Goal: Task Accomplishment & Management: Manage account settings

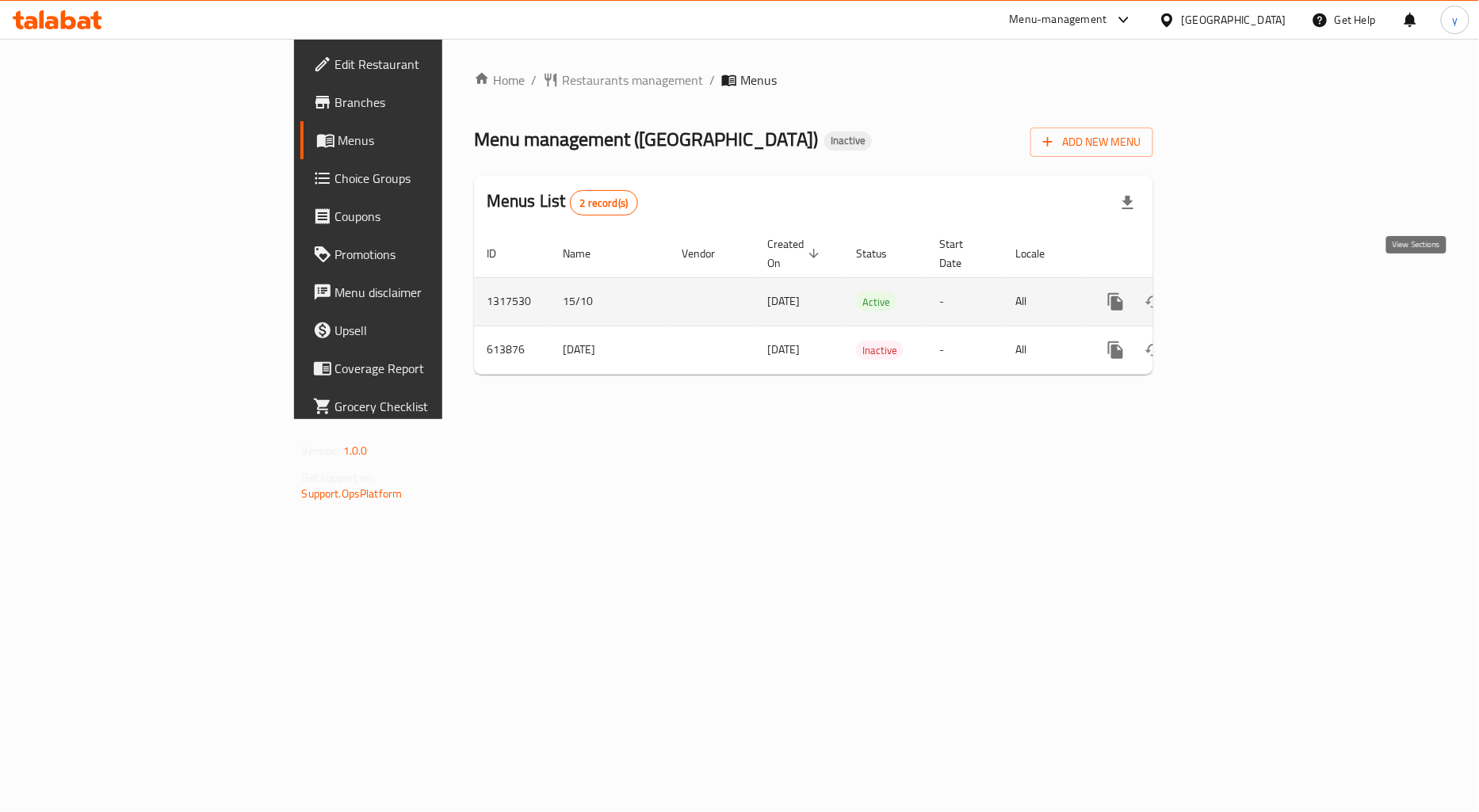
click at [1240, 293] on icon "enhanced table" at bounding box center [1229, 302] width 19 height 19
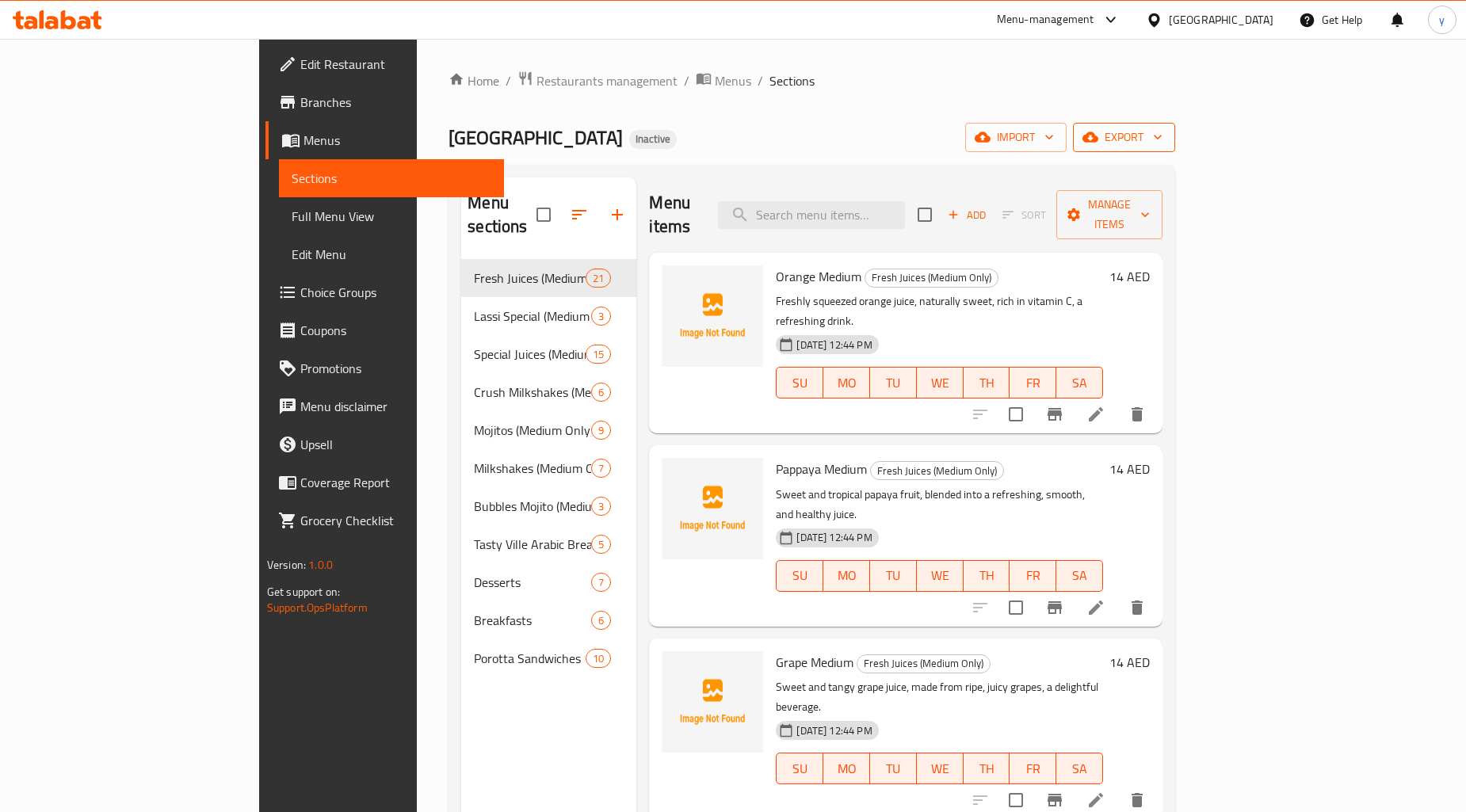
click at [1163, 144] on span "export" at bounding box center [1124, 138] width 77 height 20
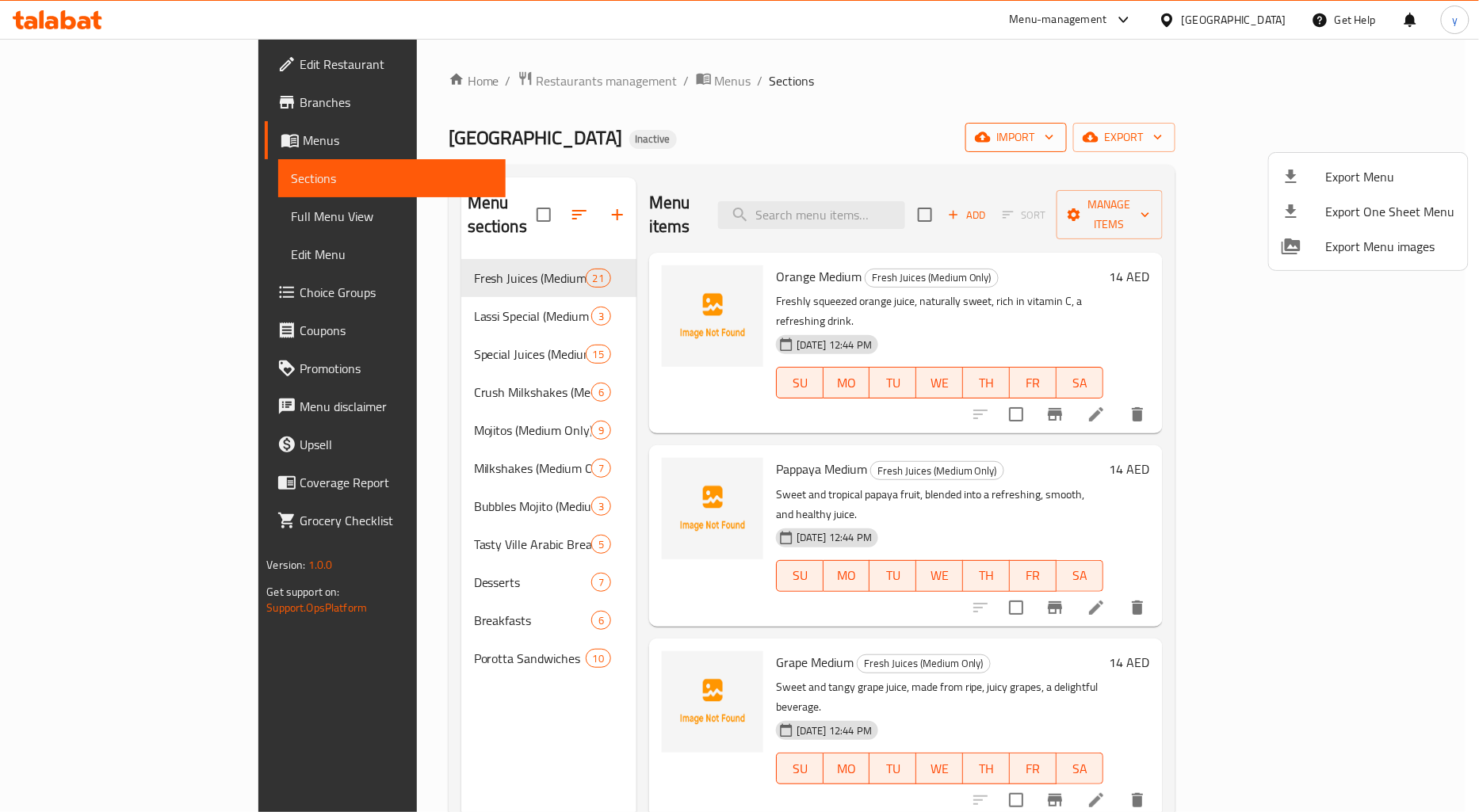
click at [1227, 132] on div at bounding box center [740, 406] width 1479 height 812
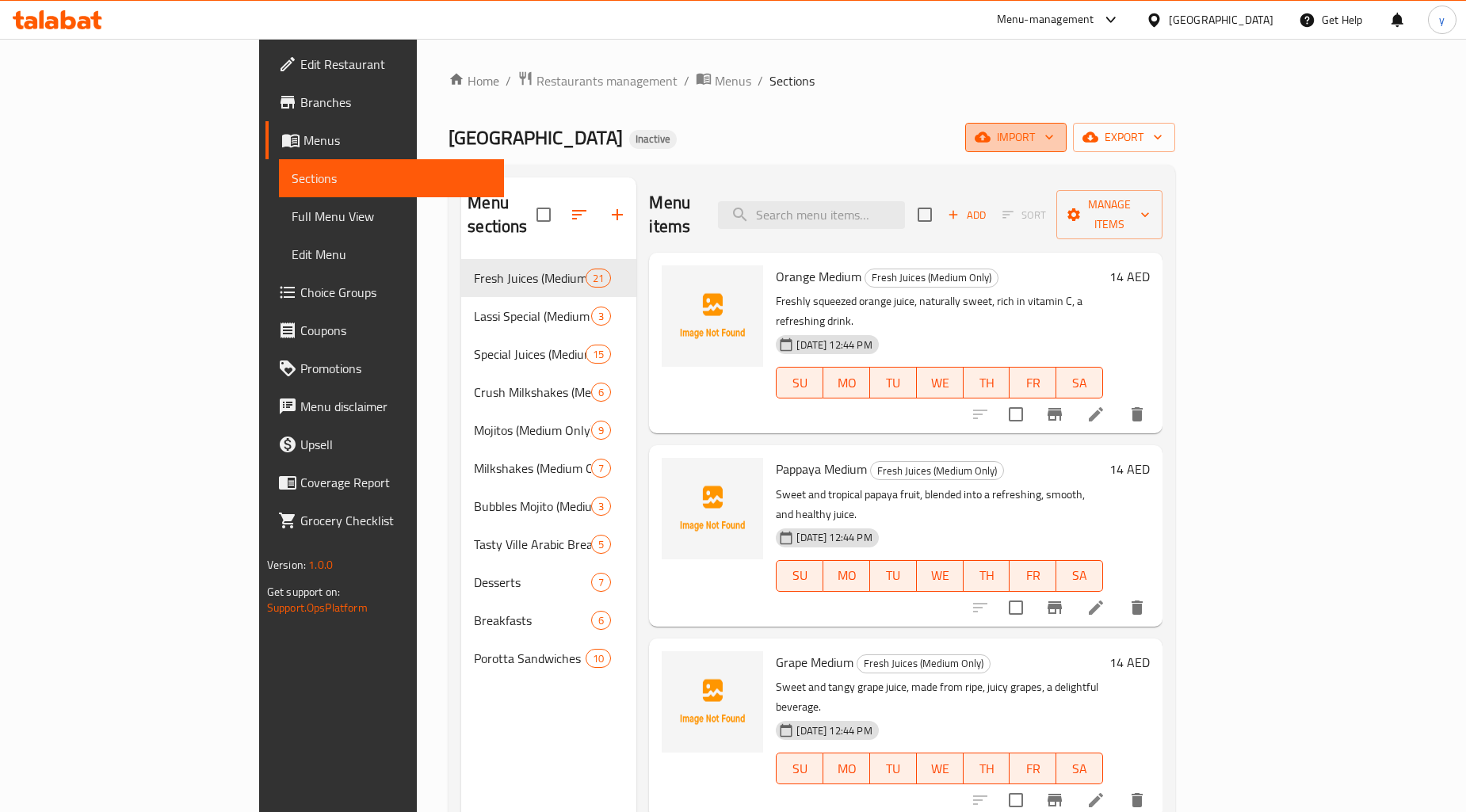
click at [1067, 135] on button "import" at bounding box center [1016, 137] width 102 height 29
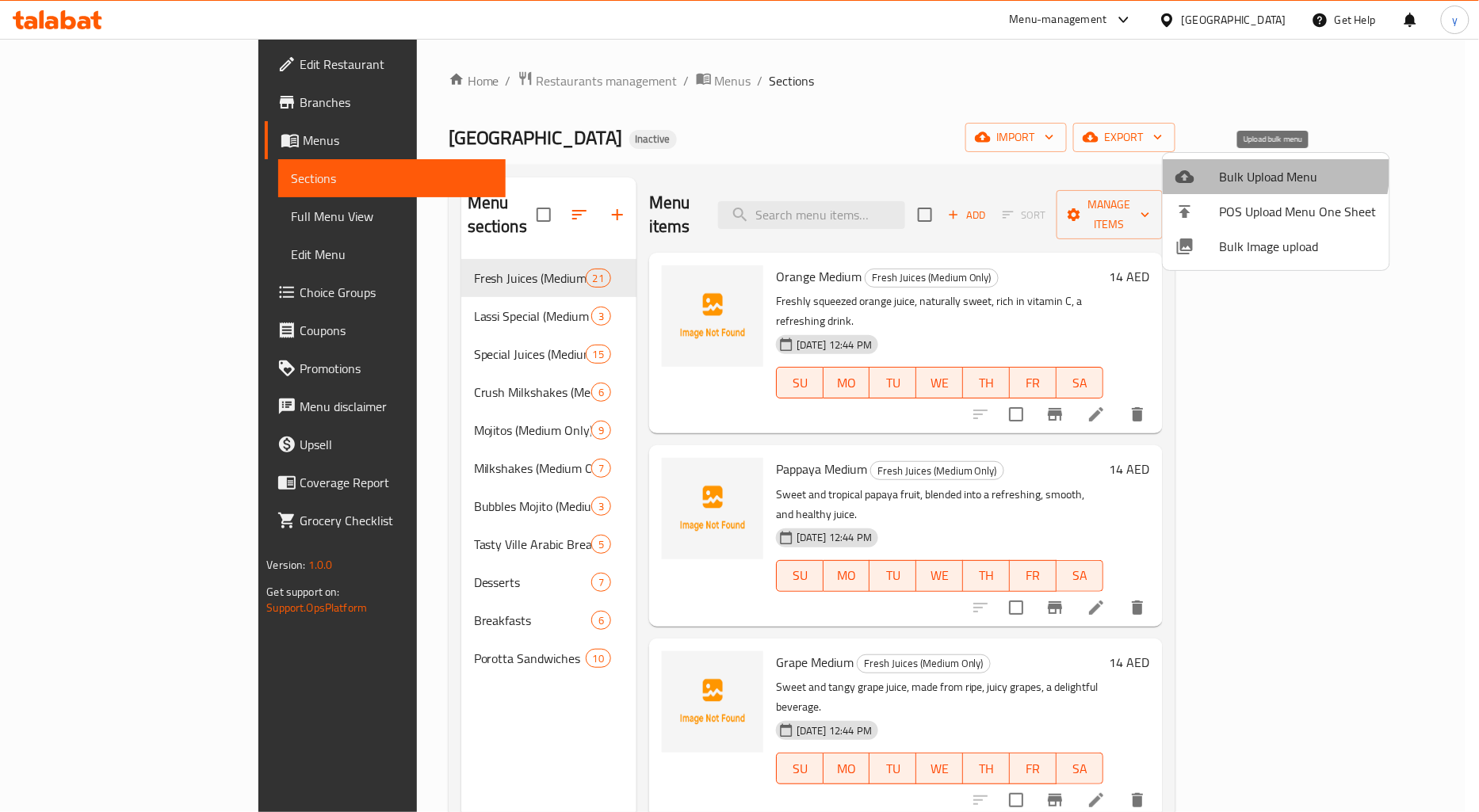
click at [1253, 169] on span "Bulk Upload Menu" at bounding box center [1298, 176] width 157 height 19
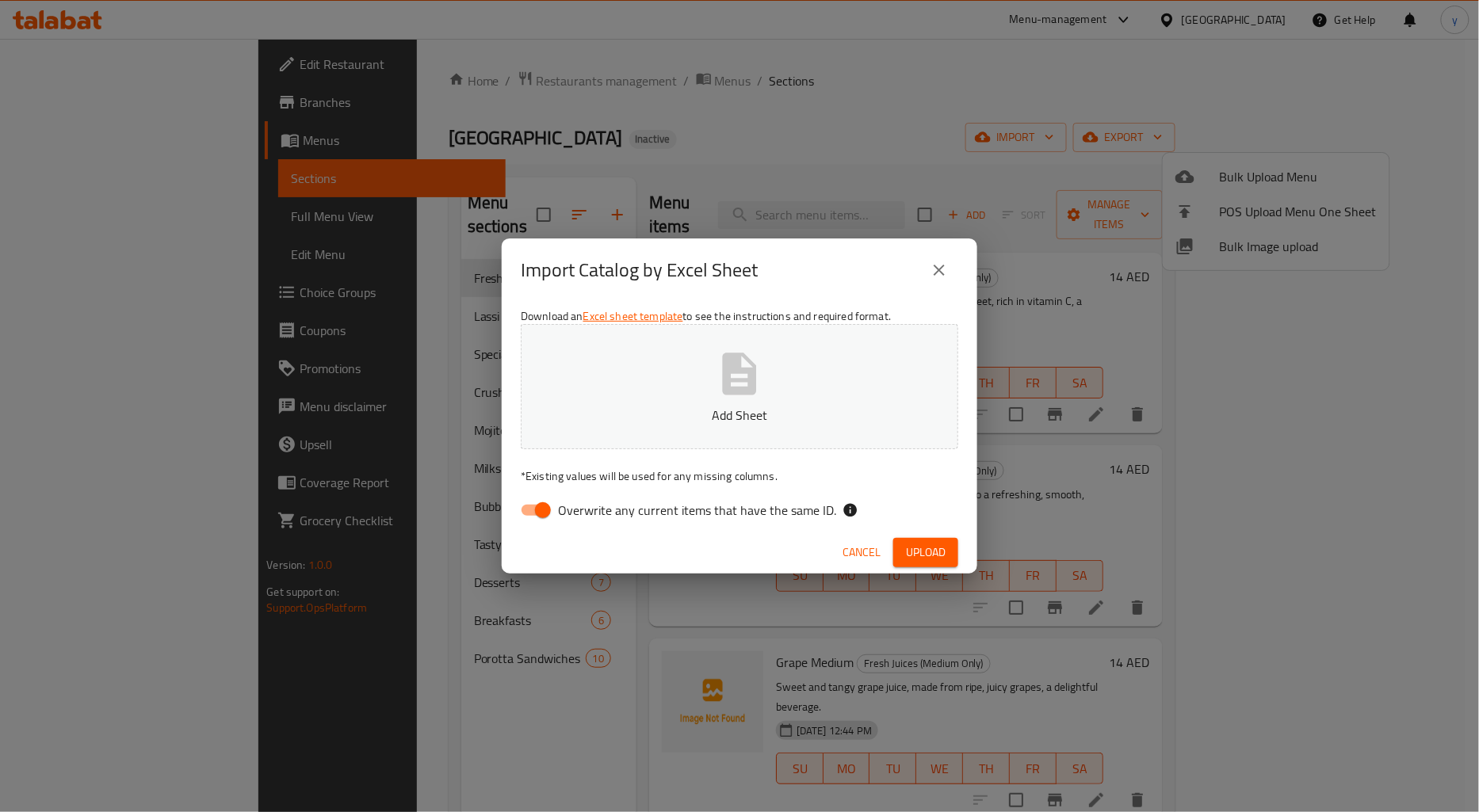
click at [551, 501] on input "Overwrite any current items that have the same ID." at bounding box center [543, 510] width 90 height 30
checkbox input "false"
click at [906, 552] on span "Upload" at bounding box center [926, 552] width 40 height 20
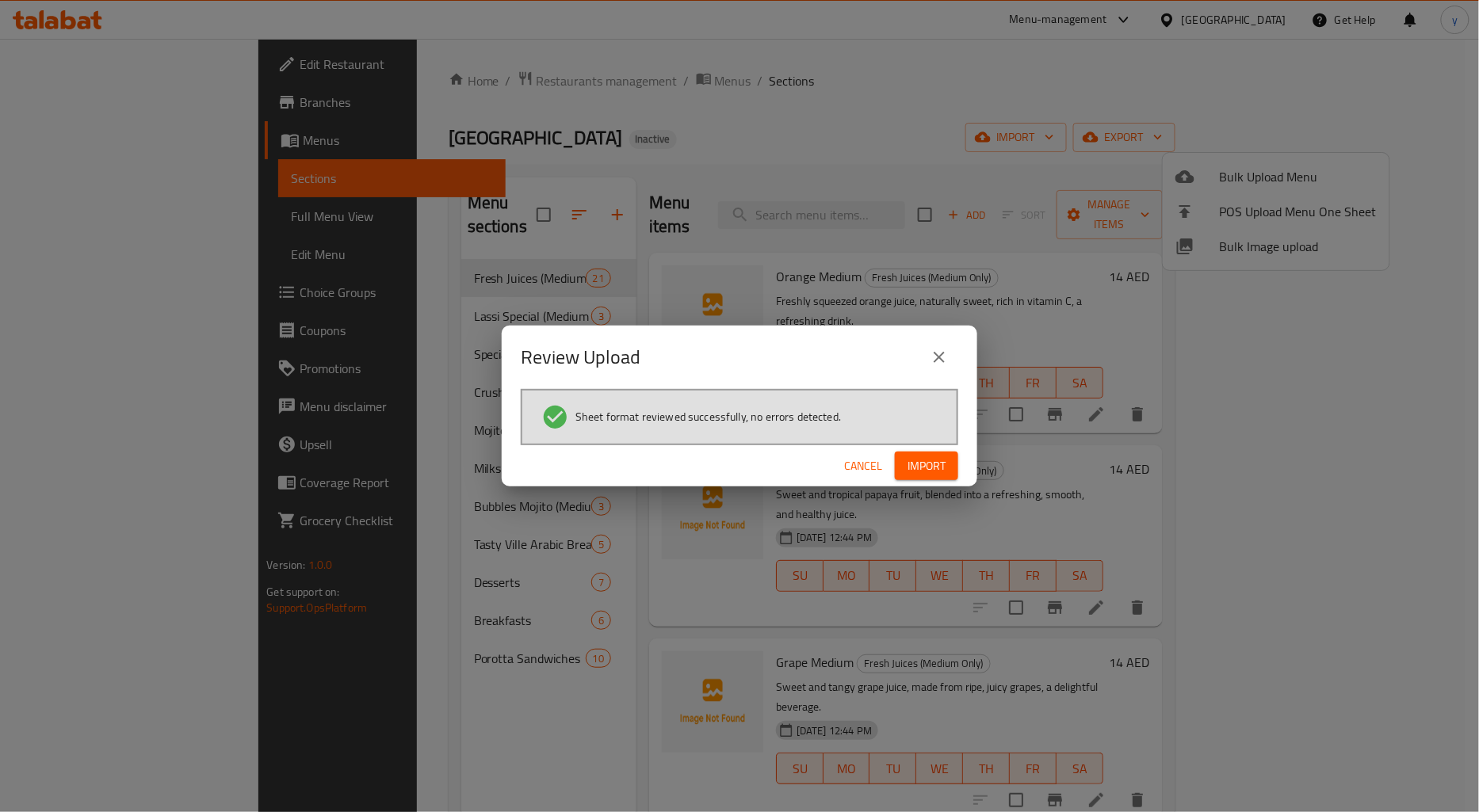
click at [922, 463] on span "Import" at bounding box center [926, 466] width 38 height 20
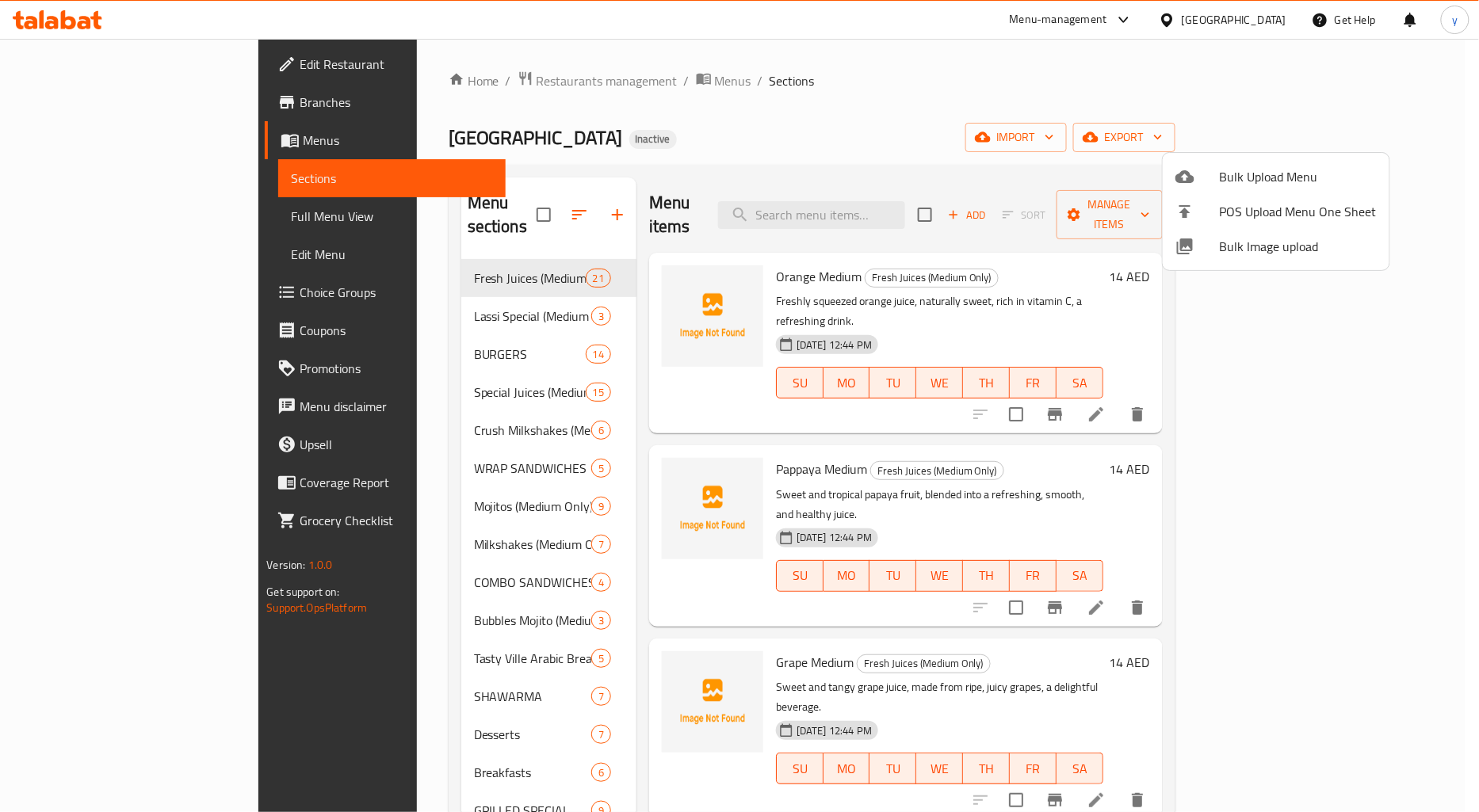
click at [980, 52] on div at bounding box center [740, 406] width 1479 height 812
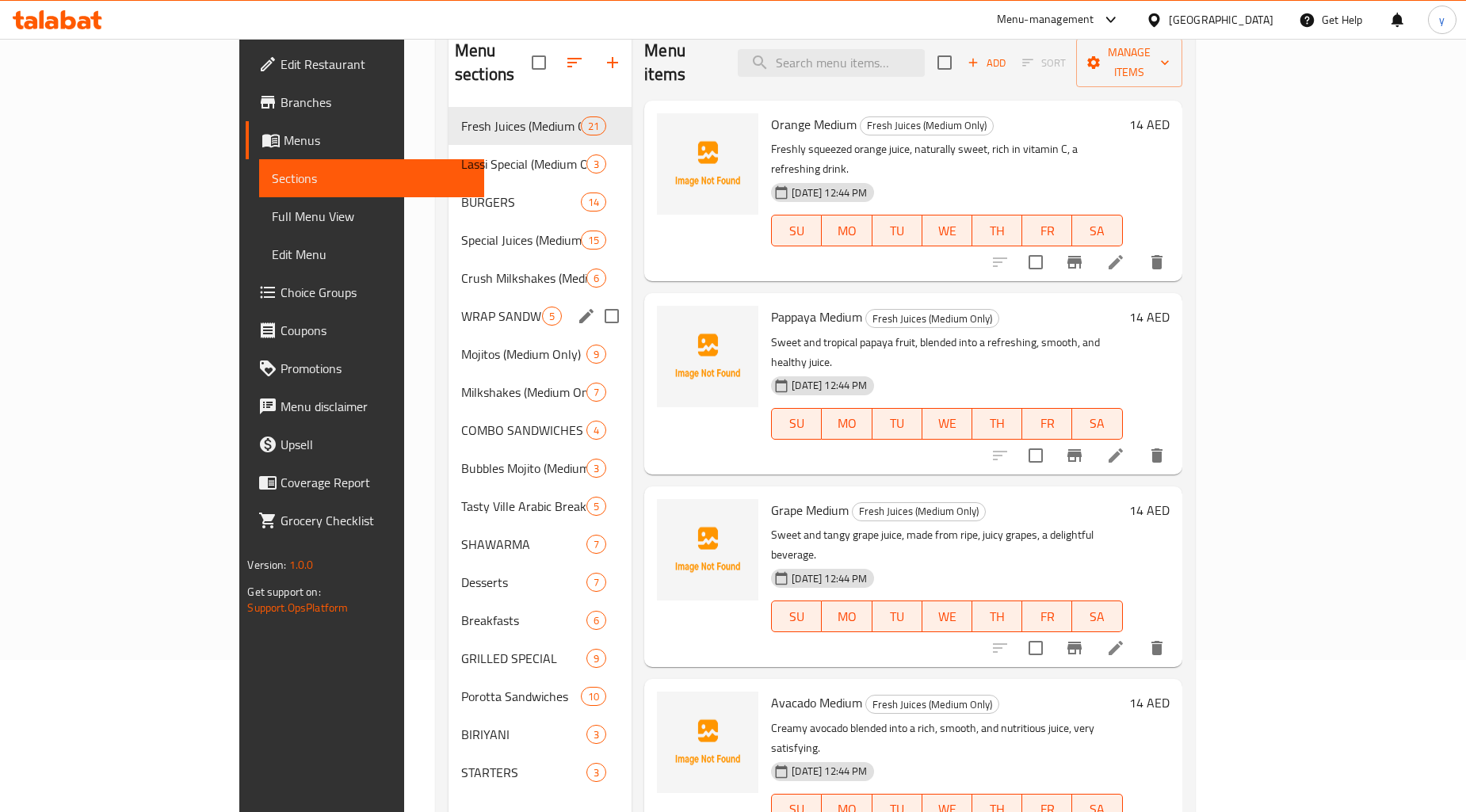
scroll to position [222, 0]
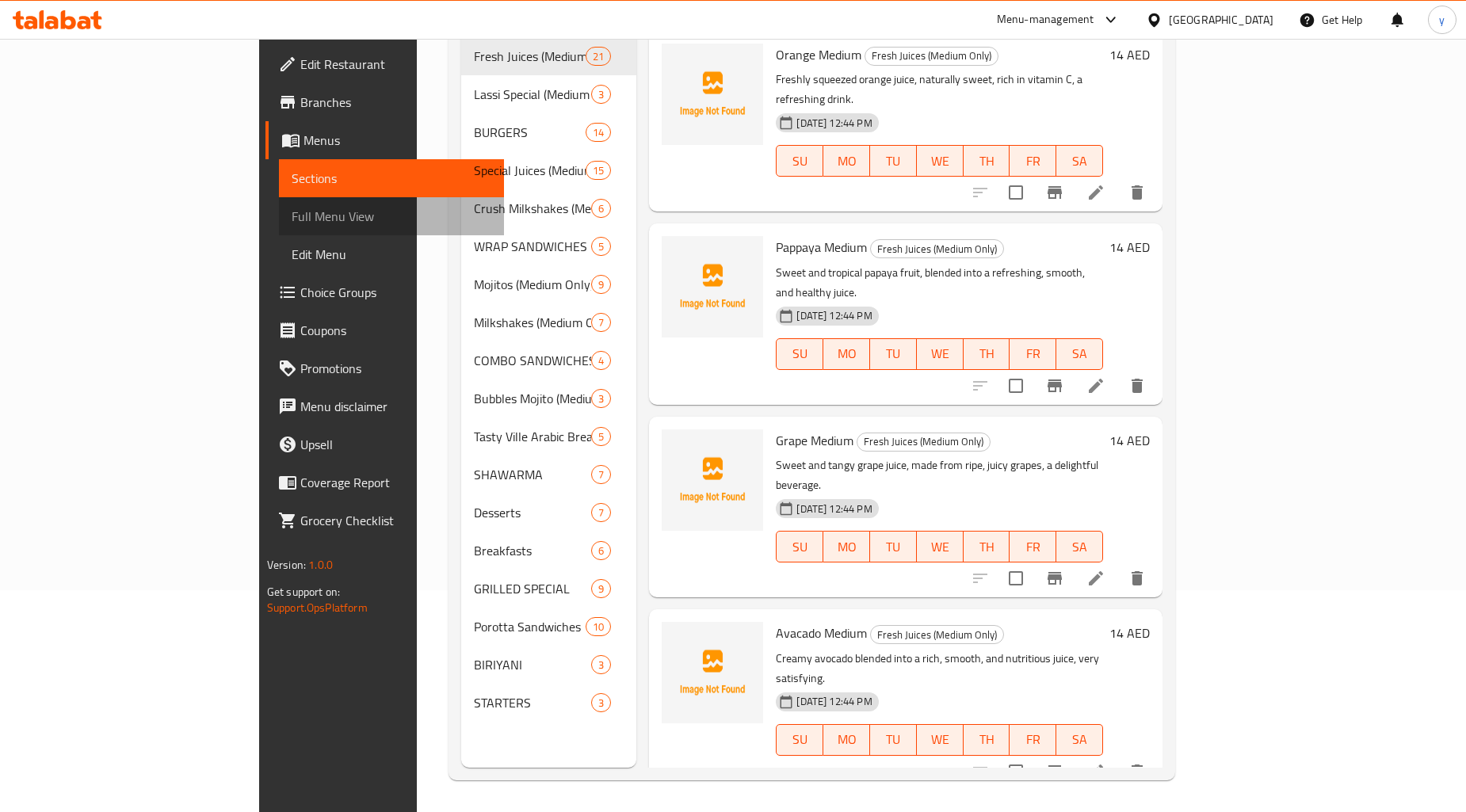
click at [279, 231] on link "Full Menu View" at bounding box center [391, 216] width 225 height 38
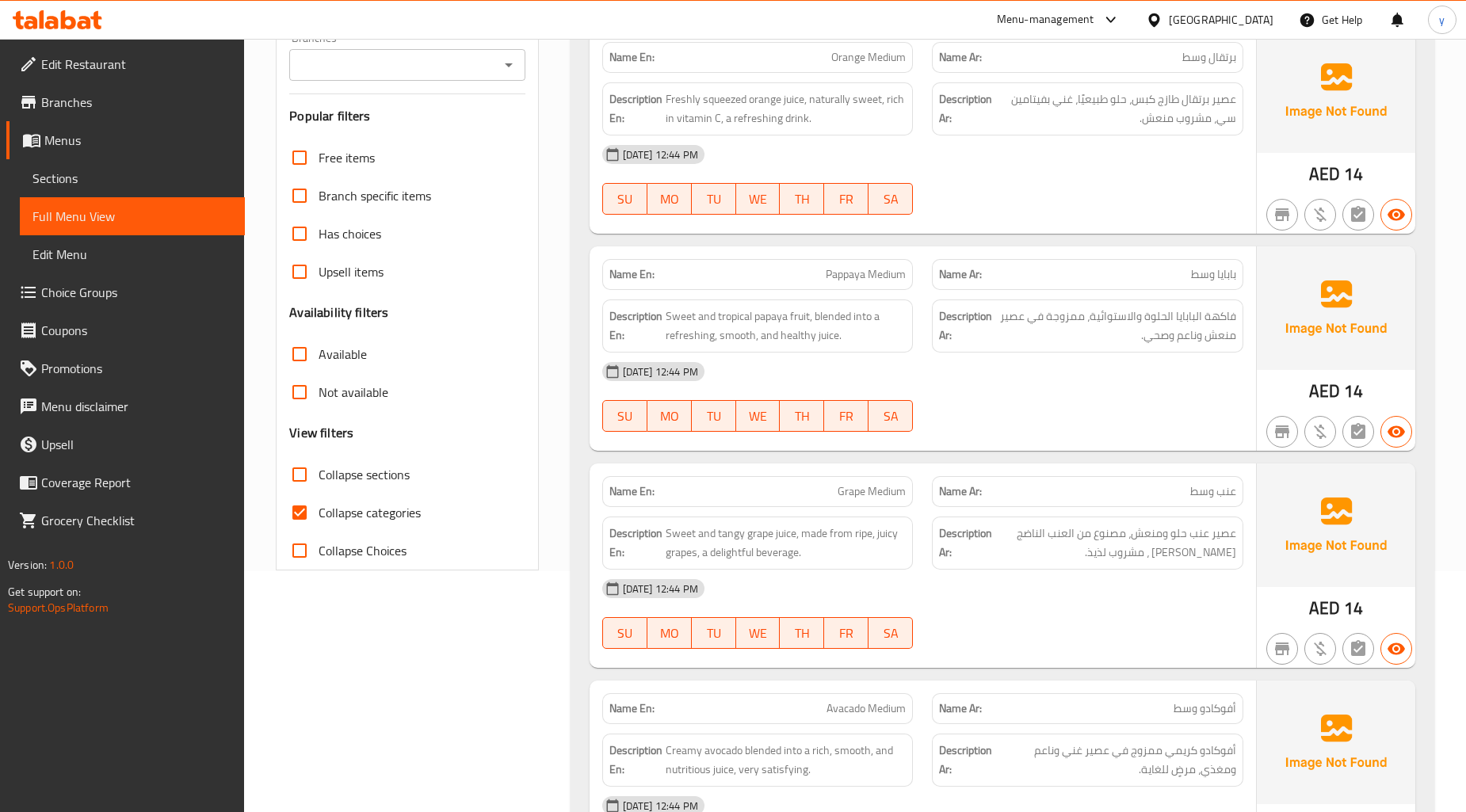
scroll to position [527, 0]
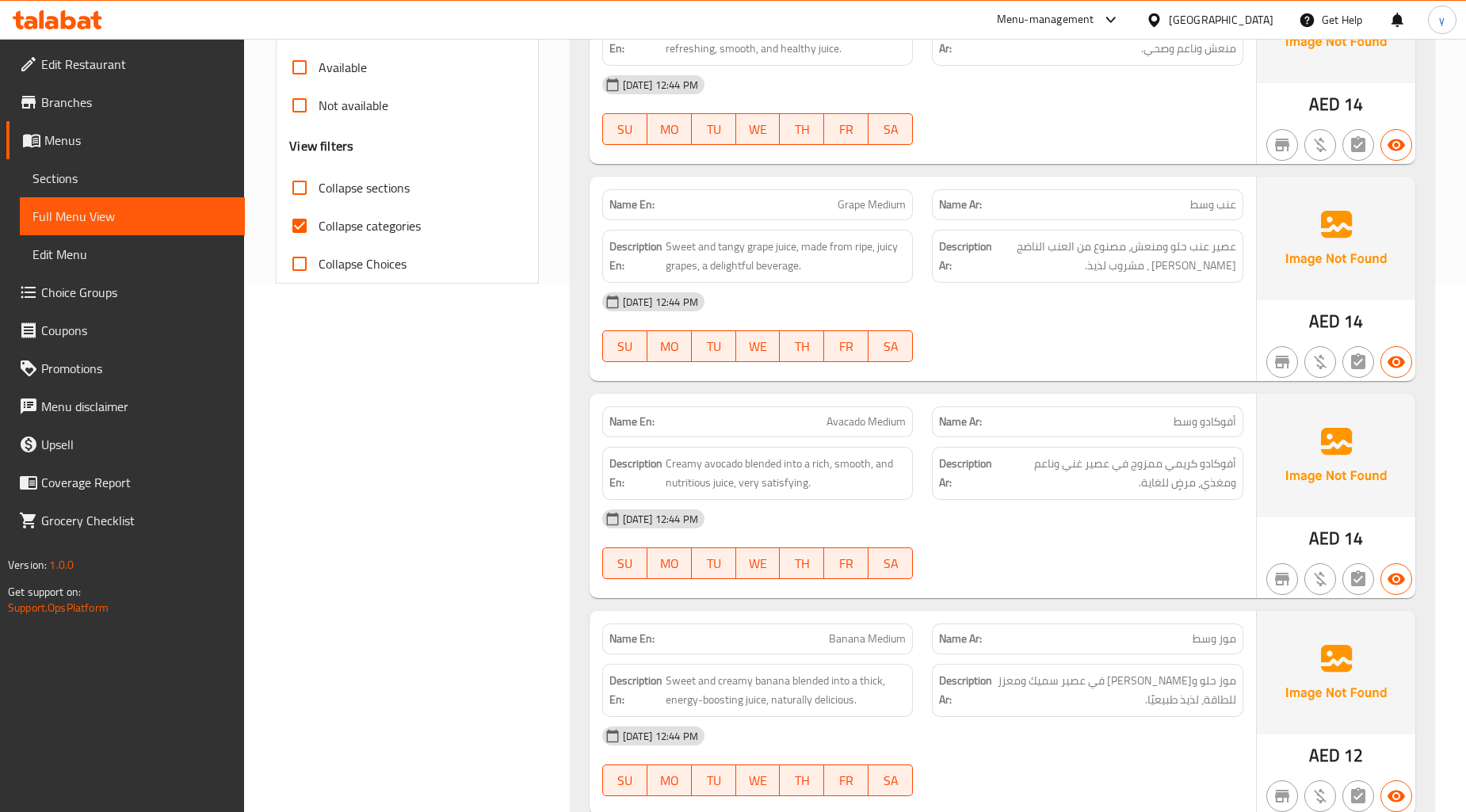
click at [306, 221] on input "Collapse categories" at bounding box center [300, 226] width 38 height 38
checkbox input "false"
click at [304, 192] on input "Collapse sections" at bounding box center [300, 188] width 38 height 38
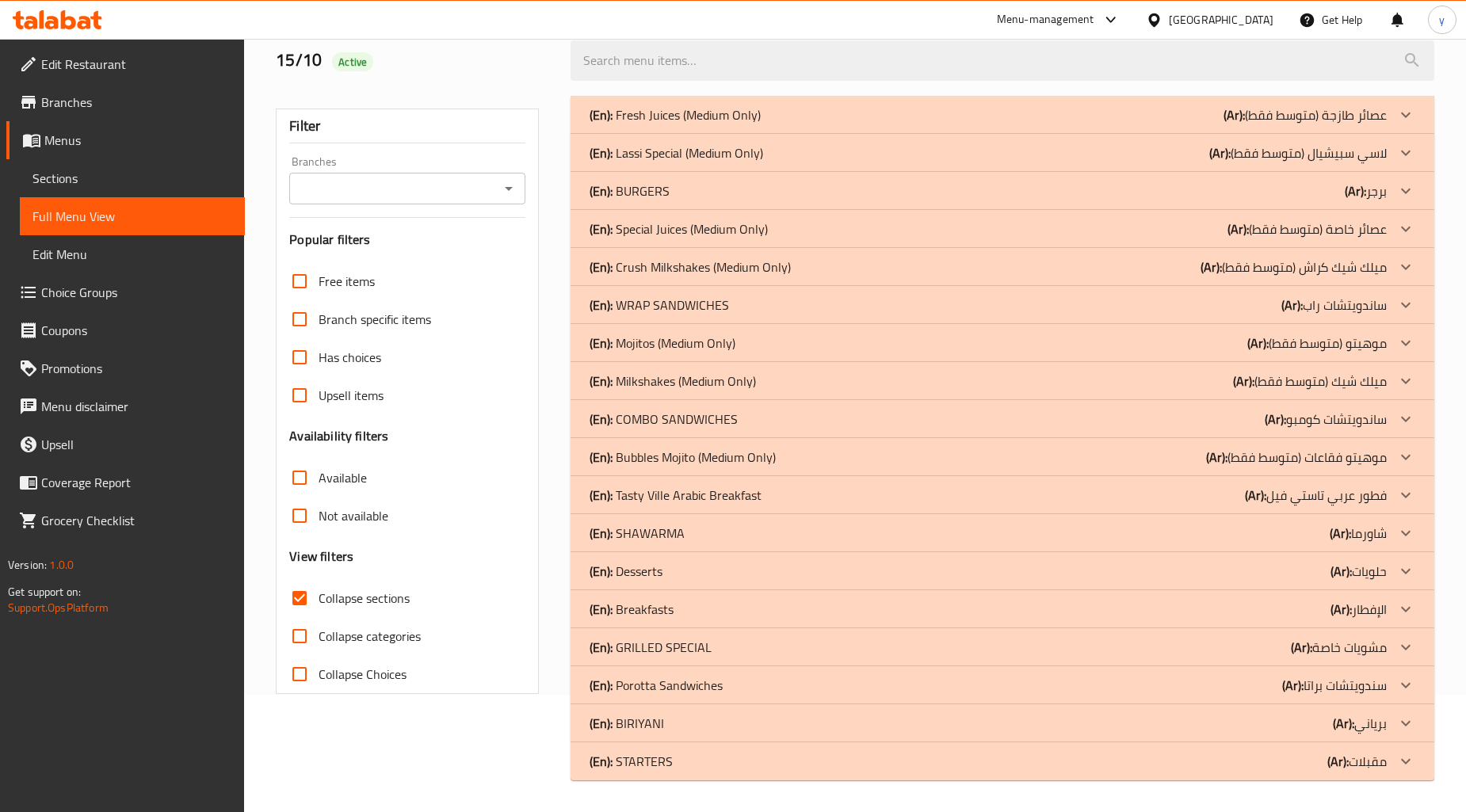
scroll to position [117, 0]
drag, startPoint x: 664, startPoint y: 766, endPoint x: 688, endPoint y: 745, distance: 31.9
click at [664, 766] on p "(En): STARTERS" at bounding box center [631, 762] width 83 height 19
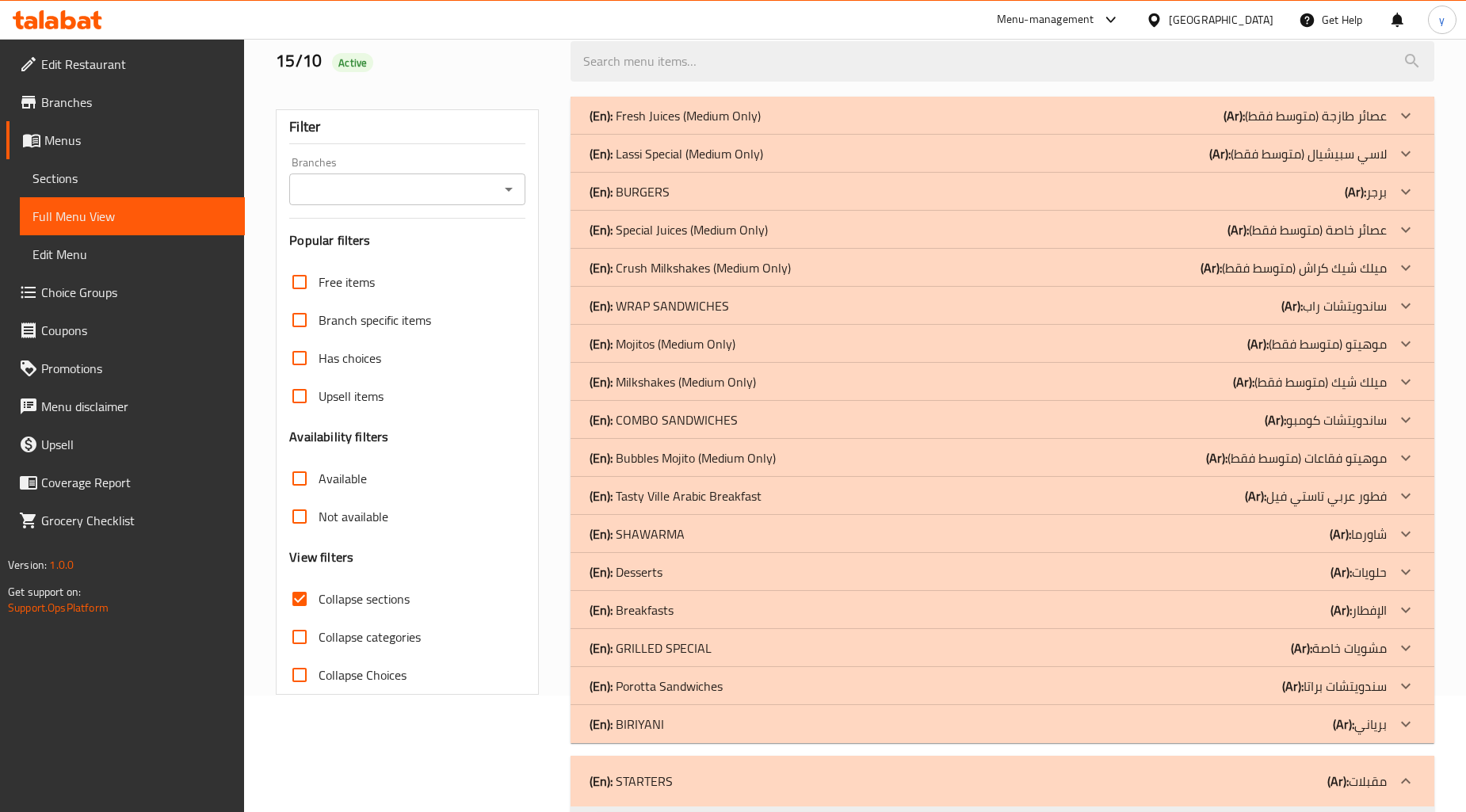
click at [712, 726] on div "(En): [PERSON_NAME] (Ar): برياني" at bounding box center [988, 723] width 797 height 19
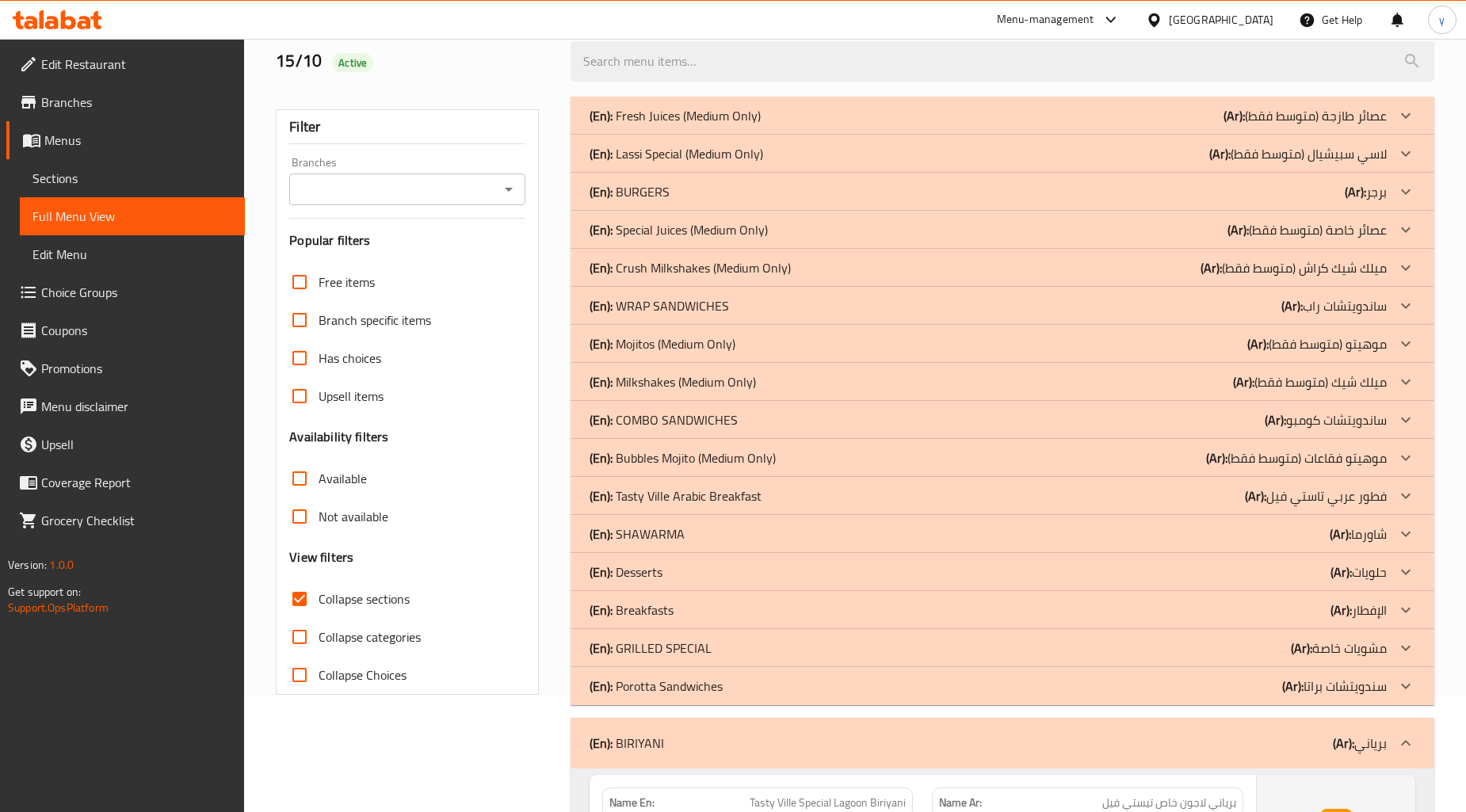
click at [688, 183] on div "(En): BURGERS (Ar): برجر" at bounding box center [988, 191] width 797 height 19
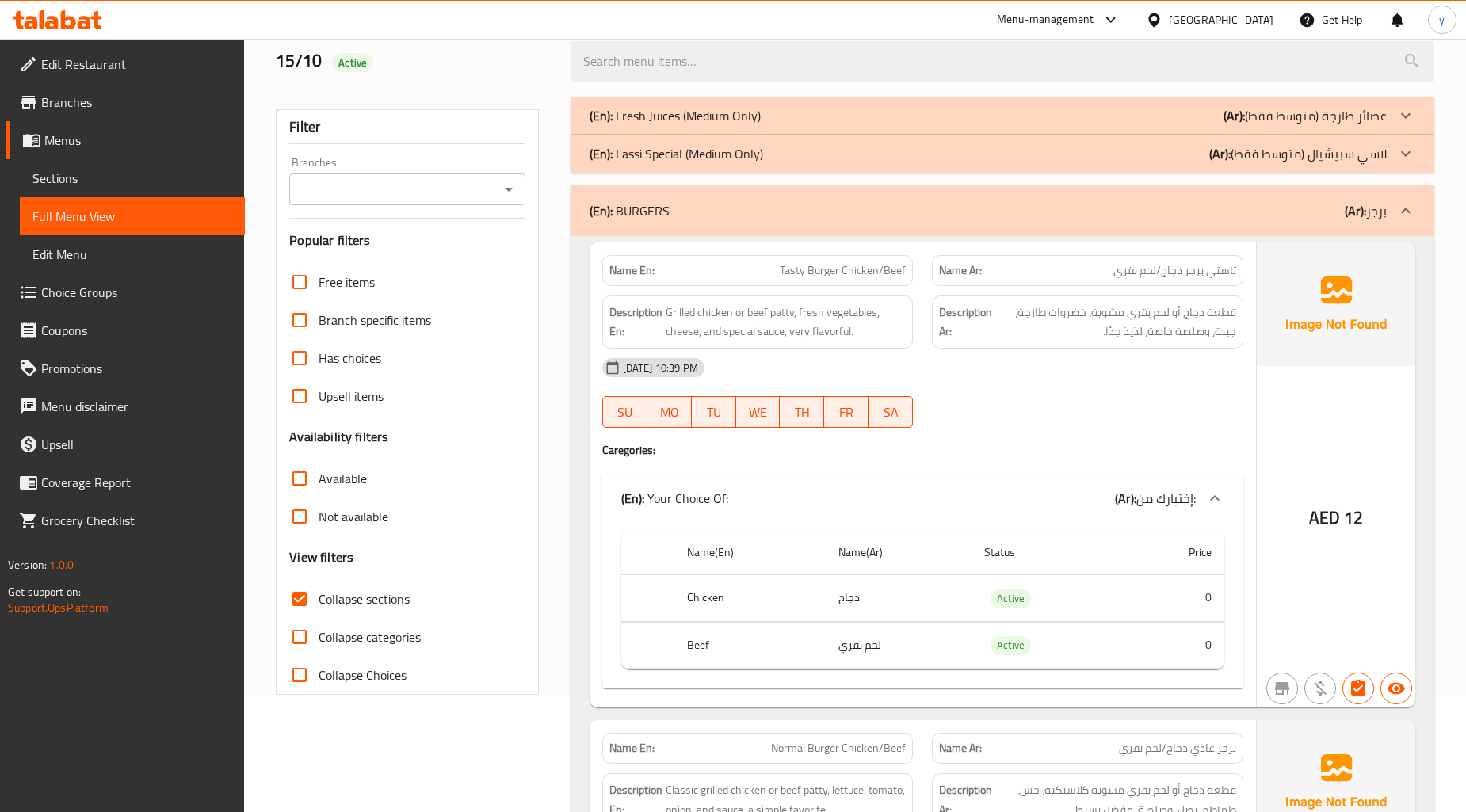
click at [723, 194] on div "(En): BURGERS (Ar): برجر" at bounding box center [1002, 211] width 864 height 51
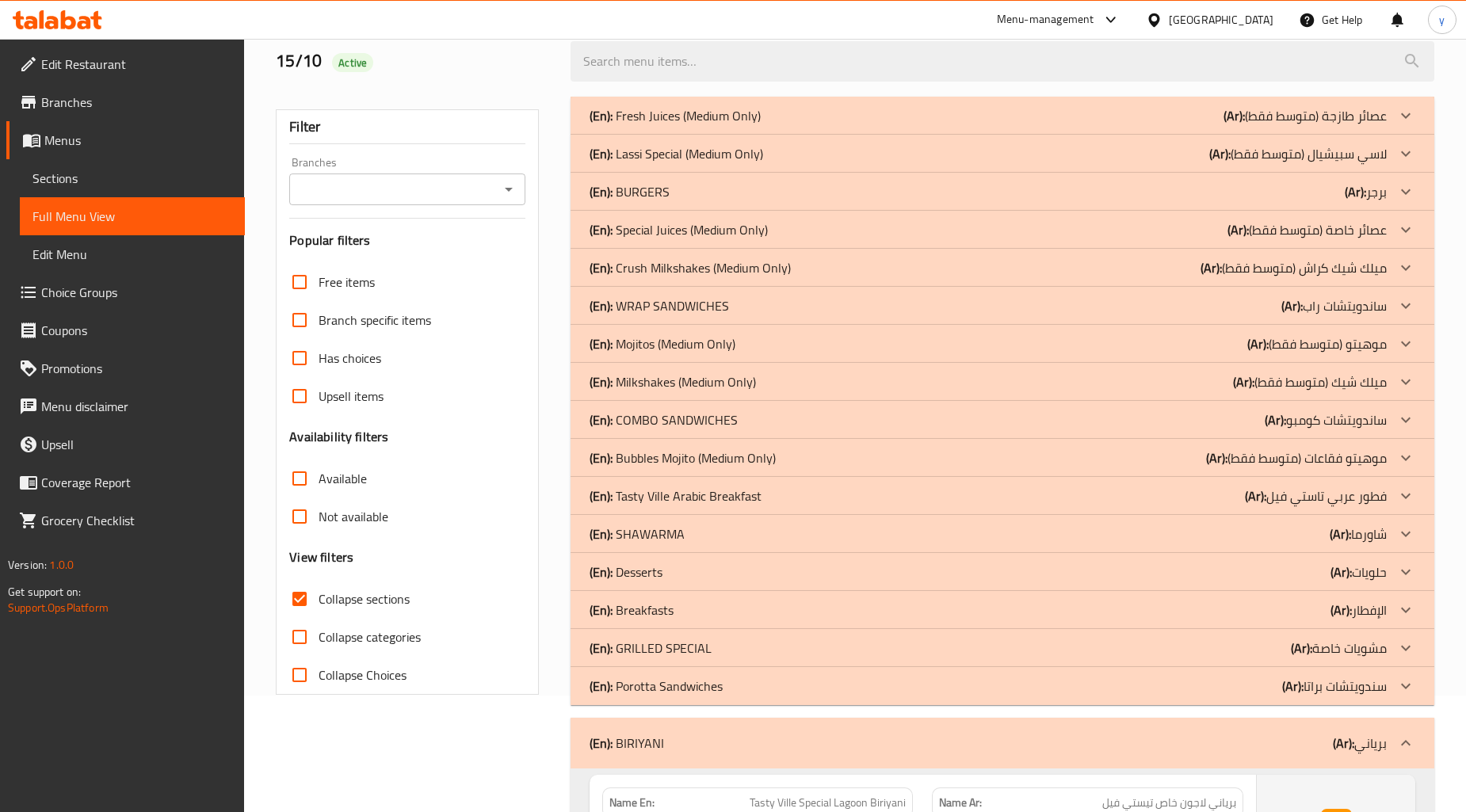
click at [685, 644] on p "(En): GRILLED SPECIAL" at bounding box center [651, 647] width 122 height 19
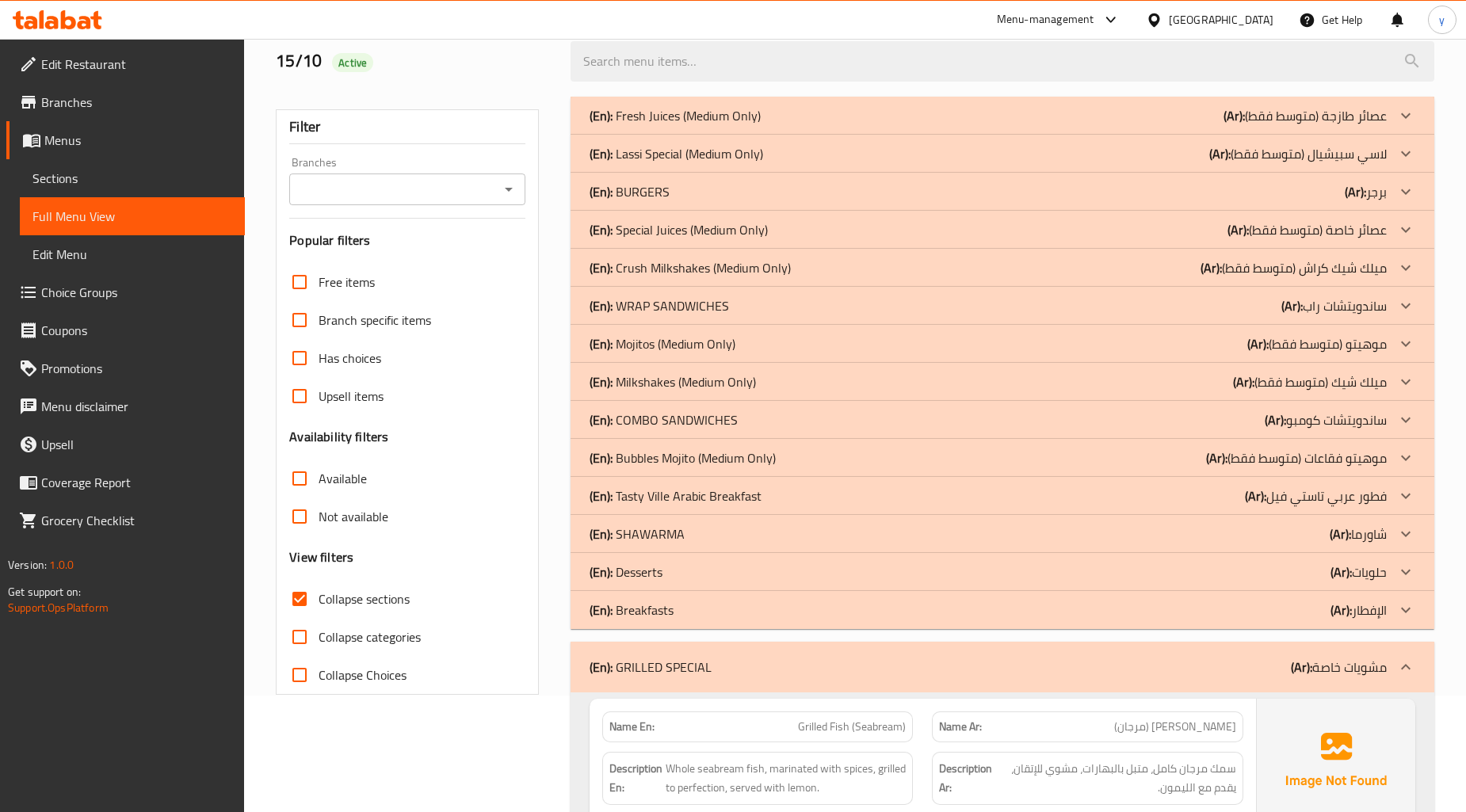
click at [673, 535] on p "(En): SHAWARMA" at bounding box center [637, 533] width 95 height 19
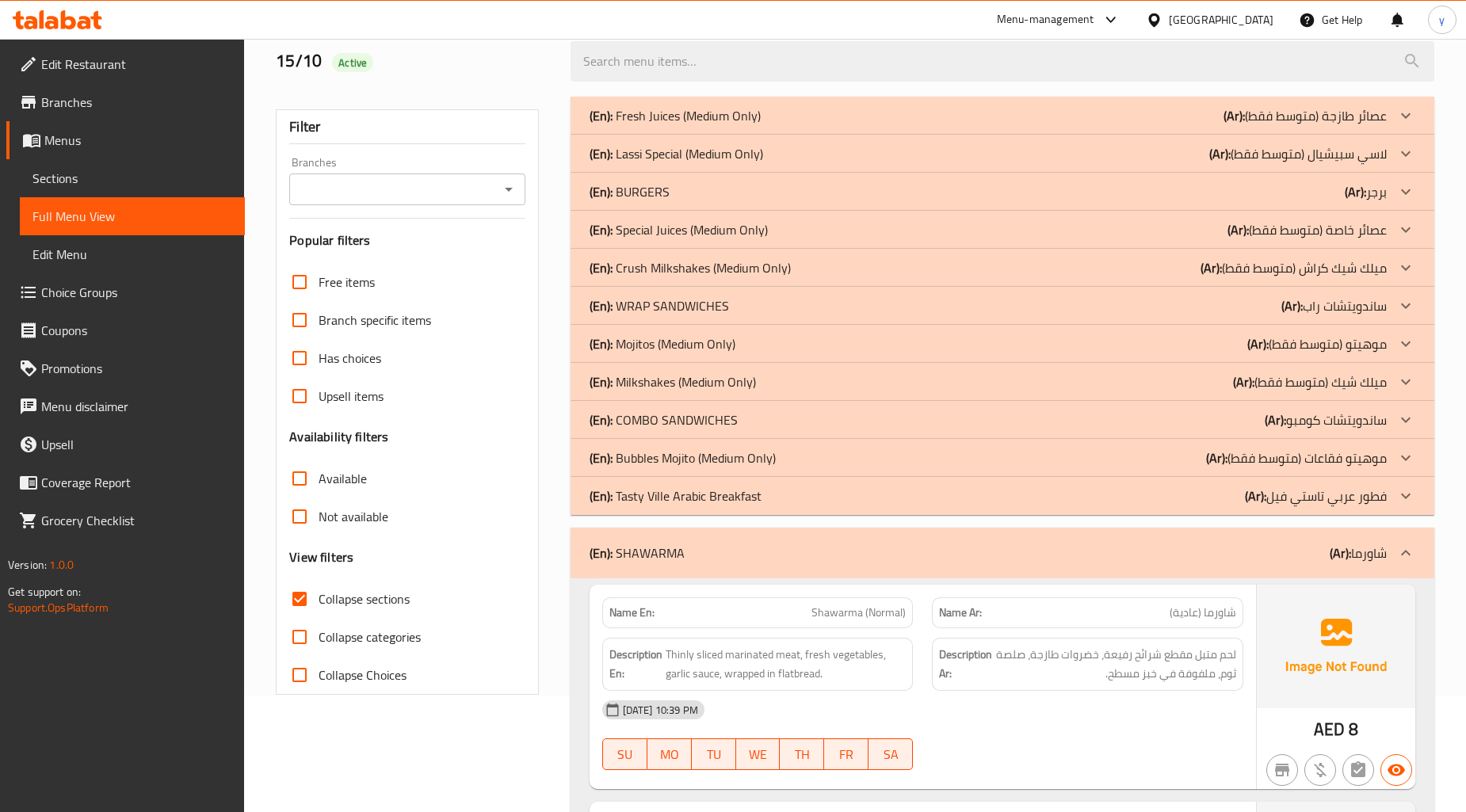
click at [670, 417] on p "(En): COMBO SANDWICHES" at bounding box center [664, 419] width 148 height 19
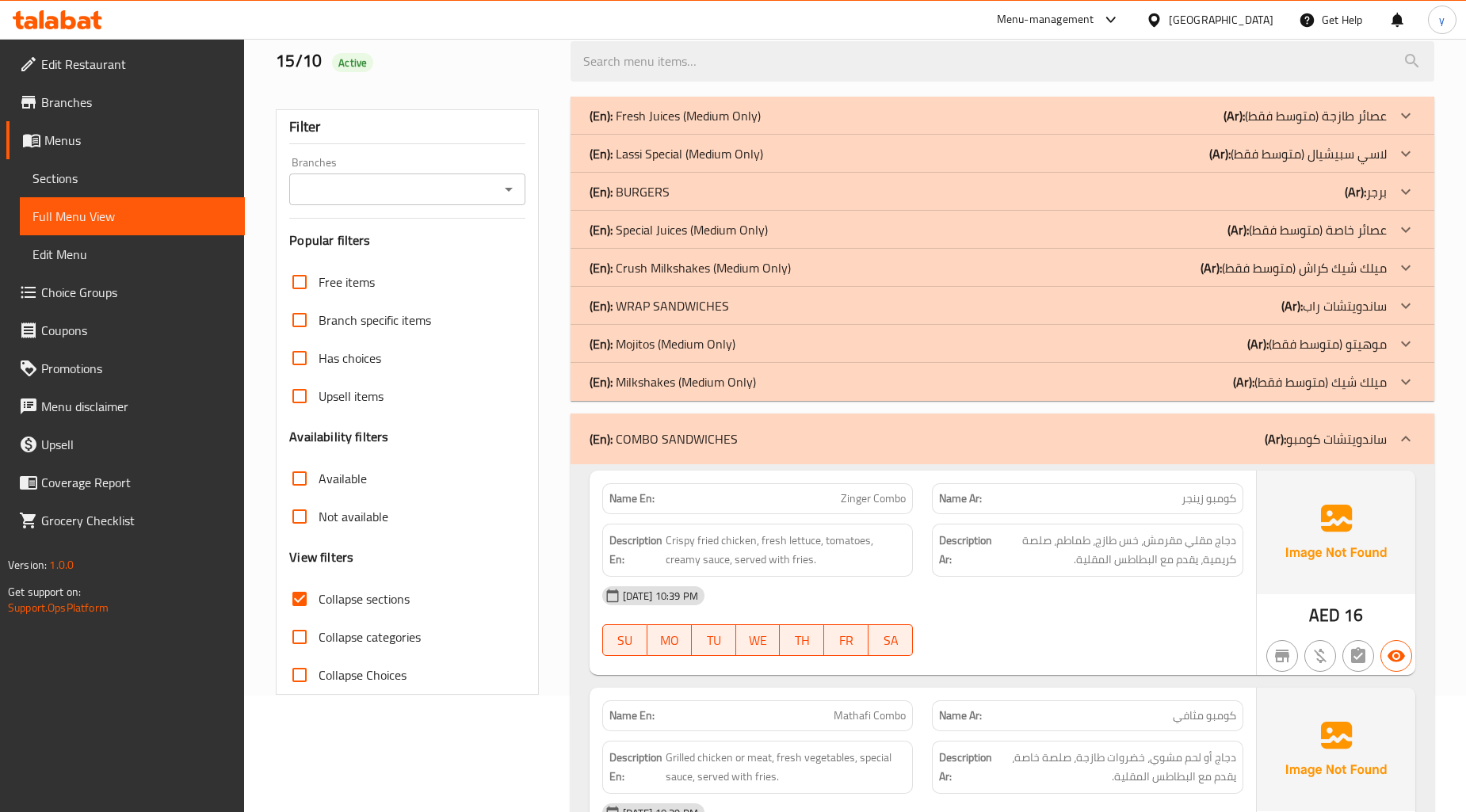
click at [702, 309] on p "(En): WRAP SANDWICHES" at bounding box center [660, 306] width 140 height 19
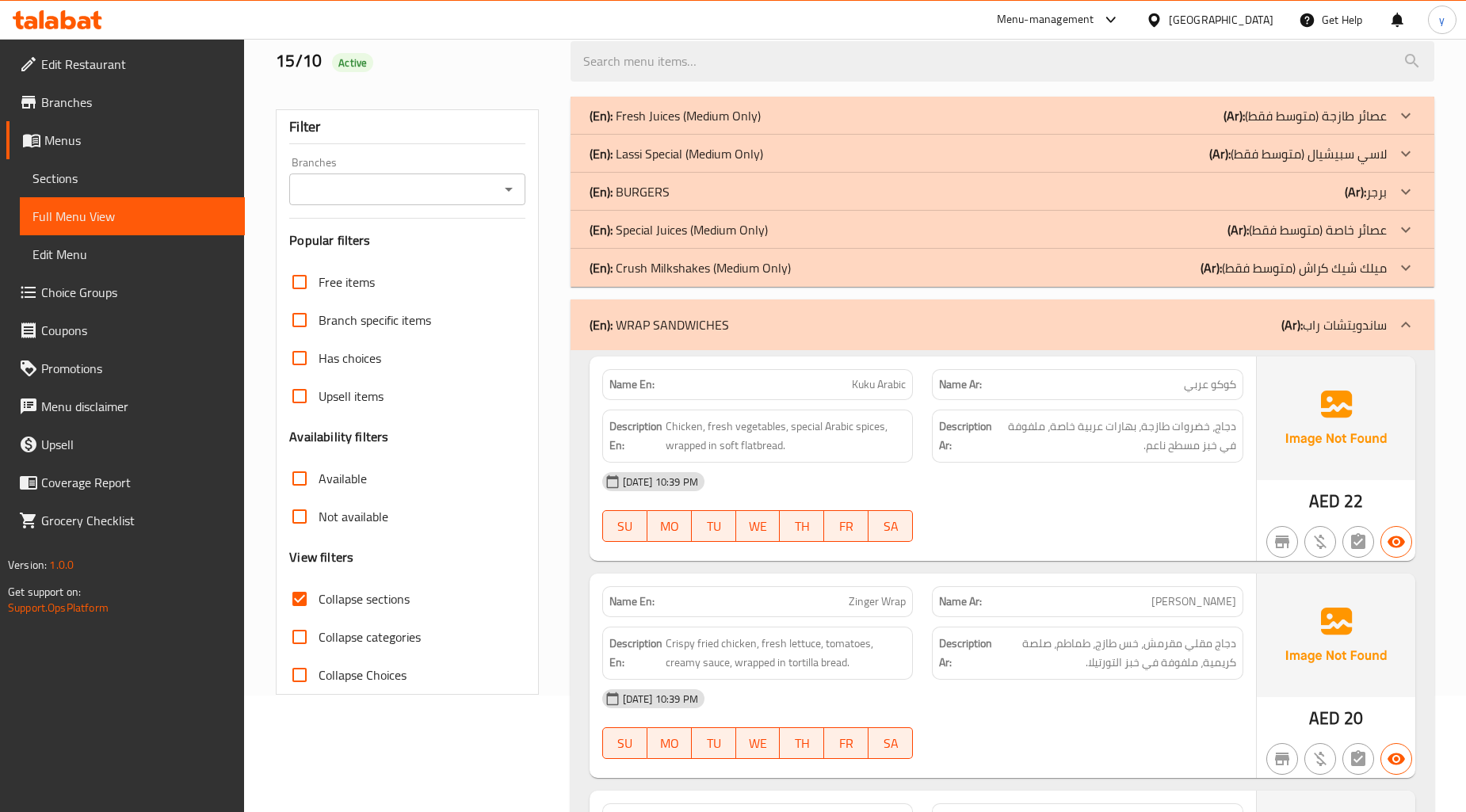
click at [661, 189] on p "(En): BURGERS" at bounding box center [630, 191] width 80 height 19
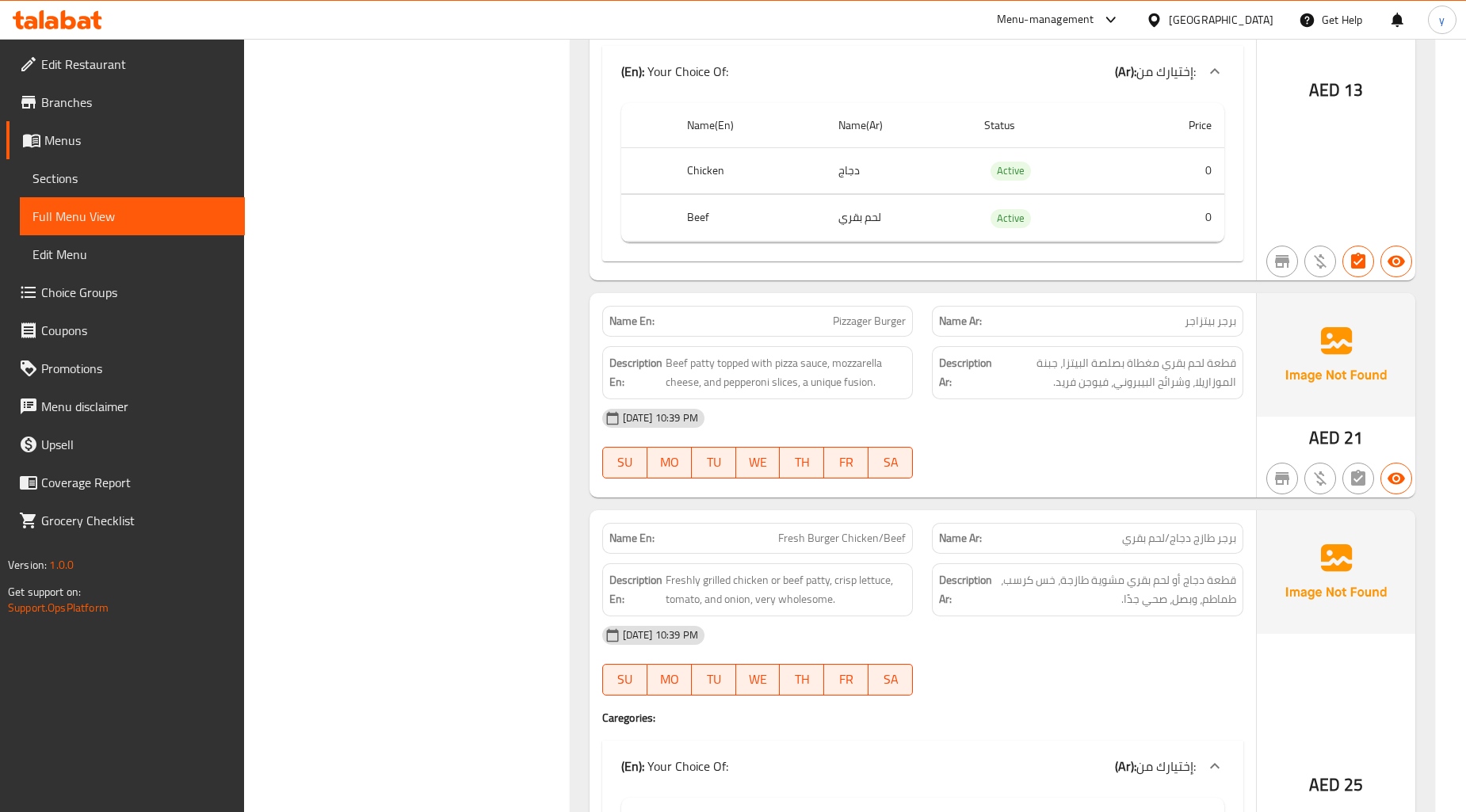
scroll to position [1495, 0]
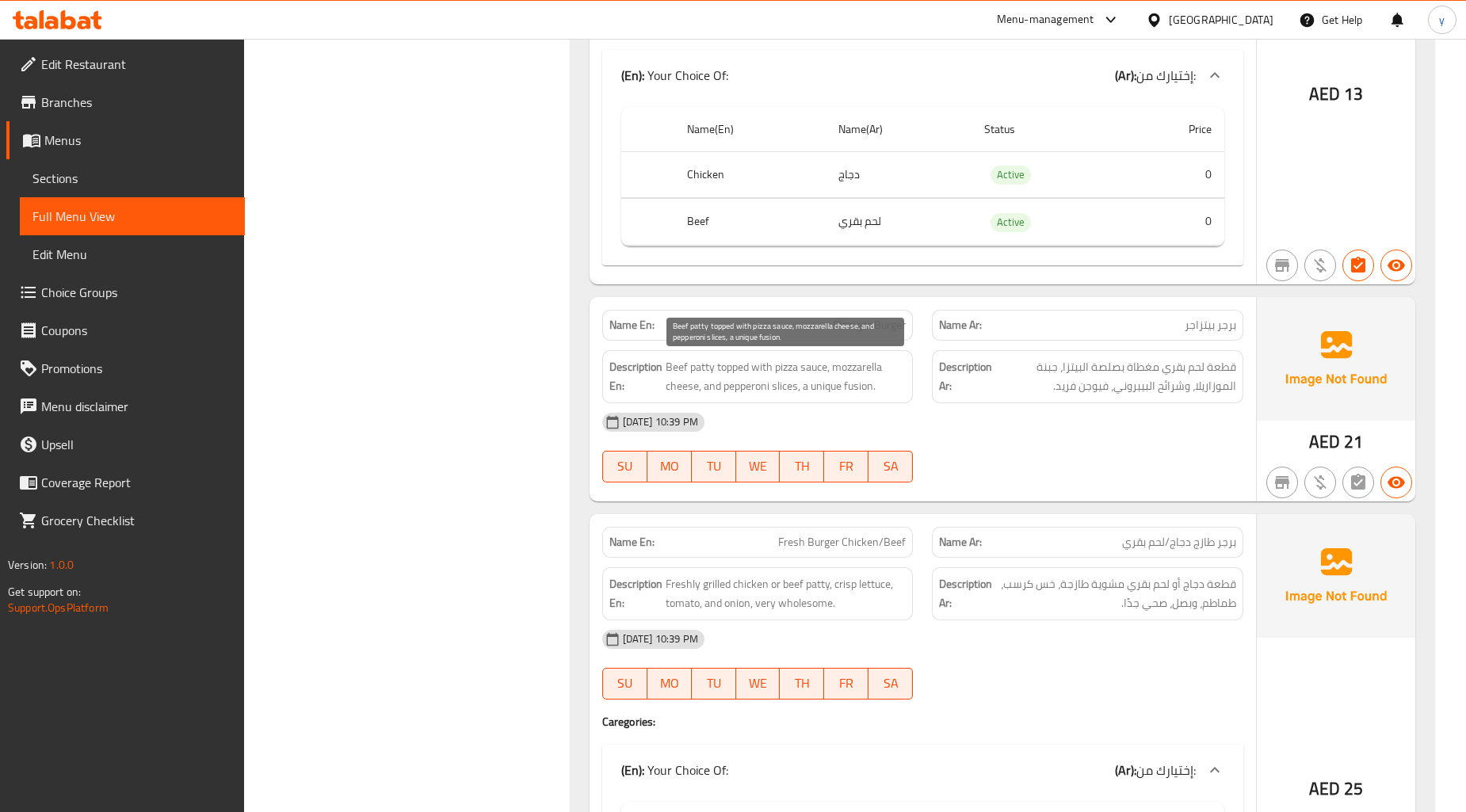
click at [850, 385] on span "Beef patty topped with pizza sauce, mozzarella cheese, and pepperoni slices, a …" at bounding box center [785, 377] width 241 height 39
click at [832, 387] on span "Beef patty topped with pizza sauce, mozzarella cheese, and pepperoni slices, a …" at bounding box center [785, 377] width 241 height 39
drag, startPoint x: 704, startPoint y: 383, endPoint x: 873, endPoint y: 382, distance: 169.0
click at [873, 382] on span "Beef patty topped with pizza sauce, mozzarella cheese, and pepperoni slices, a …" at bounding box center [785, 377] width 241 height 39
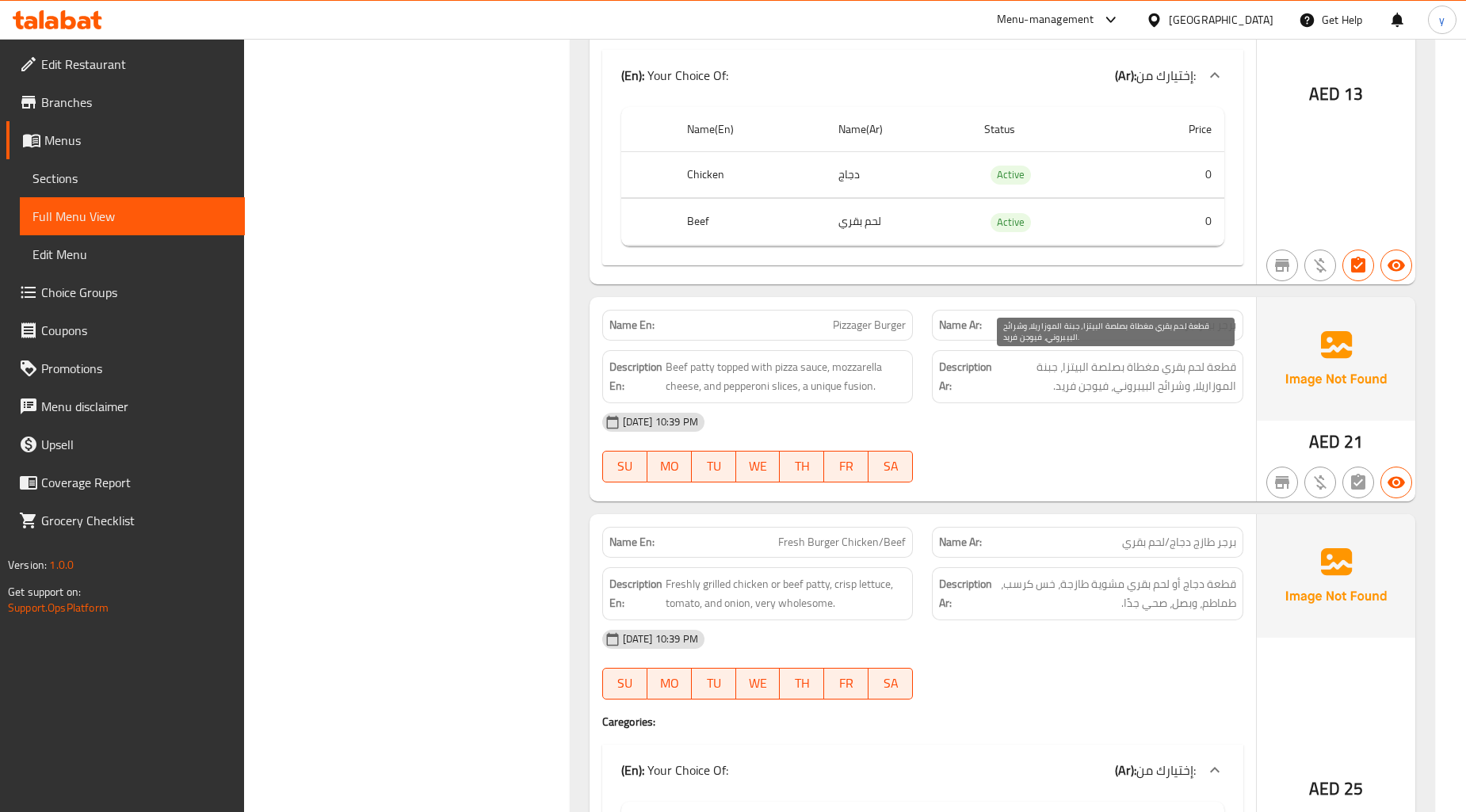
click at [1099, 391] on span "قطعة لحم بقري مغطاة بصلصة البيتزا، جبنة الموزاريلا، وشرائح البيبروني، فيوجن فري…" at bounding box center [1115, 377] width 241 height 39
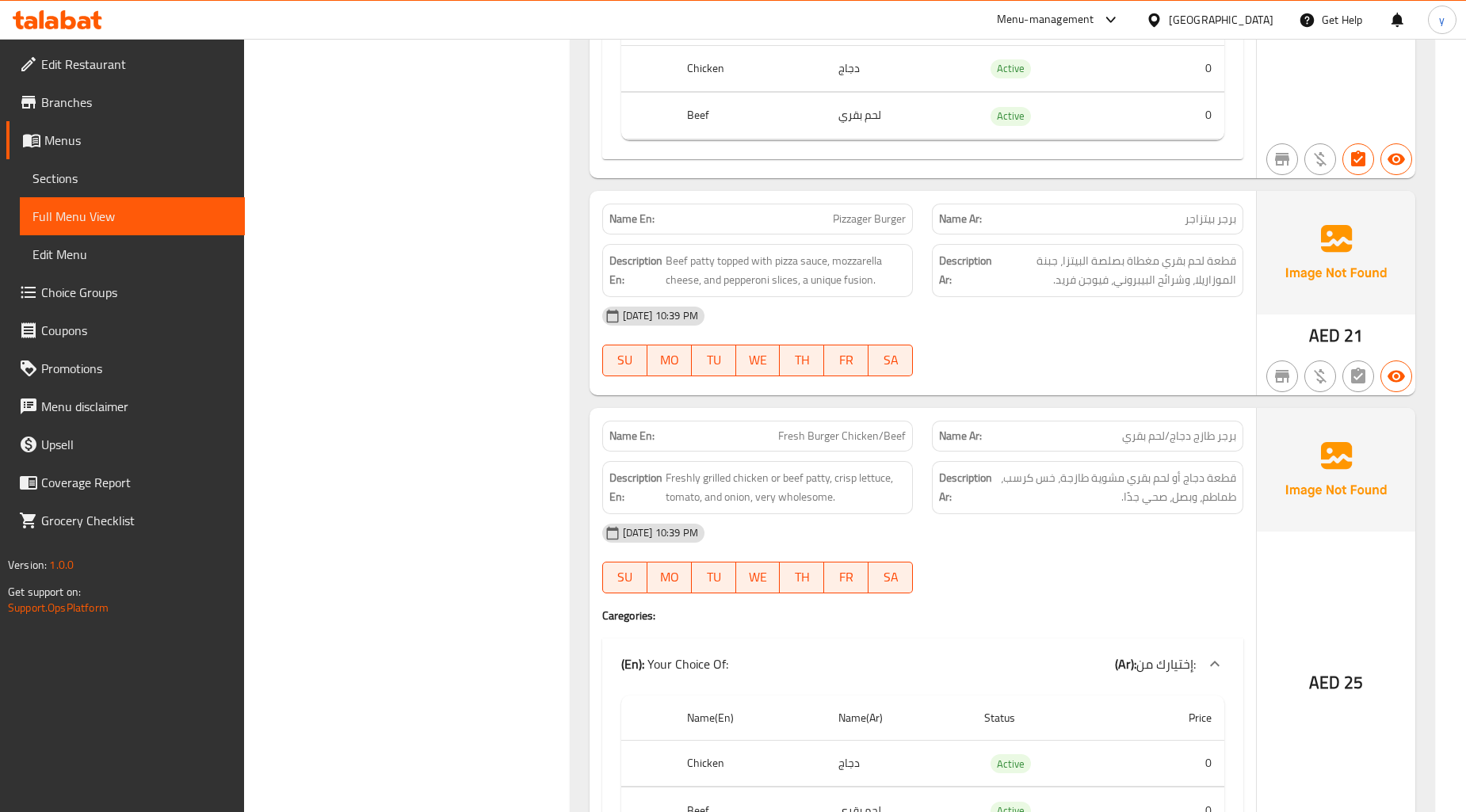
scroll to position [1672, 0]
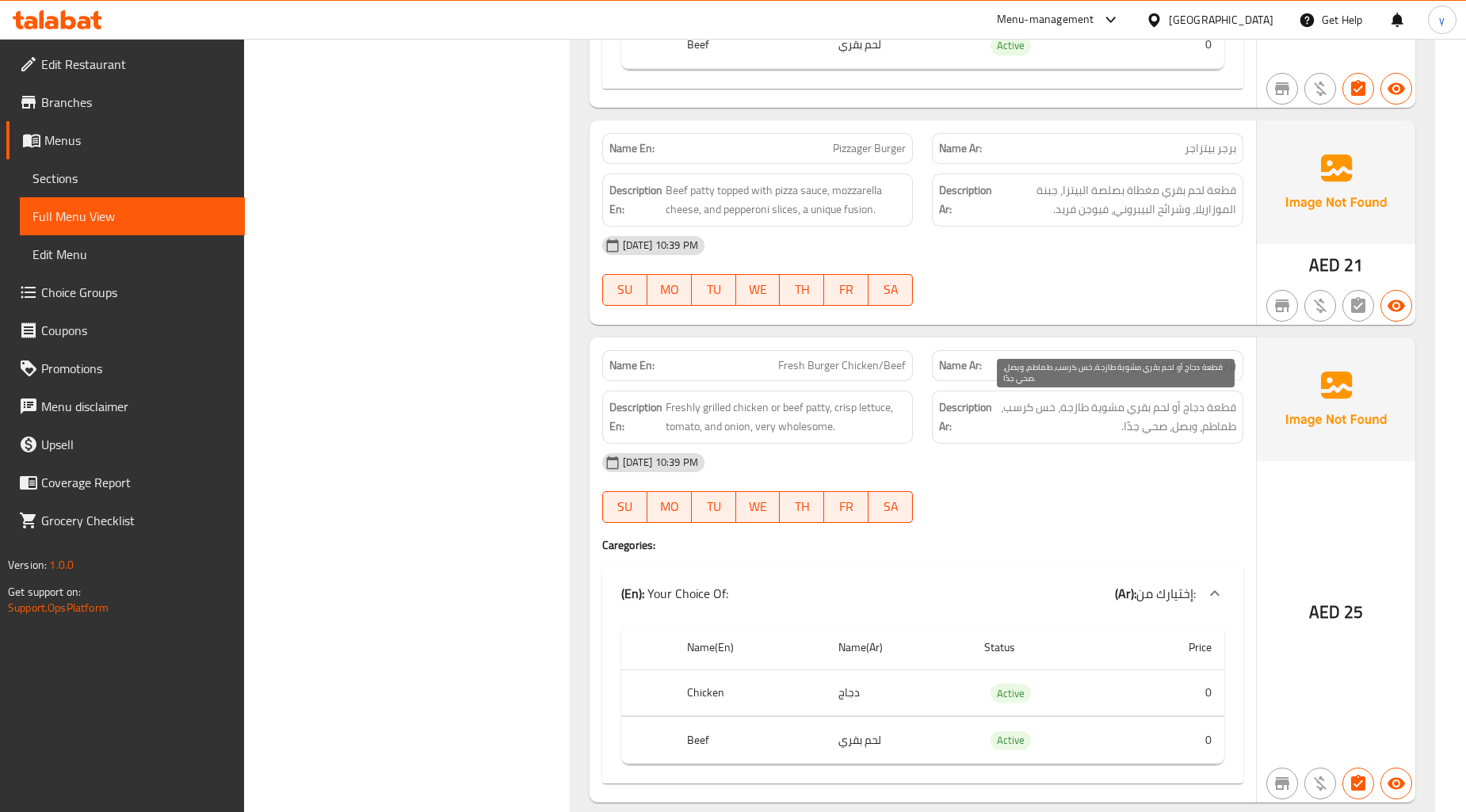
click at [1009, 407] on span "قطعة دجاج أو لحم بقري مشوية طازجة، خس كرسب، طماطم، وبصل، صحي جدًا." at bounding box center [1115, 416] width 241 height 39
click at [1016, 410] on span "قطعة دجاج أو لحم بقري مشوية طازجة، خس كرسب، طماطم، وبصل، صحي جدًا." at bounding box center [1115, 416] width 241 height 39
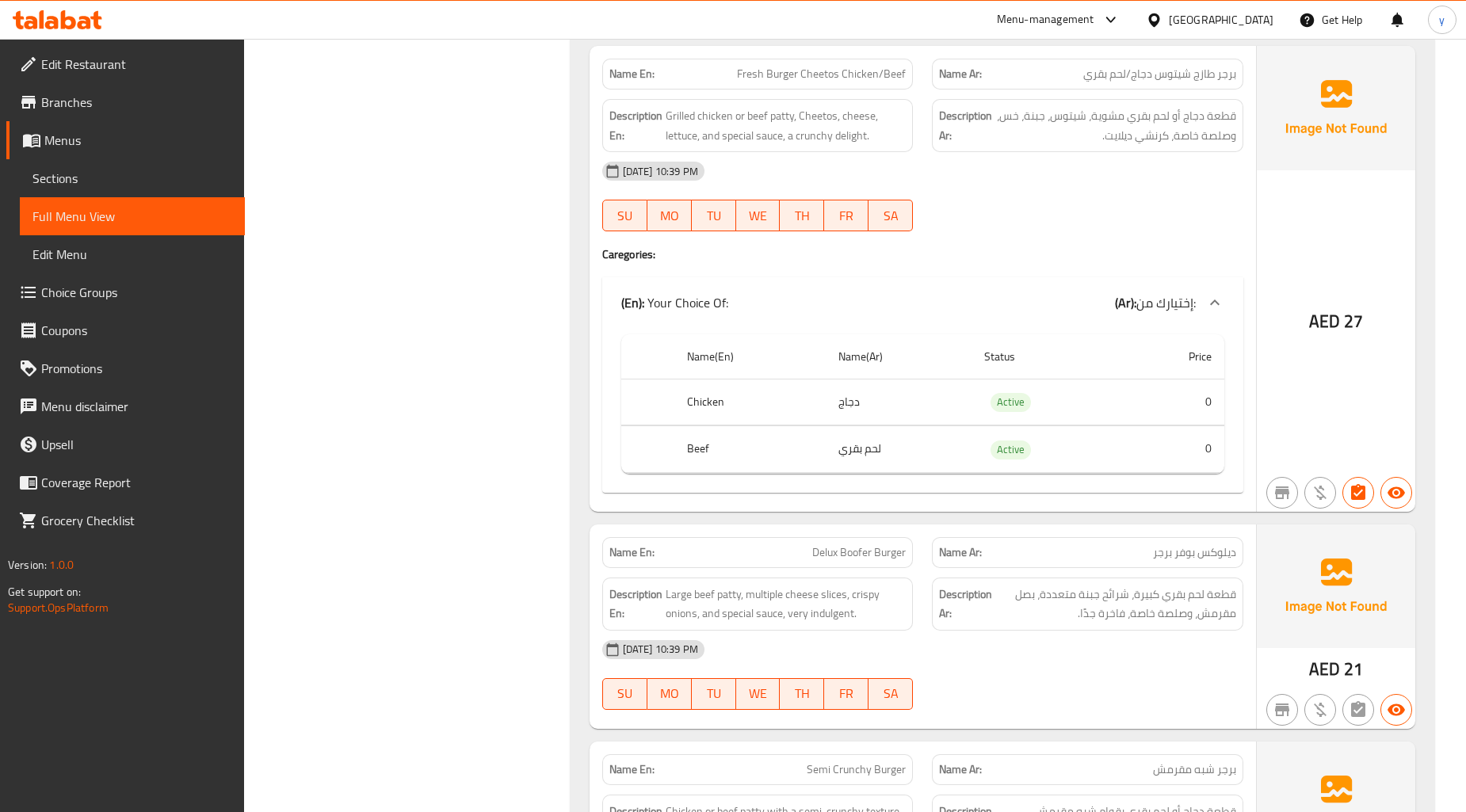
scroll to position [2553, 0]
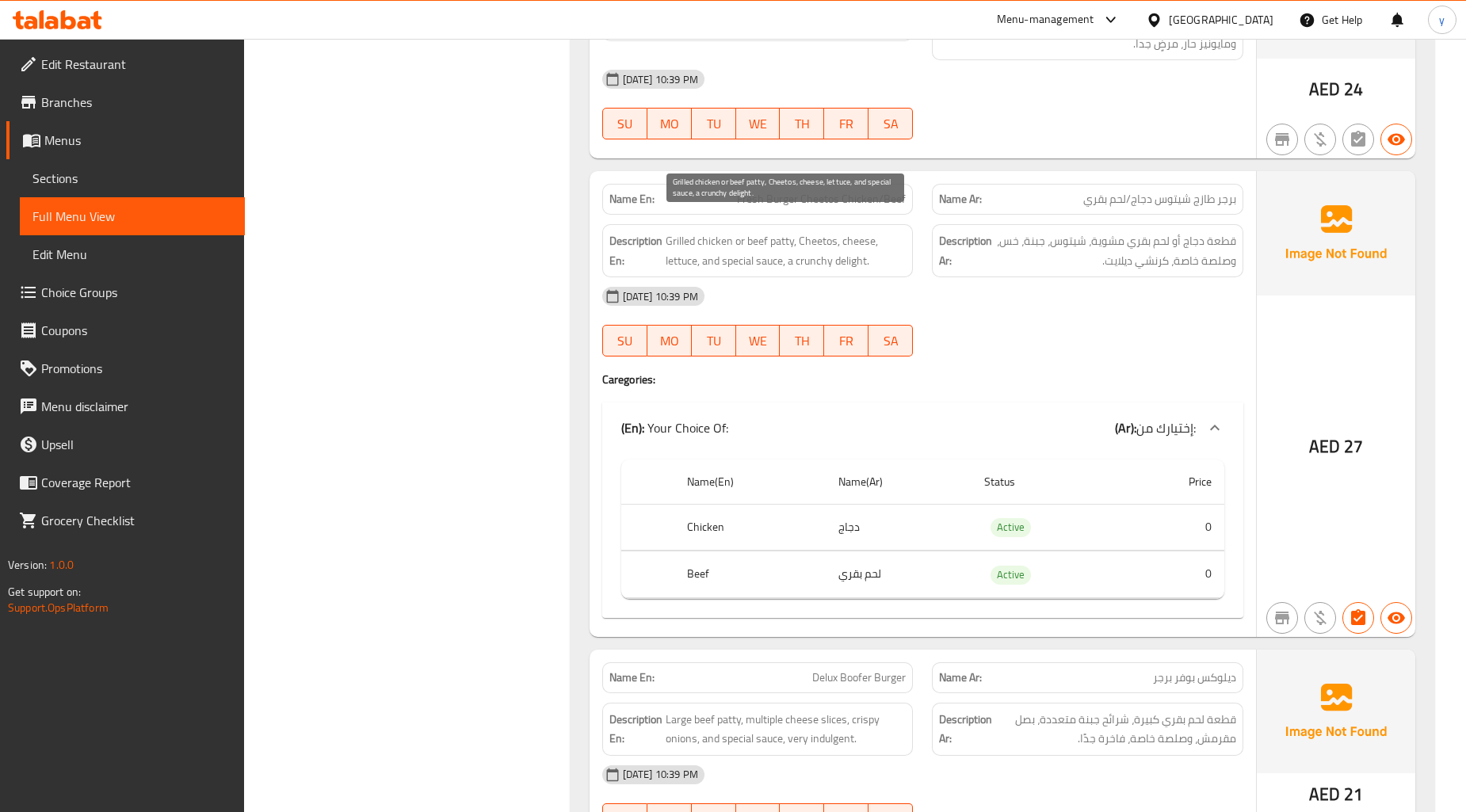
click at [857, 247] on span "Grilled chicken or beef patty, Cheetos, cheese, lettuce, and special sauce, a c…" at bounding box center [785, 251] width 241 height 39
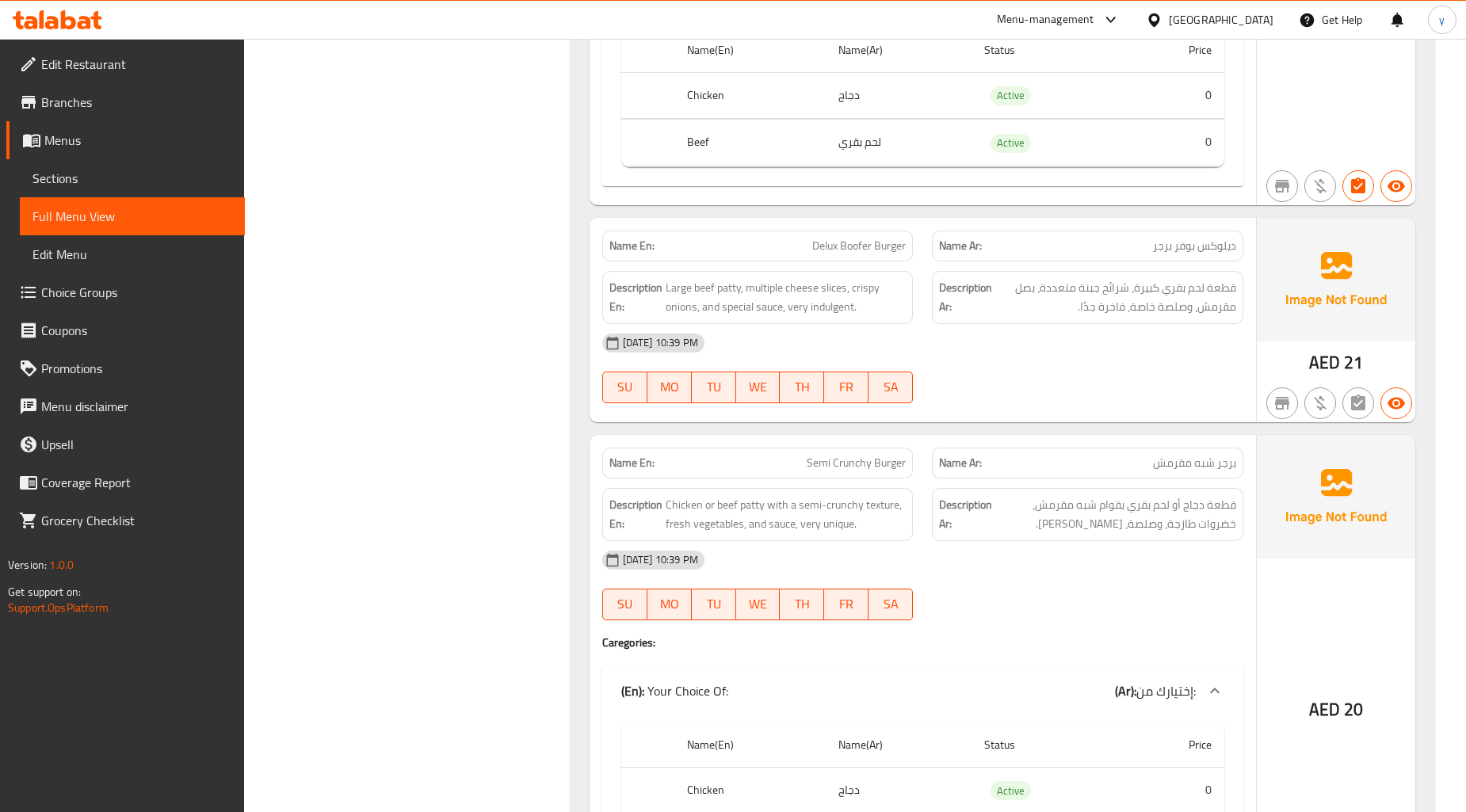
scroll to position [2992, 0]
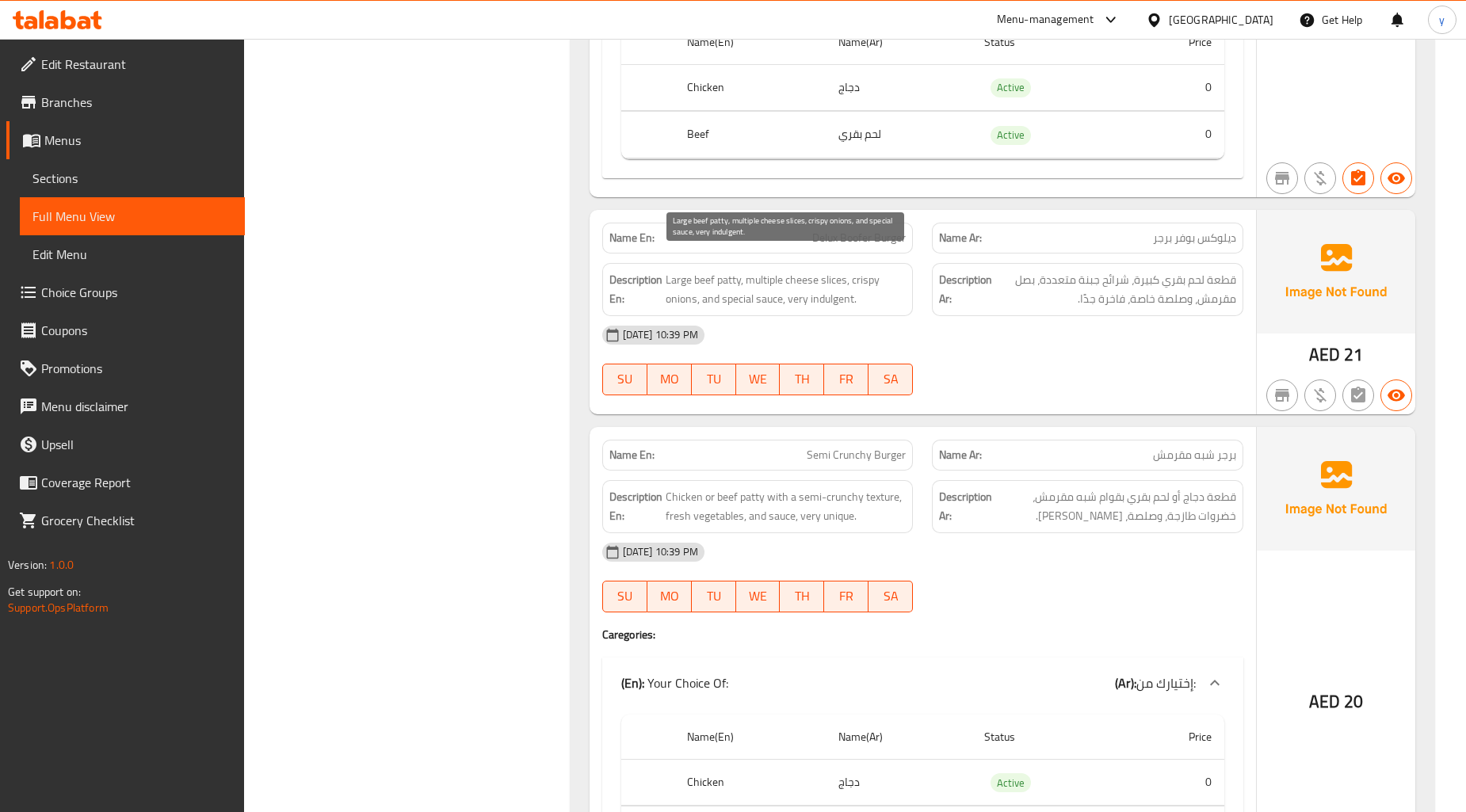
click at [830, 282] on span "Large beef patty, multiple cheese slices, crispy onions, and special sauce, ver…" at bounding box center [785, 289] width 241 height 39
click at [833, 270] on span "Large beef patty, multiple cheese slices, crispy onions, and special sauce, ver…" at bounding box center [785, 289] width 241 height 39
click at [833, 282] on span "Large beef patty, multiple cheese slices, crispy onions, and special sauce, ver…" at bounding box center [785, 289] width 241 height 39
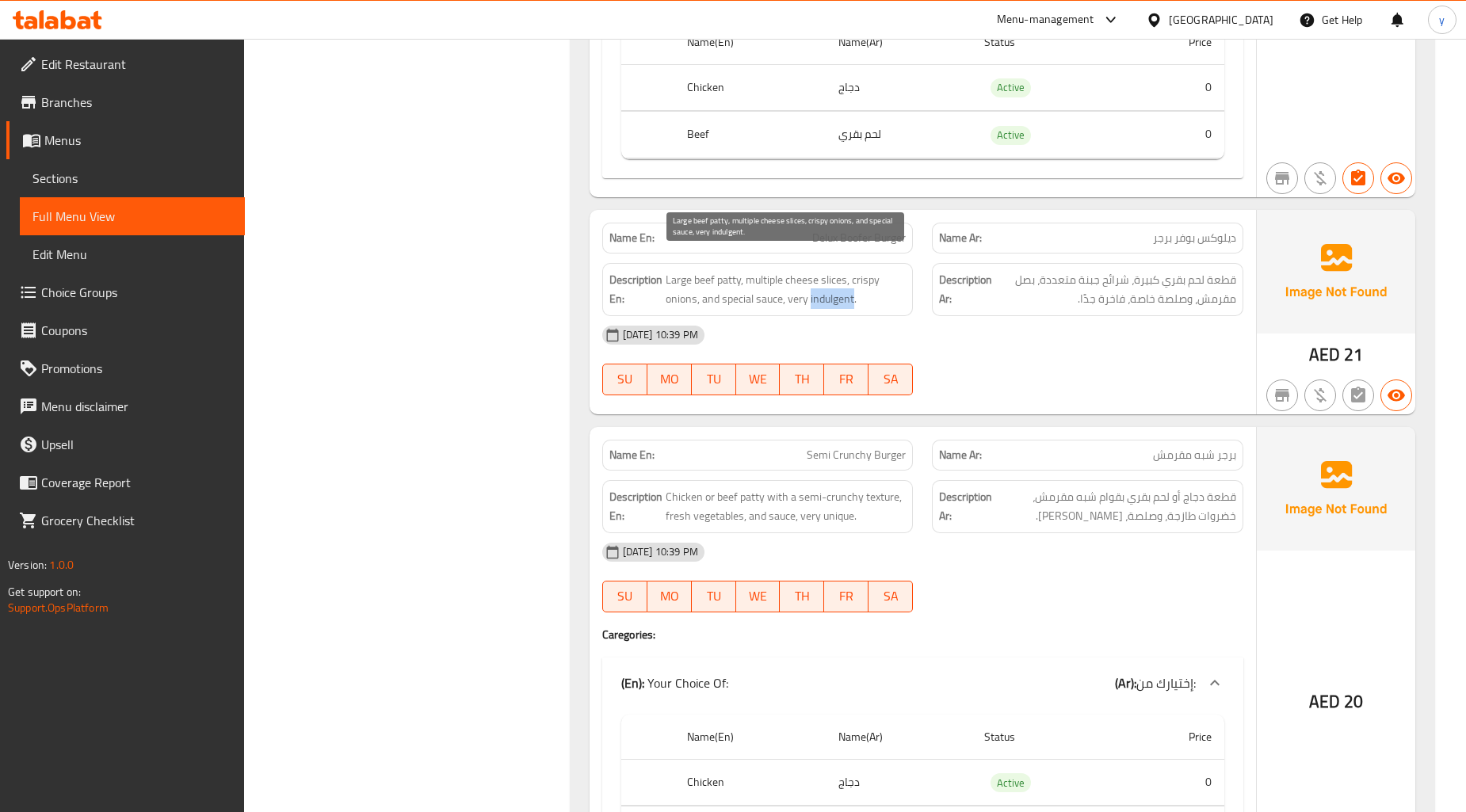
click at [833, 282] on span "Large beef patty, multiple cheese slices, crispy onions, and special sauce, ver…" at bounding box center [785, 289] width 241 height 39
copy span "indulgent"
click at [833, 272] on span "Large beef patty, multiple cheese slices, crispy onions, and special sauce, ver…" at bounding box center [785, 289] width 241 height 39
click at [832, 272] on span "Large beef patty, multiple cheese slices, crispy onions, and special sauce, ver…" at bounding box center [785, 289] width 241 height 39
click at [826, 276] on span "Large beef patty, multiple cheese slices, crispy onions, and special sauce, ver…" at bounding box center [785, 289] width 241 height 39
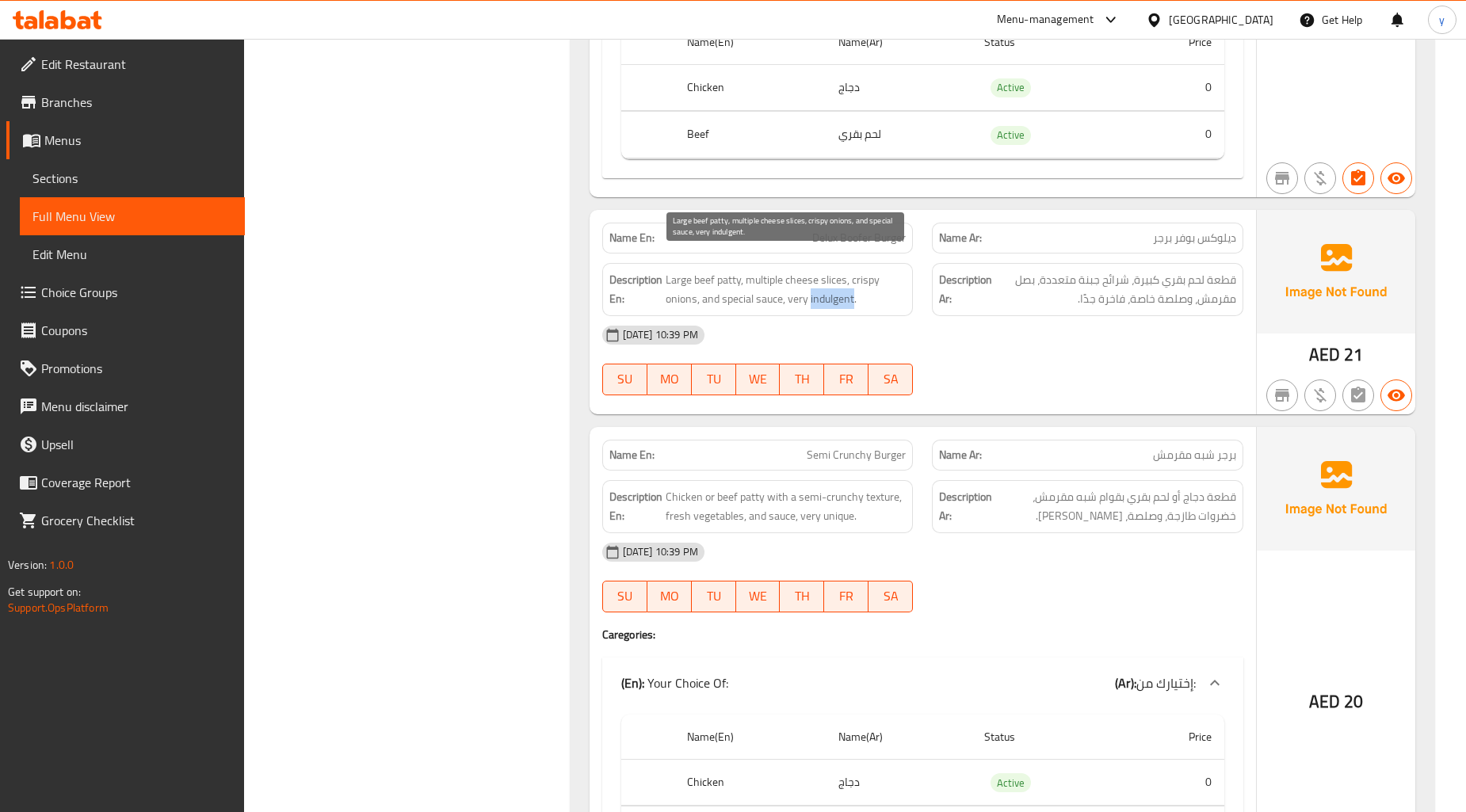
click at [826, 276] on span "Large beef patty, multiple cheese slices, crispy onions, and special sauce, ver…" at bounding box center [785, 289] width 241 height 39
click at [898, 321] on div "[DATE] 10:39 PM" at bounding box center [922, 335] width 661 height 38
click at [812, 446] on span "Semi Crunchy Burger" at bounding box center [855, 454] width 99 height 17
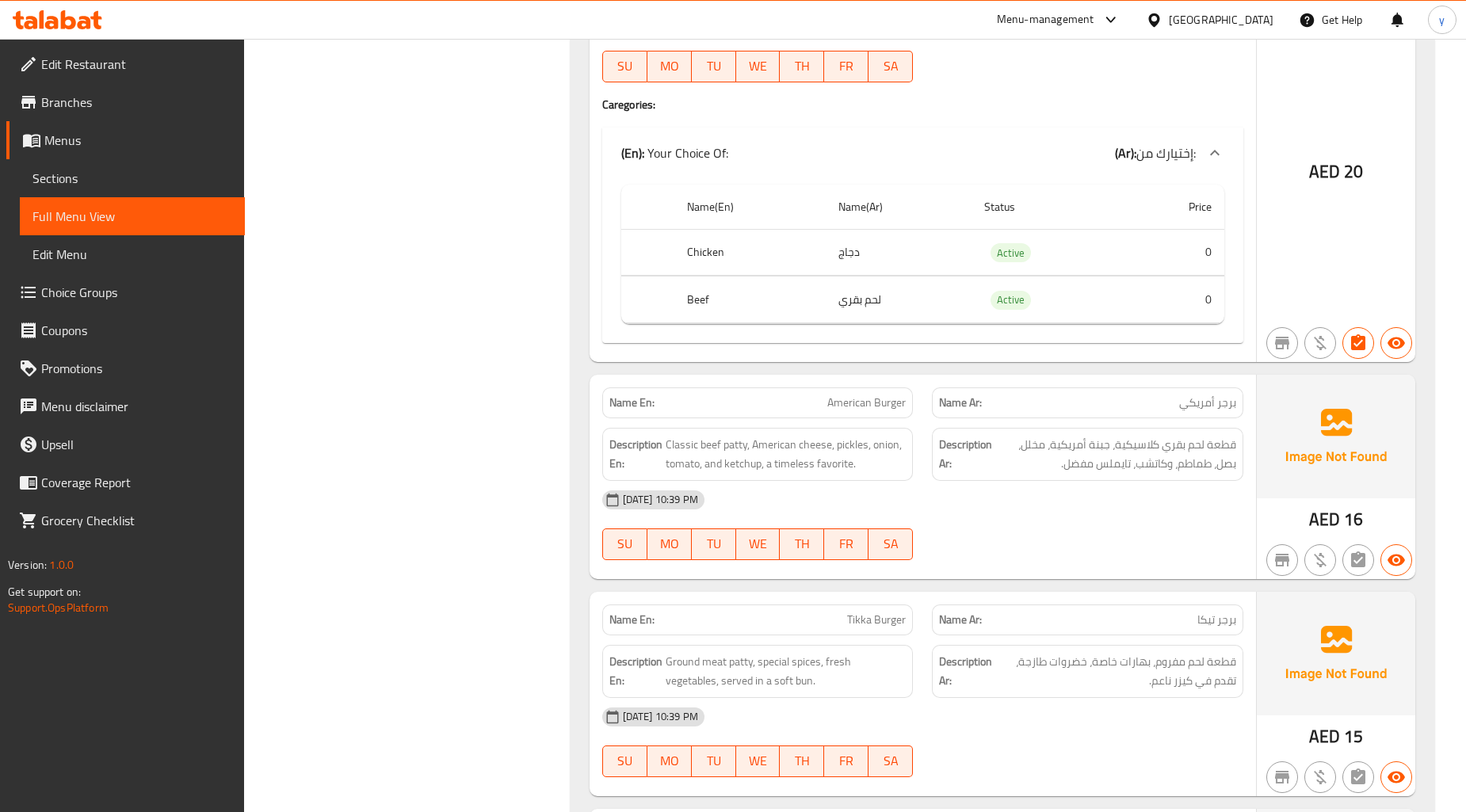
scroll to position [3609, 0]
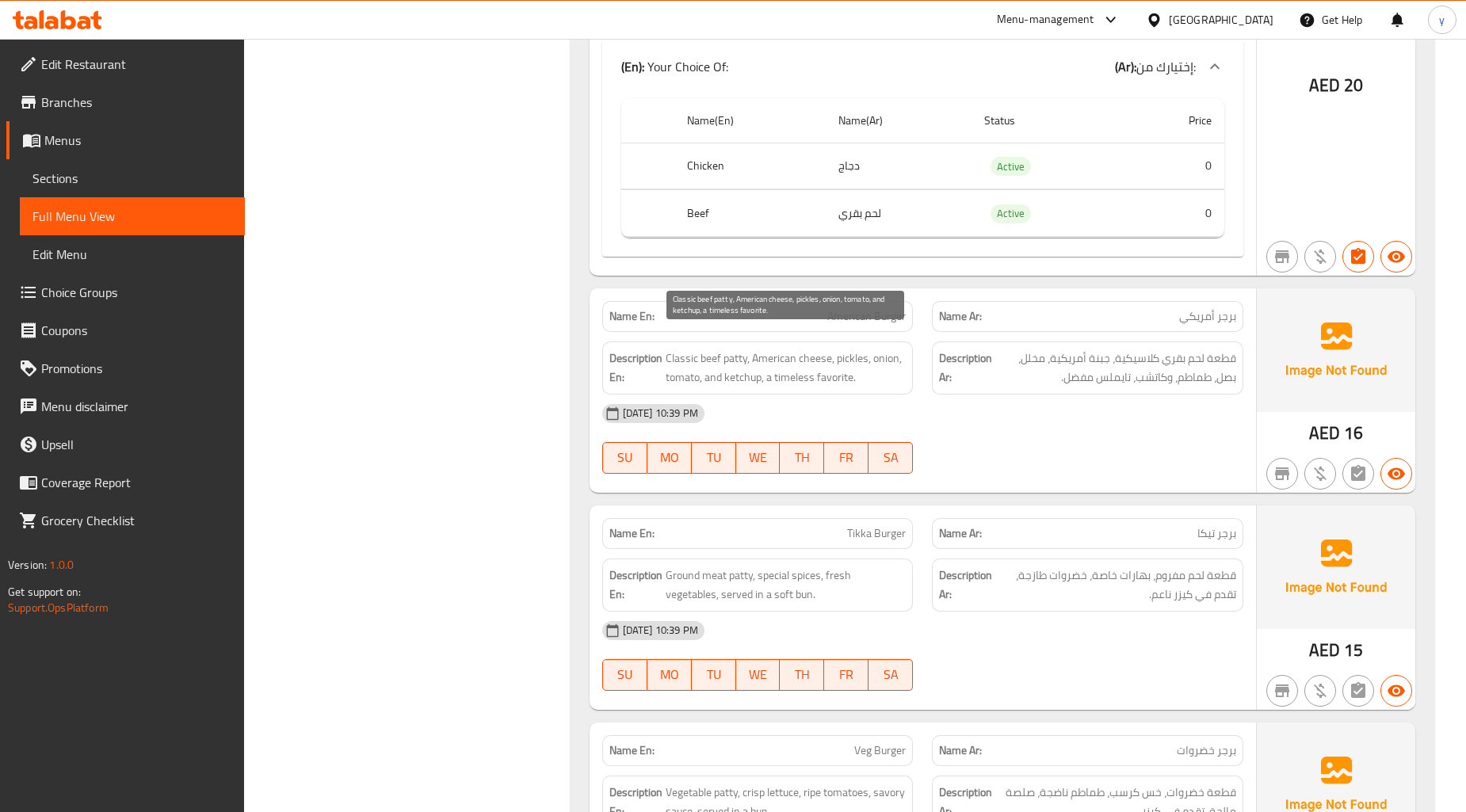
click at [792, 365] on span "Classic beef patty, American cheese, pickles, onion, tomato, and ketchup, a tim…" at bounding box center [785, 368] width 241 height 39
click at [1142, 407] on div "[DATE] 10:39 PM" at bounding box center [922, 413] width 661 height 38
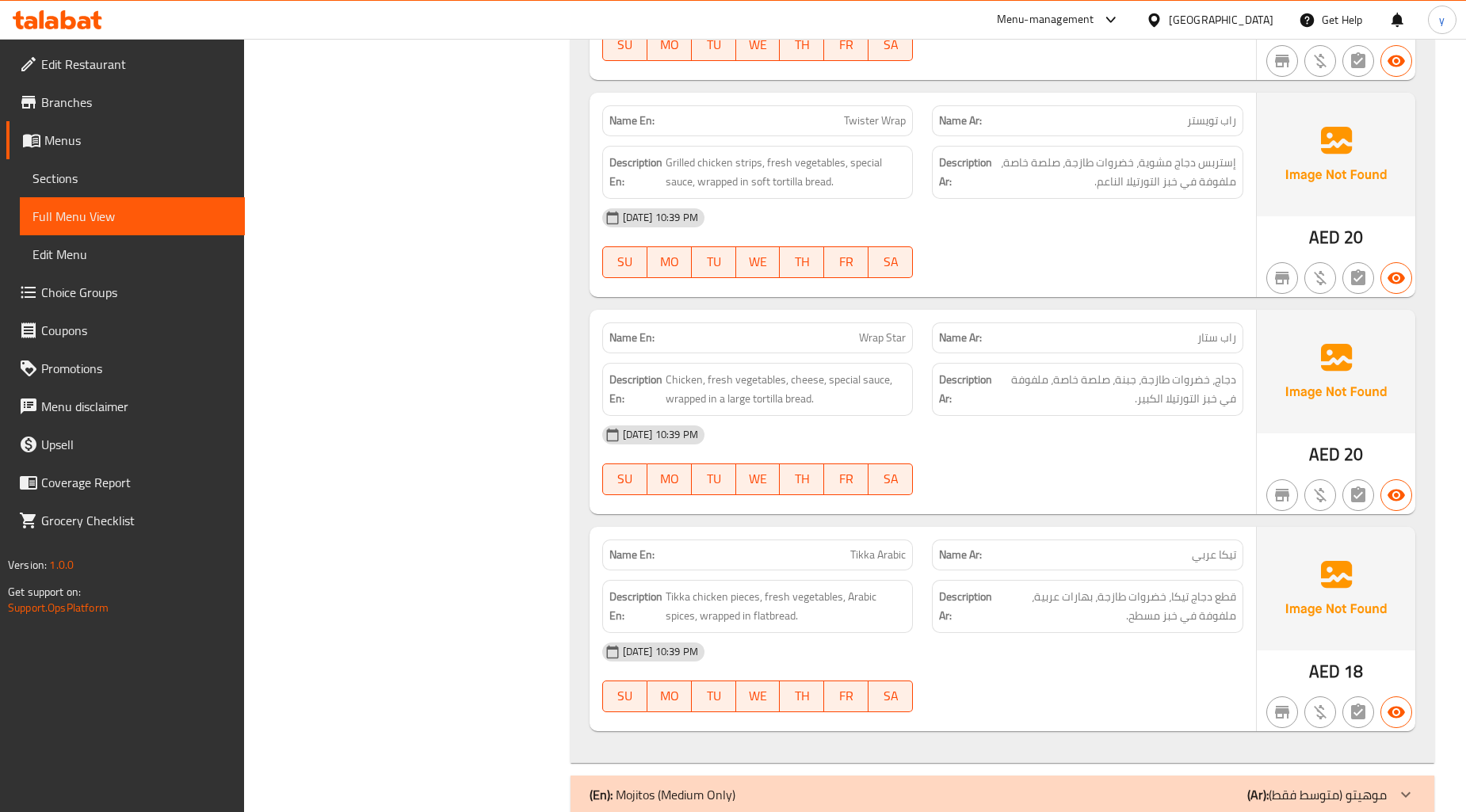
scroll to position [5545, 0]
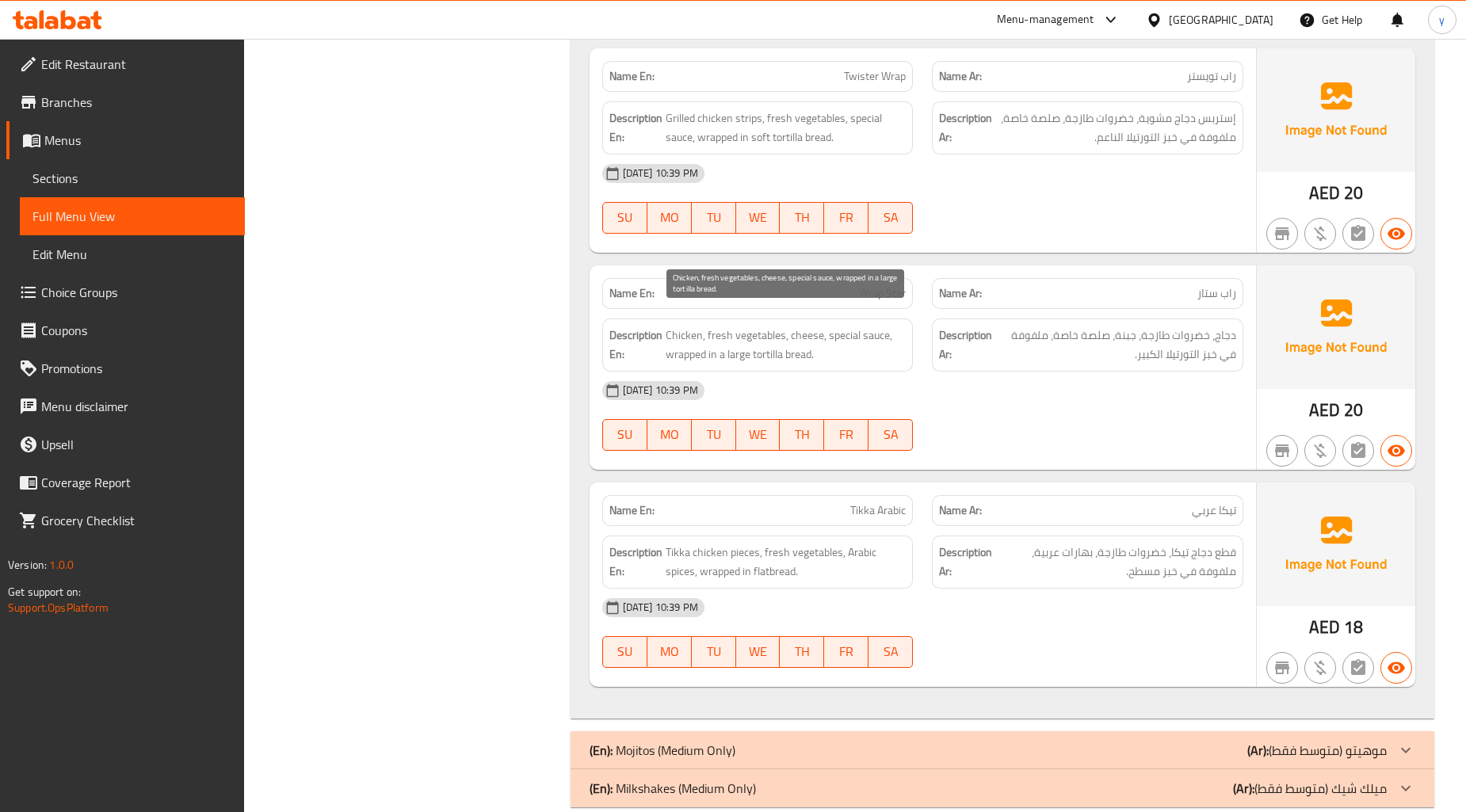
click at [851, 343] on span "Chicken, fresh vegetables, cheese, special sauce, wrapped in a large tortilla b…" at bounding box center [785, 345] width 241 height 39
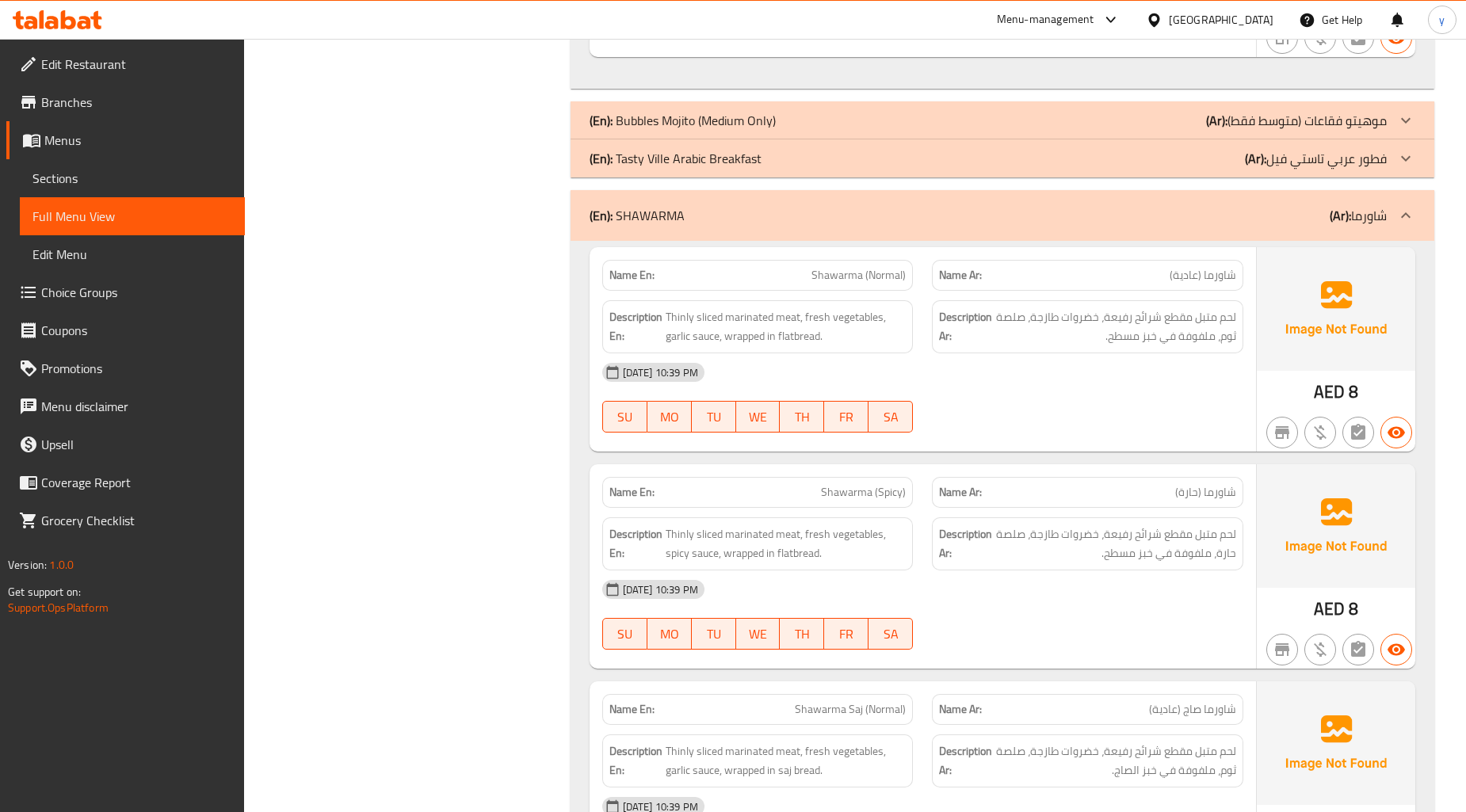
scroll to position [7570, 0]
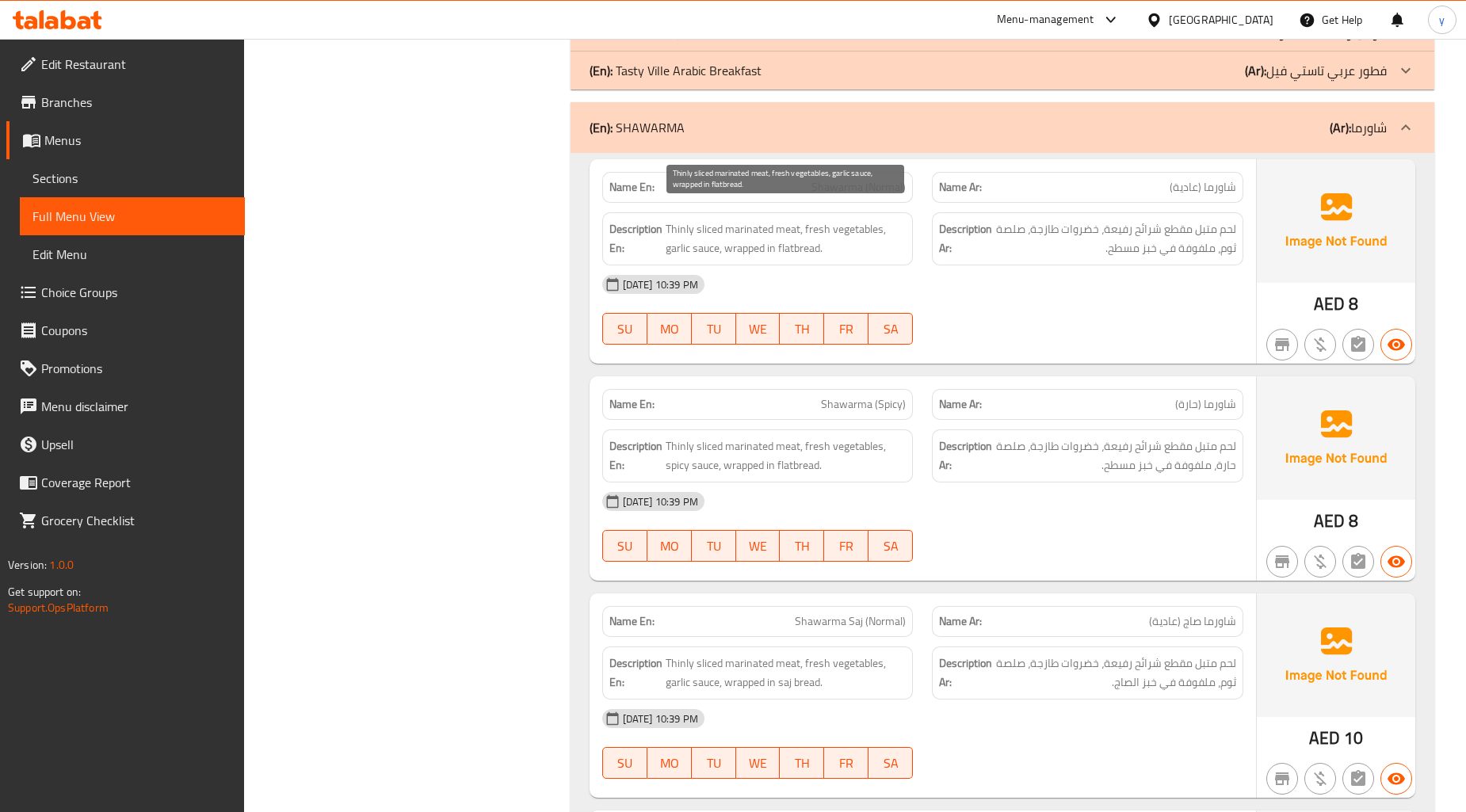
click at [706, 220] on span "Thinly sliced marinated meat, fresh vegetables, garlic sauce, wrapped in flatbr…" at bounding box center [785, 239] width 241 height 39
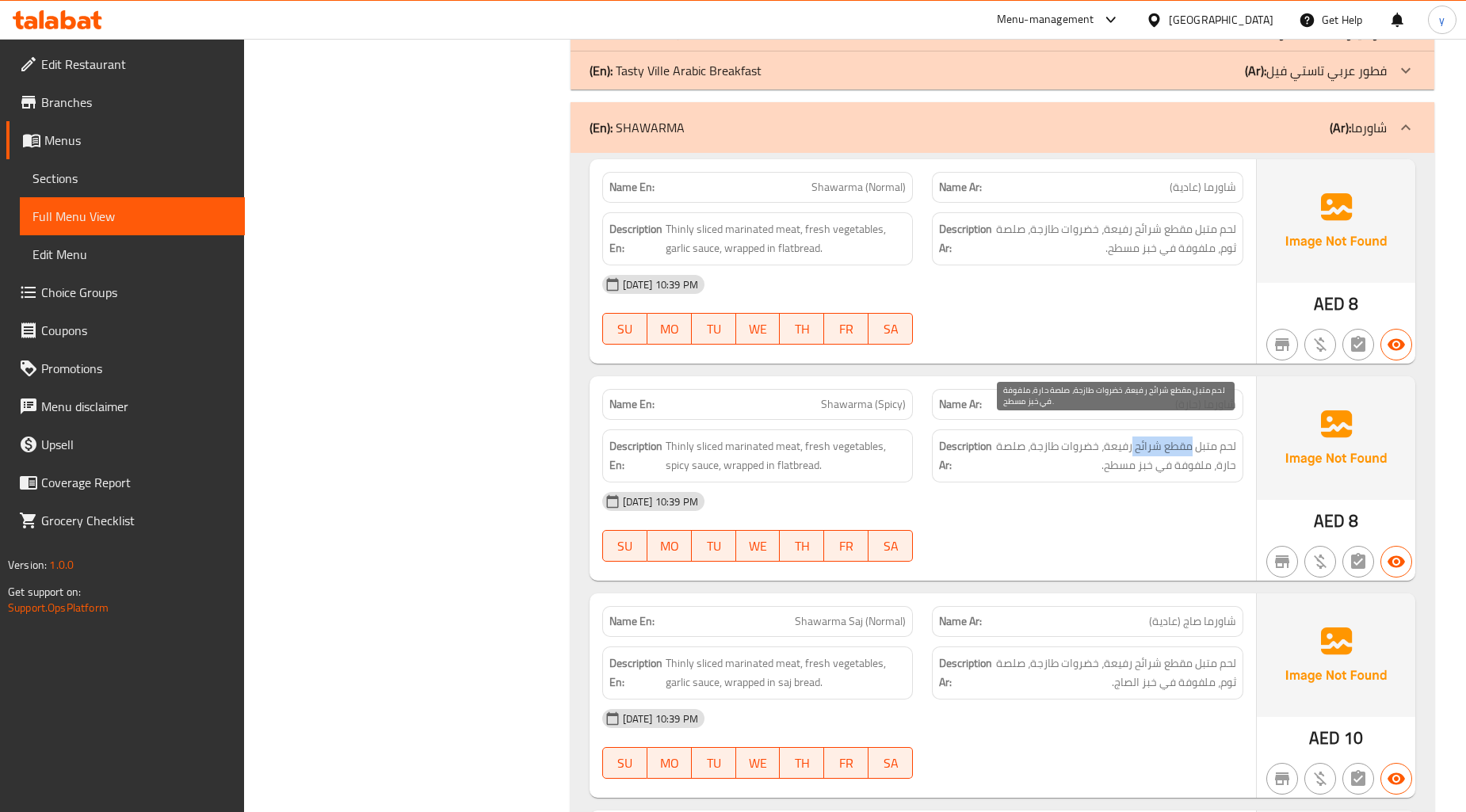
drag, startPoint x: 1131, startPoint y: 430, endPoint x: 1191, endPoint y: 431, distance: 60.0
click at [1191, 436] on span "لحم متبل مقطع شرائح رفيعة، خضروات طازجة، صلصة حارة، ملفوفة في خبز مسطح." at bounding box center [1115, 455] width 241 height 39
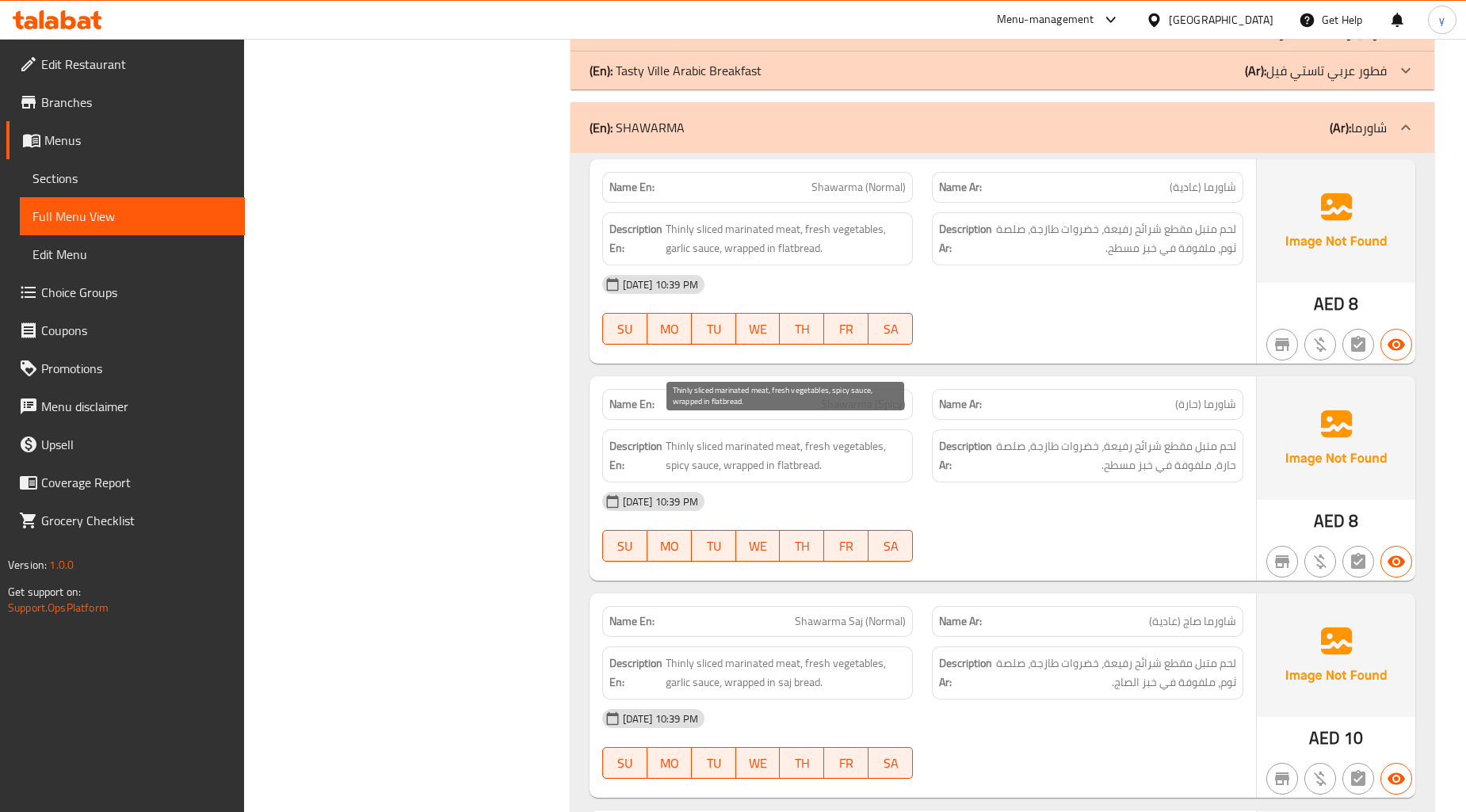
click at [787, 436] on span "Thinly sliced marinated meat, fresh vegetables, spicy sauce, wrapped in flatbre…" at bounding box center [785, 455] width 241 height 39
drag, startPoint x: 799, startPoint y: 430, endPoint x: 666, endPoint y: 427, distance: 133.0
click at [666, 436] on span "Thinly sliced marinated meat, fresh vegetables, spicy sauce, wrapped in flatbre…" at bounding box center [785, 455] width 241 height 39
click at [1098, 448] on span "لحم متبل مقطع شرائح رفيعة، خضروات طازجة، صلصة حارة، ملفوفة في خبز مسطح." at bounding box center [1115, 455] width 241 height 39
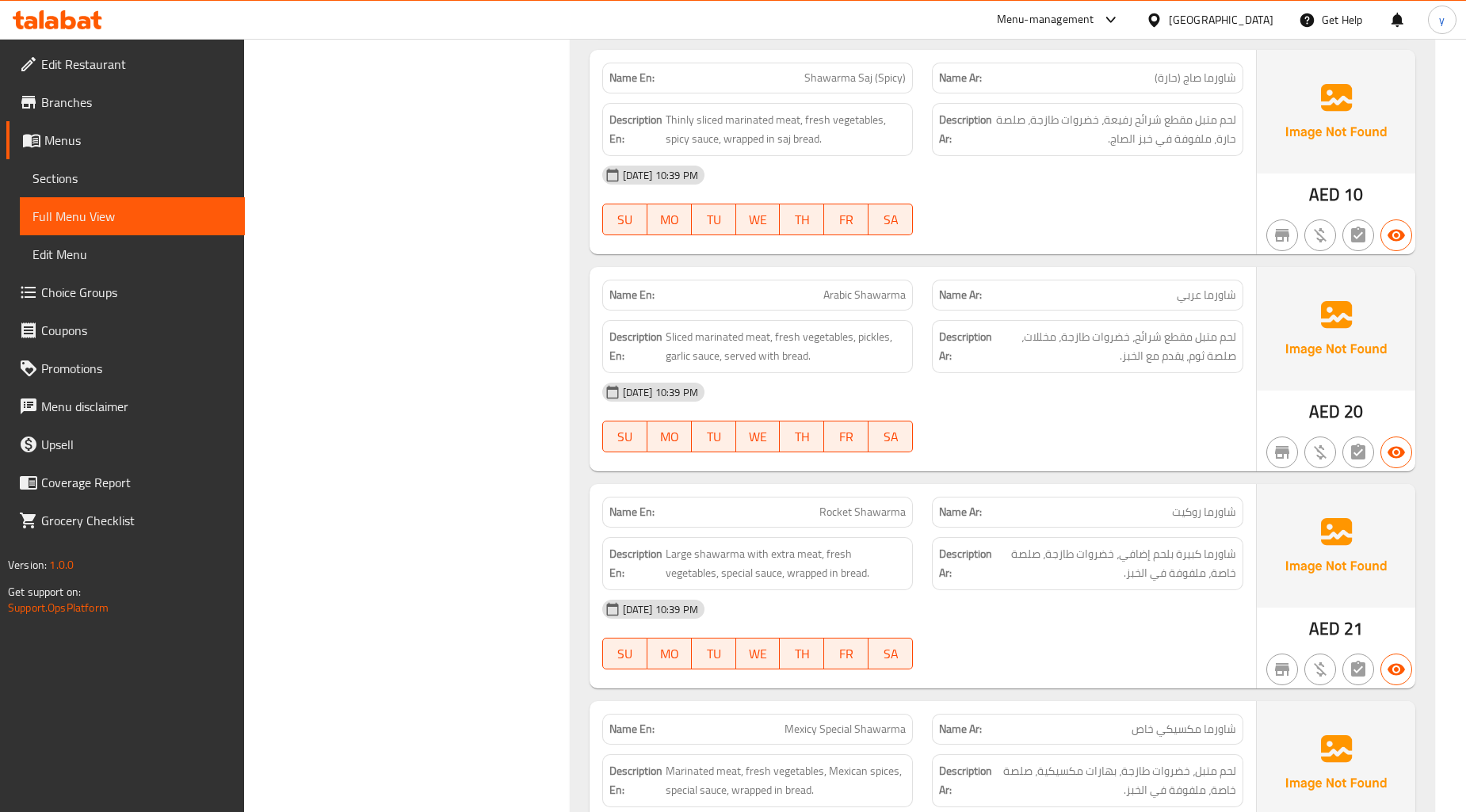
scroll to position [8362, 0]
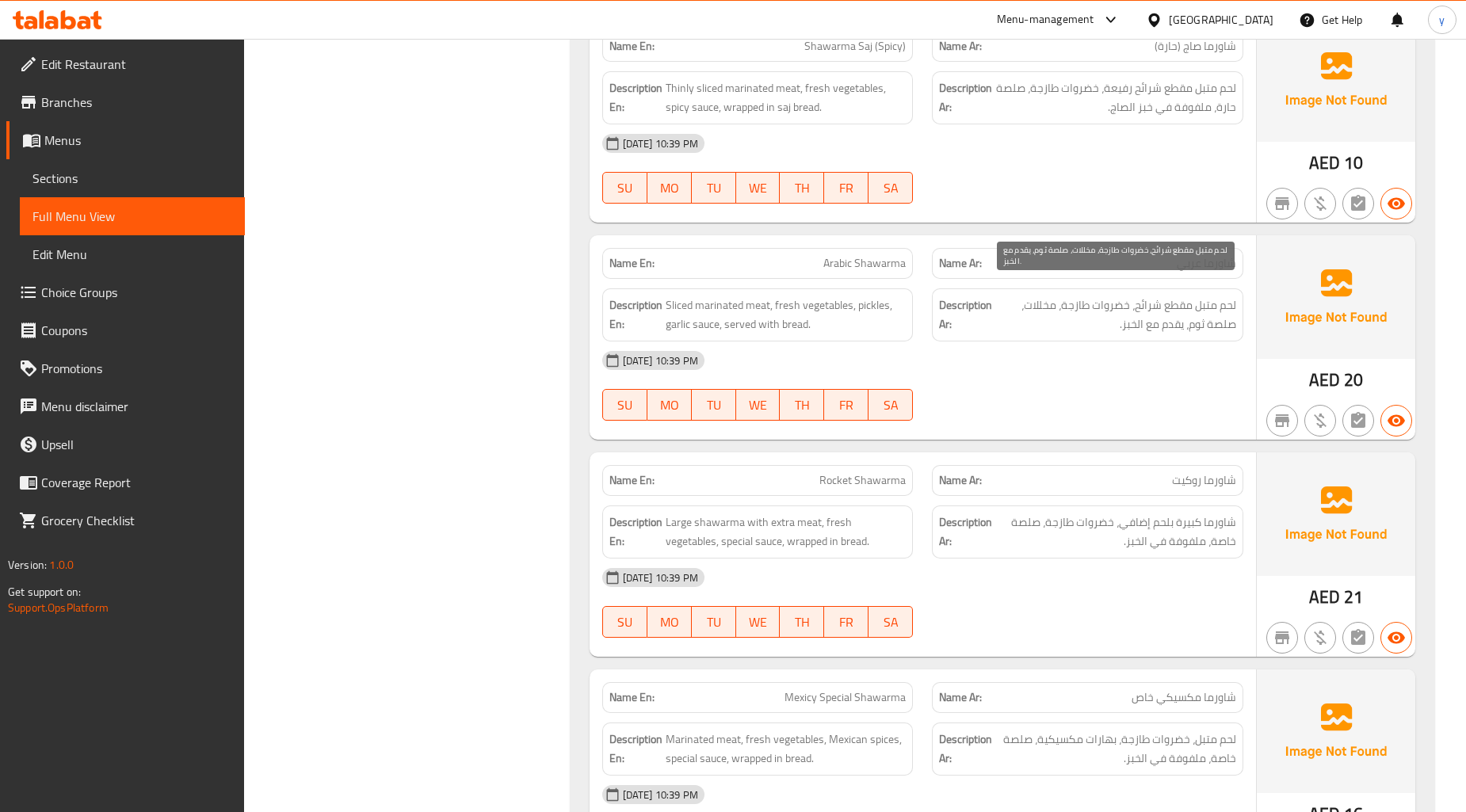
click at [1038, 296] on span "لحم متبل مقطع شرائح، خضروات طازجة، مخللات، صلصة ثوم، يقدم مع الخبز." at bounding box center [1115, 315] width 241 height 39
click at [1082, 296] on span "لحم متبل مقطع شرائح، خضروات طازجة، مخللات، صلصة ثوم، يقدم مع الخبز." at bounding box center [1115, 315] width 241 height 39
click at [1032, 296] on span "لحم متبل مقطع شرائح، خضروات طازجة، مخللات، صلصة ثوم، يقدم مع الخبز." at bounding box center [1115, 315] width 241 height 39
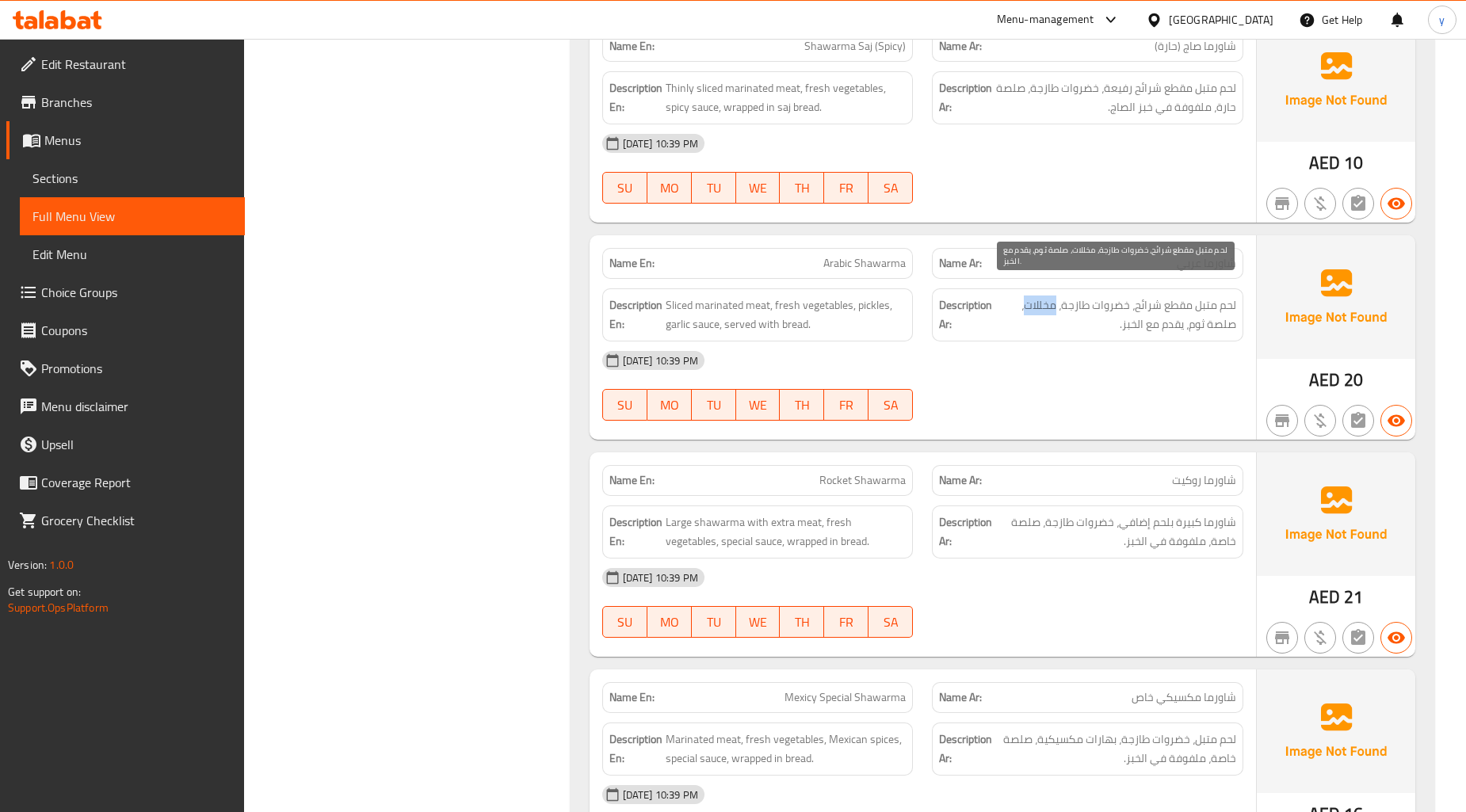
click at [1032, 296] on span "لحم متبل مقطع شرائح، خضروات طازجة، مخللات، صلصة ثوم، يقدم مع الخبز." at bounding box center [1115, 315] width 241 height 39
click at [1063, 342] on div "[DATE] 10:39 PM" at bounding box center [922, 361] width 661 height 38
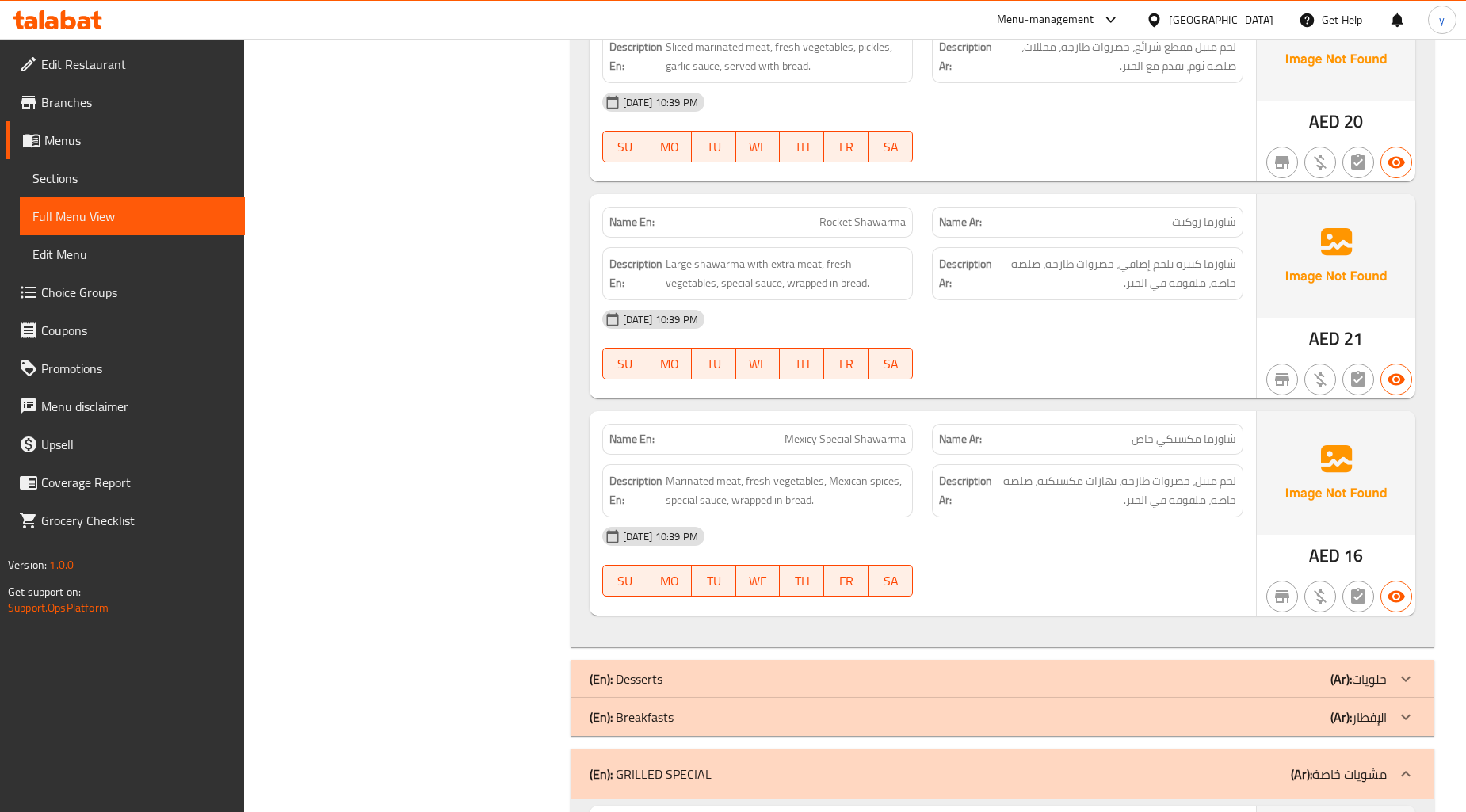
scroll to position [8625, 0]
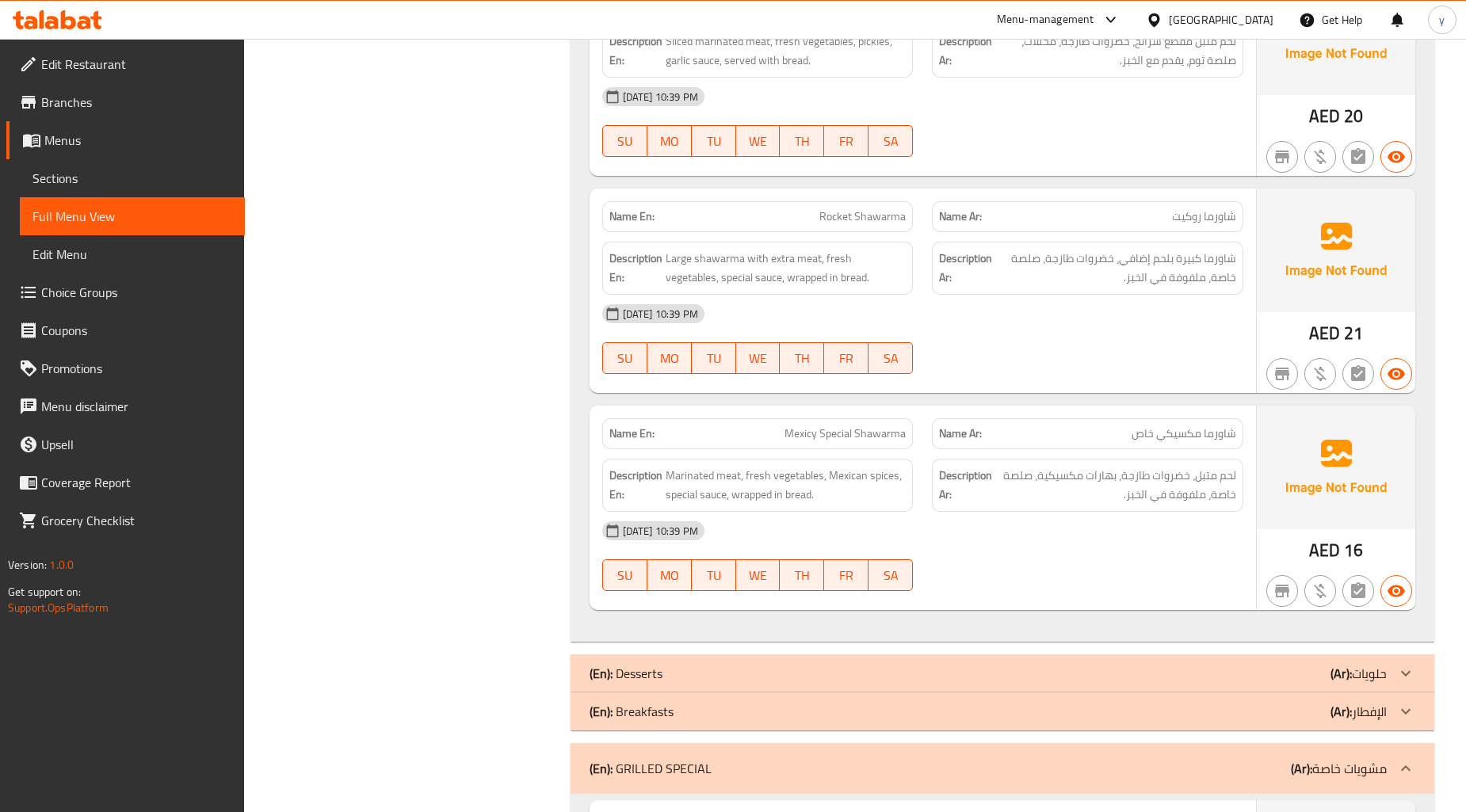
click at [827, 209] on span "Rocket Shawarma" at bounding box center [862, 217] width 86 height 17
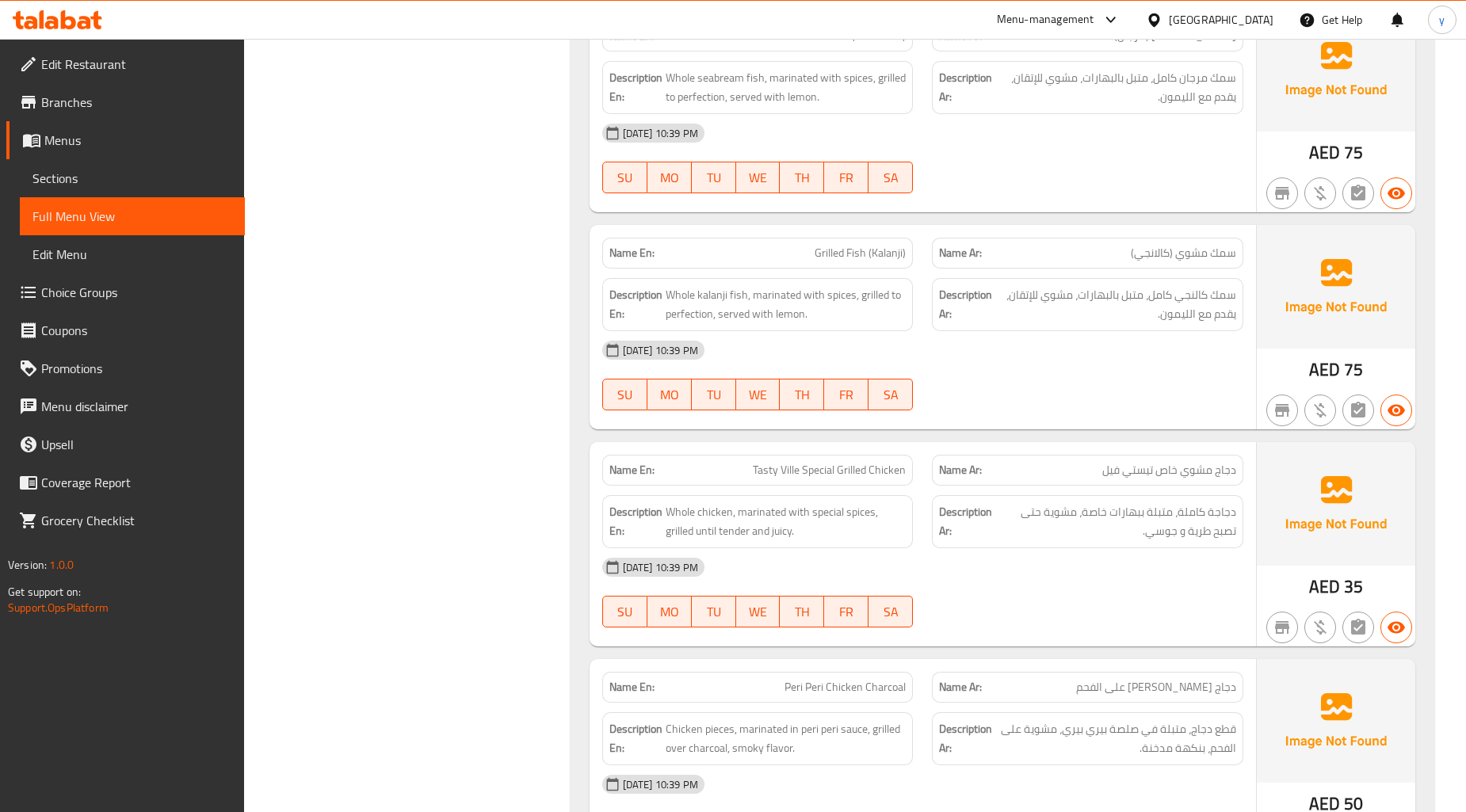
scroll to position [9330, 0]
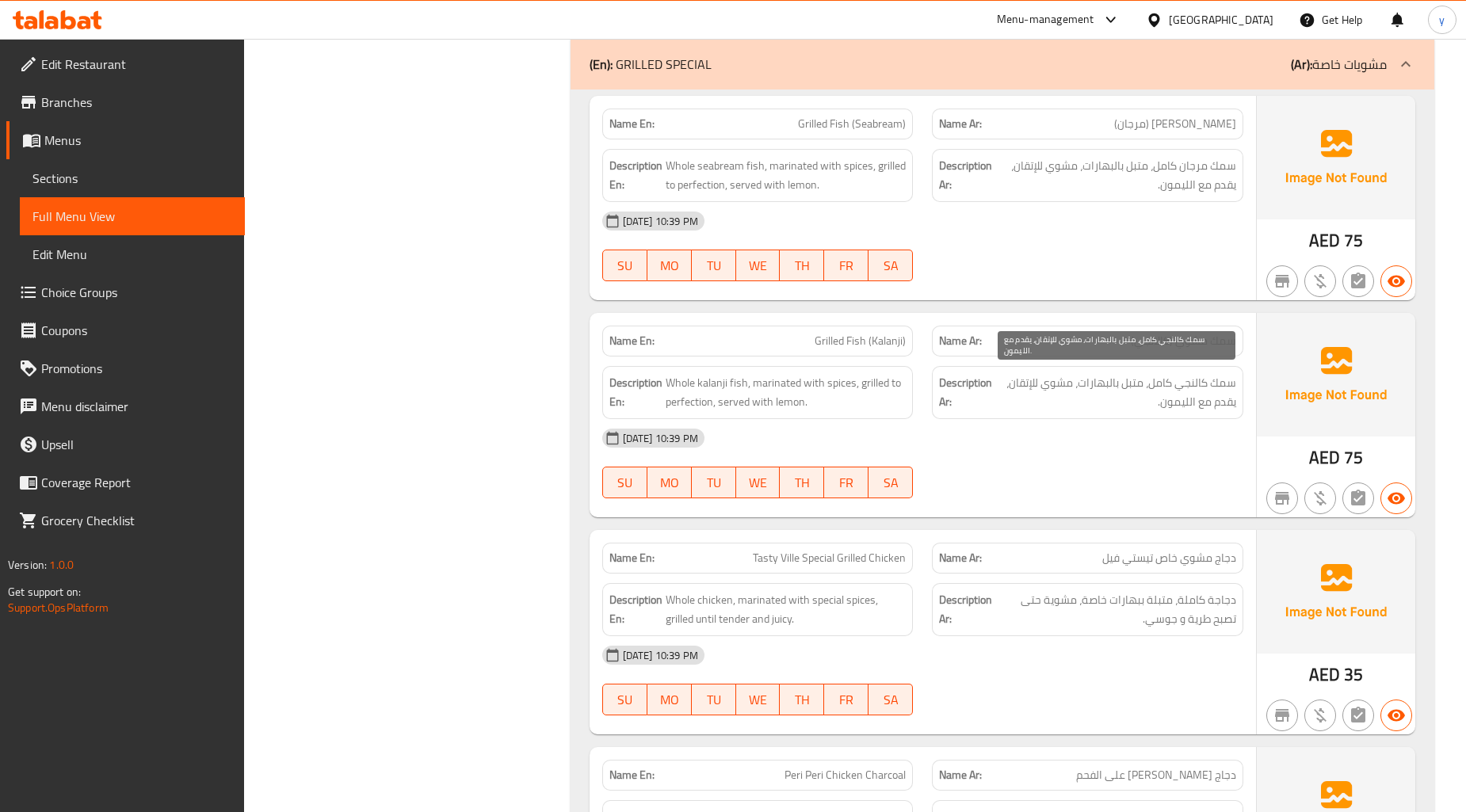
click at [1192, 374] on span "سمك كالنجي كامل، متبل بالبهارات، مشوي للإتقان، يقدم مع الليمون." at bounding box center [1115, 393] width 241 height 39
copy span "كالنجي"
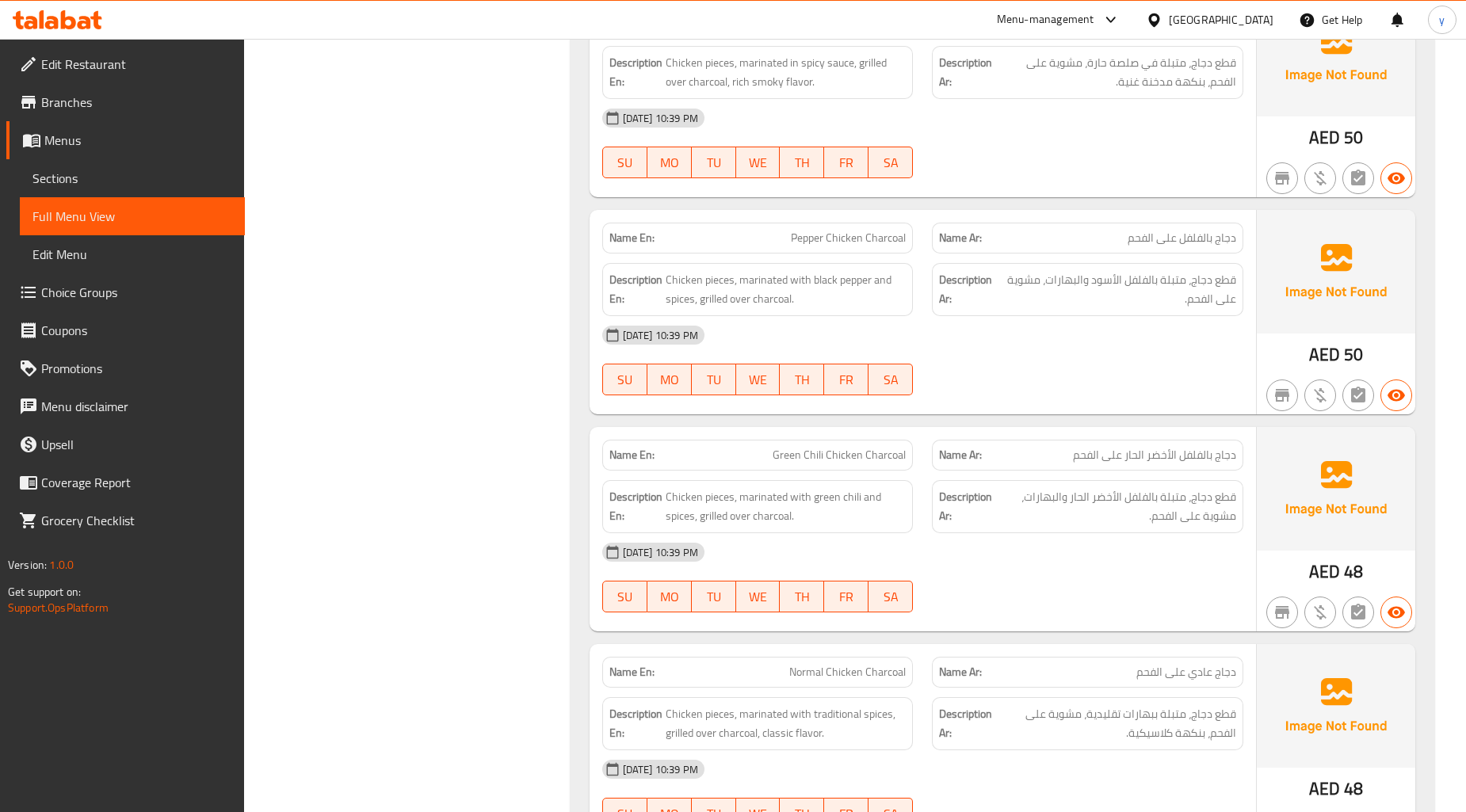
scroll to position [10386, 0]
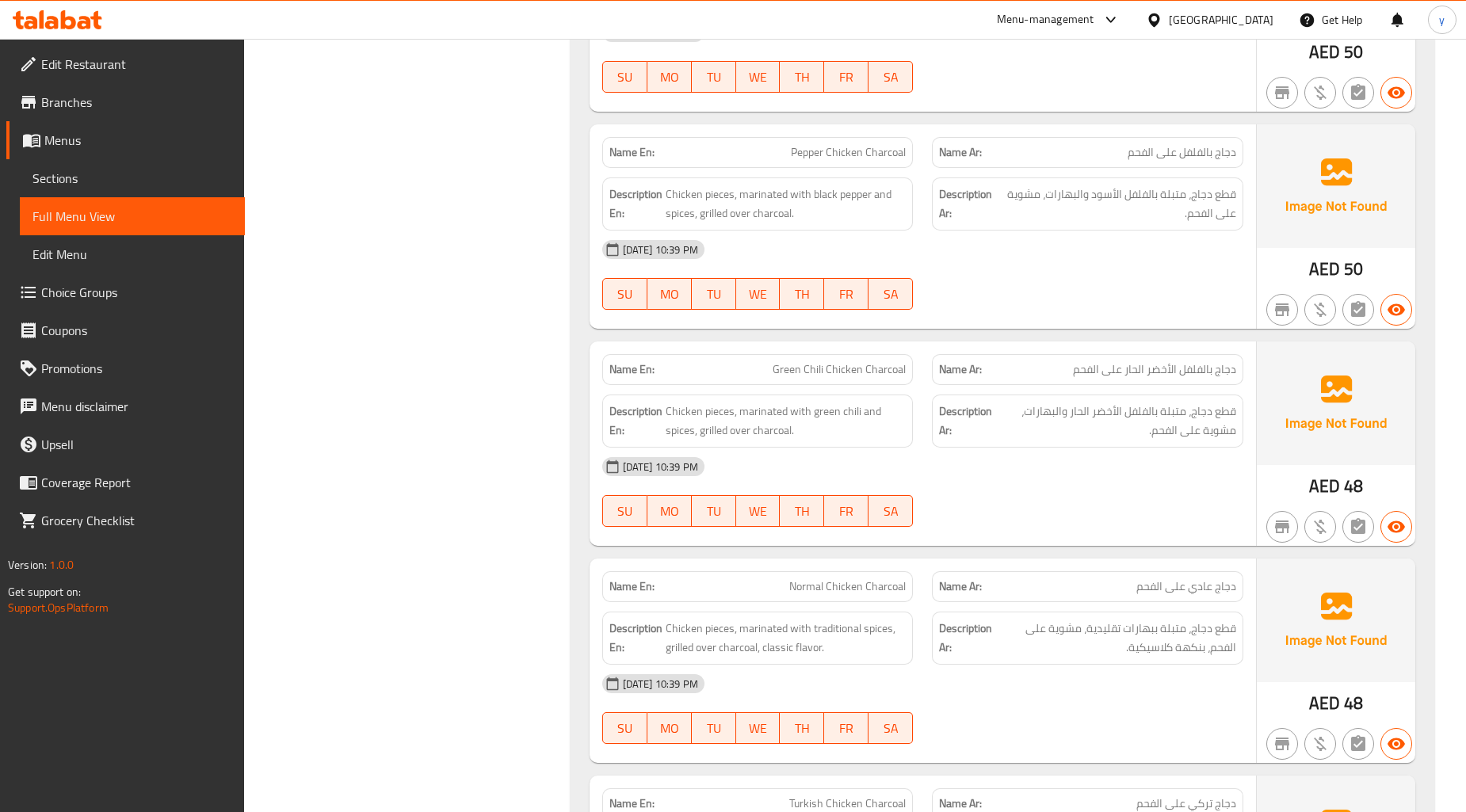
click at [841, 362] on span "Green Chili Chicken Charcoal" at bounding box center [838, 370] width 133 height 17
copy span "Green Chili Chicken Charcoal"
click at [805, 362] on span "Green Chili Chicken Charcoal" at bounding box center [838, 370] width 133 height 17
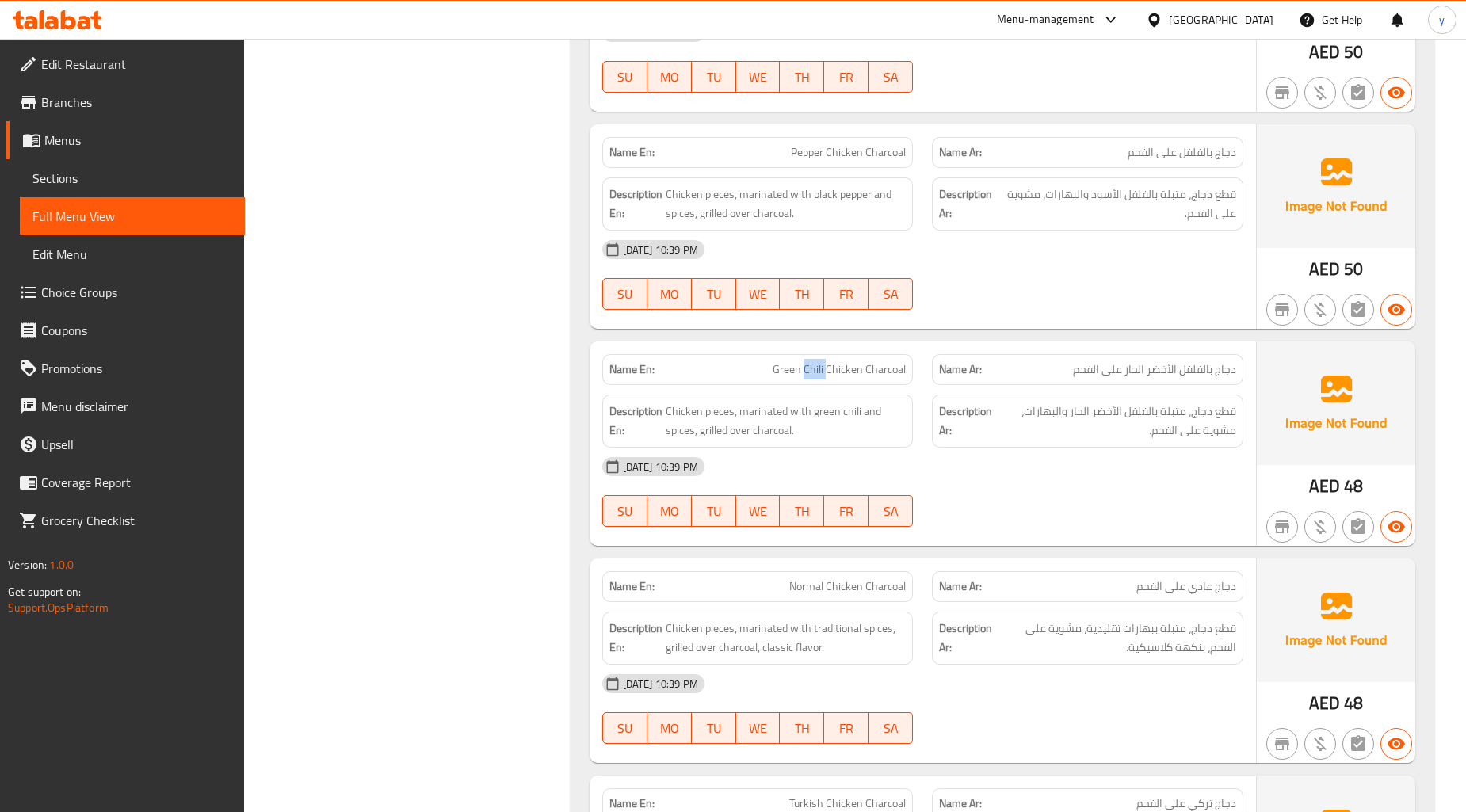
click at [805, 362] on span "Green Chili Chicken Charcoal" at bounding box center [838, 370] width 133 height 17
click at [814, 362] on span "Green Chili Chicken Charcoal" at bounding box center [838, 370] width 133 height 17
click at [835, 355] on div "Name En: Green Chili Chicken Charcoal" at bounding box center [758, 370] width 312 height 31
drag, startPoint x: 825, startPoint y: 353, endPoint x: 753, endPoint y: 366, distance: 73.2
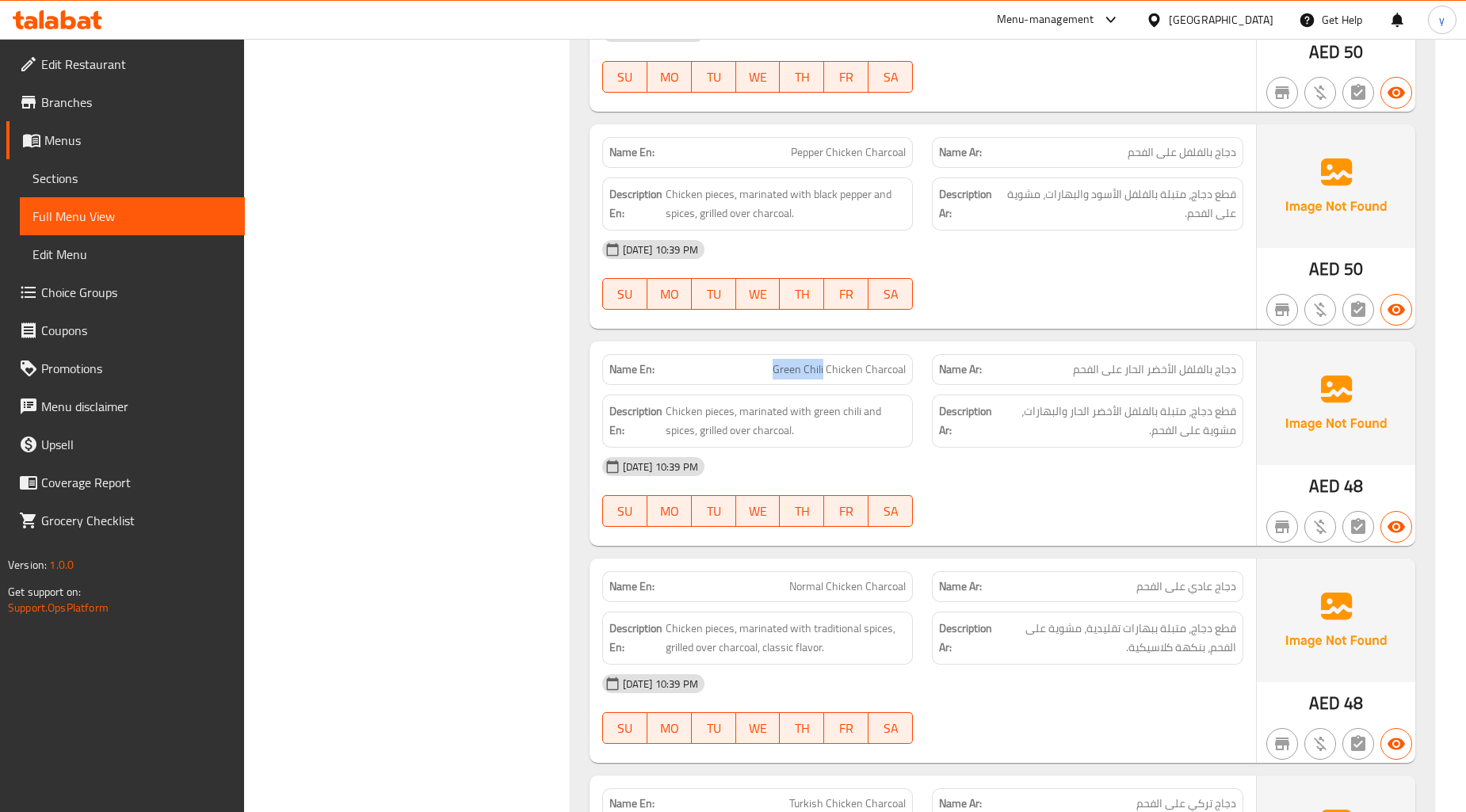
click at [753, 366] on div "Name En: Green Chili Chicken Charcoal" at bounding box center [758, 370] width 312 height 31
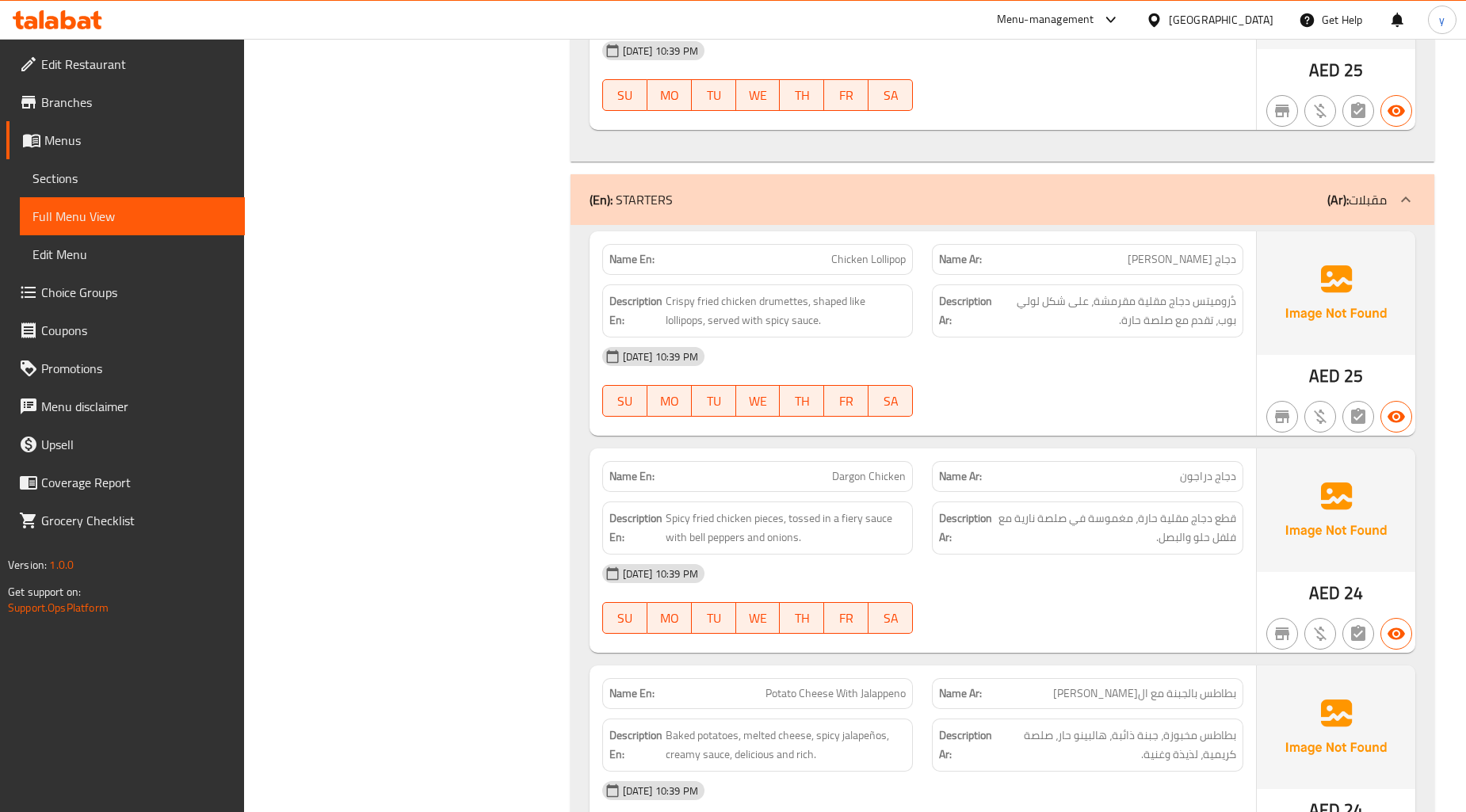
scroll to position [12059, 0]
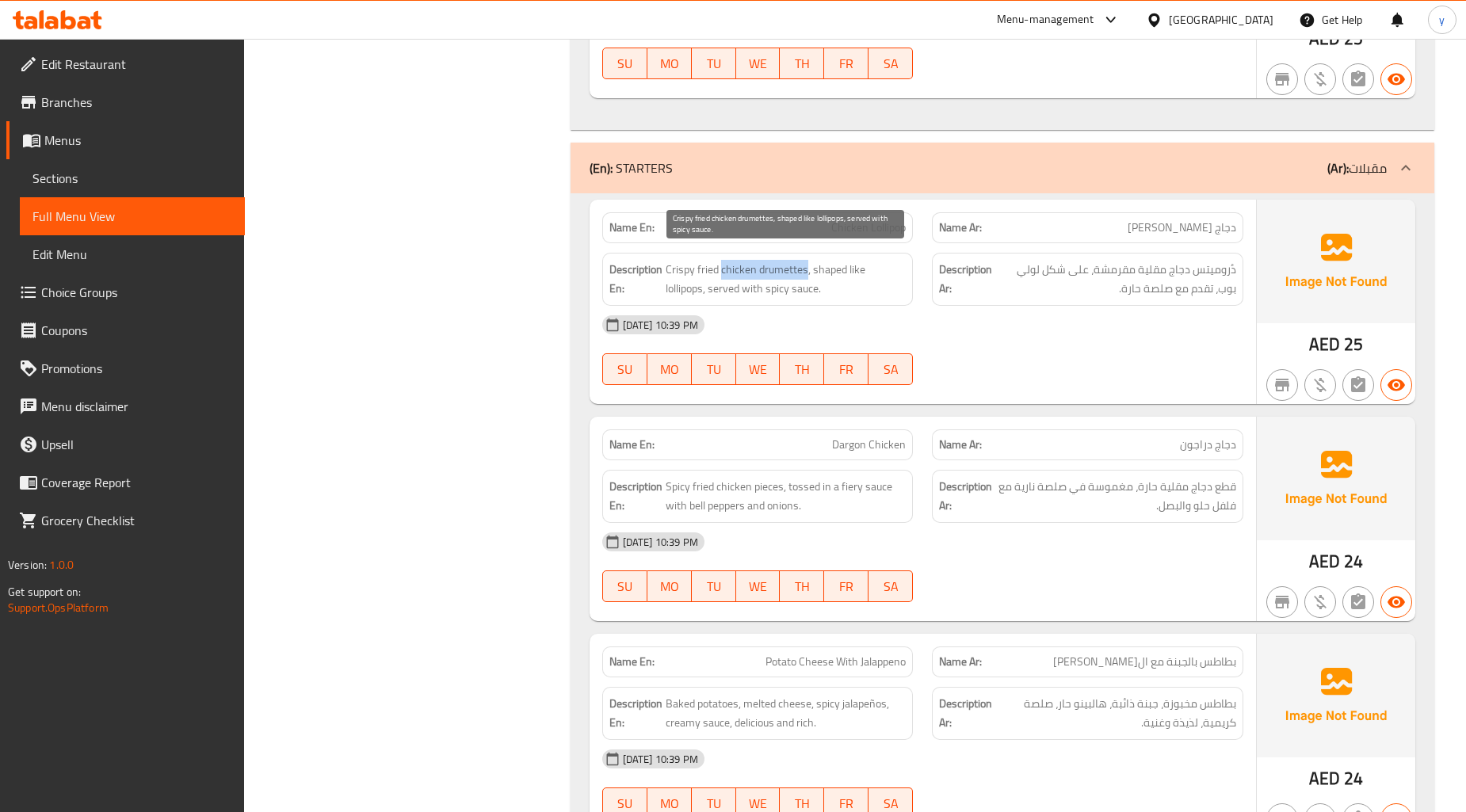
drag, startPoint x: 806, startPoint y: 255, endPoint x: 723, endPoint y: 252, distance: 83.1
click at [723, 260] on span "Crispy fried chicken drumettes, shaped like lollipops, served with spicy sauce." at bounding box center [785, 279] width 241 height 39
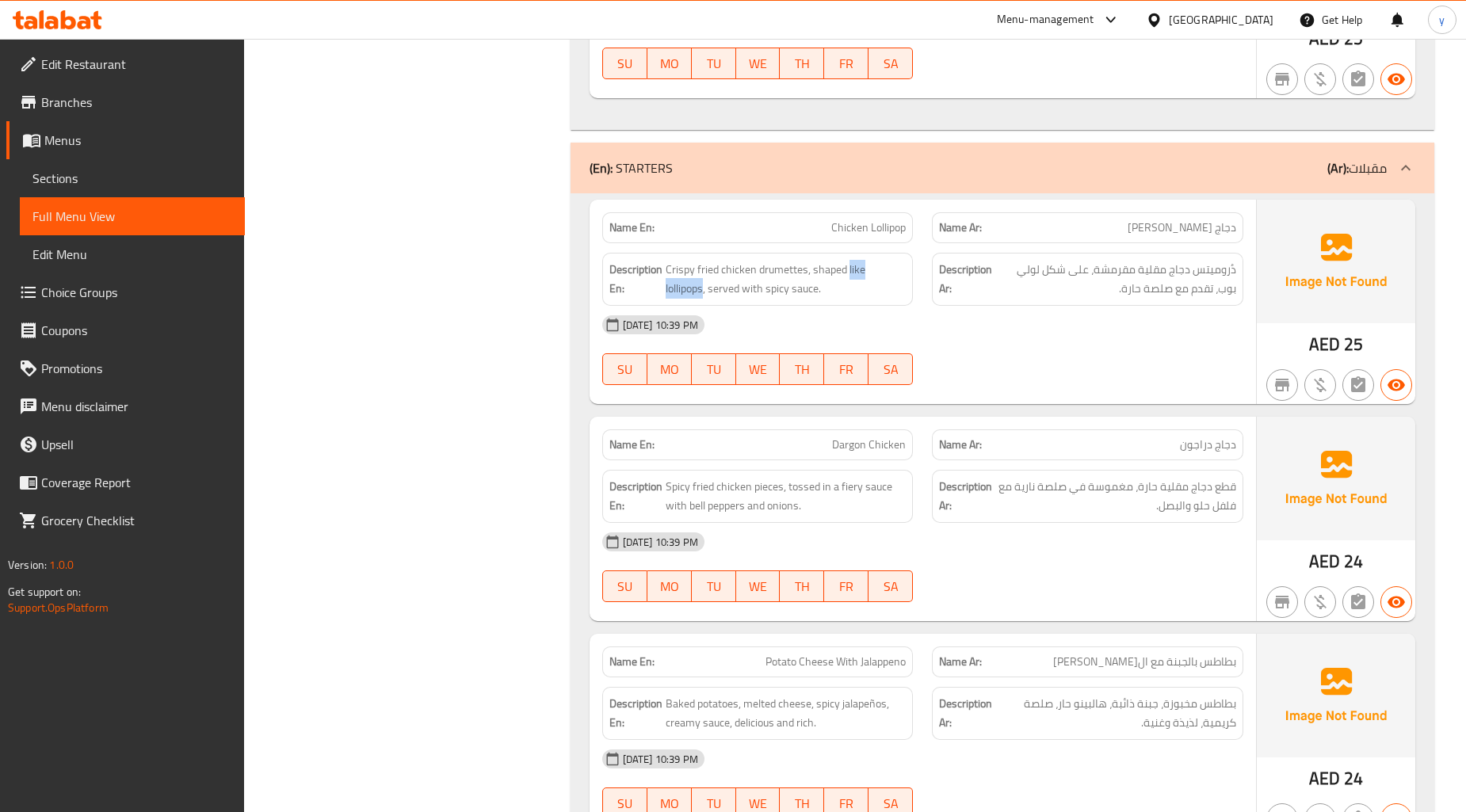
drag, startPoint x: 848, startPoint y: 259, endPoint x: 704, endPoint y: 290, distance: 147.3
click at [704, 290] on div "Description En: Crispy fried chicken drumettes, shaped like lollipops, served w…" at bounding box center [758, 279] width 312 height 53
drag, startPoint x: 810, startPoint y: 256, endPoint x: 704, endPoint y: 279, distance: 108.5
click at [704, 279] on span "Crispy fried chicken drumettes, shaped like lollipops, served with spicy sauce." at bounding box center [785, 279] width 241 height 39
drag, startPoint x: 1221, startPoint y: 281, endPoint x: 1067, endPoint y: 250, distance: 157.1
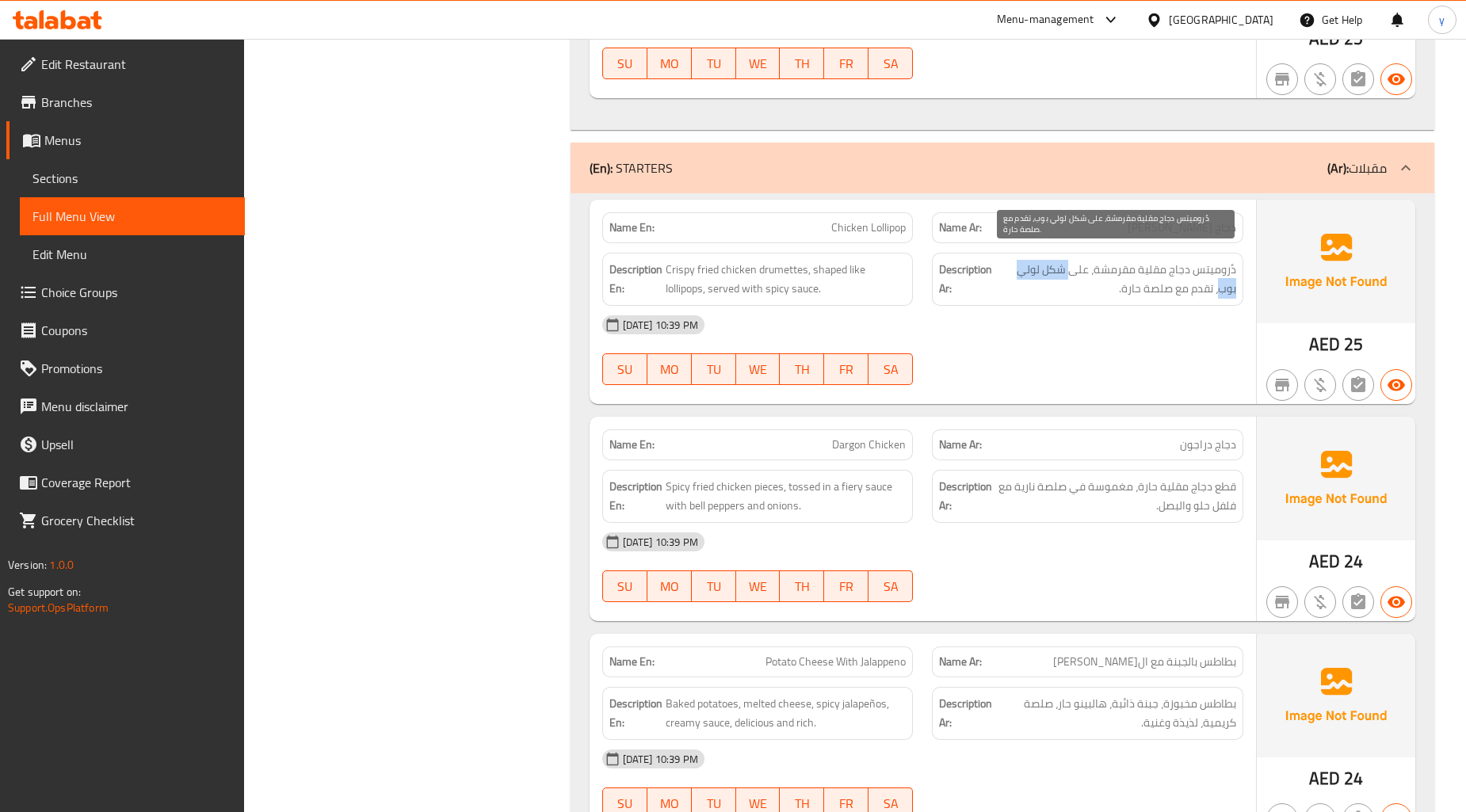
click at [1067, 260] on span "دُروميتس دجاج مقلية مقرمشة، على شكل لولي بوب، تقدم مع صلصة حارة." at bounding box center [1115, 279] width 241 height 39
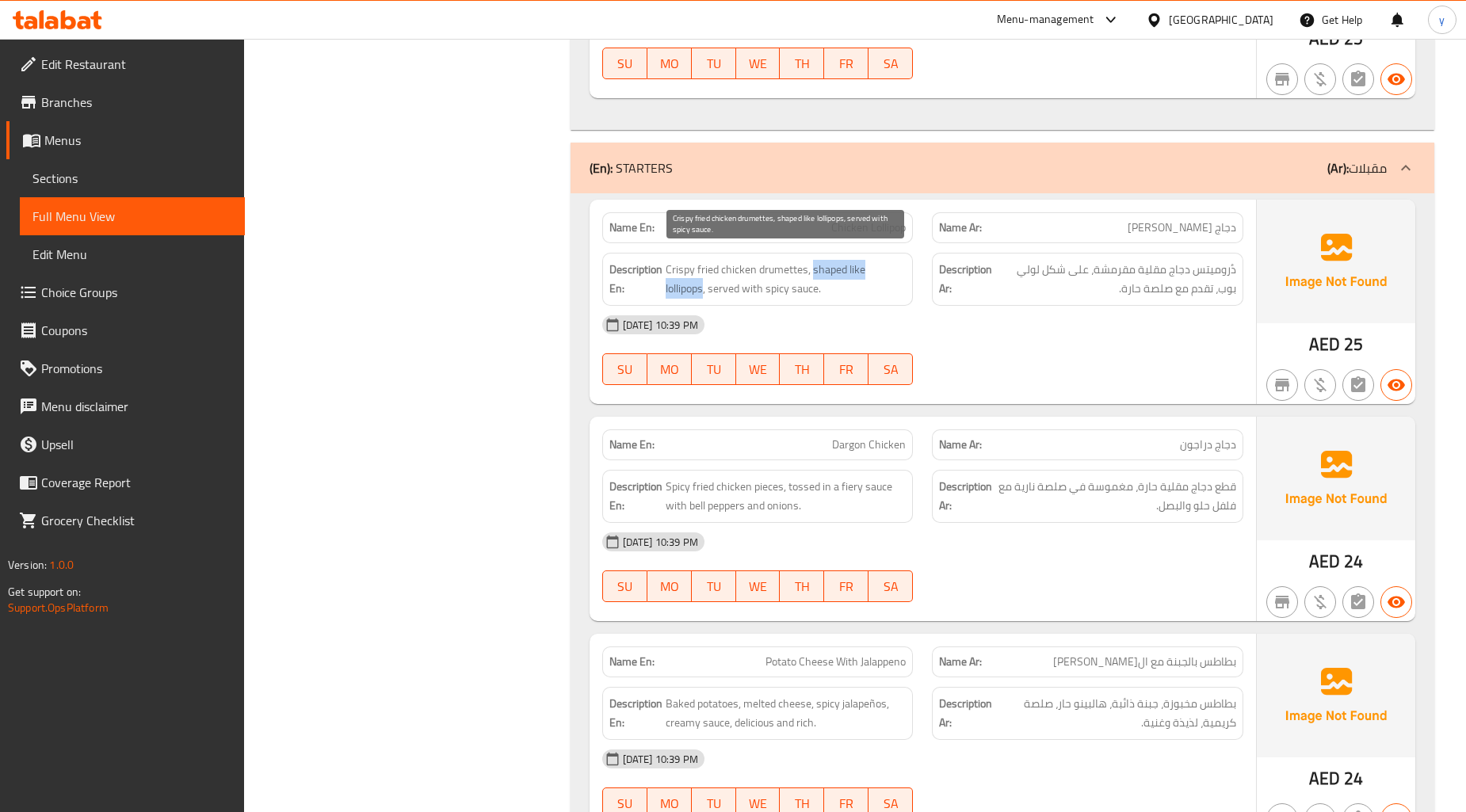
drag, startPoint x: 810, startPoint y: 255, endPoint x: 703, endPoint y: 282, distance: 110.4
click at [703, 282] on span "Crispy fried chicken drumettes, shaped like lollipops, served with spicy sauce." at bounding box center [785, 279] width 241 height 39
click at [837, 264] on span "Crispy fried chicken drumettes, shaped like lollipops, served with spicy sauce." at bounding box center [785, 279] width 241 height 39
click at [836, 264] on span "Crispy fried chicken drumettes, shaped like lollipops, served with spicy sauce." at bounding box center [785, 279] width 241 height 39
click at [851, 260] on span "Crispy fried chicken drumettes, shaped like lollipops, served with spicy sauce." at bounding box center [785, 279] width 241 height 39
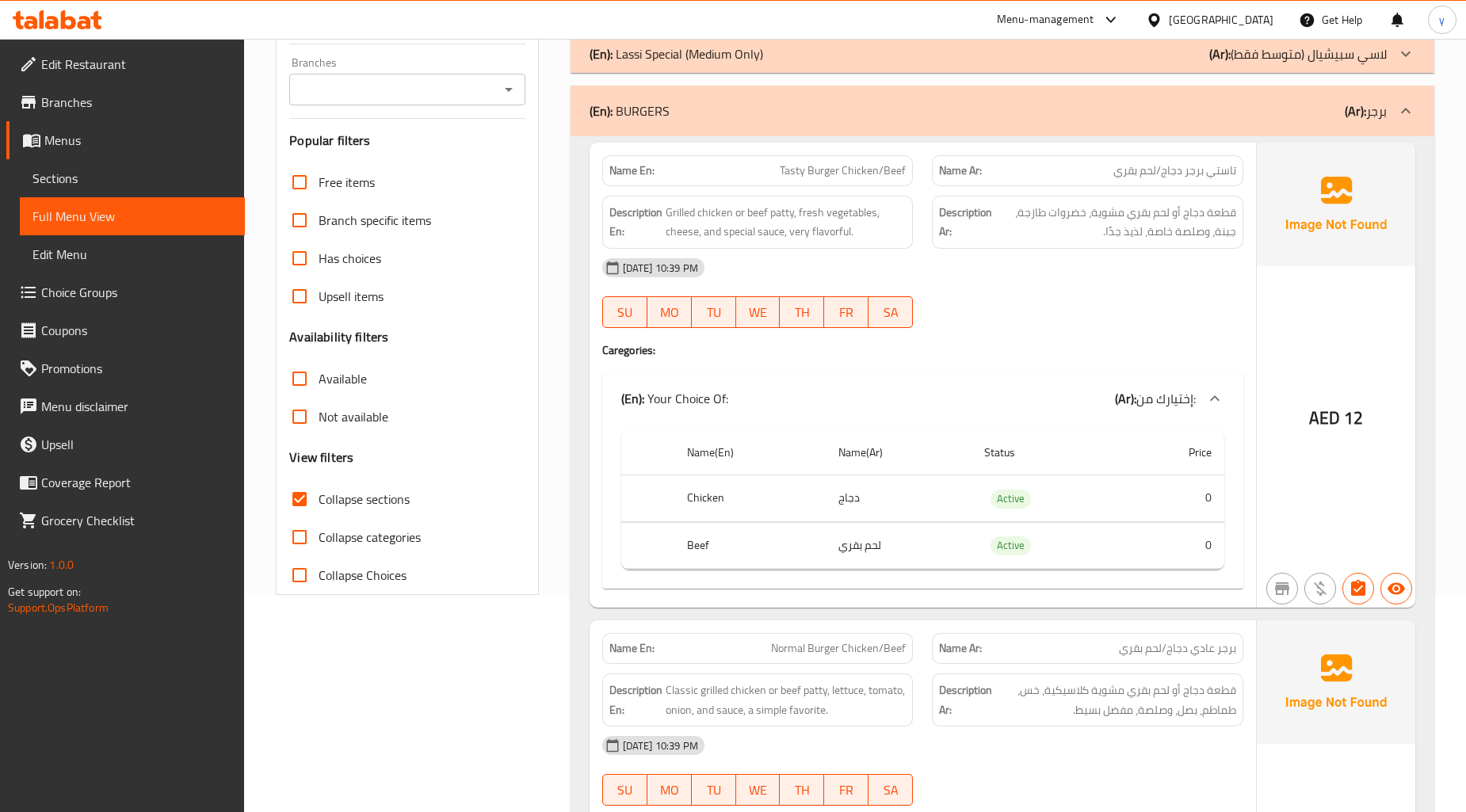
scroll to position [352, 0]
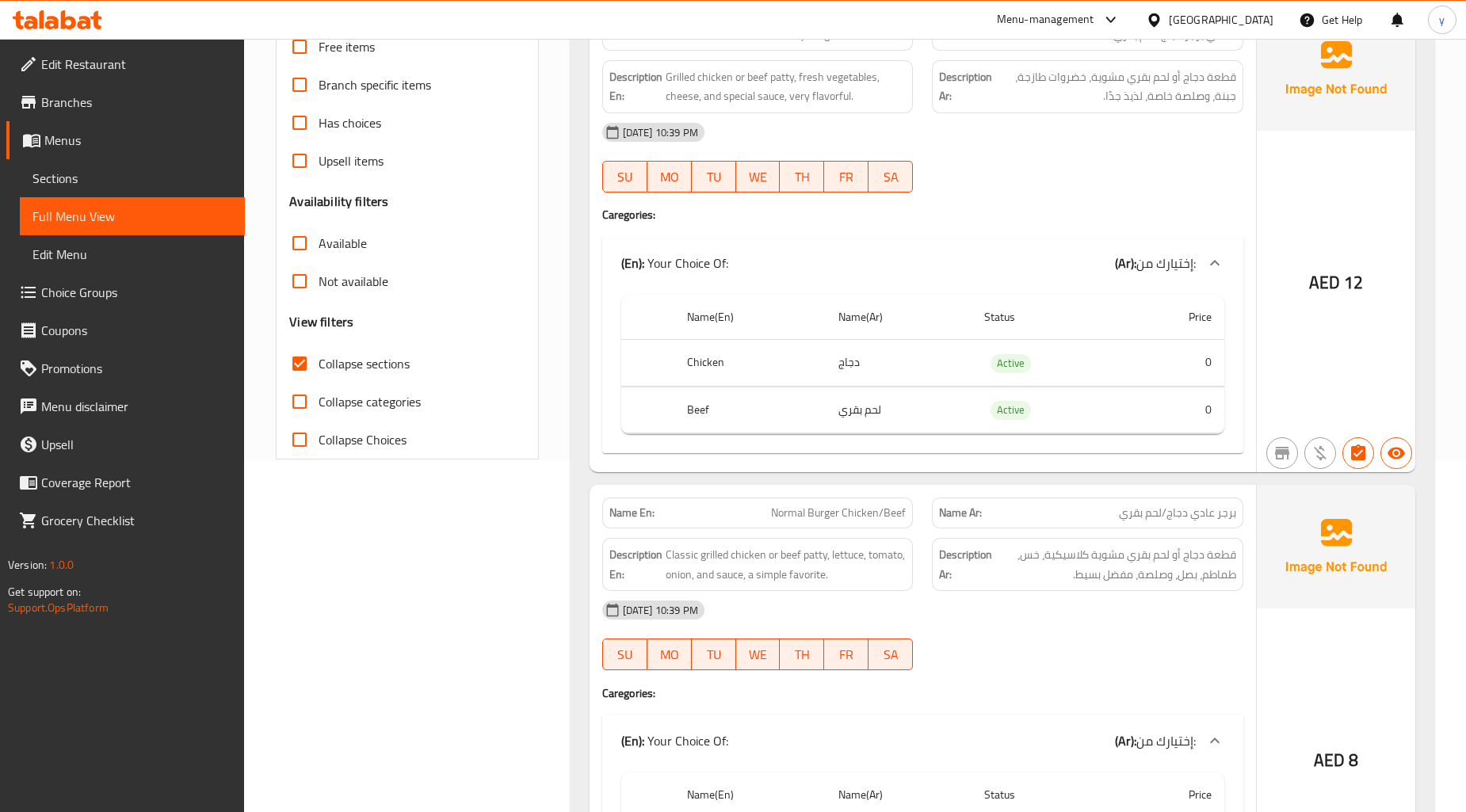
click at [299, 375] on input "Collapse sections" at bounding box center [300, 364] width 38 height 38
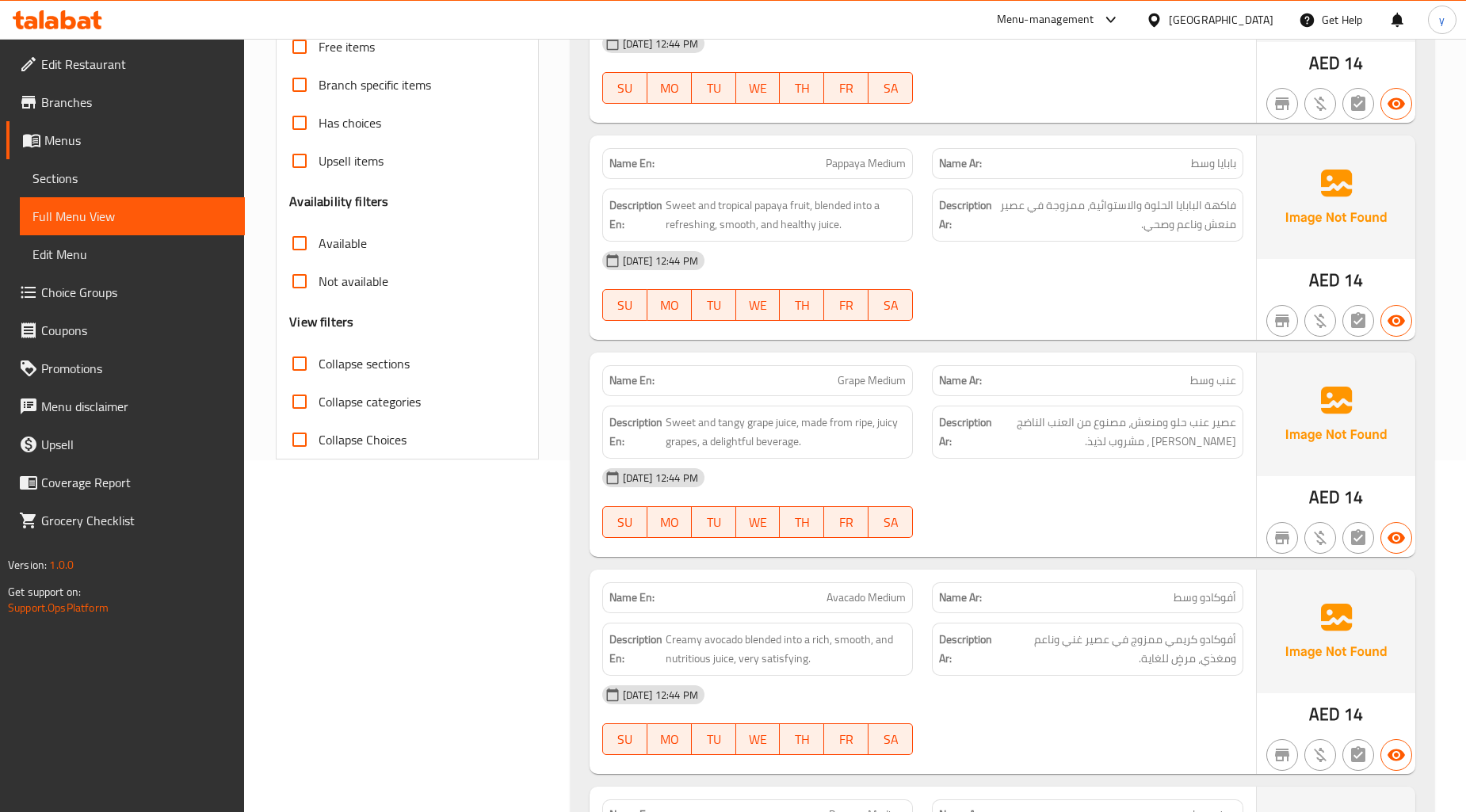
click at [299, 375] on input "Collapse sections" at bounding box center [300, 364] width 38 height 38
checkbox input "true"
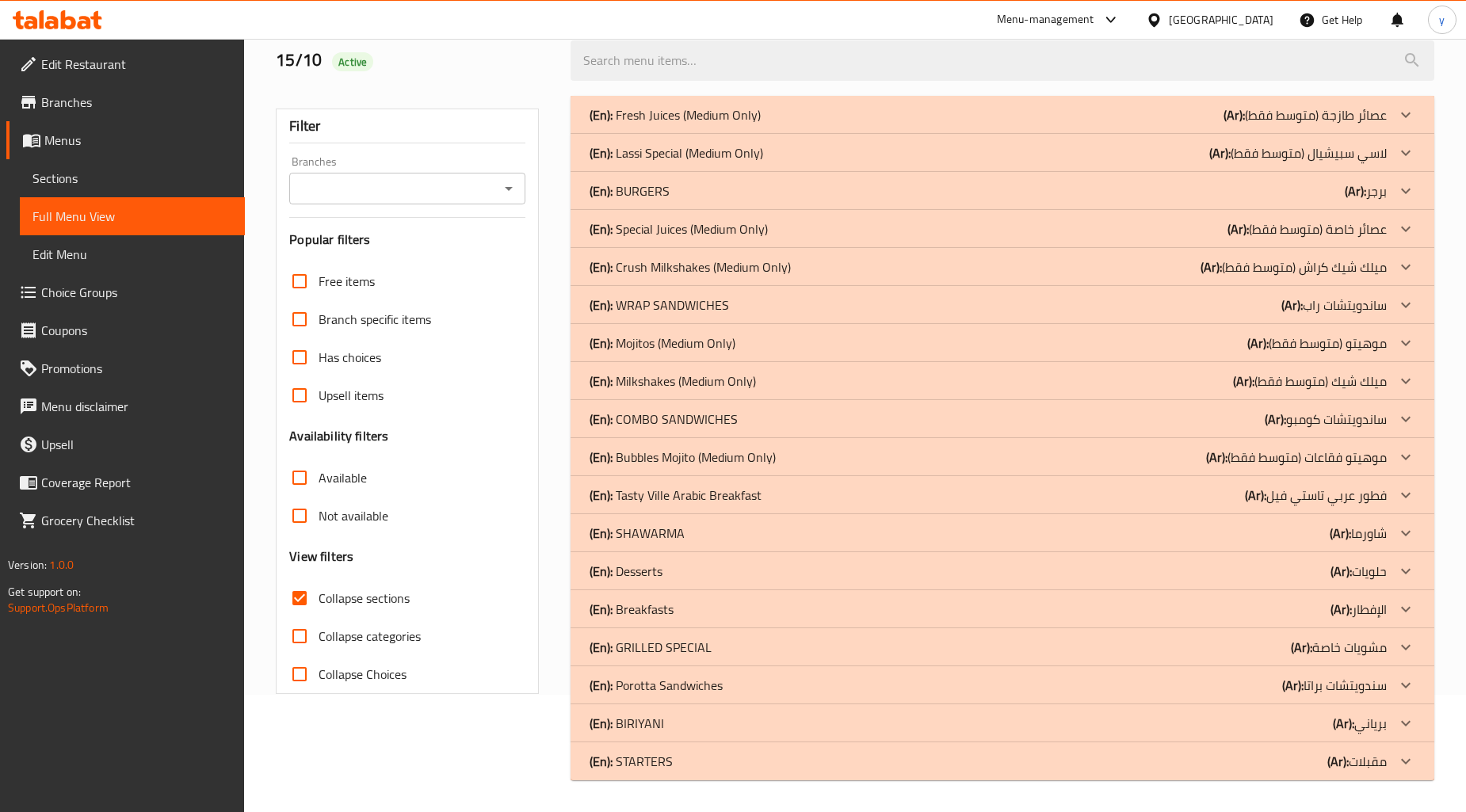
scroll to position [117, 0]
click at [1407, 756] on icon at bounding box center [1406, 762] width 19 height 19
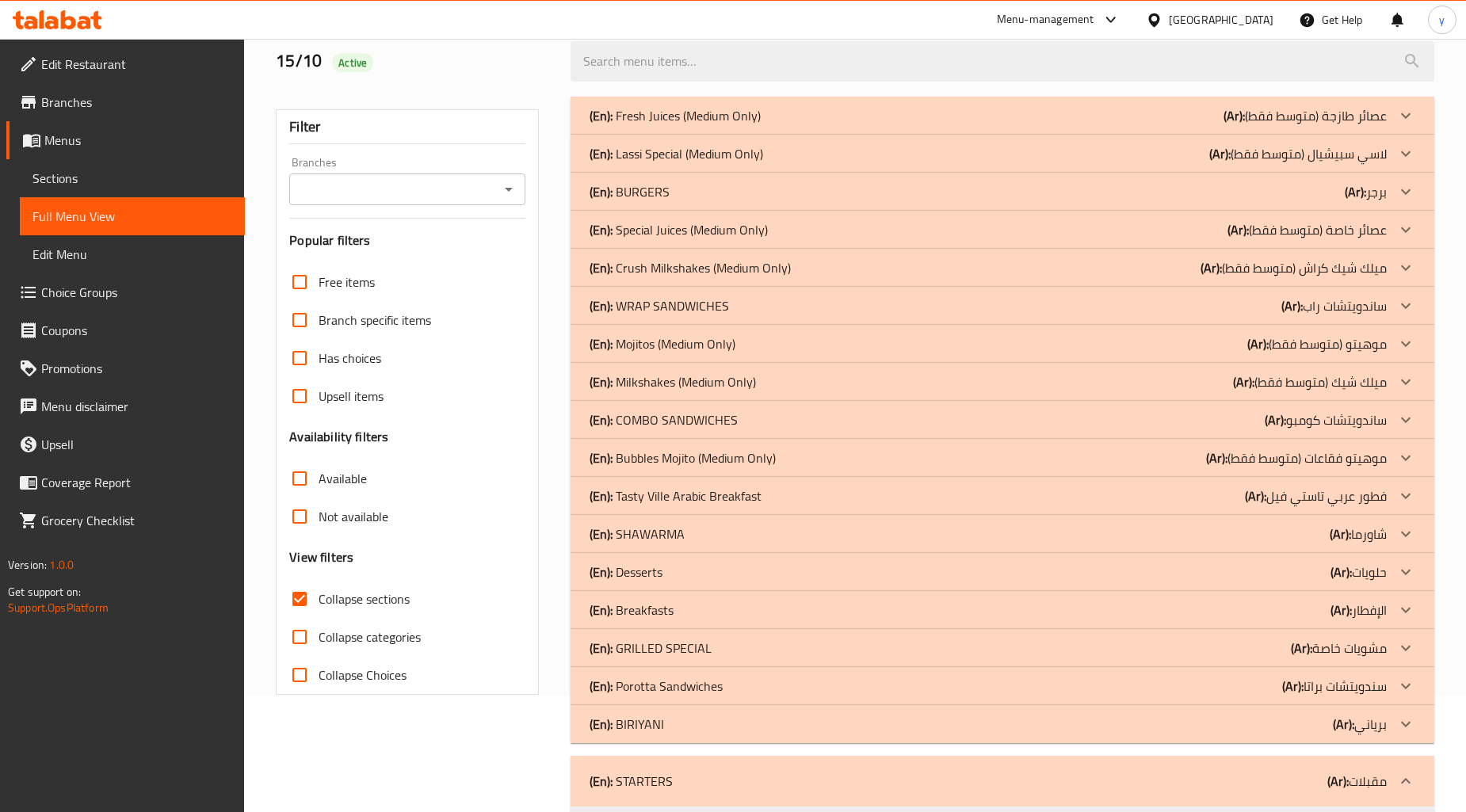
scroll to position [203, 0]
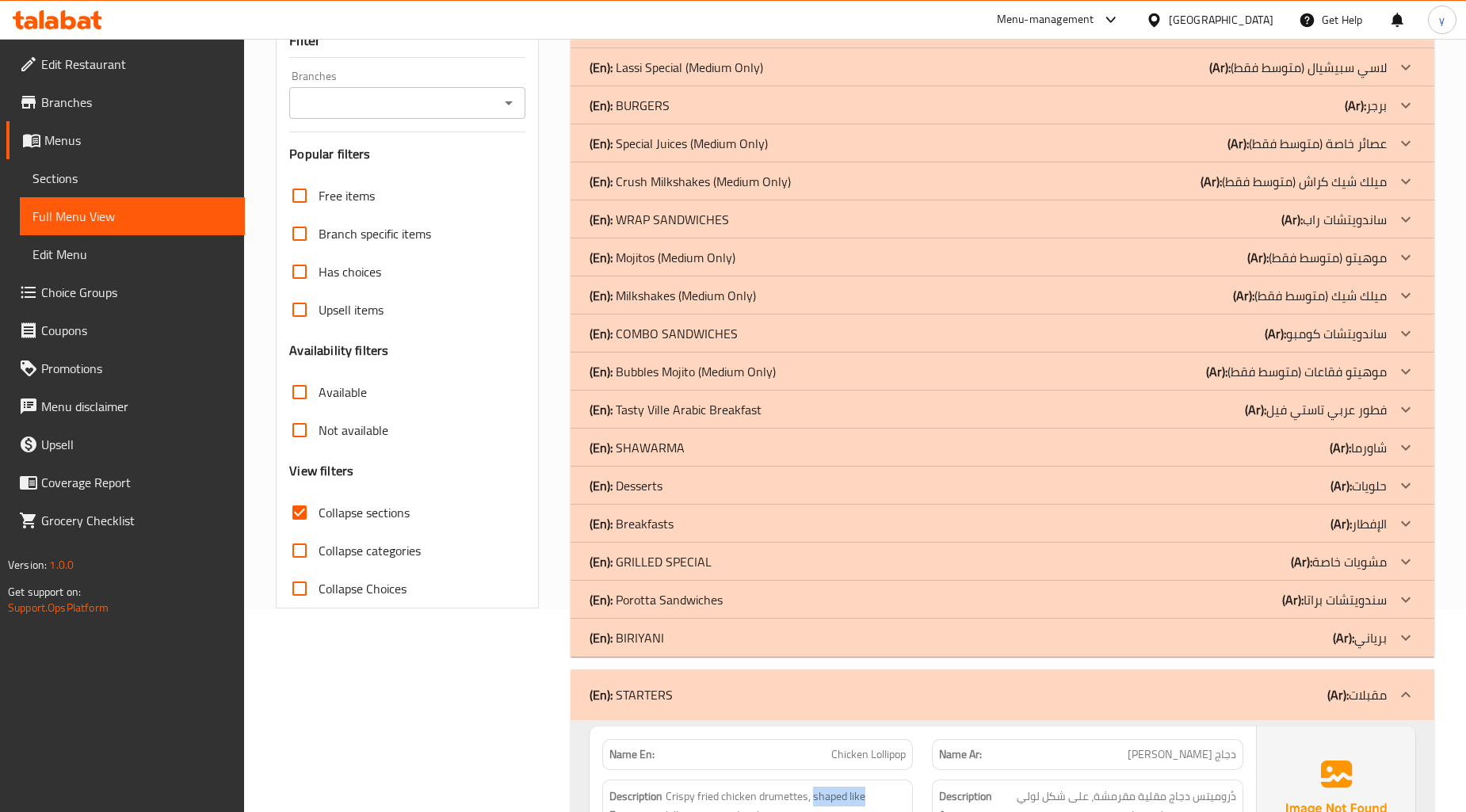
click at [1406, 687] on icon at bounding box center [1406, 694] width 19 height 19
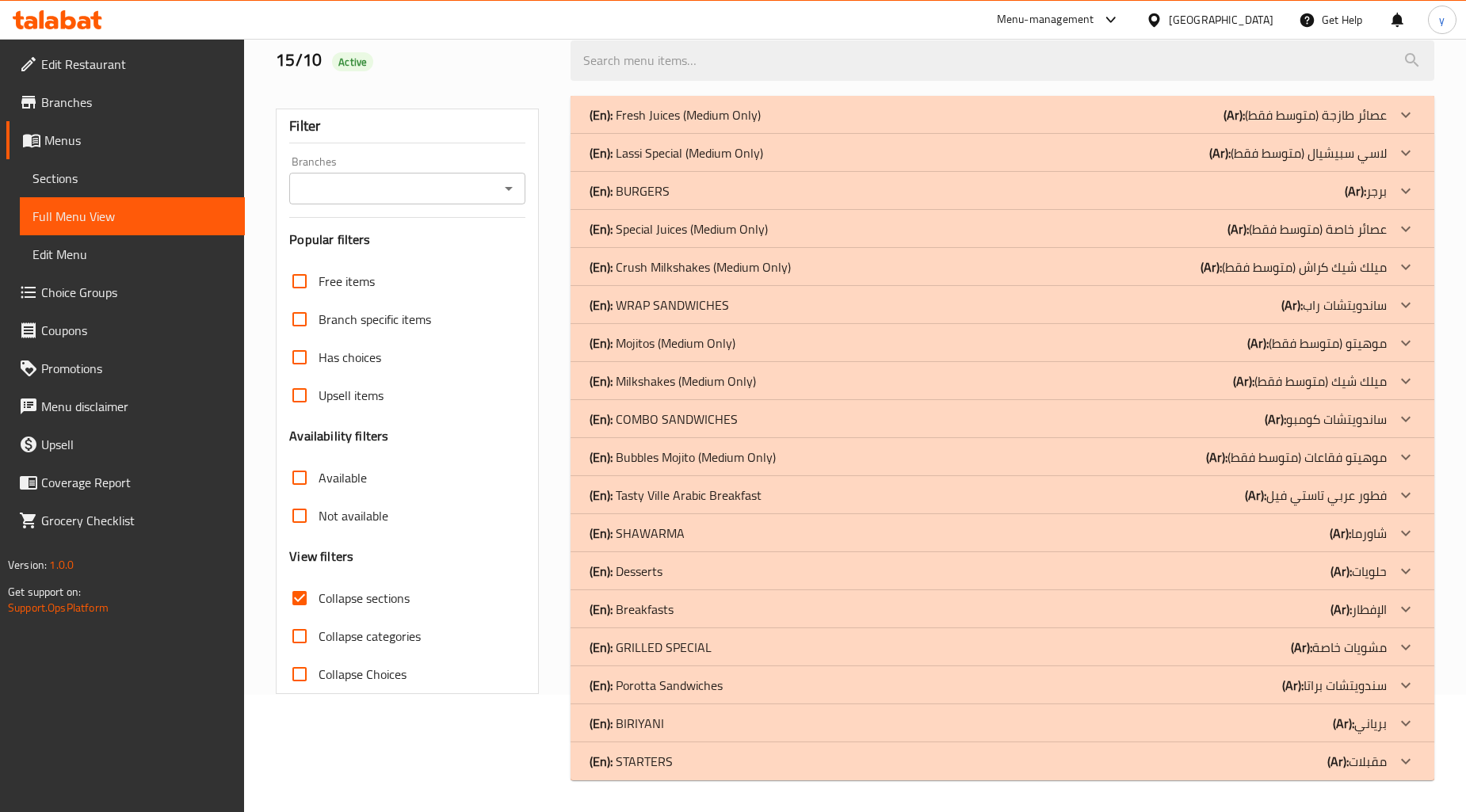
scroll to position [117, 0]
click at [672, 776] on div "(En): STARTERS (Ar): مقبلات" at bounding box center [1002, 762] width 864 height 38
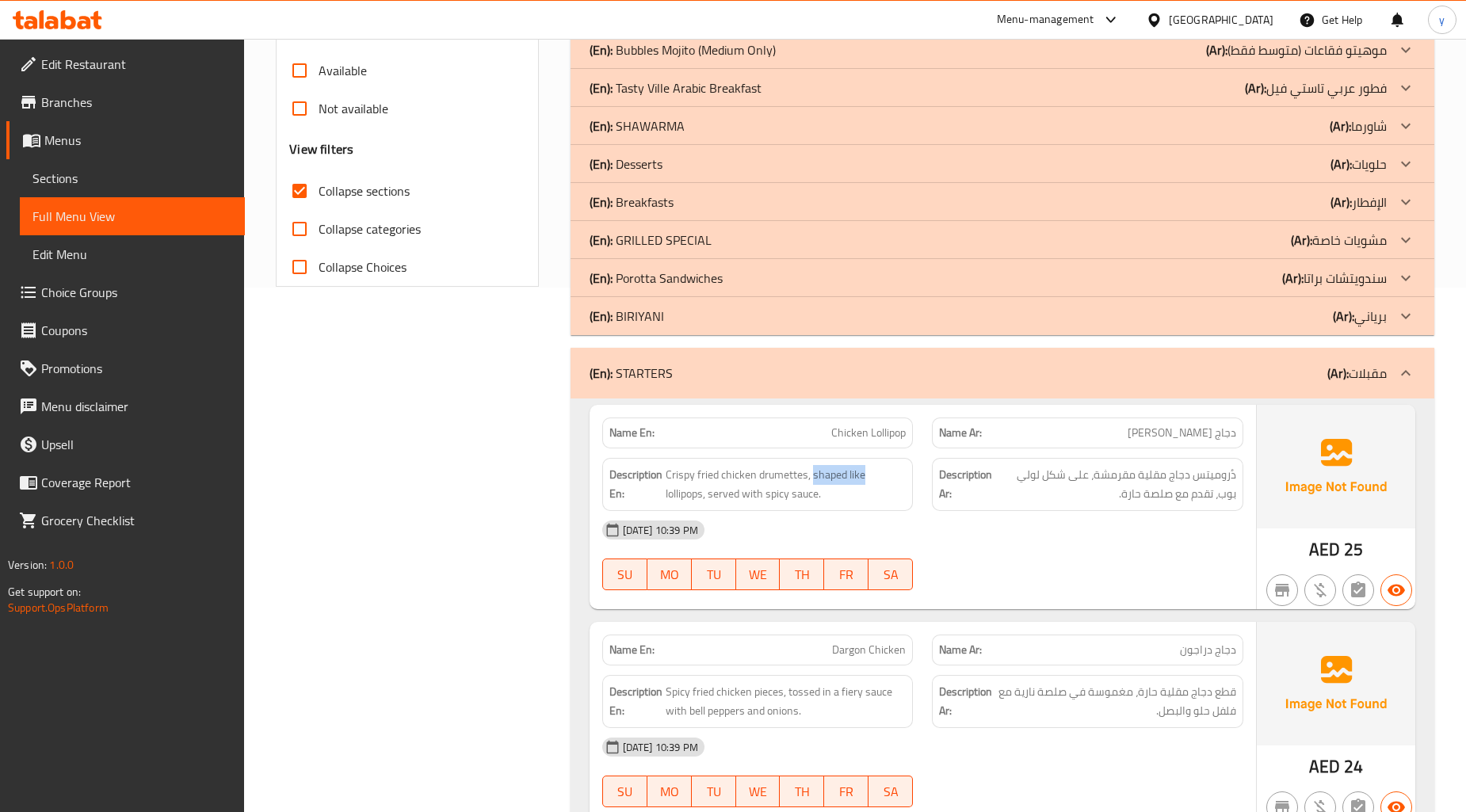
scroll to position [643, 0]
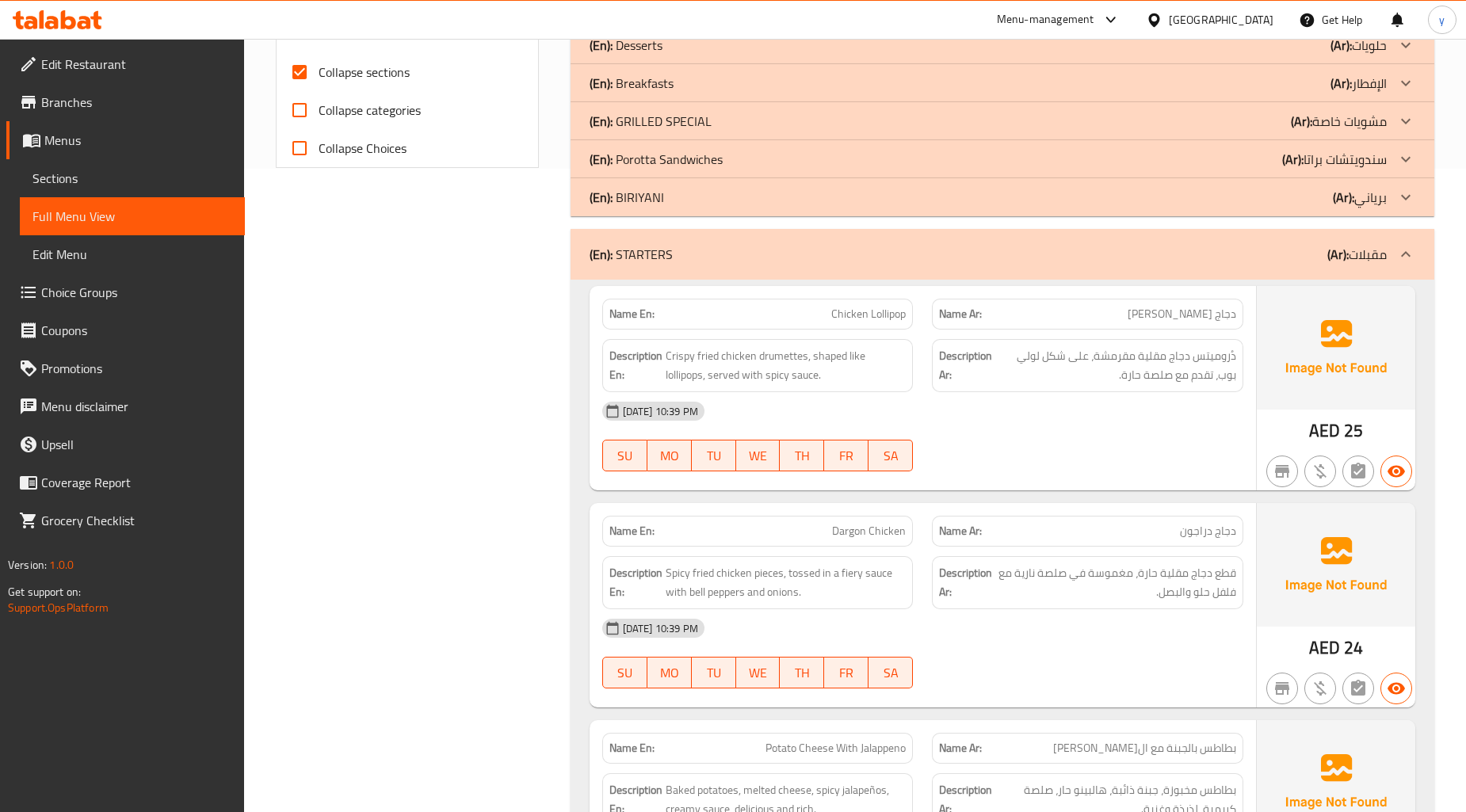
click at [460, 382] on div "Filter Branches Branches Popular filters Free items Branch specific items Has c…" at bounding box center [414, 263] width 294 height 1405
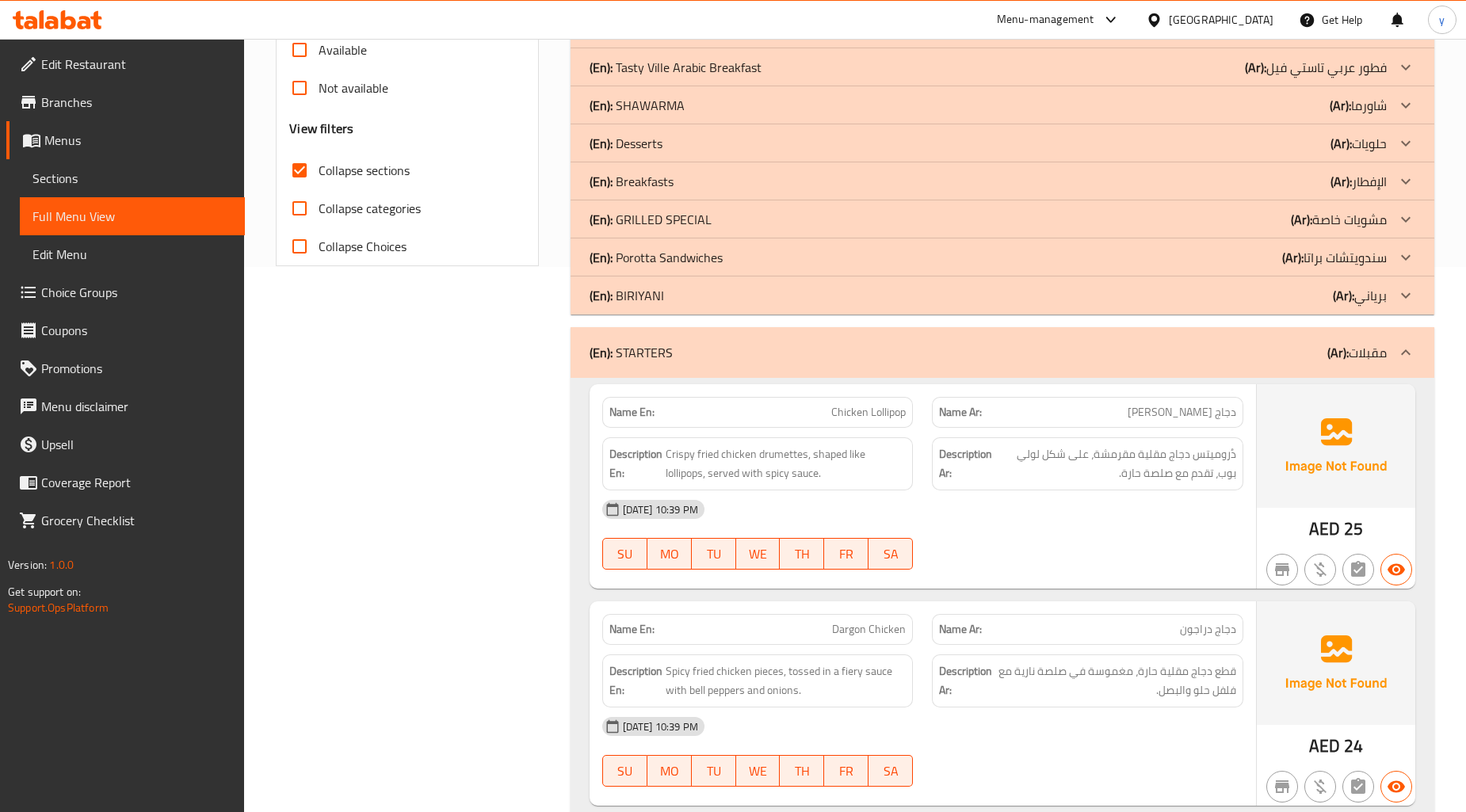
scroll to position [379, 0]
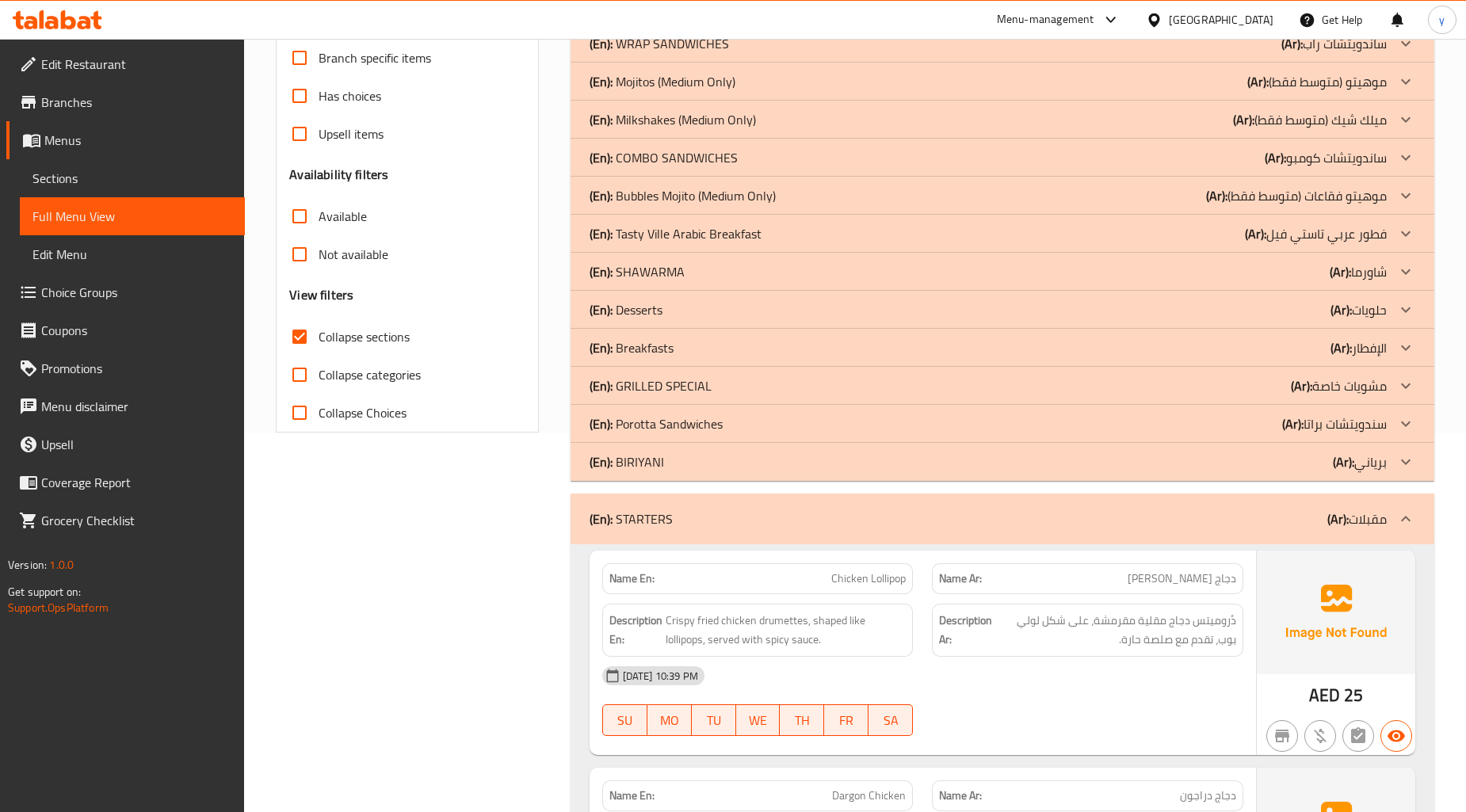
click at [720, 393] on div "(En): GRILLED SPECIAL (Ar): مشويات خاصة" at bounding box center [988, 386] width 797 height 19
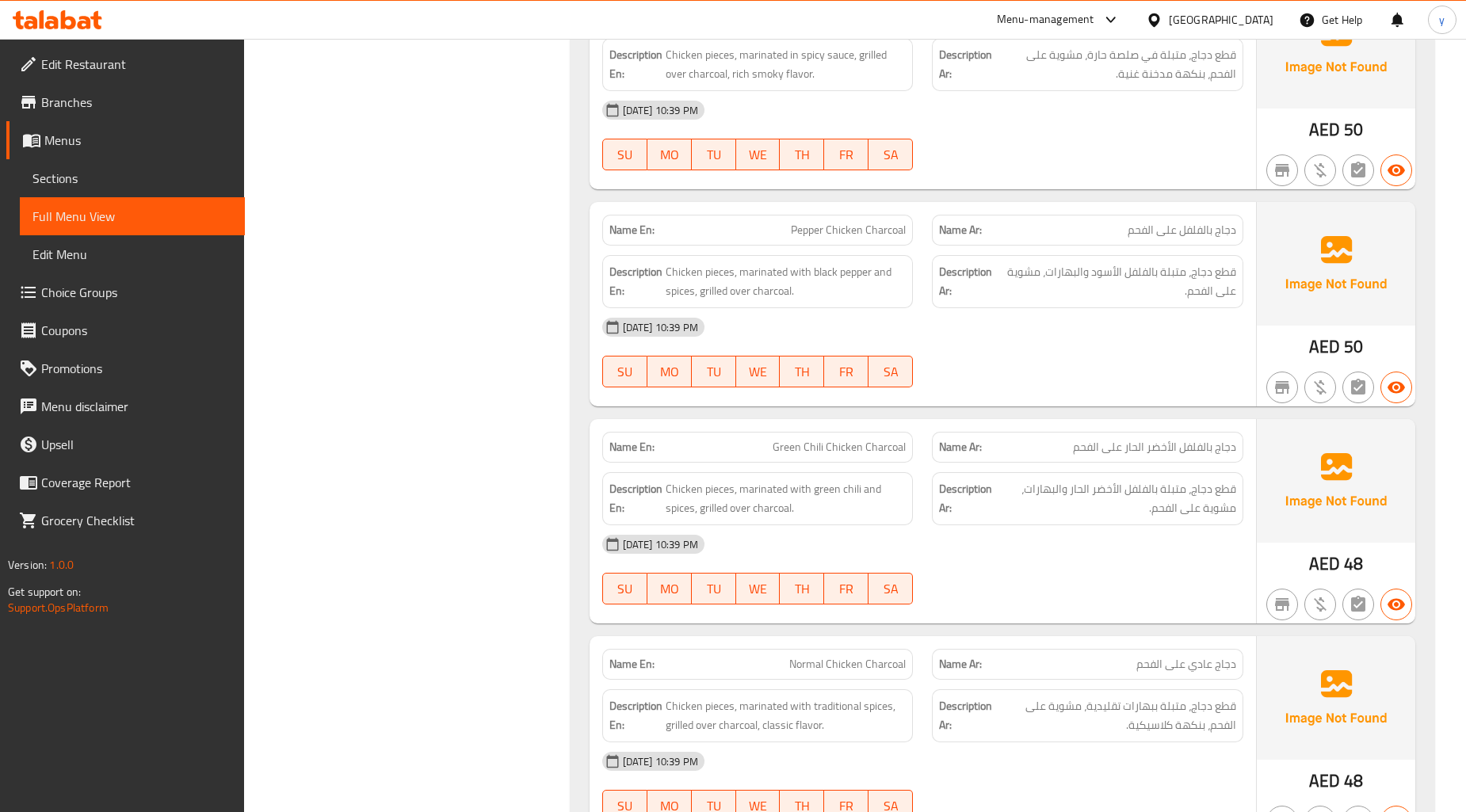
scroll to position [1699, 0]
click at [500, 265] on div "Filter Branches Branches Popular filters Free items Branch specific items Has c…" at bounding box center [414, 216] width 294 height 3422
click at [927, 519] on div "Description Ar: قطع دجاج، متبلة بالفلفل الأخضر الحار والبهارات، مشوية على الفحم." at bounding box center [1087, 497] width 331 height 72
click at [840, 450] on span "Green Chili Chicken Charcoal" at bounding box center [838, 446] width 133 height 17
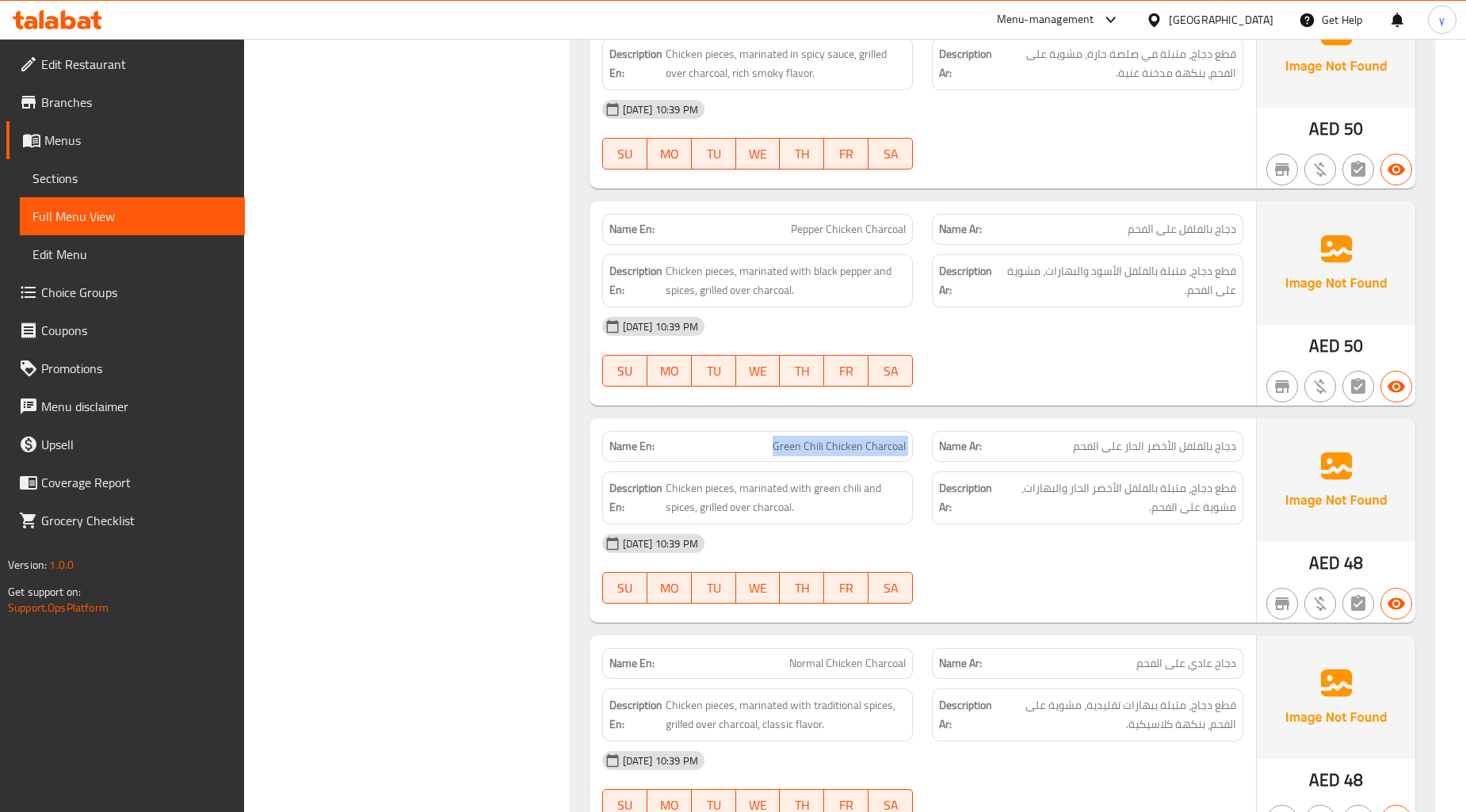
click at [840, 450] on span "Green Chili Chicken Charcoal" at bounding box center [838, 446] width 133 height 17
copy span "Green Chili Chicken Charcoal"
click at [504, 473] on div "Filter Branches Branches Popular filters Free items Branch specific items Has c…" at bounding box center [414, 216] width 294 height 3422
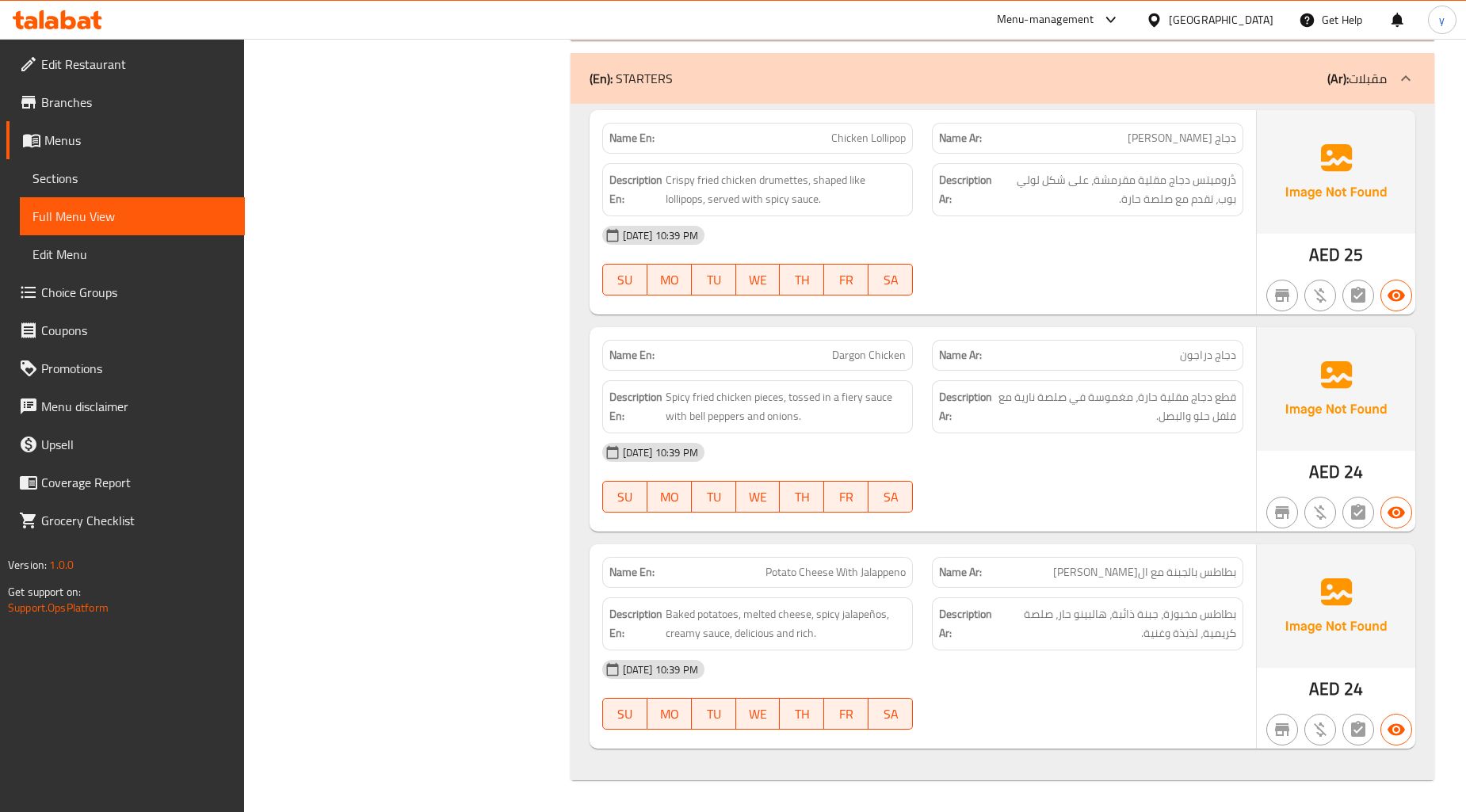
scroll to position [2310, 0]
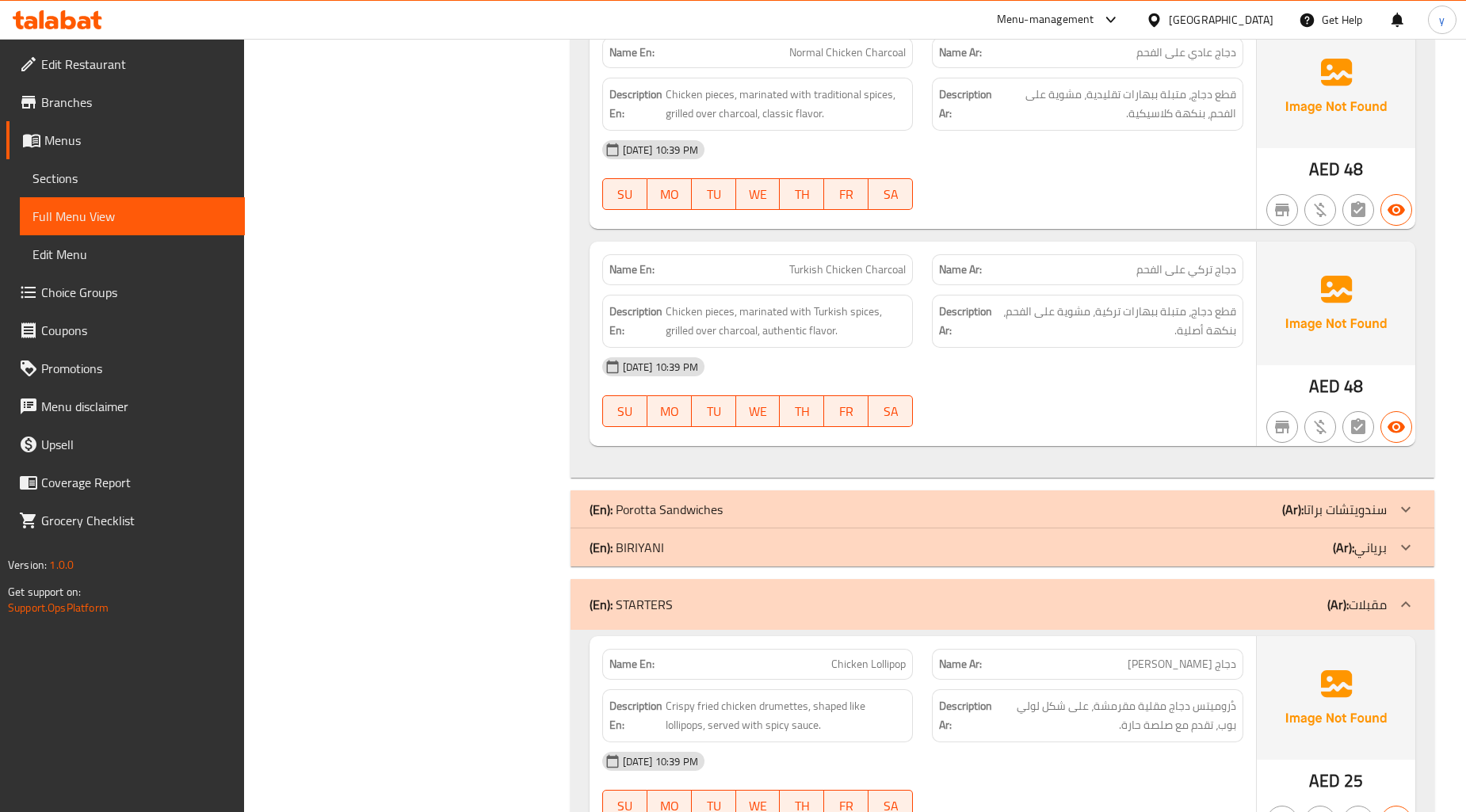
drag, startPoint x: 1370, startPoint y: 553, endPoint x: 1346, endPoint y: 556, distance: 24.2
click at [1370, 553] on p "(Ar): برياني" at bounding box center [1360, 547] width 54 height 19
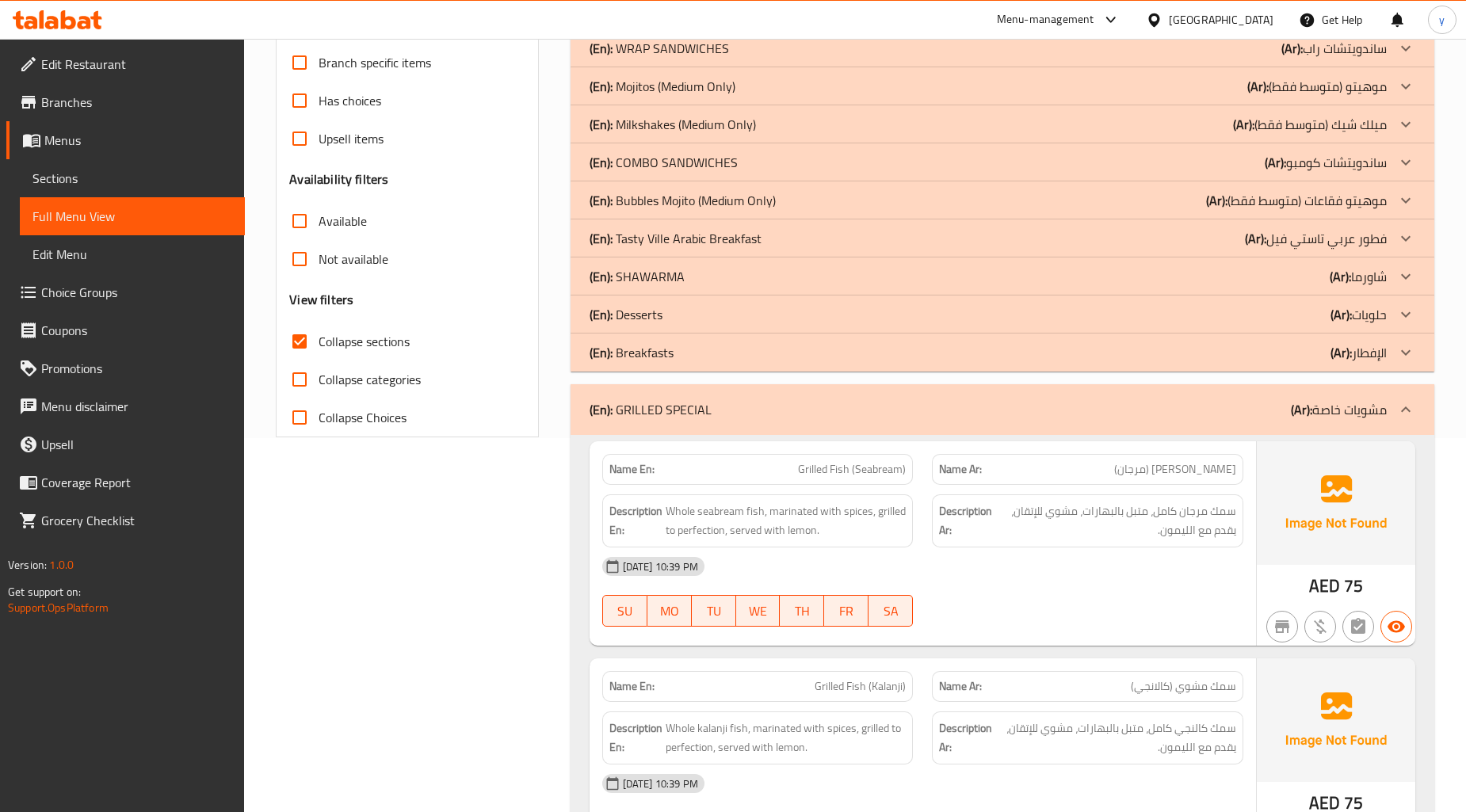
scroll to position [286, 0]
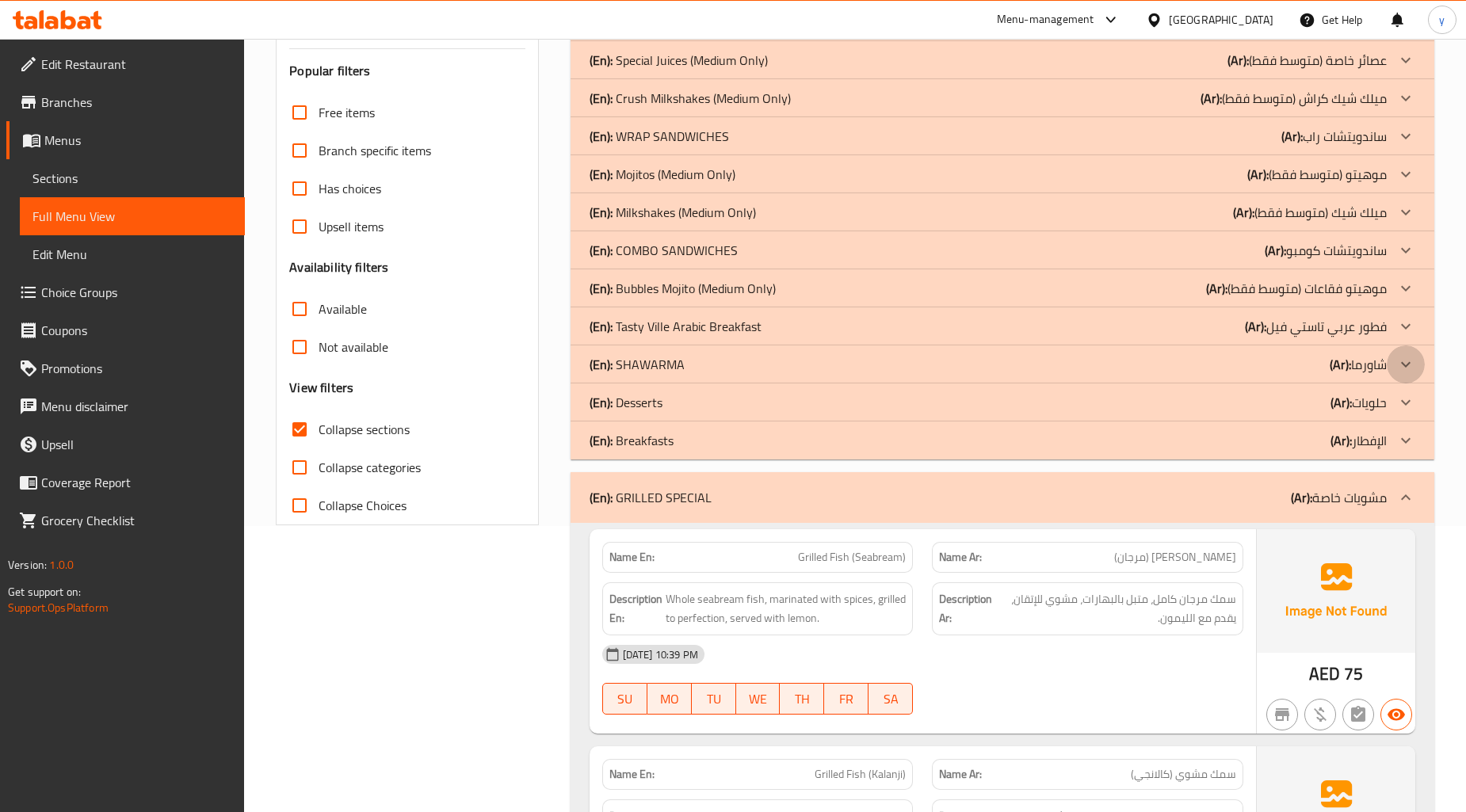
click at [1388, 369] on div at bounding box center [1406, 365] width 38 height 38
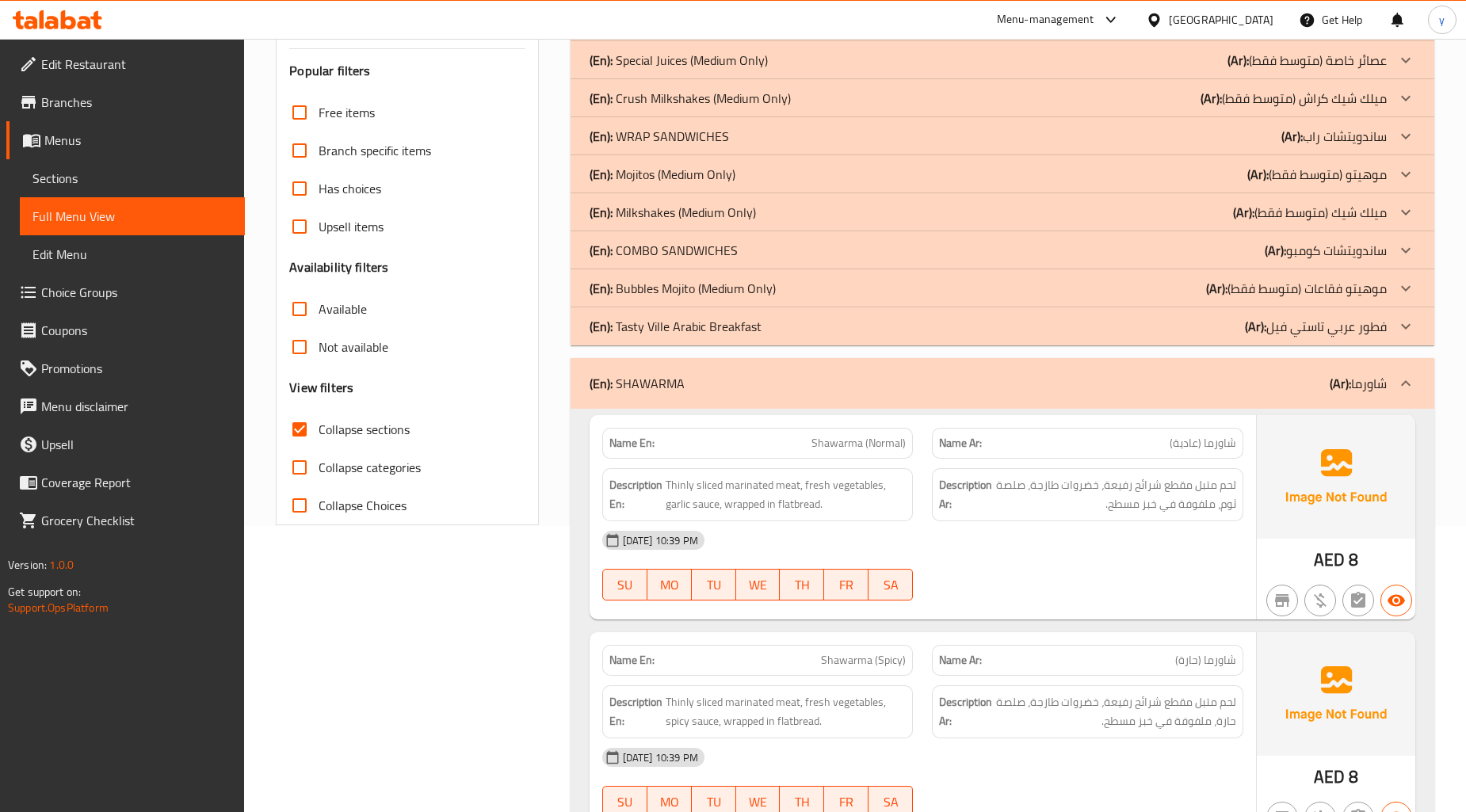
click at [1358, 247] on p "(Ar): ساندويتشات كومبو" at bounding box center [1326, 250] width 122 height 19
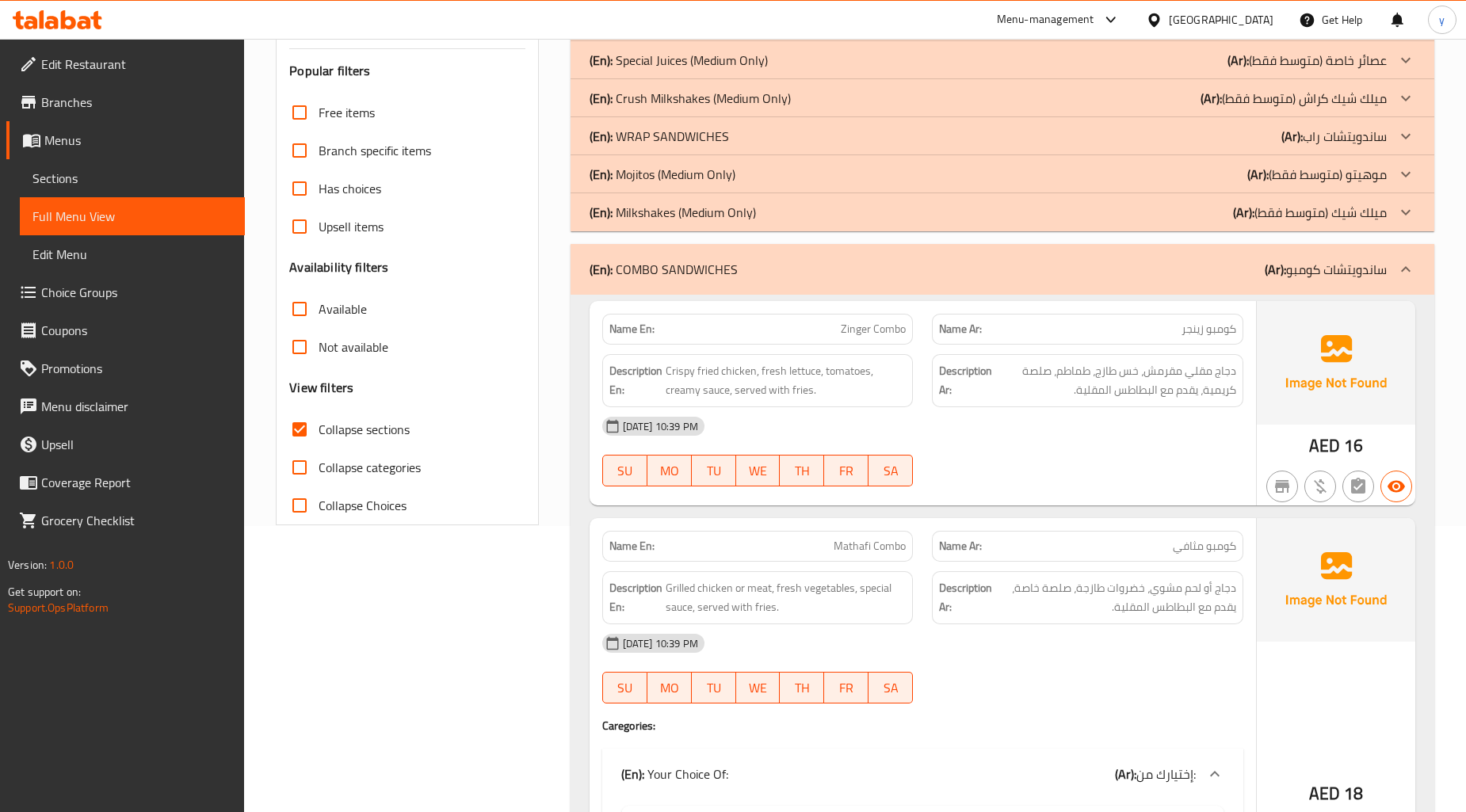
click at [1374, 136] on p "(Ar): ساندويتشات راب" at bounding box center [1334, 136] width 105 height 19
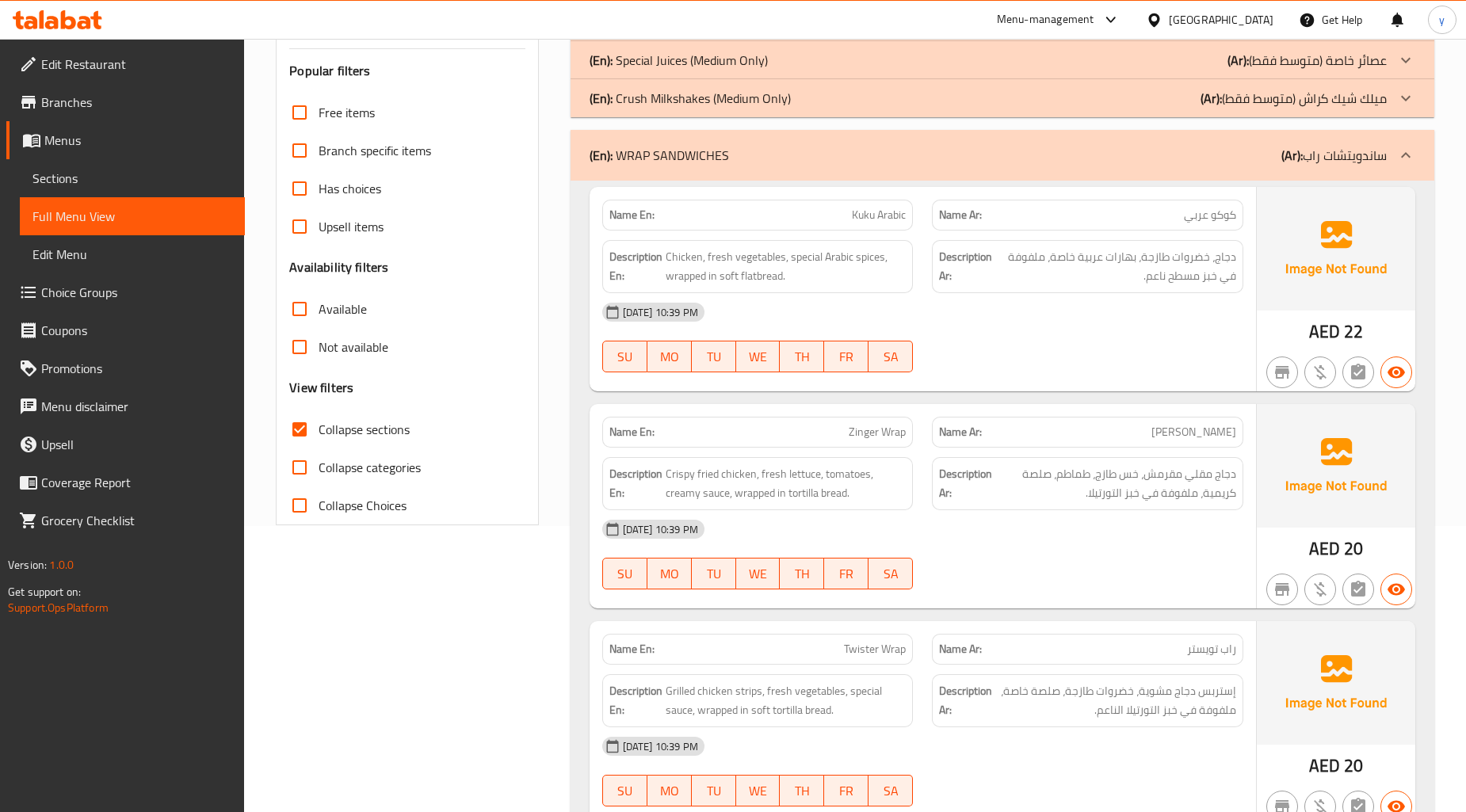
scroll to position [109, 0]
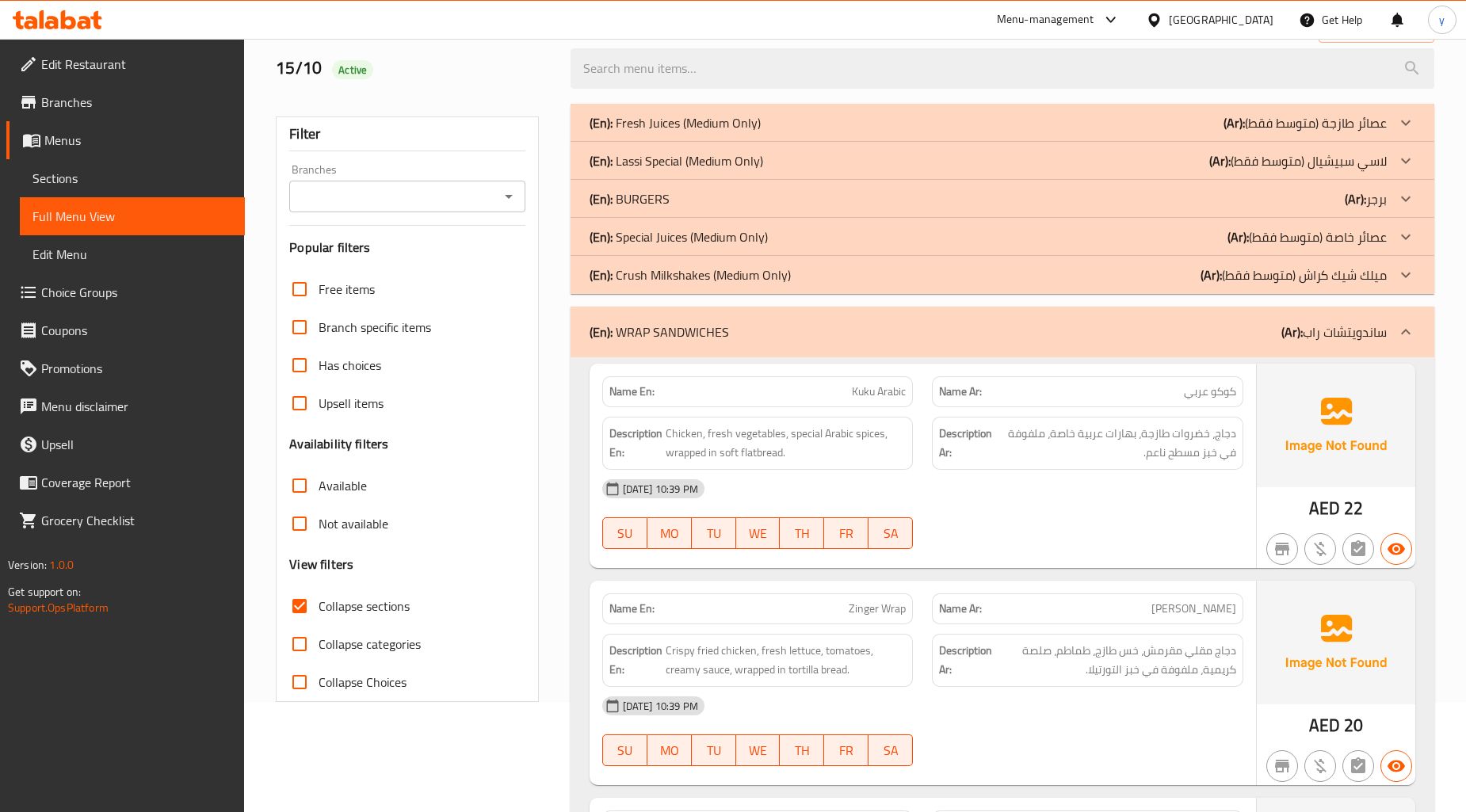
click at [1393, 195] on div at bounding box center [1406, 199] width 38 height 38
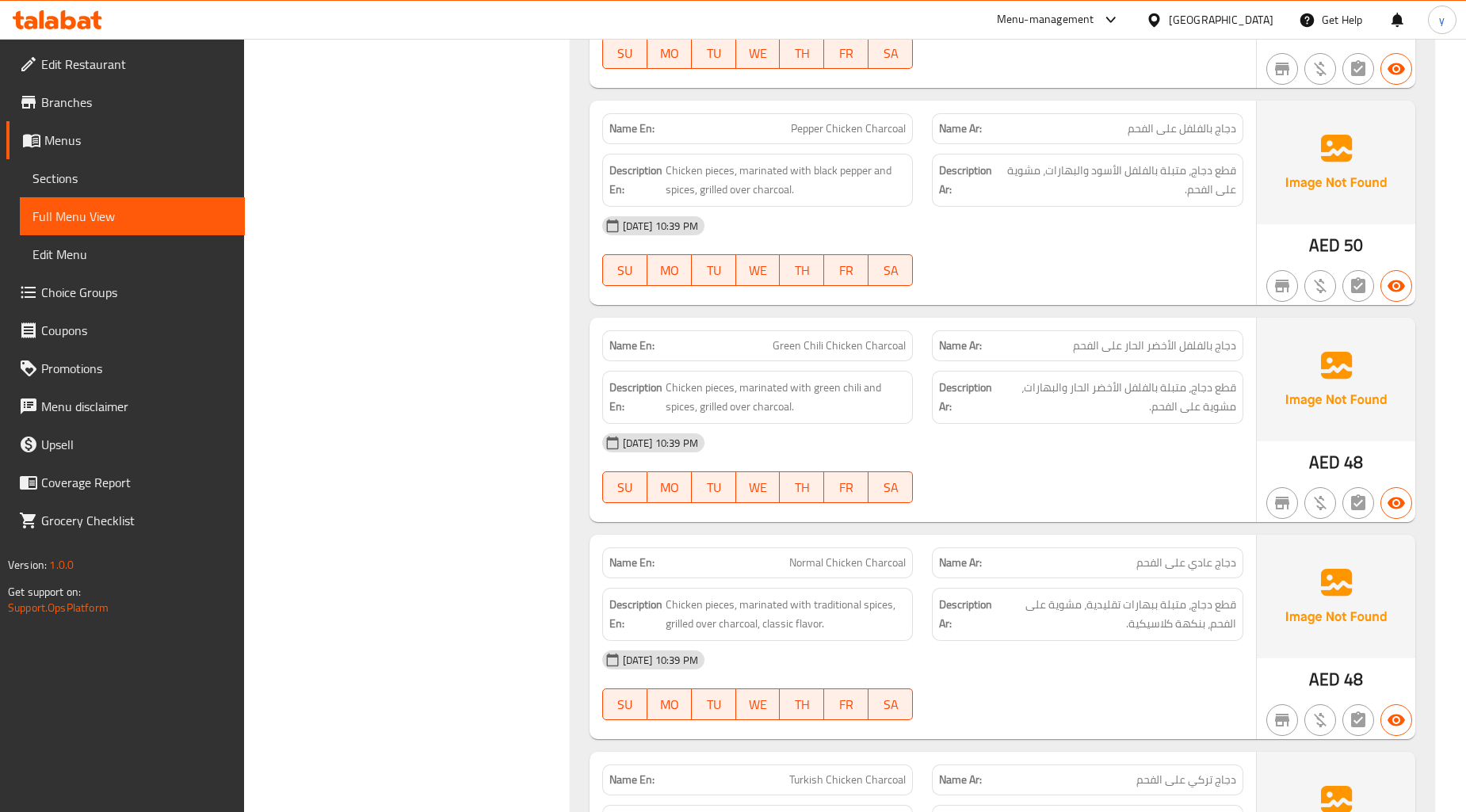
scroll to position [10376, 0]
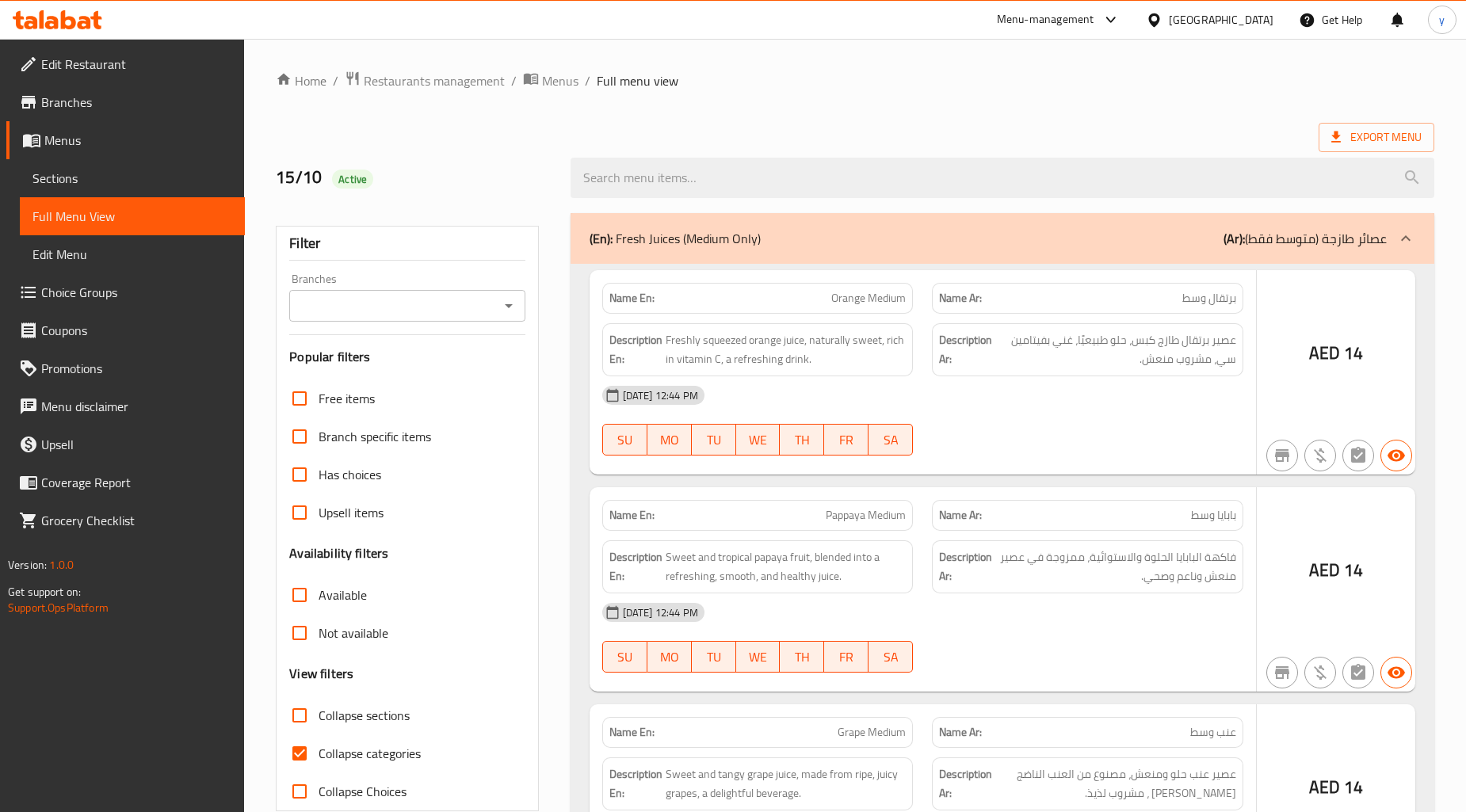
click at [68, 176] on div at bounding box center [733, 406] width 1466 height 812
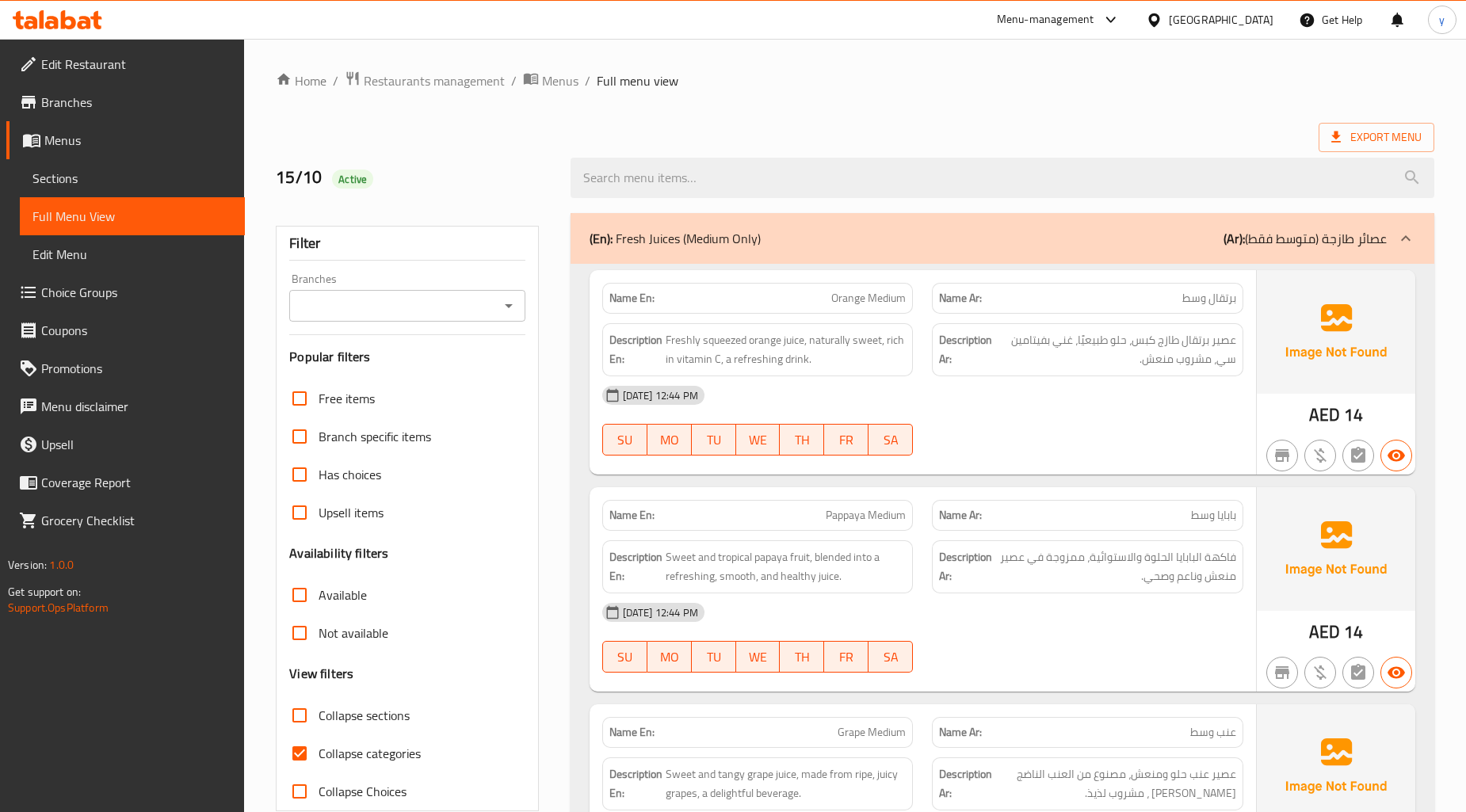
click at [56, 181] on span "Sections" at bounding box center [133, 178] width 200 height 19
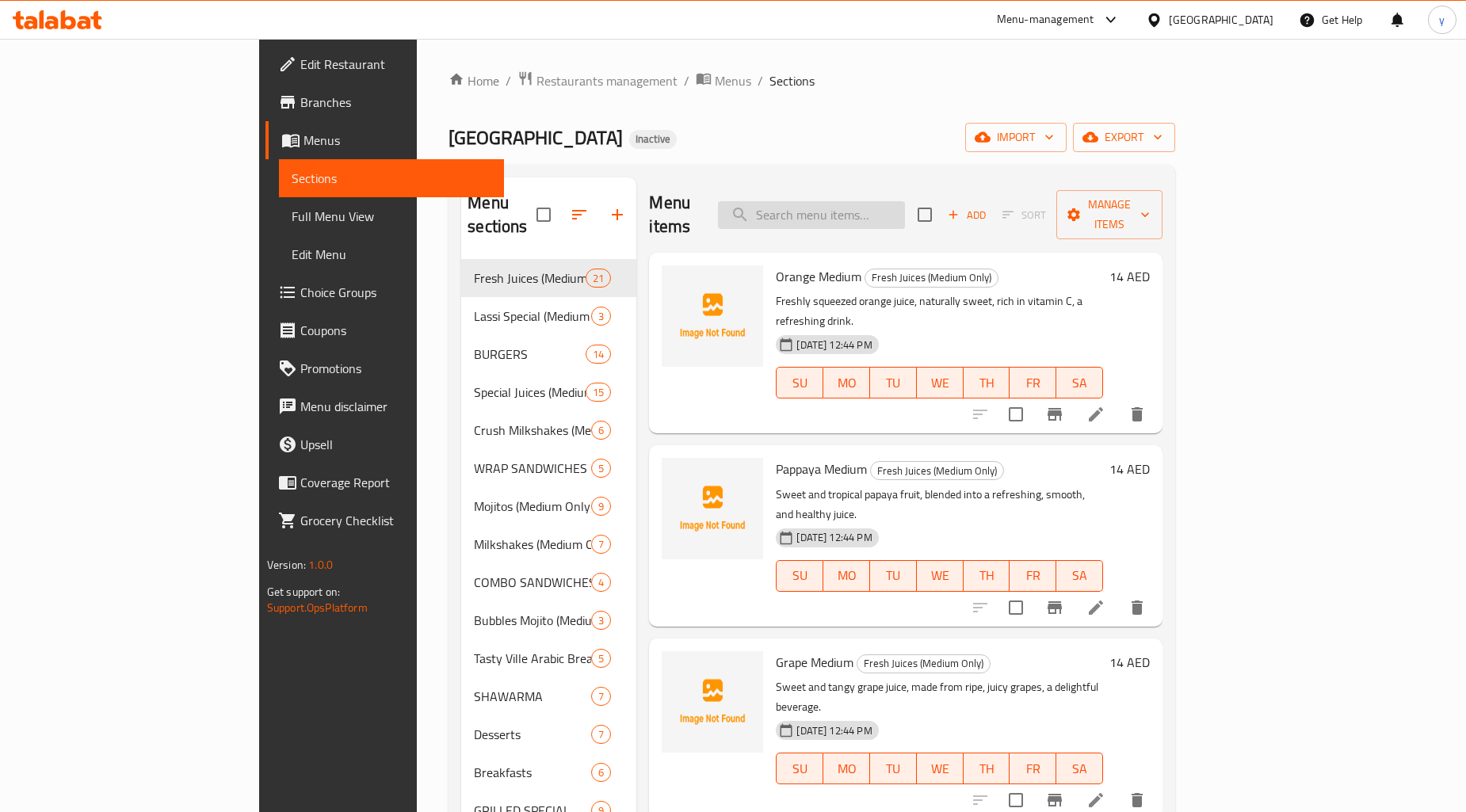
click at [905, 209] on input "search" at bounding box center [811, 215] width 187 height 28
paste input "Pizzager Burger"
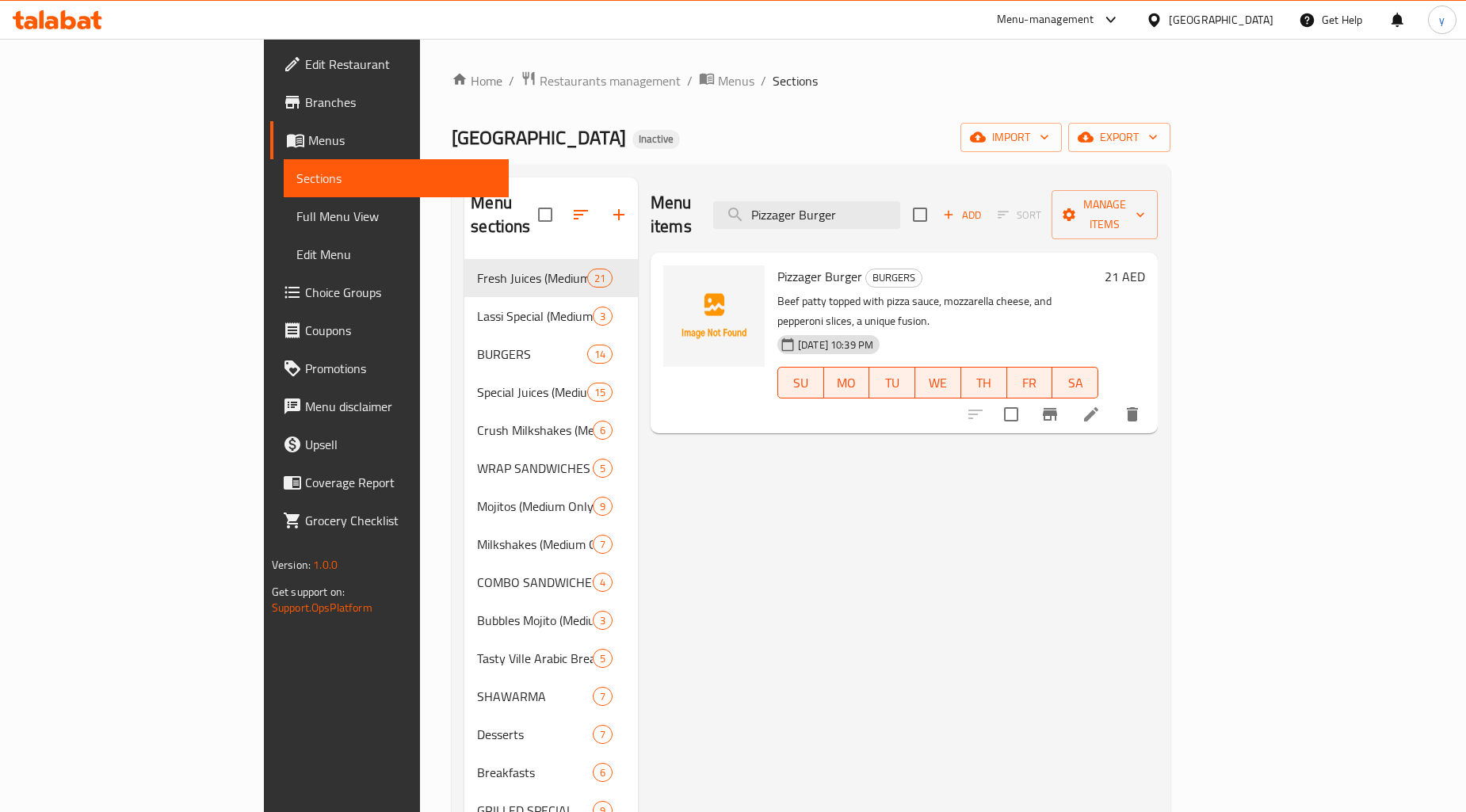
type input "Pizzager Burger"
click at [1113, 401] on li at bounding box center [1091, 414] width 44 height 29
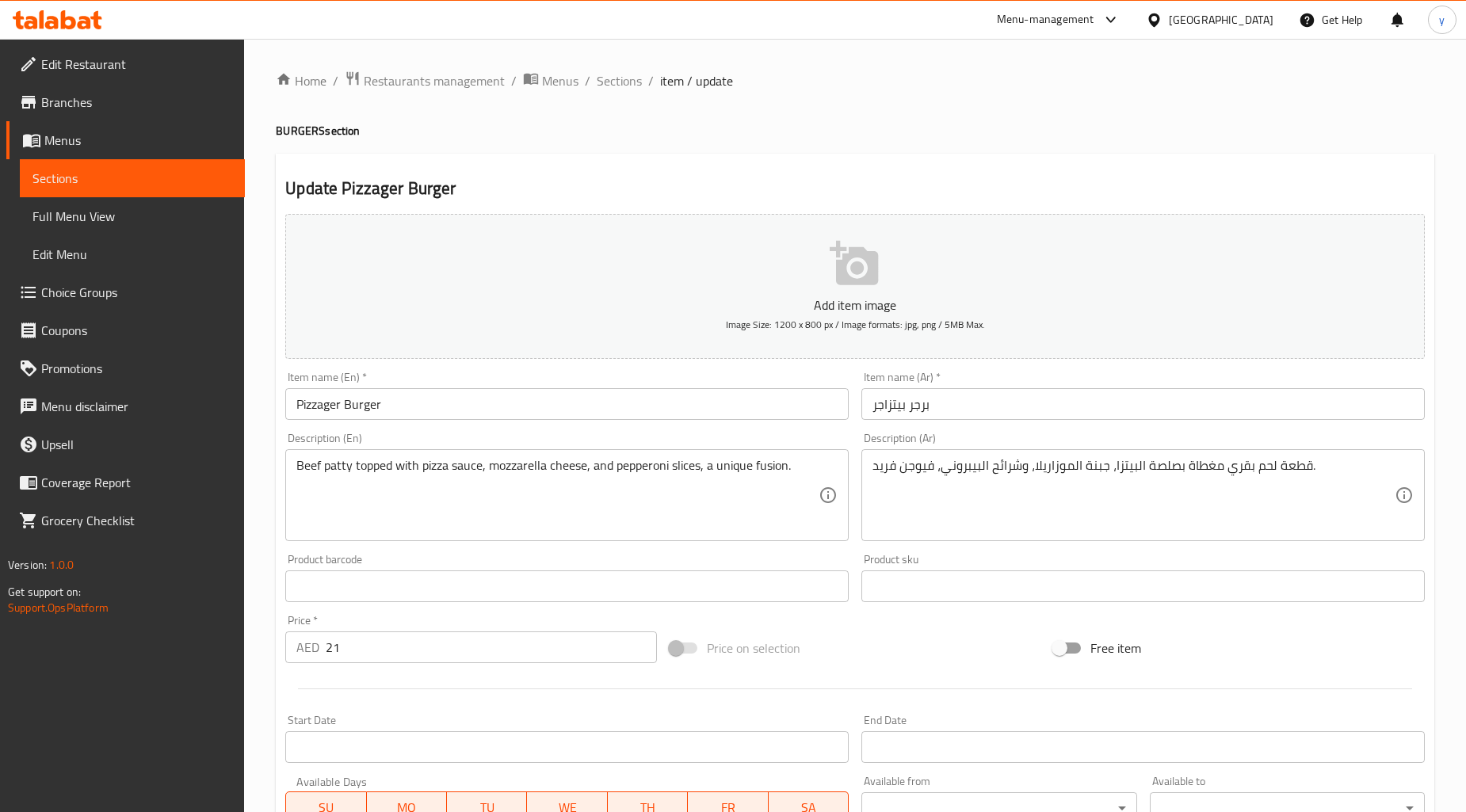
click at [917, 476] on textarea "قطعة لحم بقري مغطاة بصلصة البيتزا، جبنة الموزاريلا، وشرائح البيبروني، فيوجن فري…" at bounding box center [1133, 494] width 523 height 75
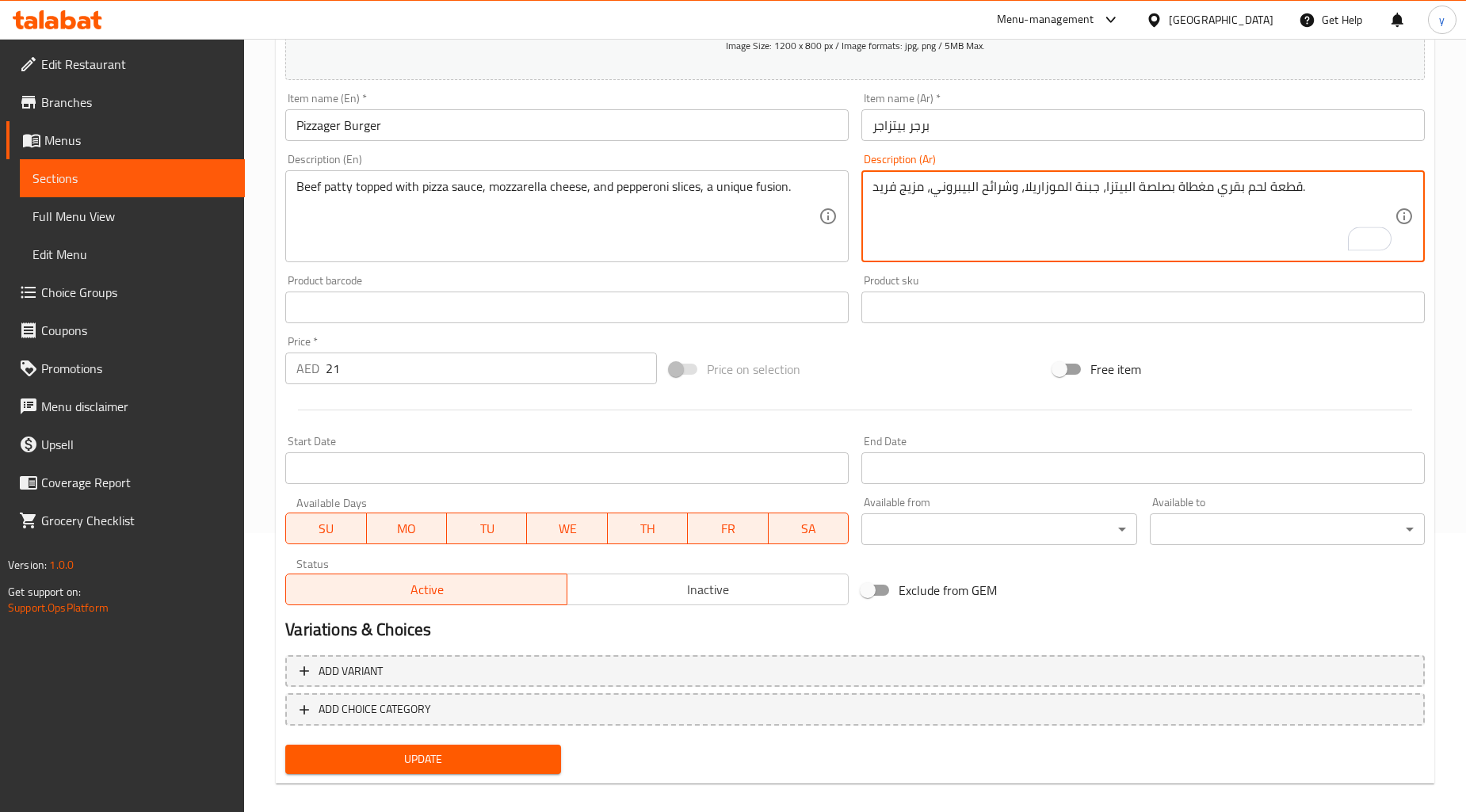
scroll to position [292, 0]
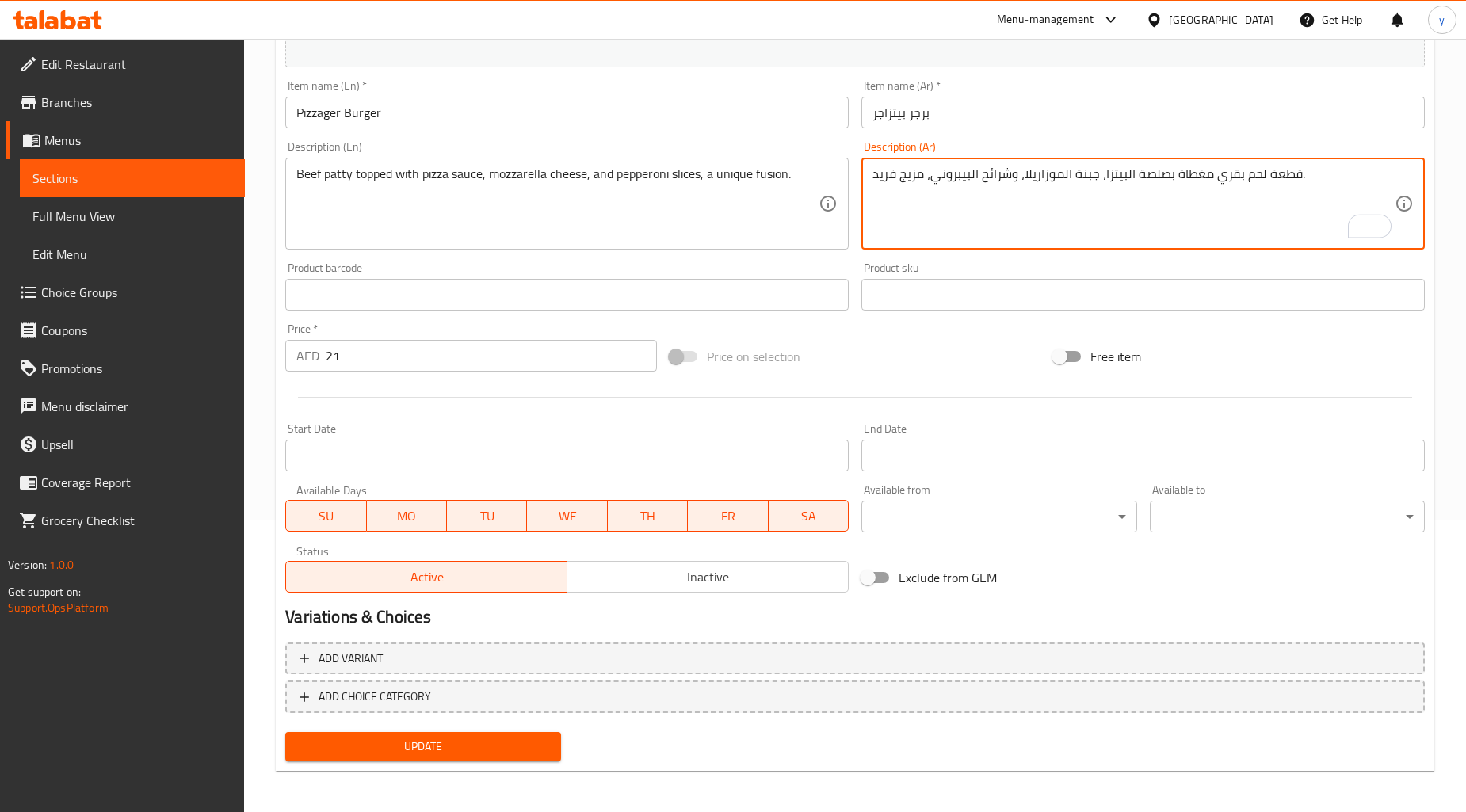
type textarea "قطعة لحم بقري مغطاة بصلصة البيتزا، جبنة الموزاريلا، وشرائح البيبروني، مزيج فريد."
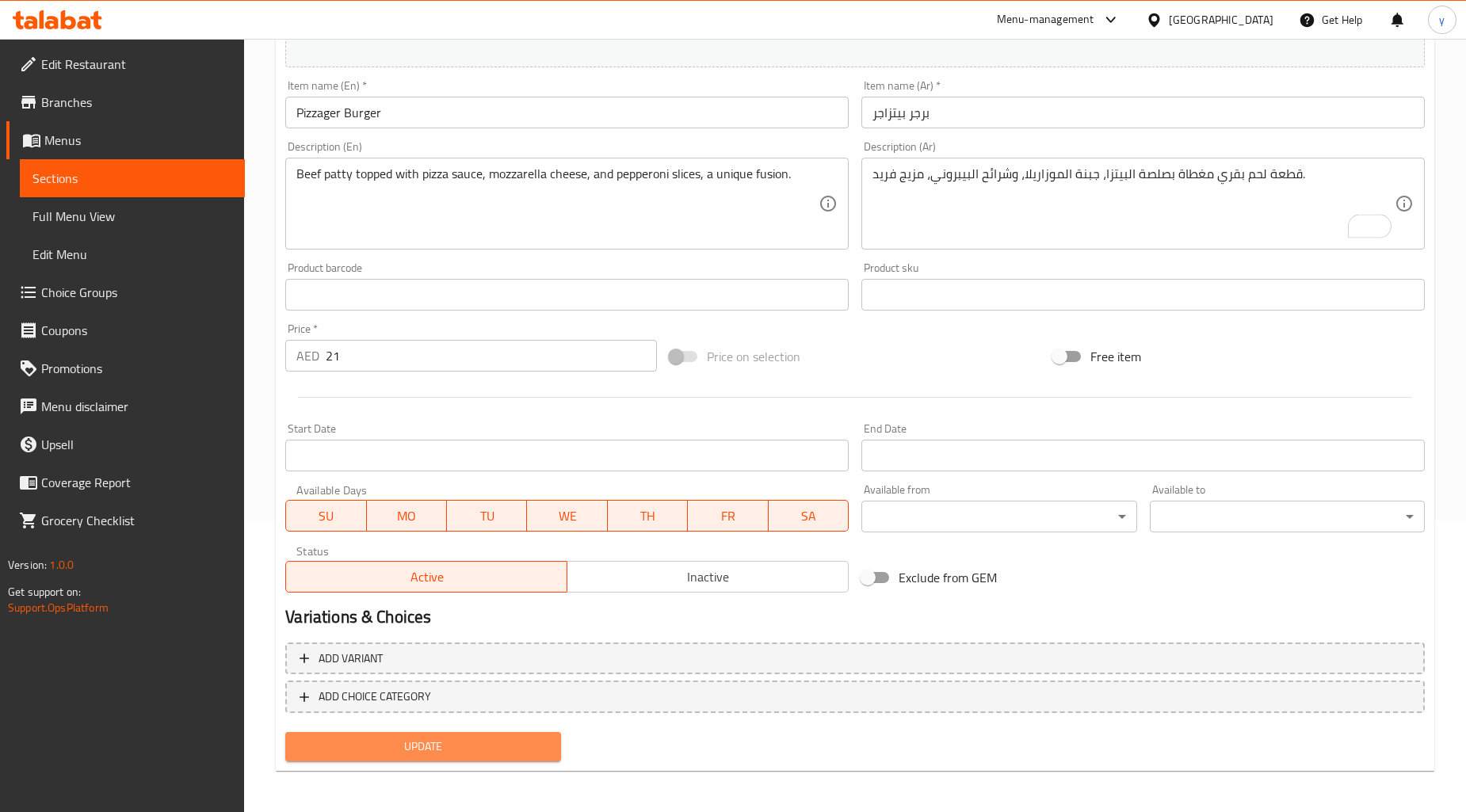
click at [477, 740] on span "Update" at bounding box center [423, 747] width 250 height 20
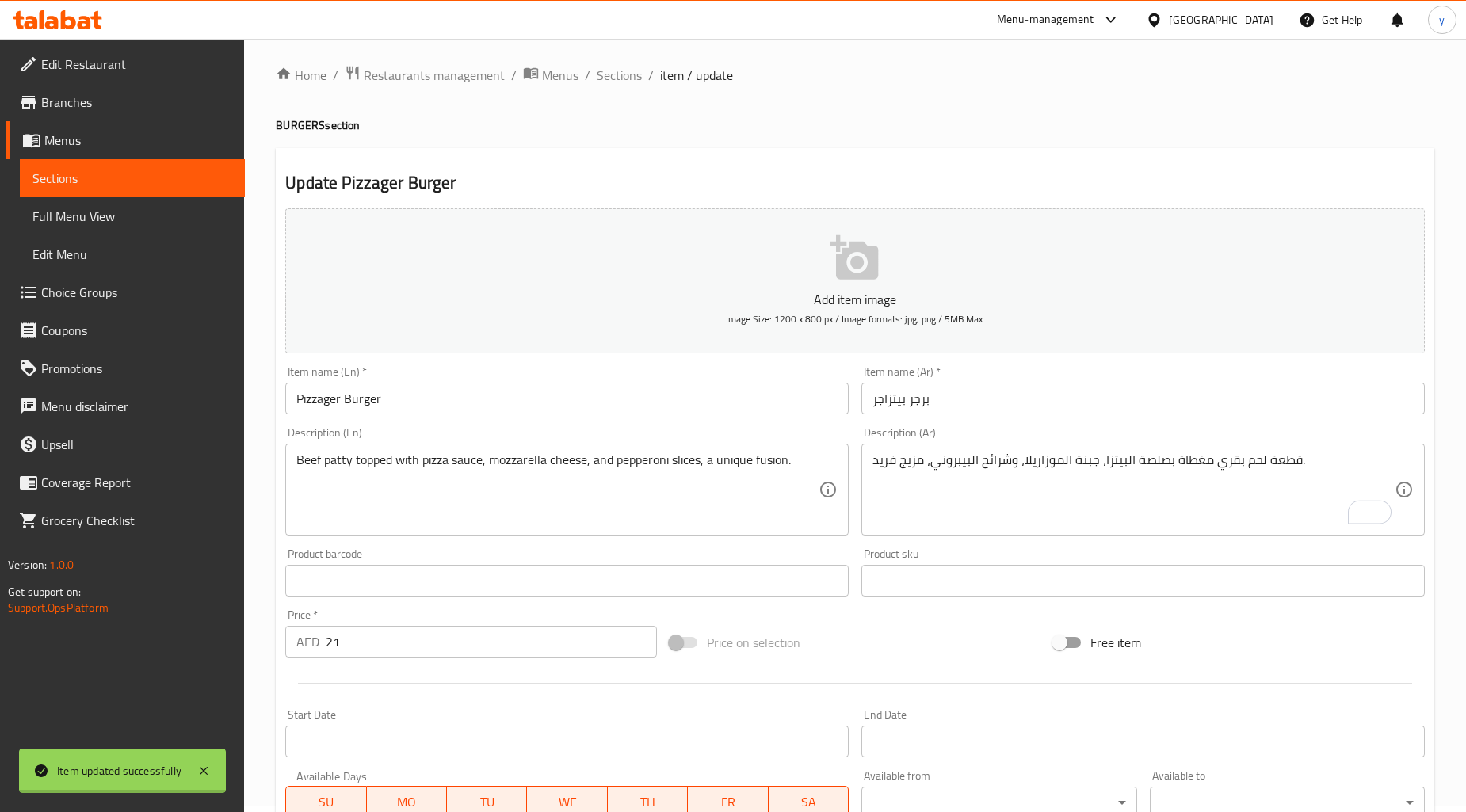
scroll to position [0, 0]
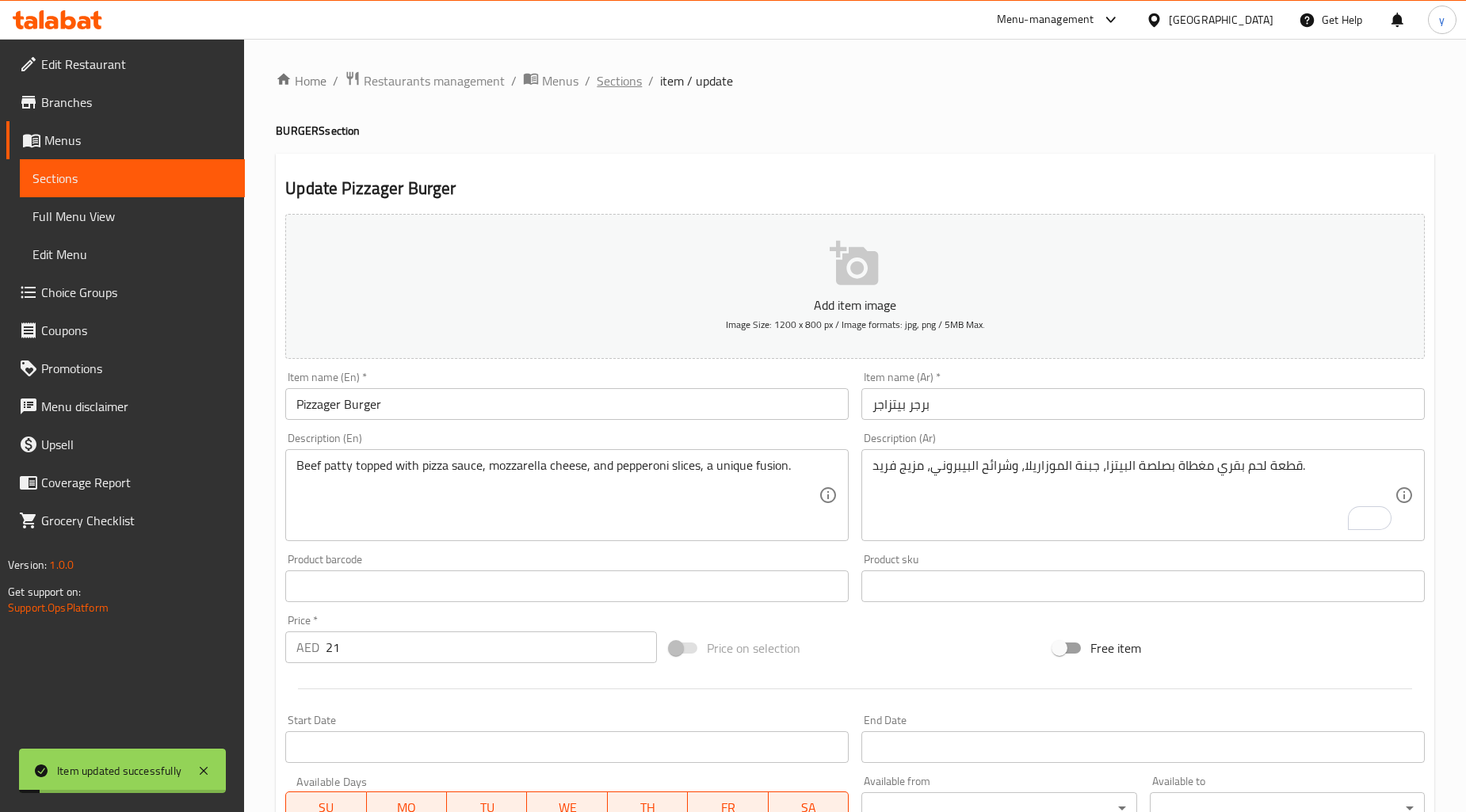
click at [604, 74] on span "Sections" at bounding box center [619, 80] width 45 height 19
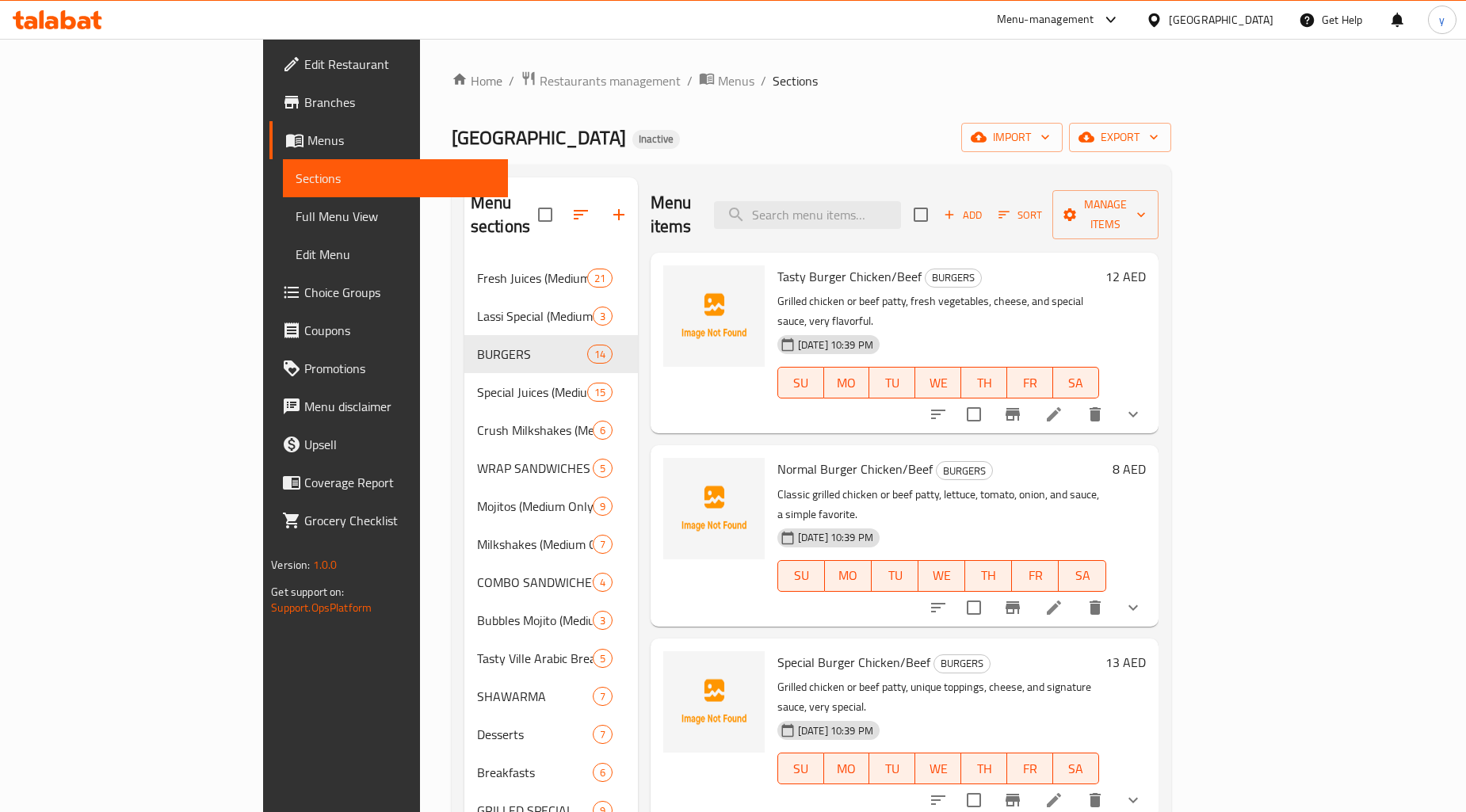
click at [880, 222] on div "Menu items Add Sort Manage items" at bounding box center [904, 215] width 508 height 75
click at [891, 204] on input "search" at bounding box center [807, 215] width 187 height 28
paste input "Semi Crunchy Burger"
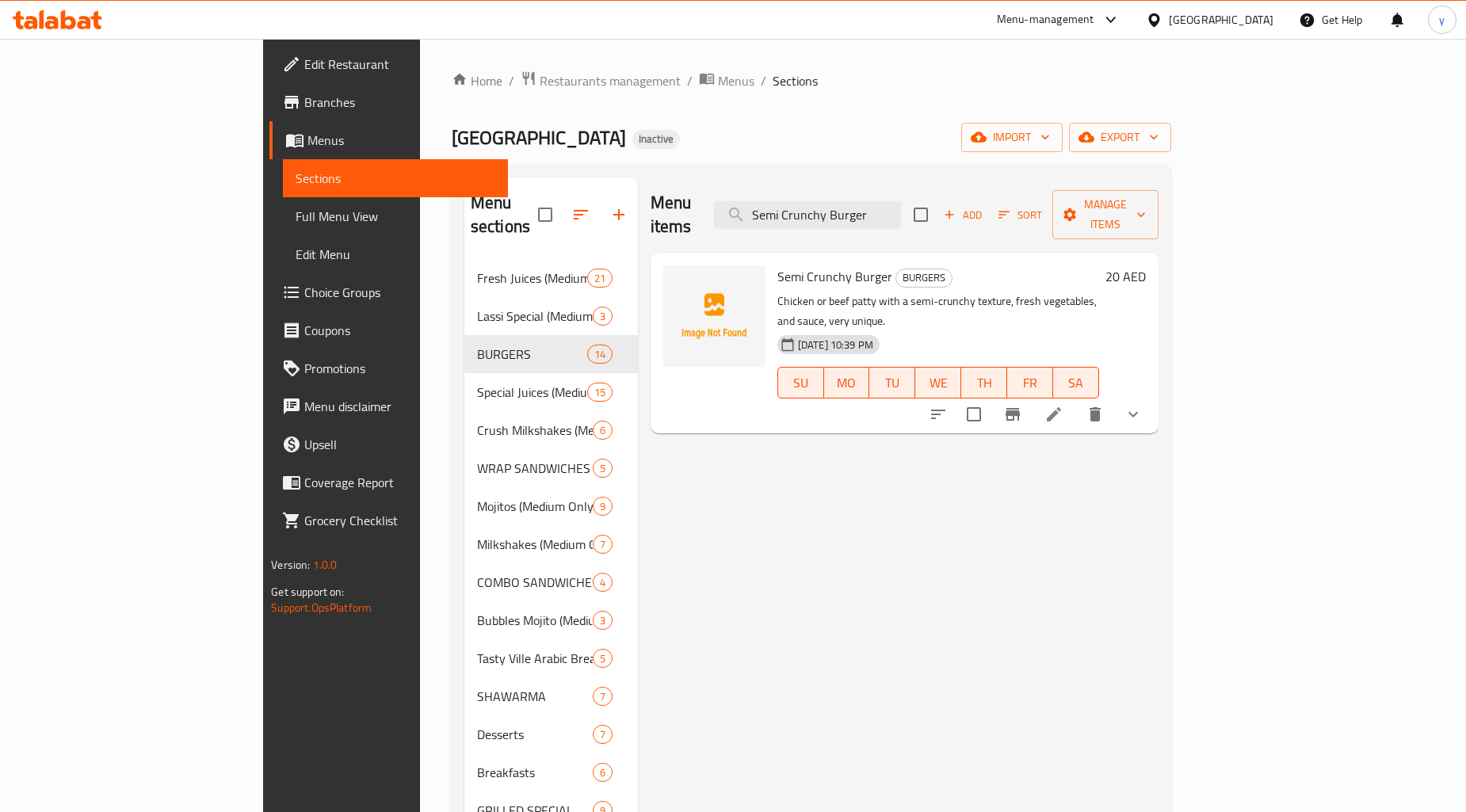
type input "Semi Crunchy Burger"
click at [1076, 401] on li at bounding box center [1054, 414] width 44 height 29
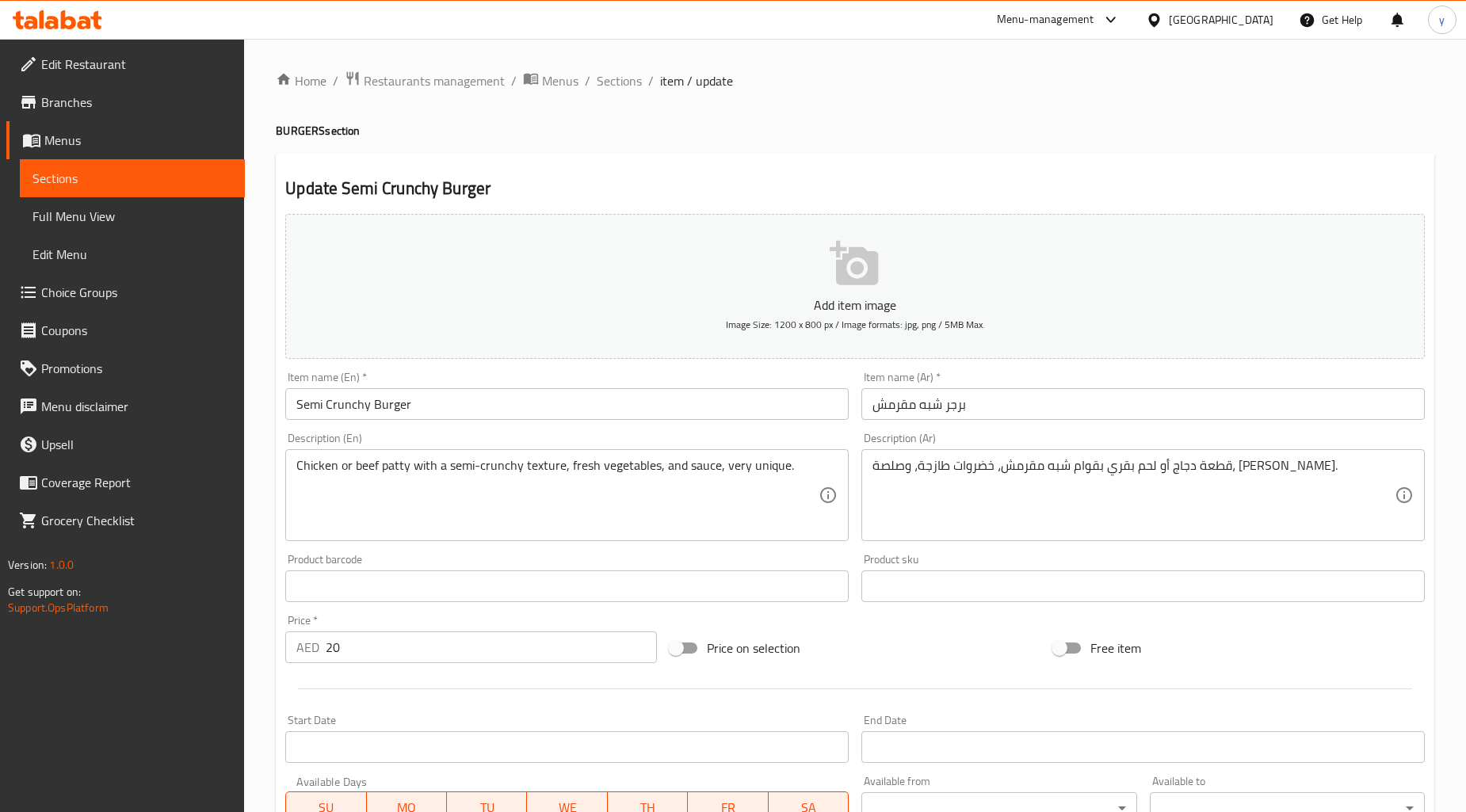
click at [936, 415] on input "برجر شبه مقرمش" at bounding box center [1143, 405] width 564 height 32
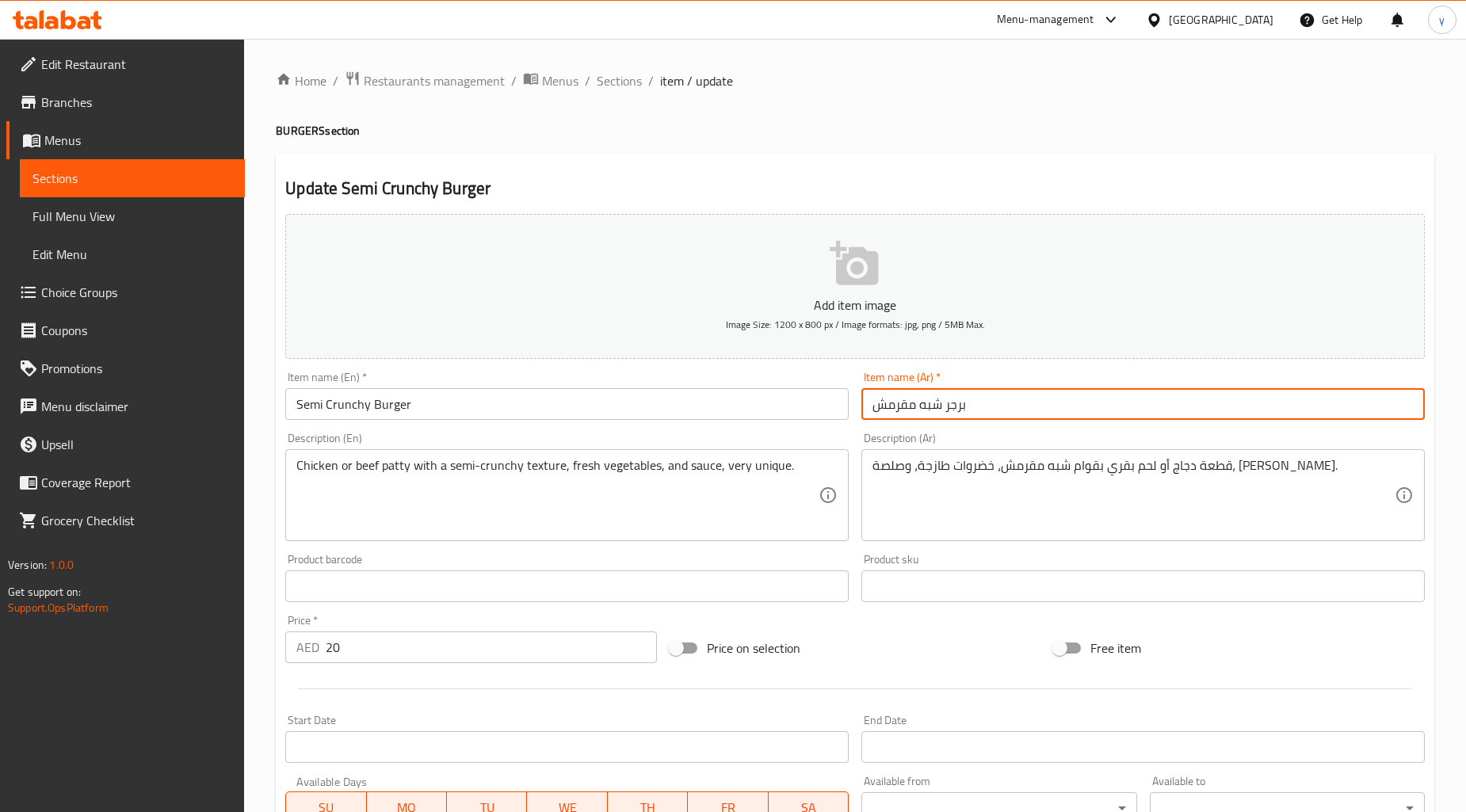
click at [936, 415] on input "برجر شبه مقرمش" at bounding box center [1143, 405] width 564 height 32
type input "برجر نصف مقرمش"
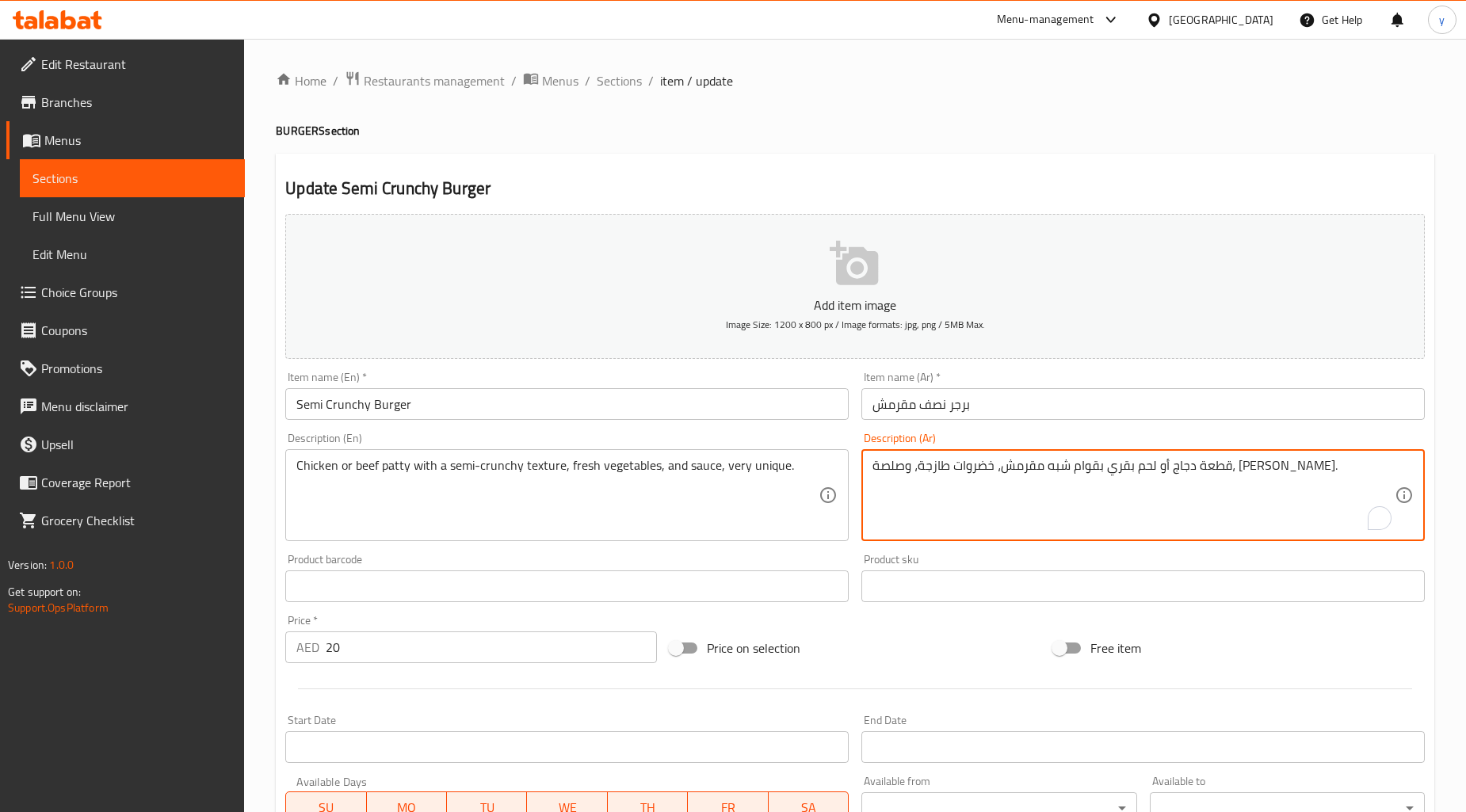
click at [1105, 472] on textarea "قطعة دجاج أو لحم بقري بقوام شبه مقرمش، خضروات طازجة، وصلصة، فريد جدًا." at bounding box center [1133, 494] width 523 height 75
click at [1184, 508] on textarea "قطعة دجاج أو لحم بقري بقوام نصف مقرمش، خضروات طازجة، وصلصة، [PERSON_NAME]." at bounding box center [1133, 494] width 523 height 75
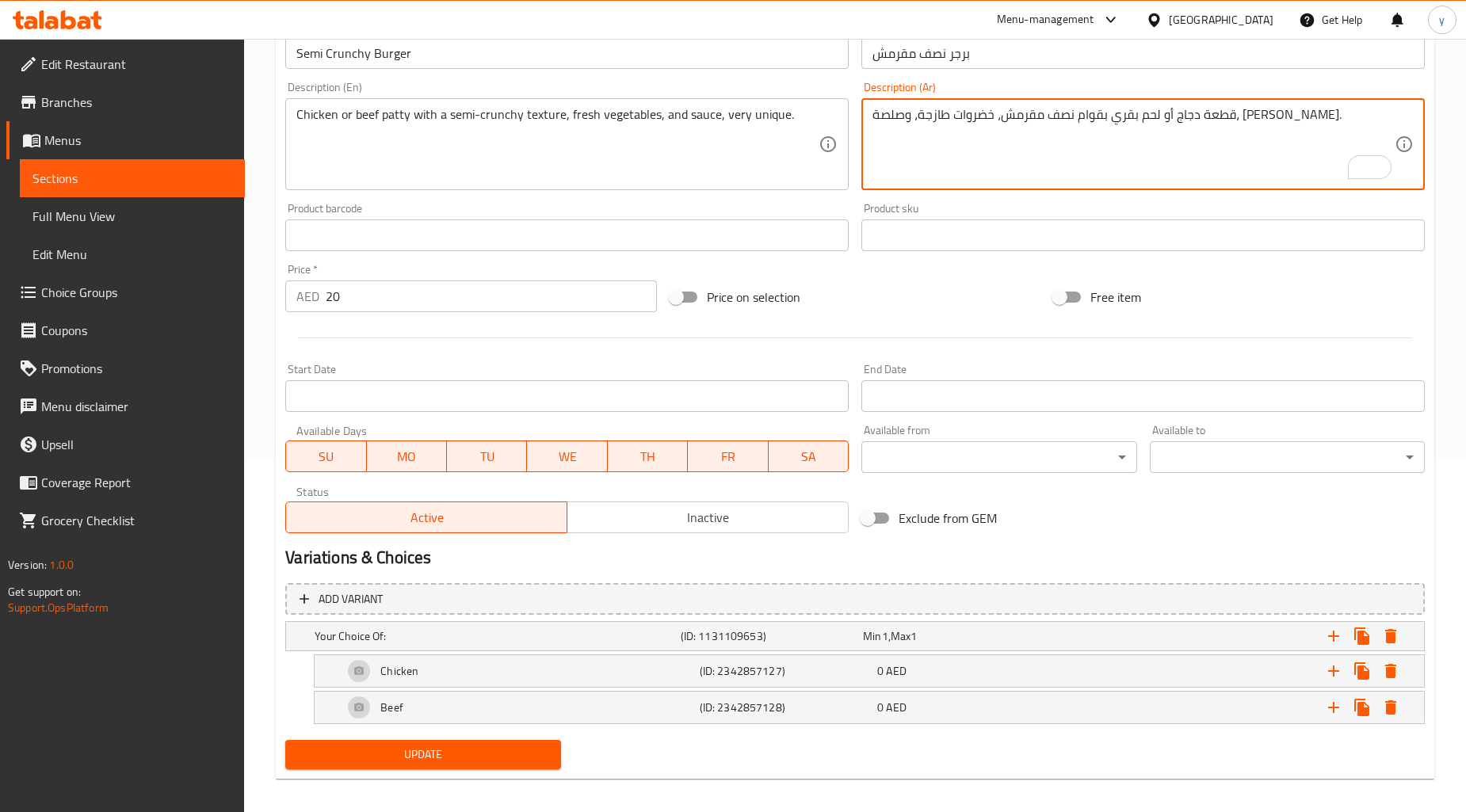
scroll to position [361, 0]
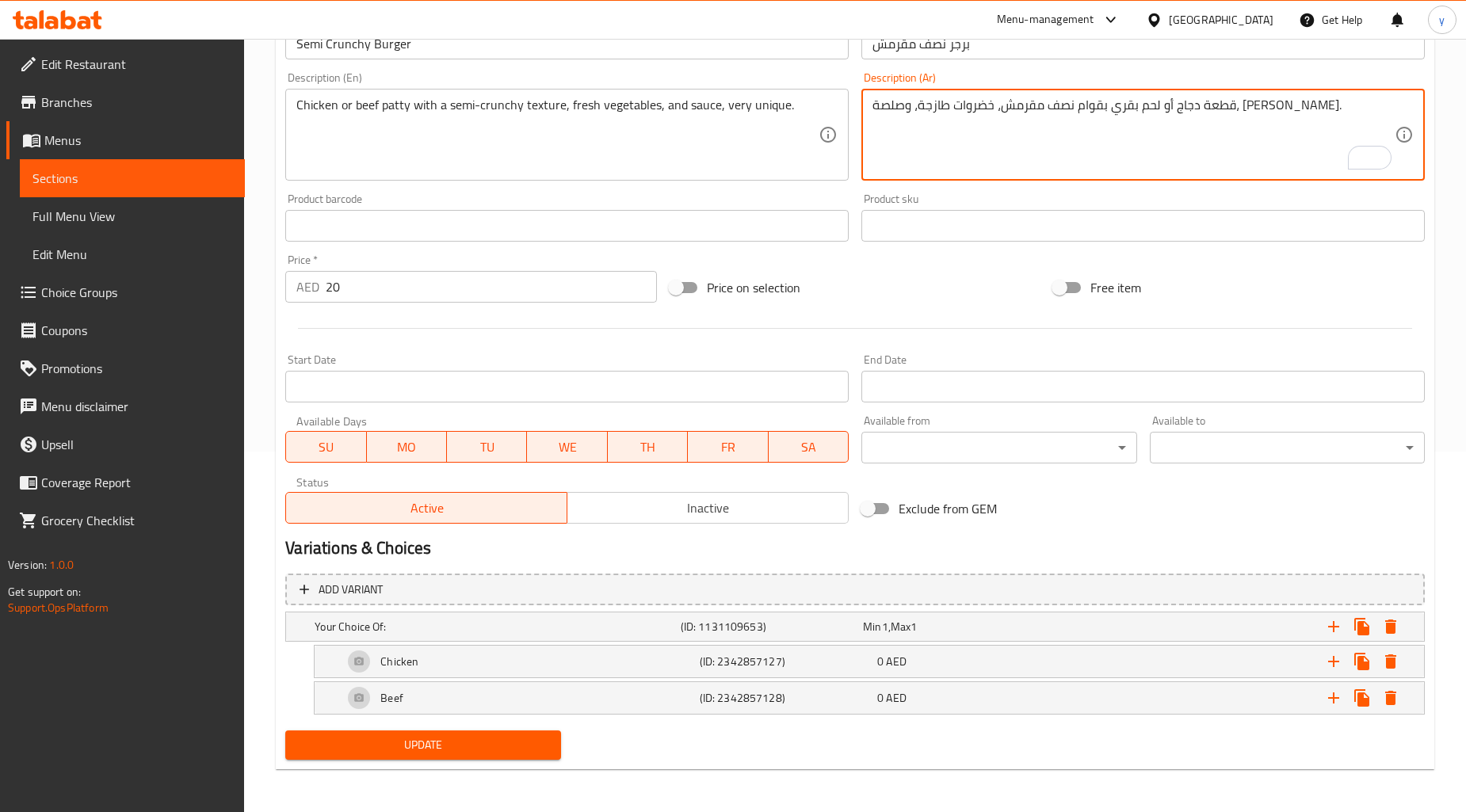
type textarea "قطعة دجاج أو لحم بقري بقوام نصف مقرمش، خضروات طازجة، وصلصة، [PERSON_NAME]."
click at [504, 754] on button "Update" at bounding box center [423, 744] width 275 height 29
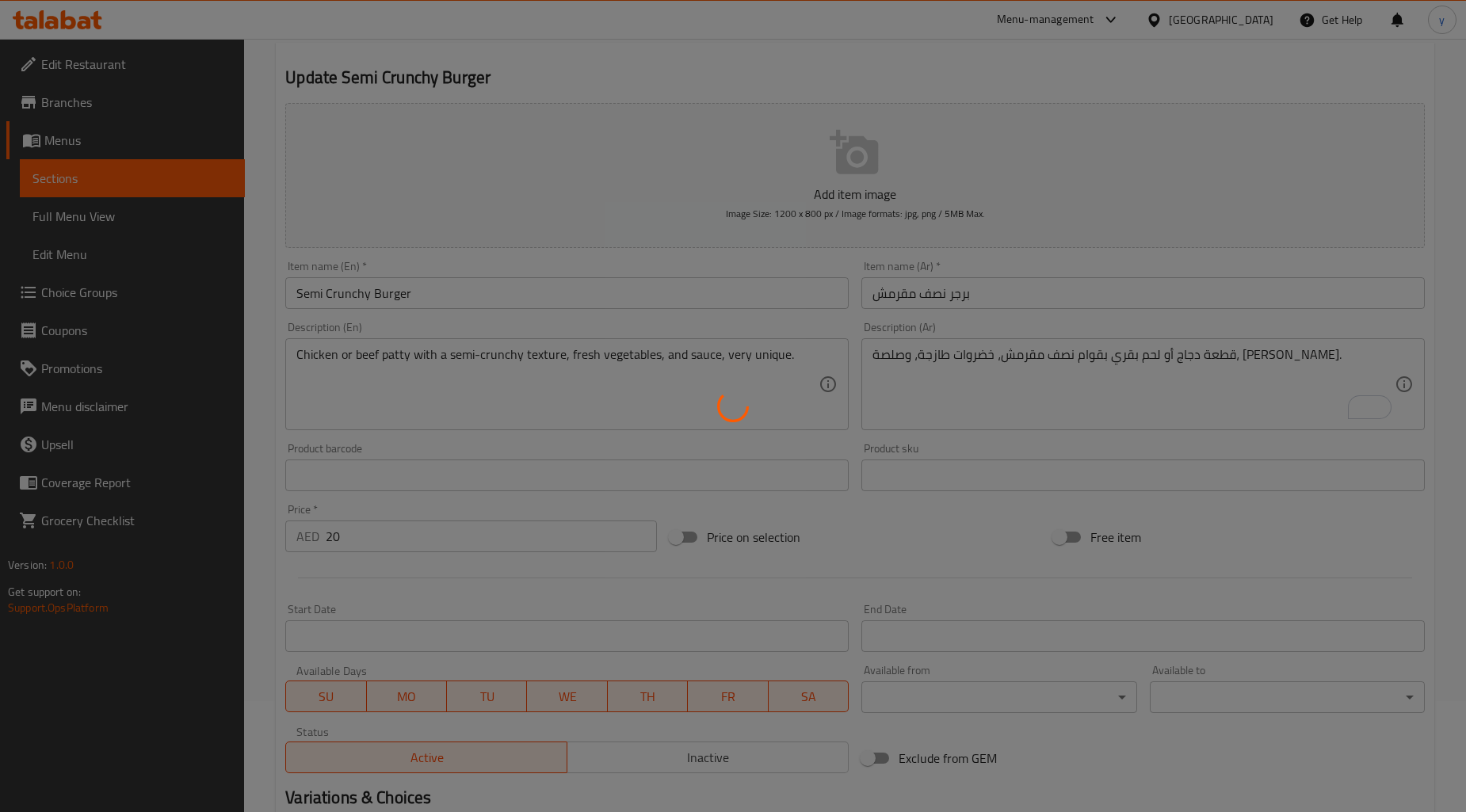
scroll to position [0, 0]
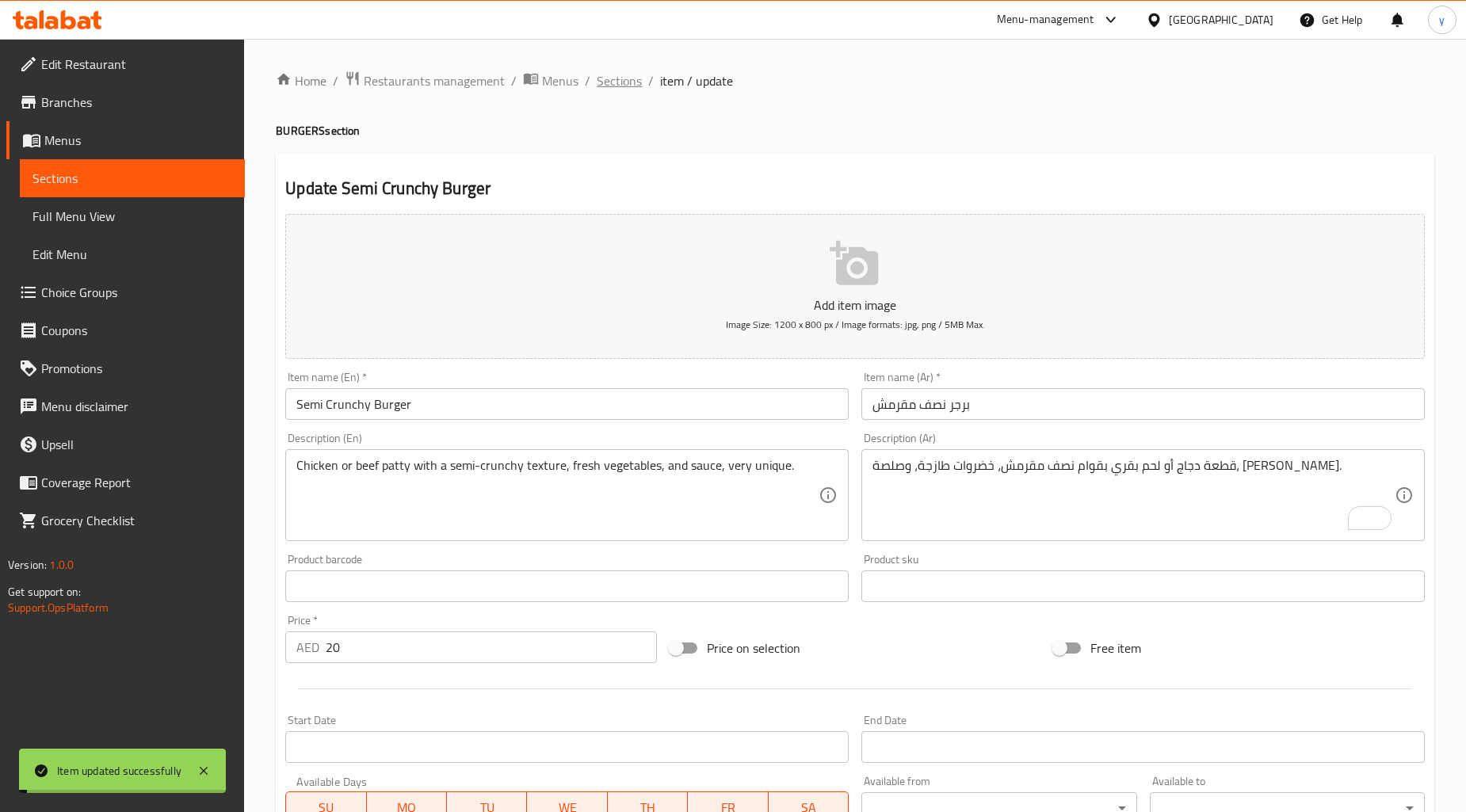
click at [623, 88] on span "Sections" at bounding box center [619, 80] width 45 height 19
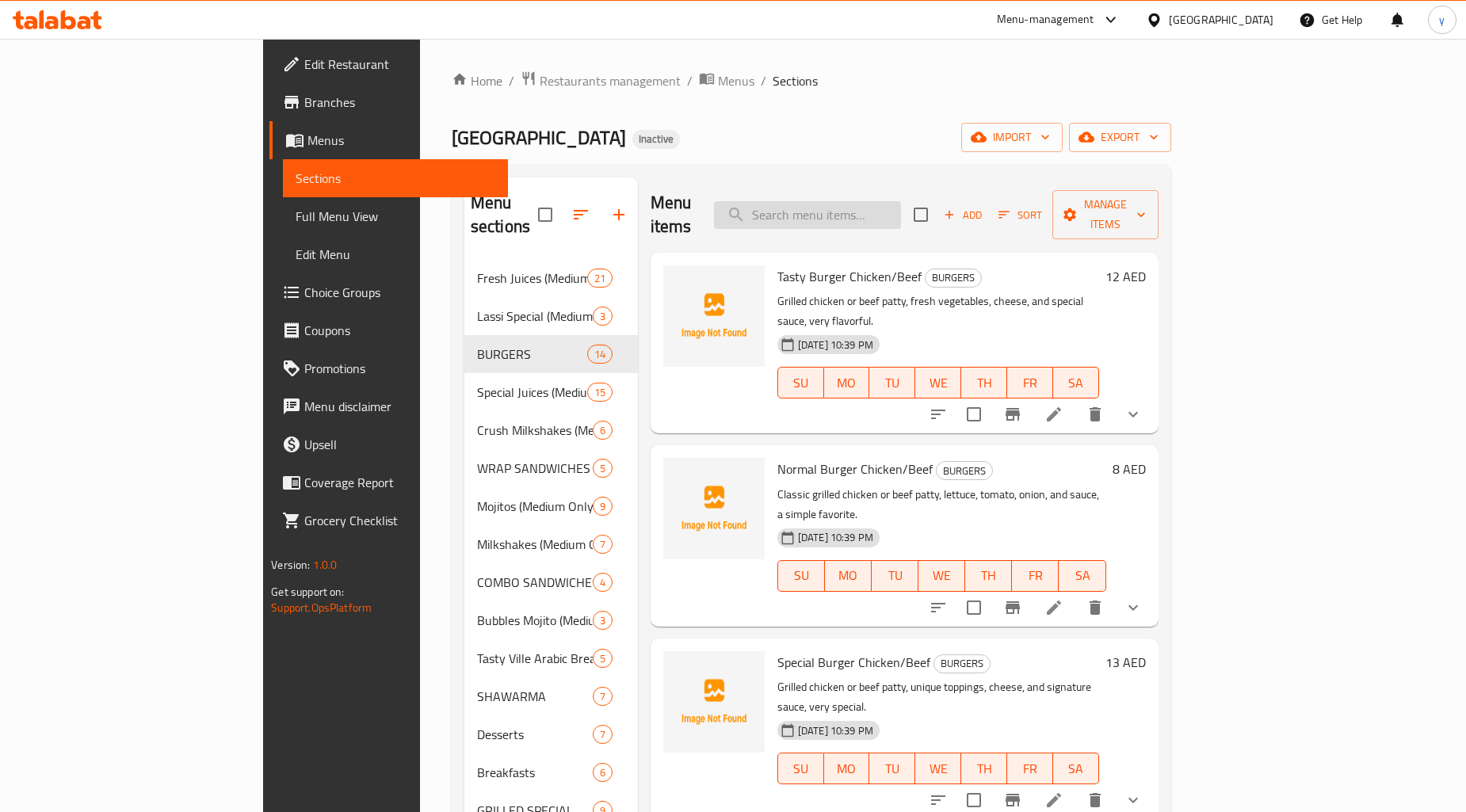
click at [901, 201] on input "search" at bounding box center [807, 215] width 187 height 28
paste input "Grilled Fish (Kalanji)"
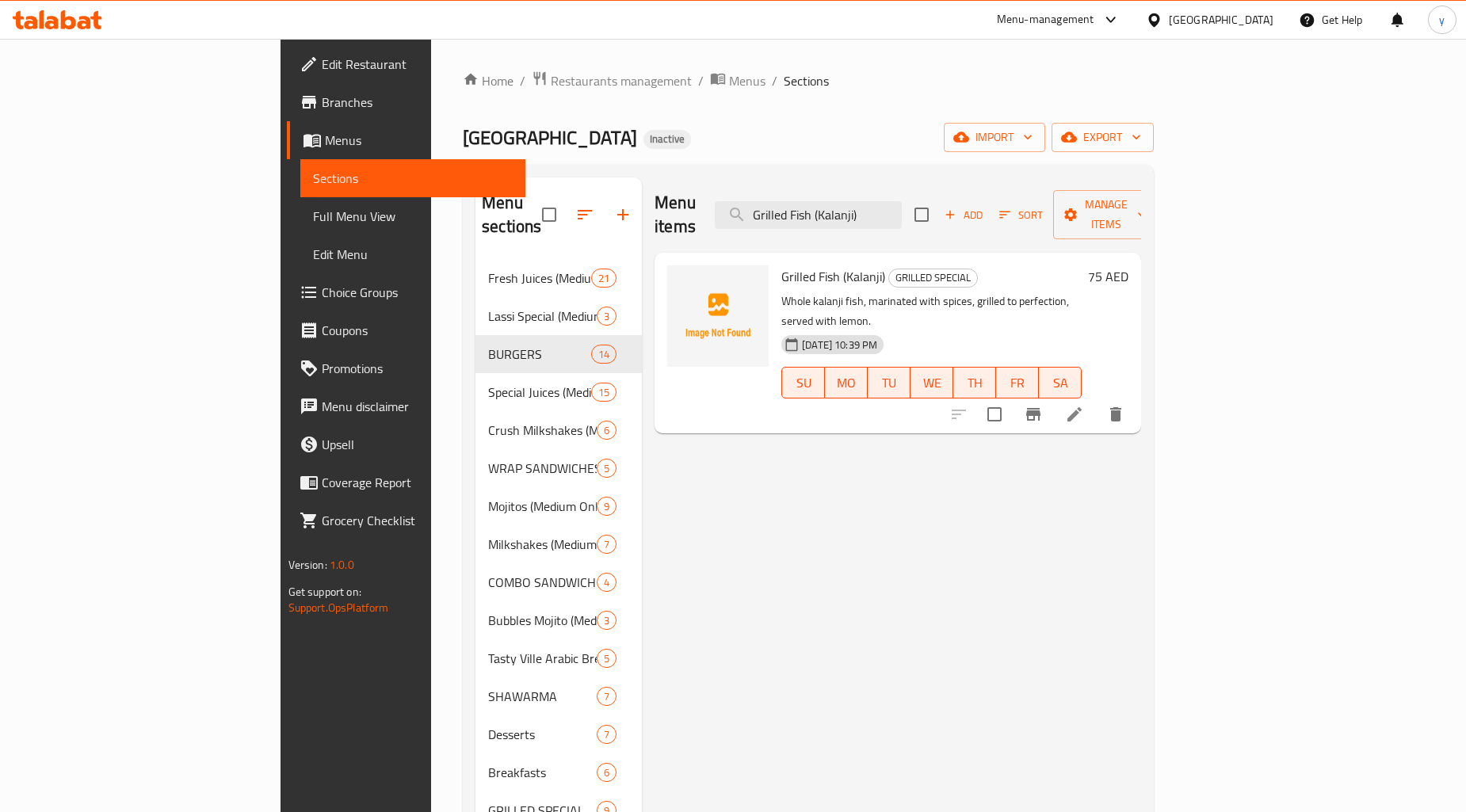
type input "Grilled Fish (Kalanji)"
click at [1084, 405] on icon at bounding box center [1074, 413] width 19 height 19
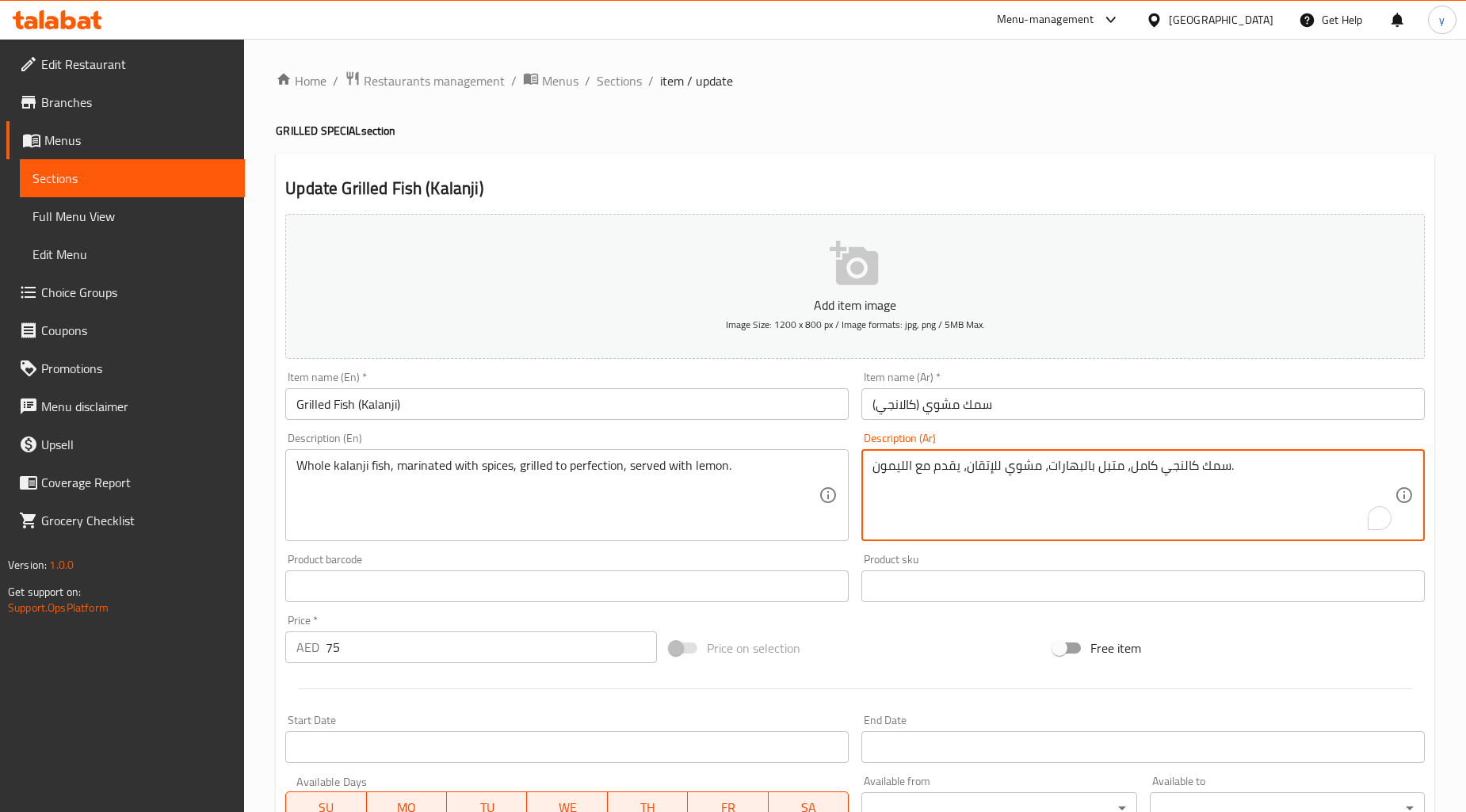
click at [1183, 472] on textarea "سمك كالنجي كامل، متبل بالبهارات، مشوي للإتقان، يقدم مع الليمون." at bounding box center [1133, 494] width 523 height 75
click at [905, 411] on input "سمك مشوي (كالانجي)" at bounding box center [1143, 405] width 564 height 32
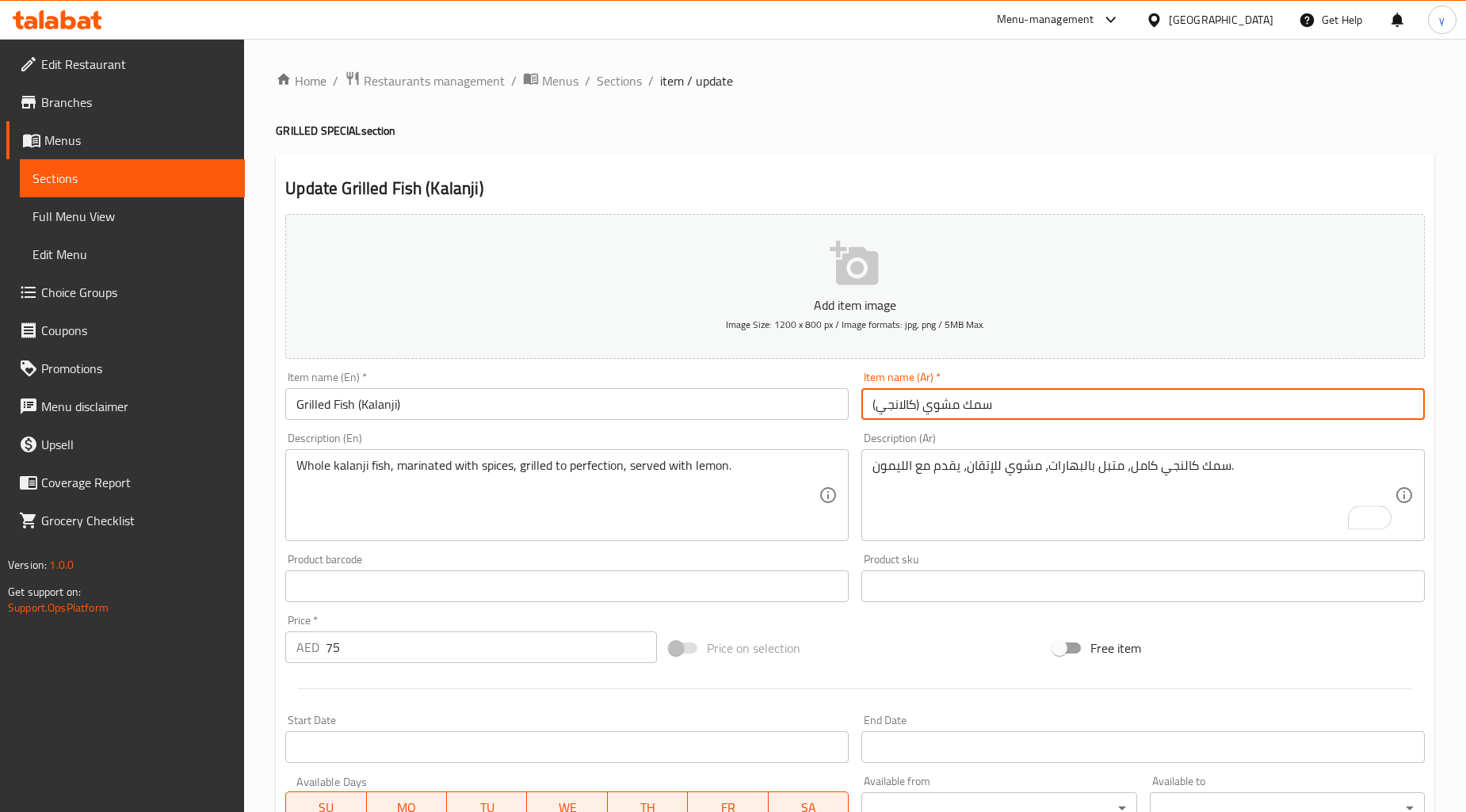
click at [905, 411] on input "سمك مشوي (كالانجي)" at bounding box center [1143, 405] width 564 height 32
paste input "نجي"
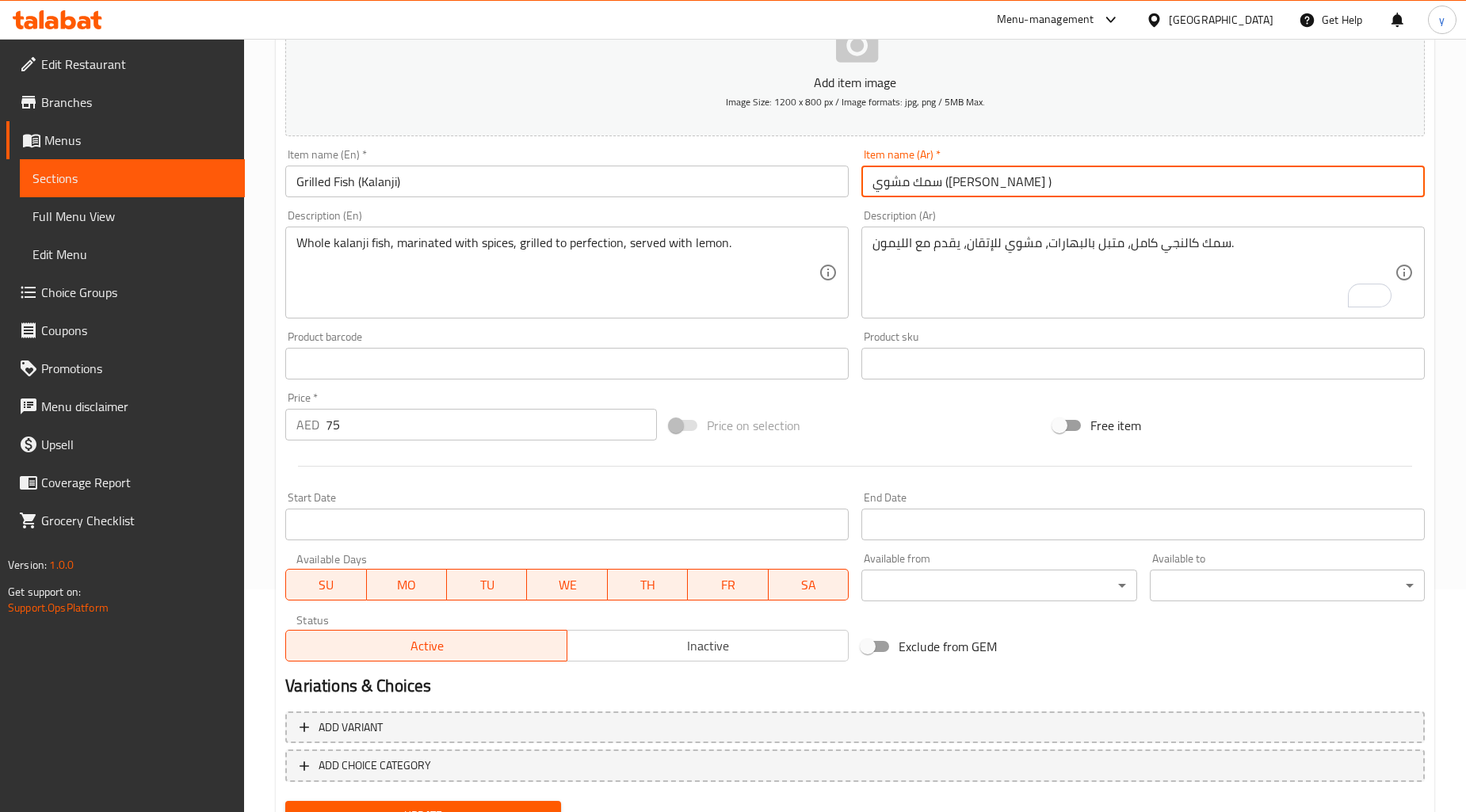
scroll to position [292, 0]
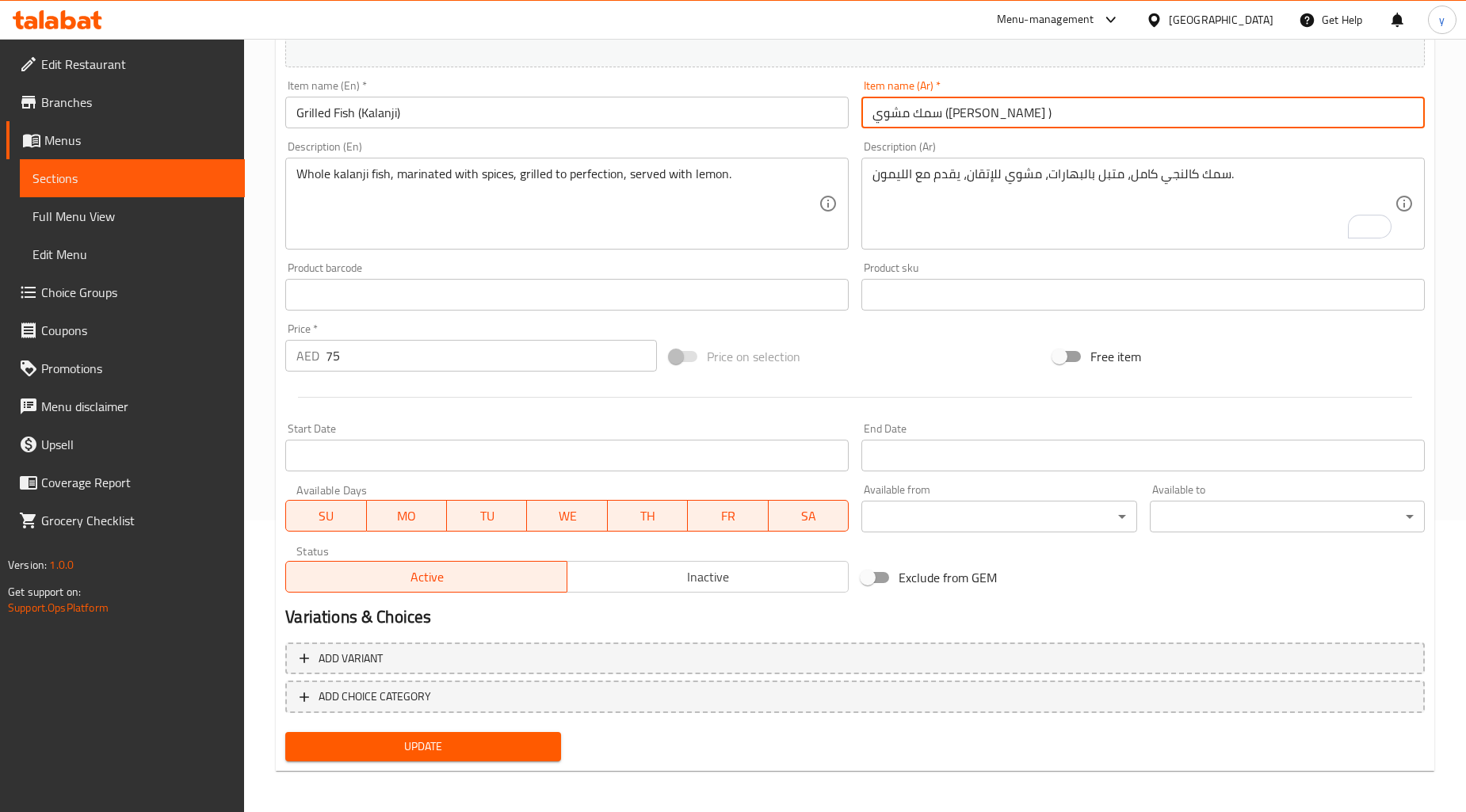
type input "سمك مشوي ([PERSON_NAME] )"
click at [405, 753] on span "Update" at bounding box center [423, 747] width 250 height 20
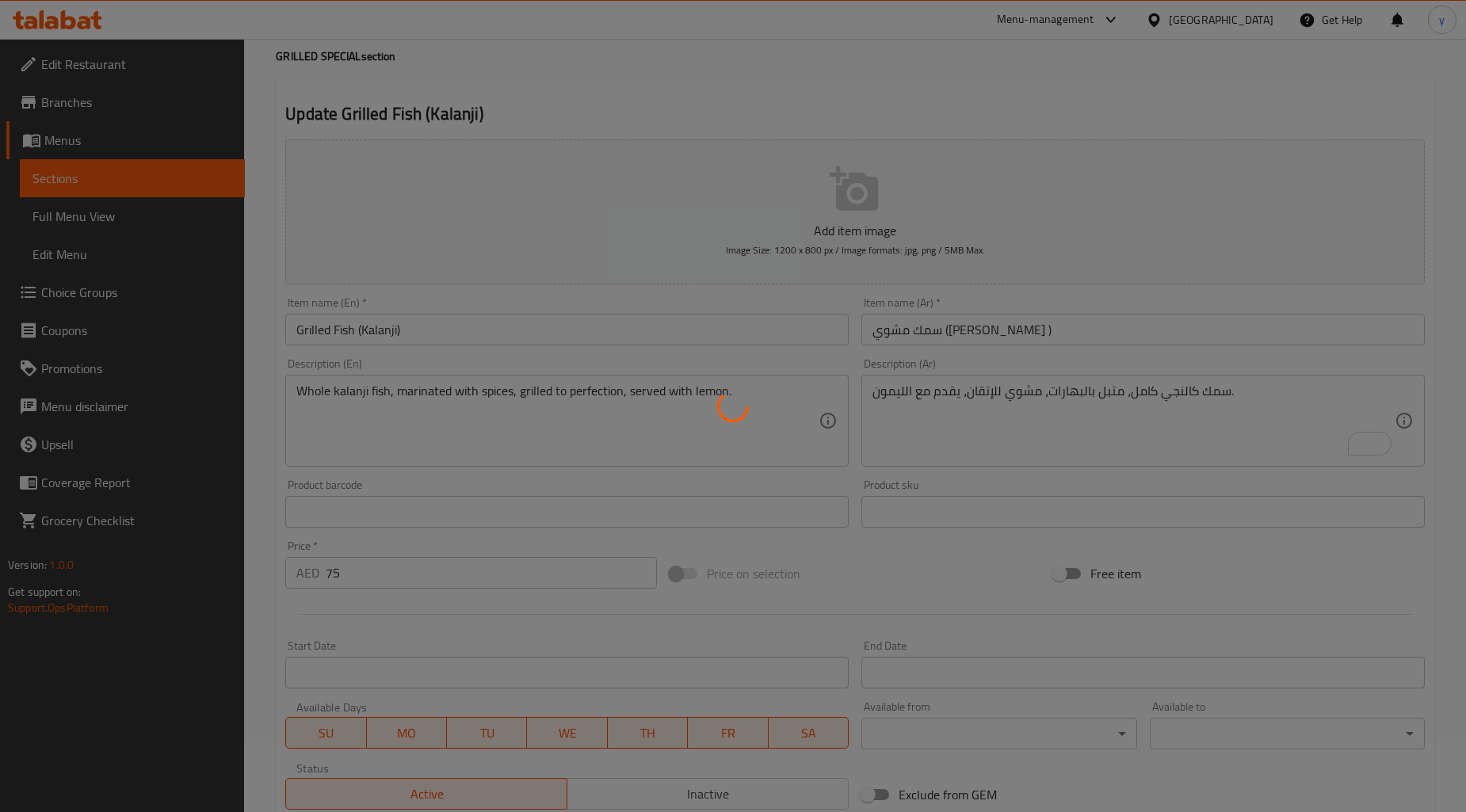
scroll to position [0, 0]
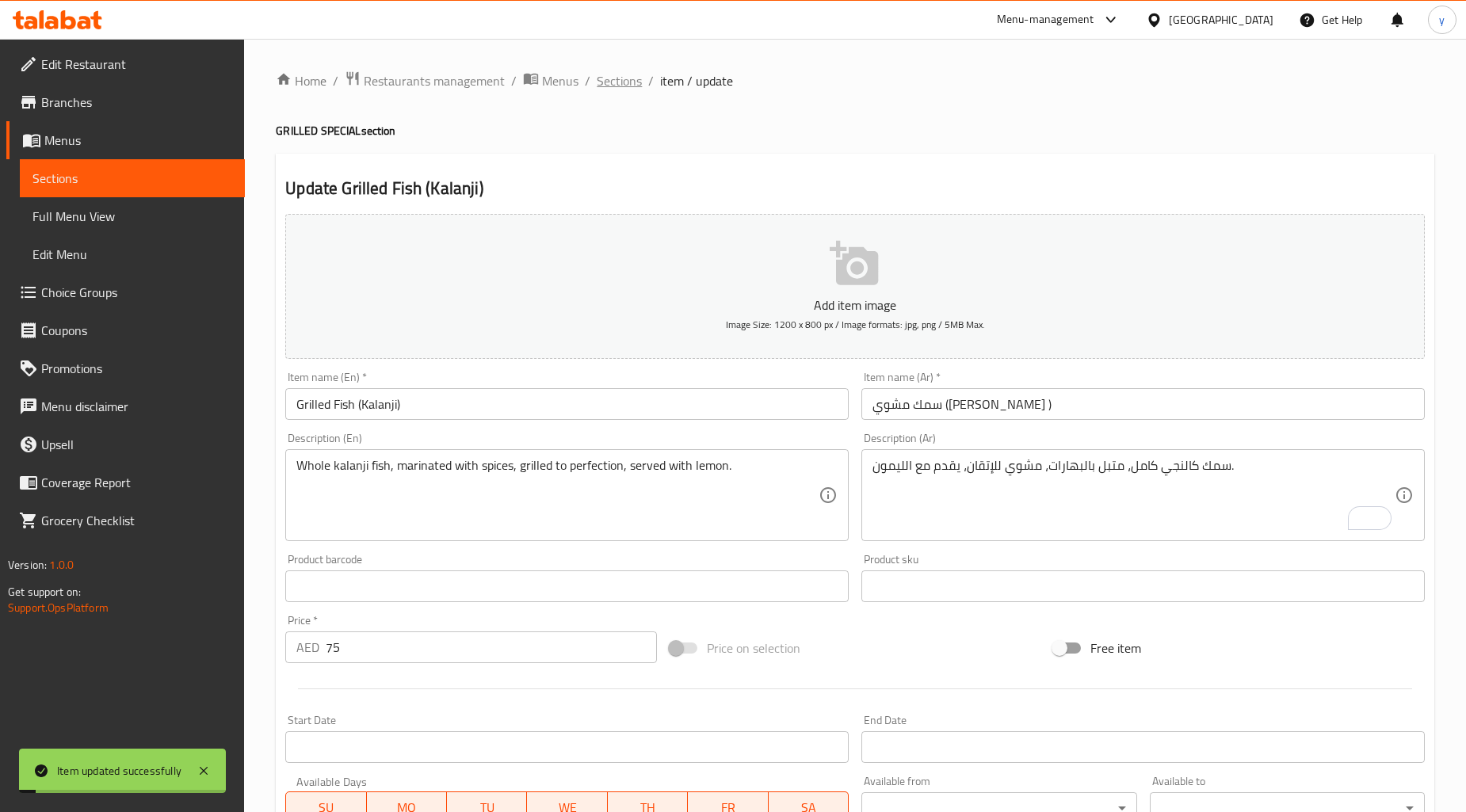
click at [608, 82] on span "Sections" at bounding box center [619, 80] width 45 height 19
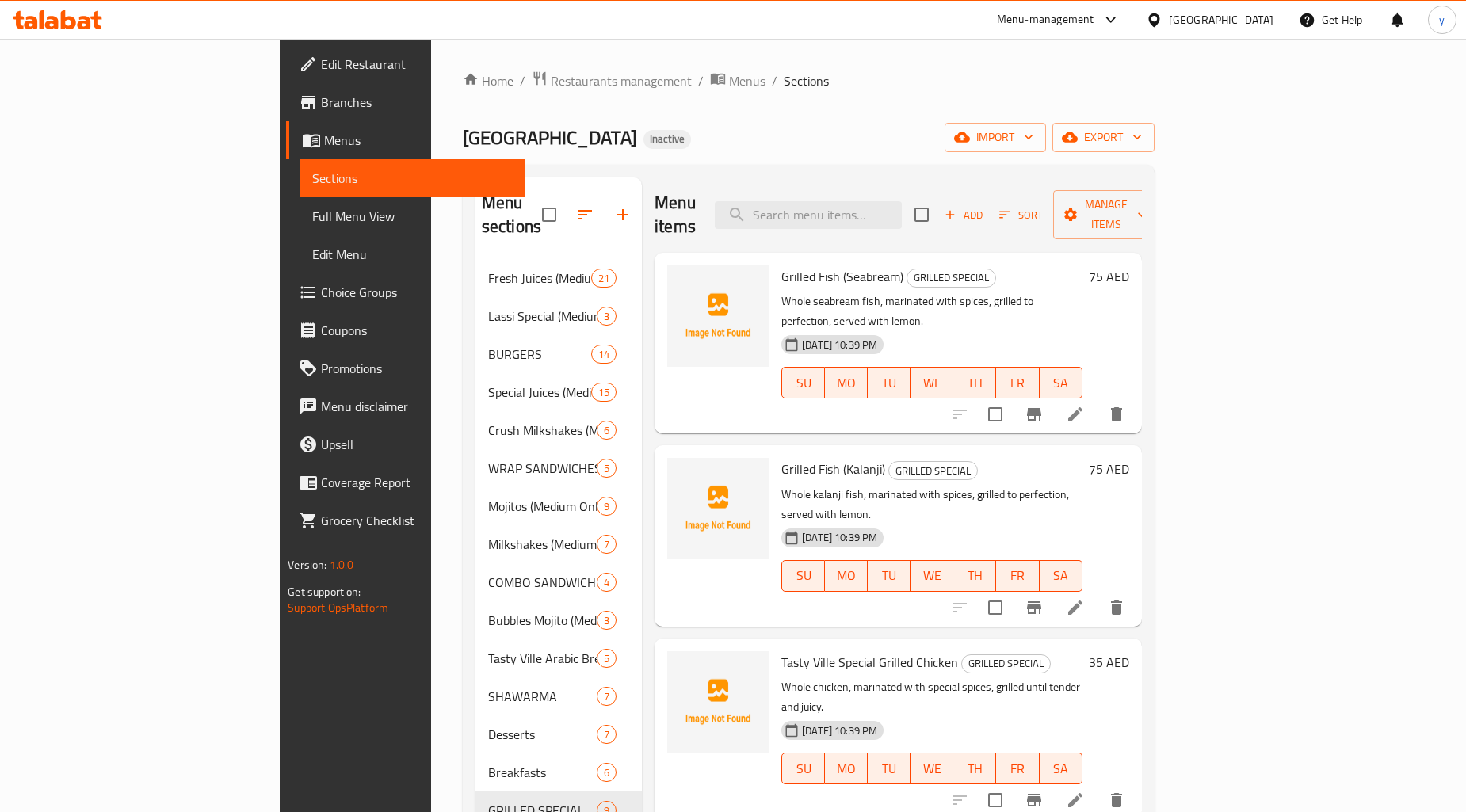
click at [883, 210] on input "search" at bounding box center [807, 215] width 187 height 28
type input "v"
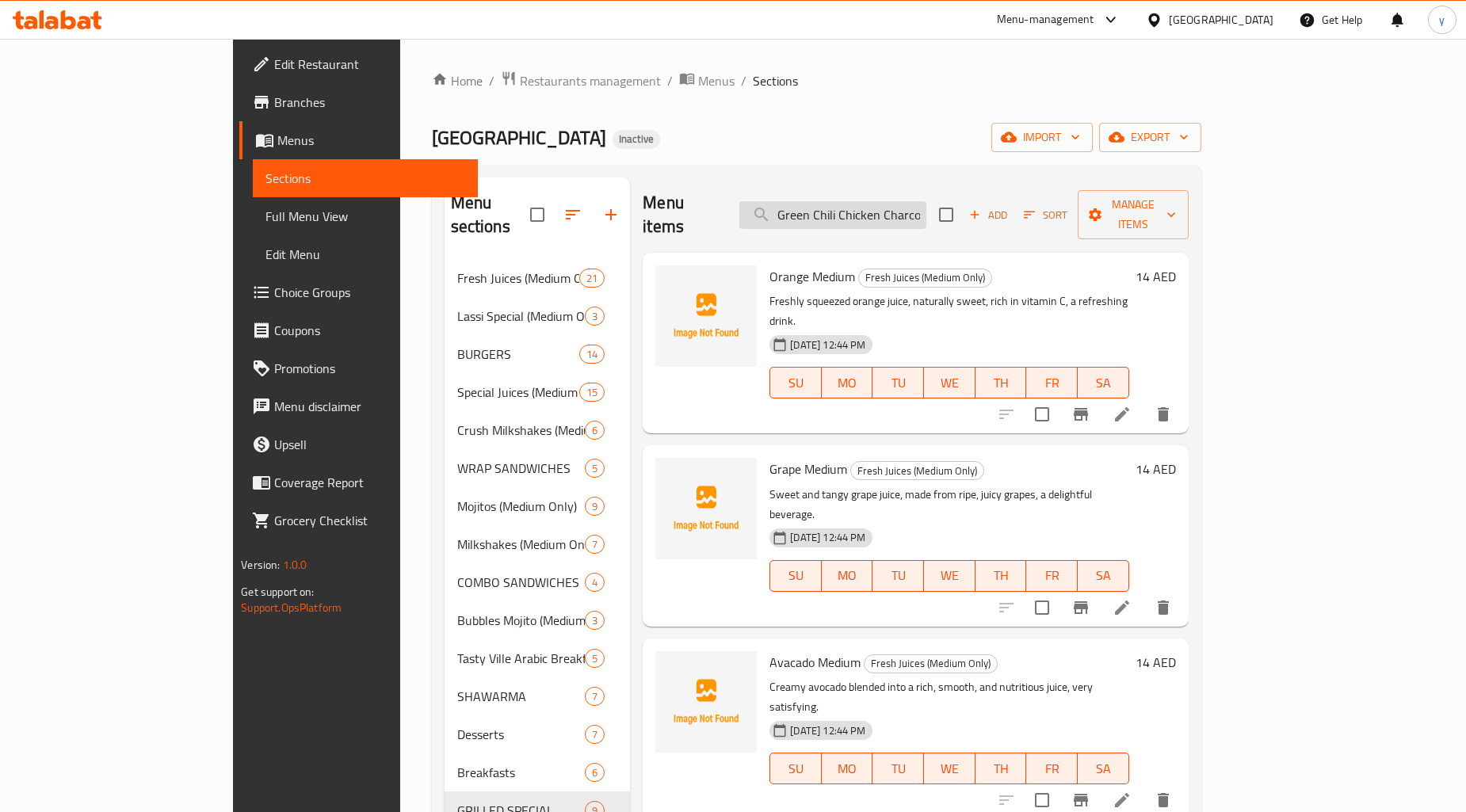
scroll to position [0, 6]
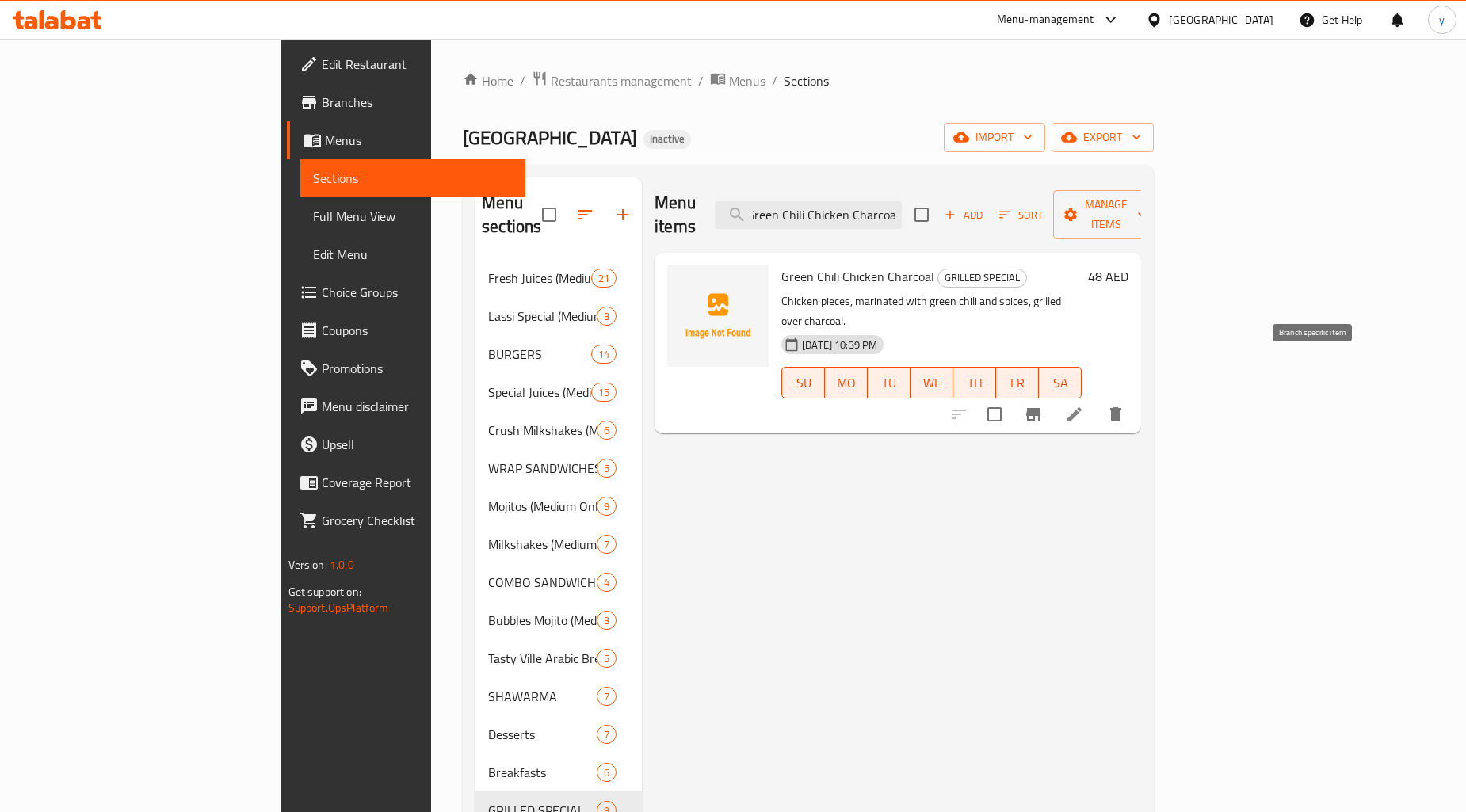
type input "Green Chili Chicken Charcoal"
click at [1084, 405] on icon at bounding box center [1074, 413] width 19 height 19
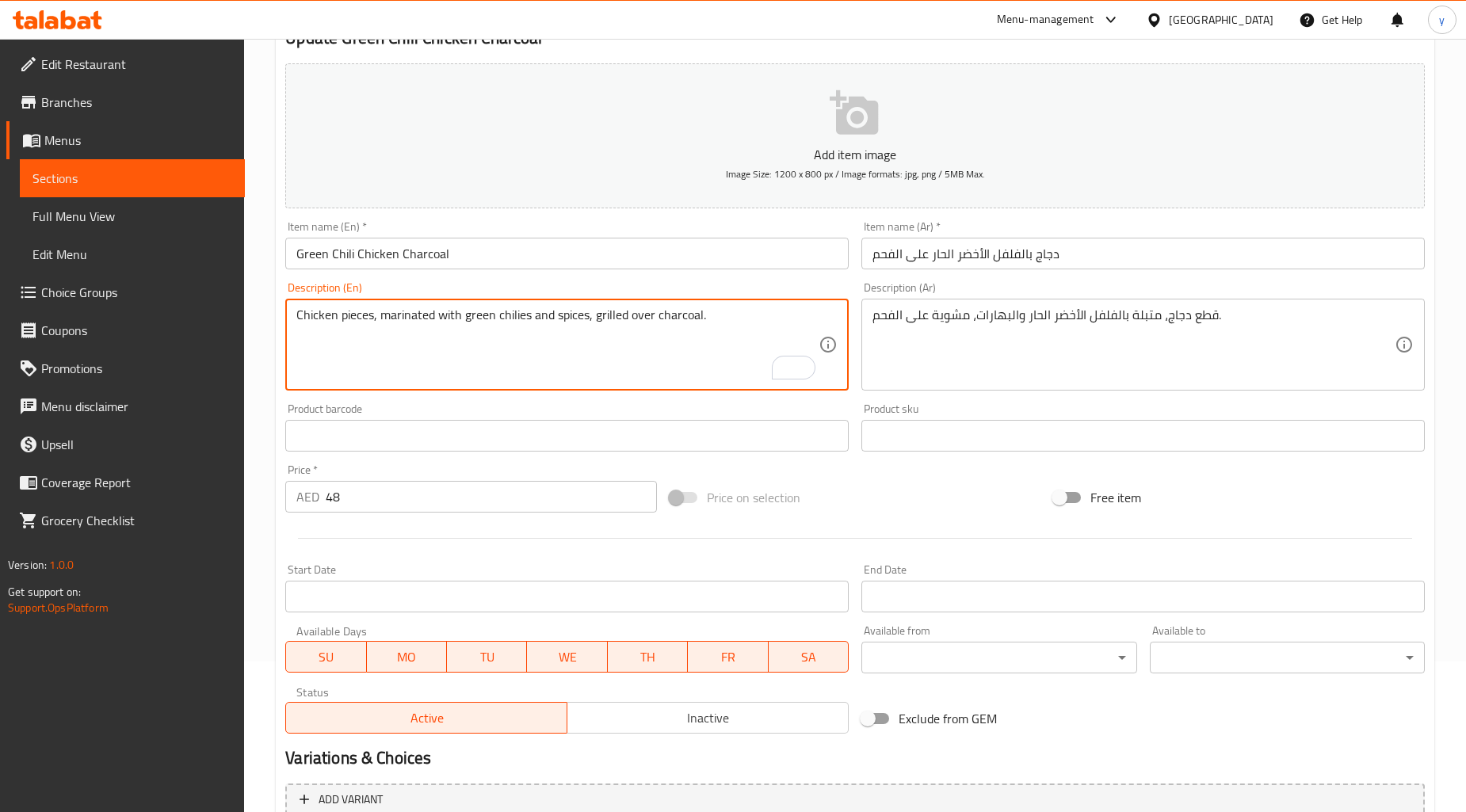
scroll to position [292, 0]
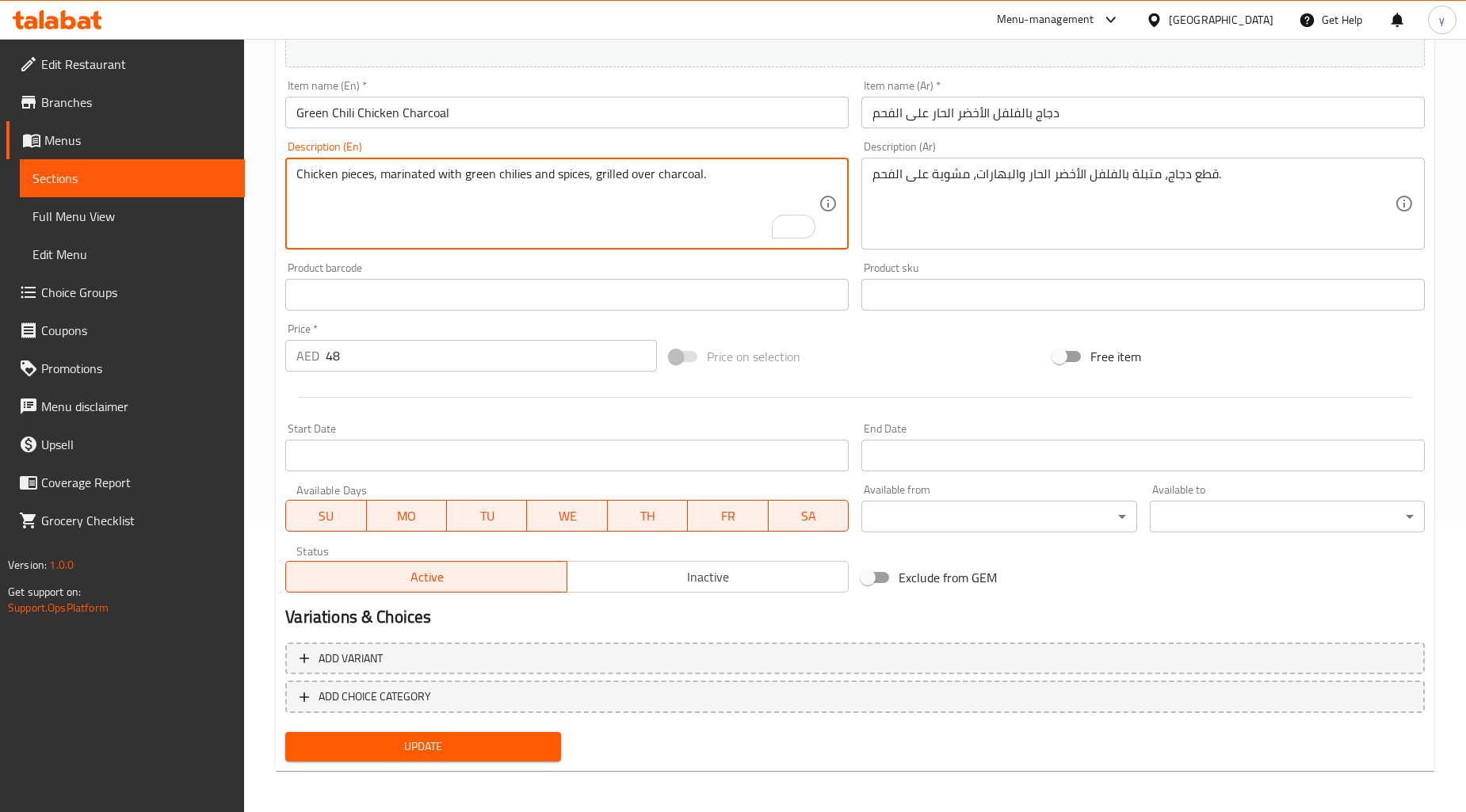
type textarea "Chicken pieces, marinated with green chilies and spices, grilled over charcoal."
click at [417, 745] on span "Update" at bounding box center [423, 747] width 250 height 20
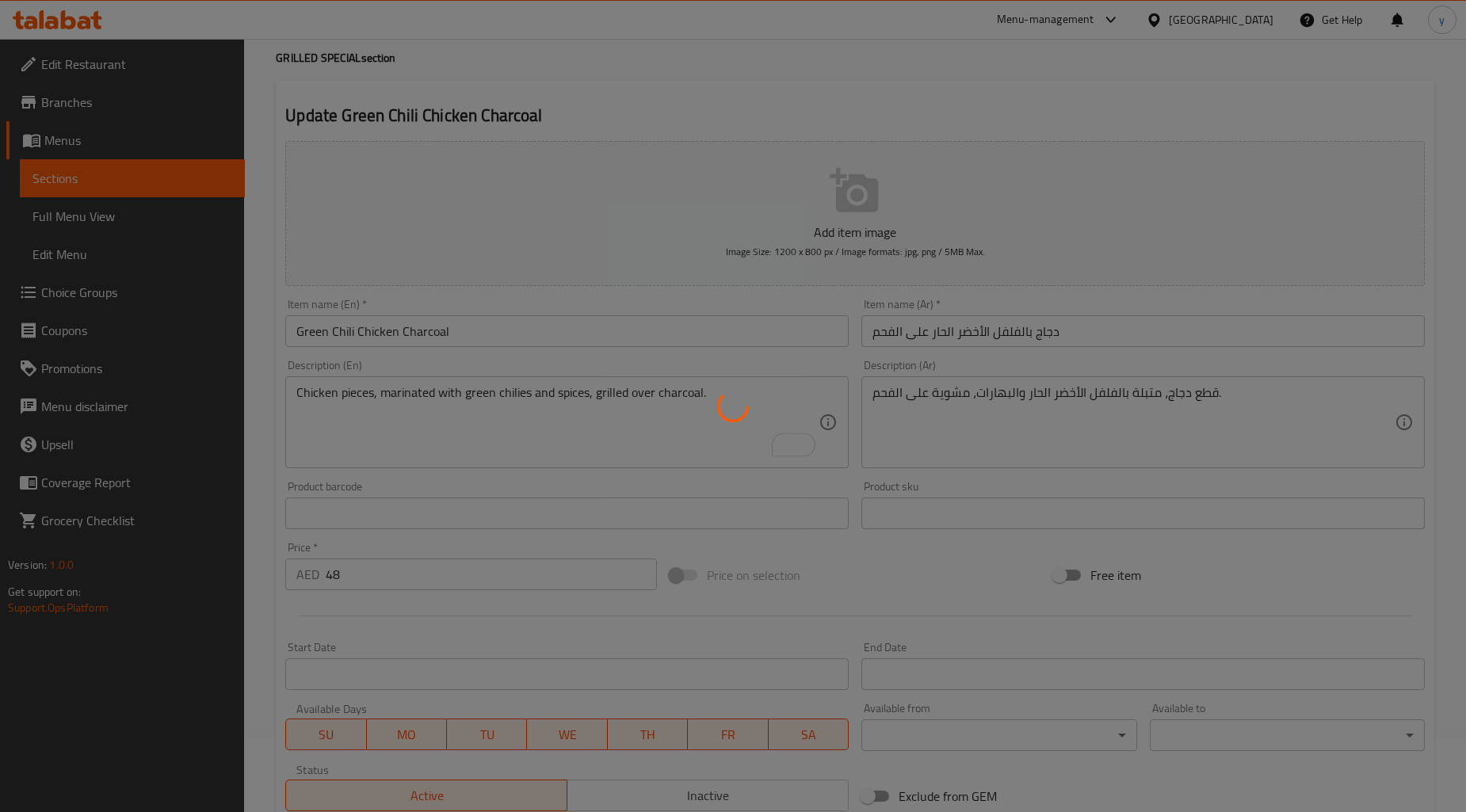
scroll to position [0, 0]
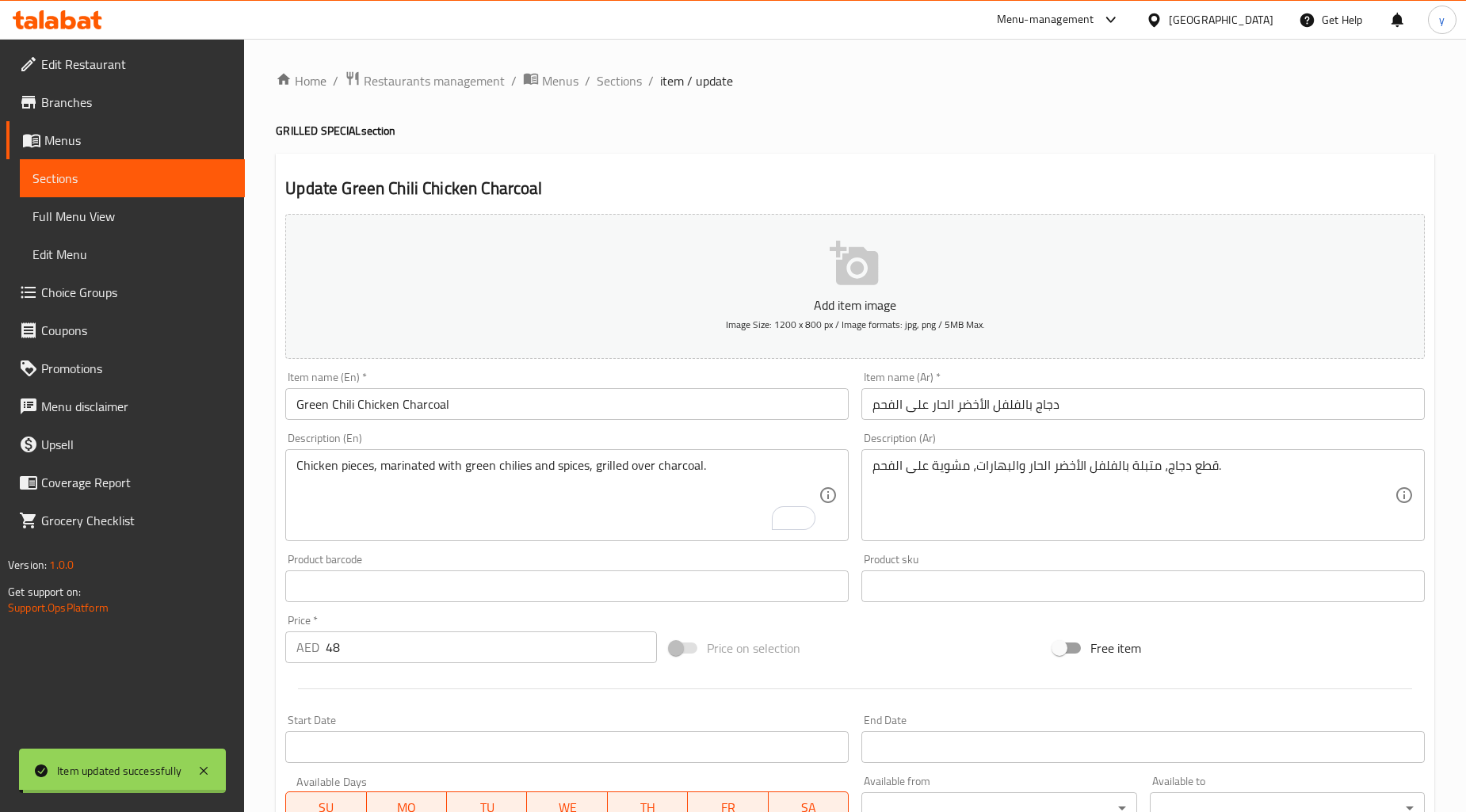
drag, startPoint x: 624, startPoint y: 81, endPoint x: 595, endPoint y: 64, distance: 33.6
click at [625, 80] on span "Sections" at bounding box center [619, 80] width 45 height 19
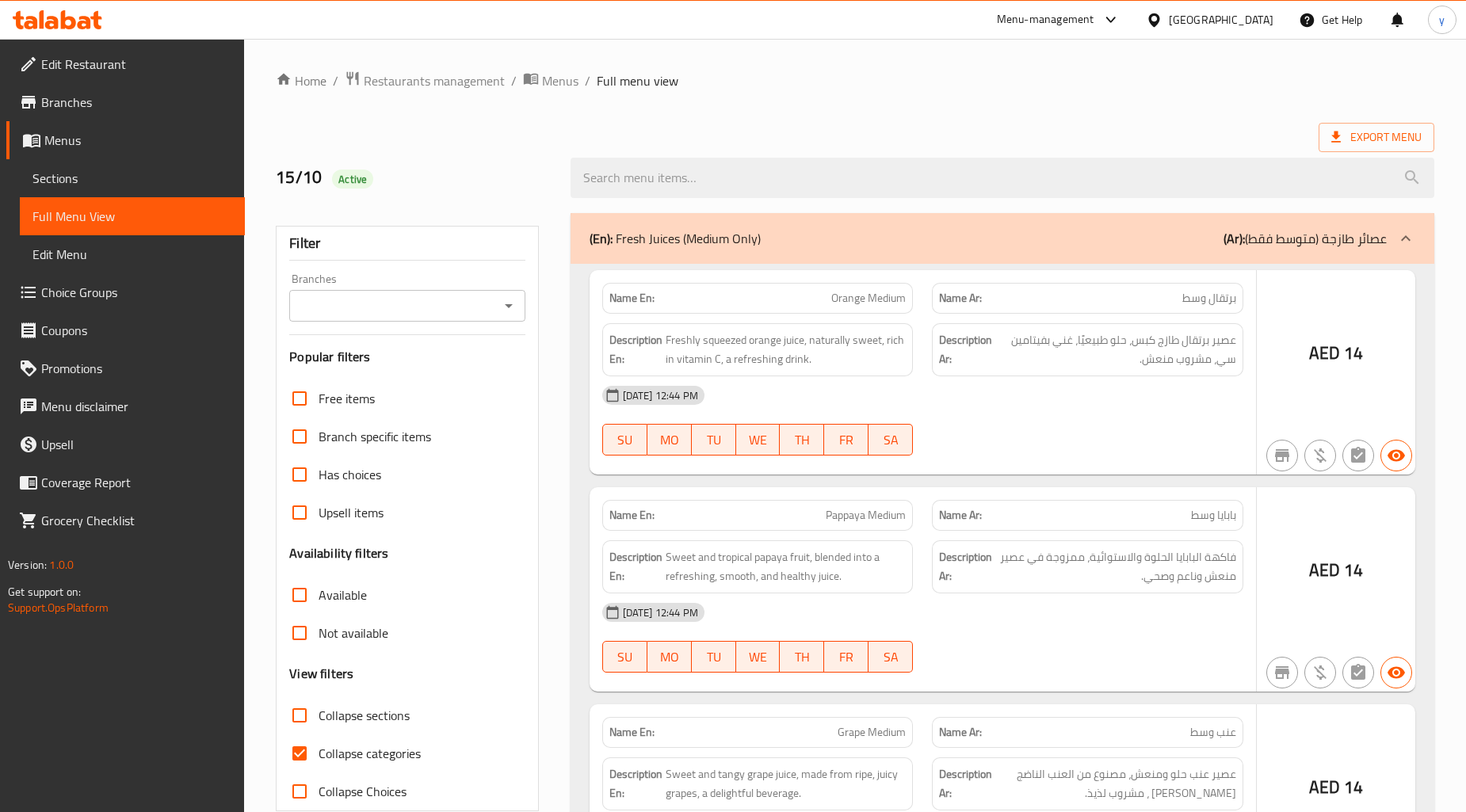
click at [306, 761] on div at bounding box center [733, 406] width 1466 height 812
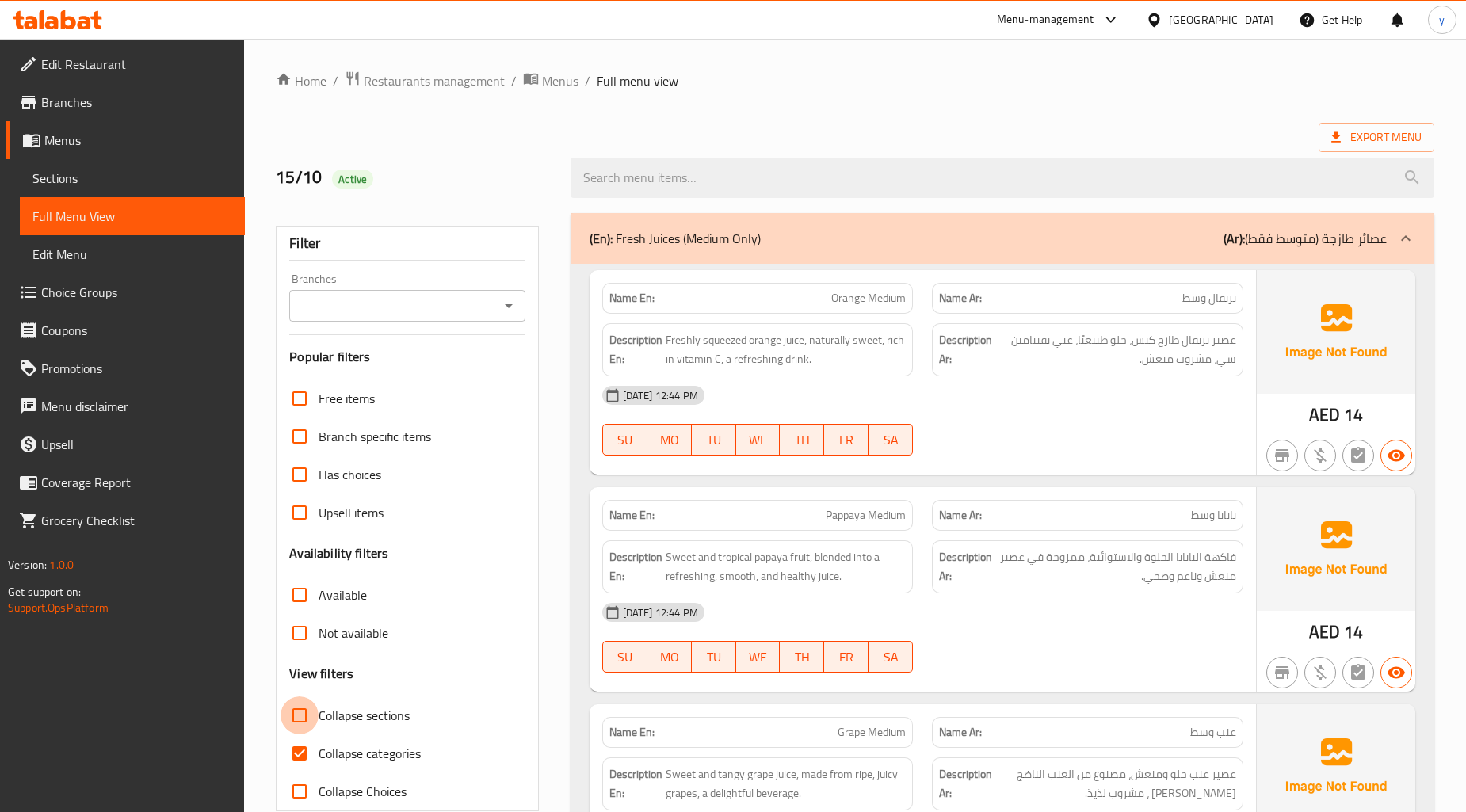
click at [306, 708] on input "Collapse sections" at bounding box center [300, 715] width 38 height 38
checkbox input "true"
click at [305, 737] on input "Collapse categories" at bounding box center [300, 753] width 38 height 38
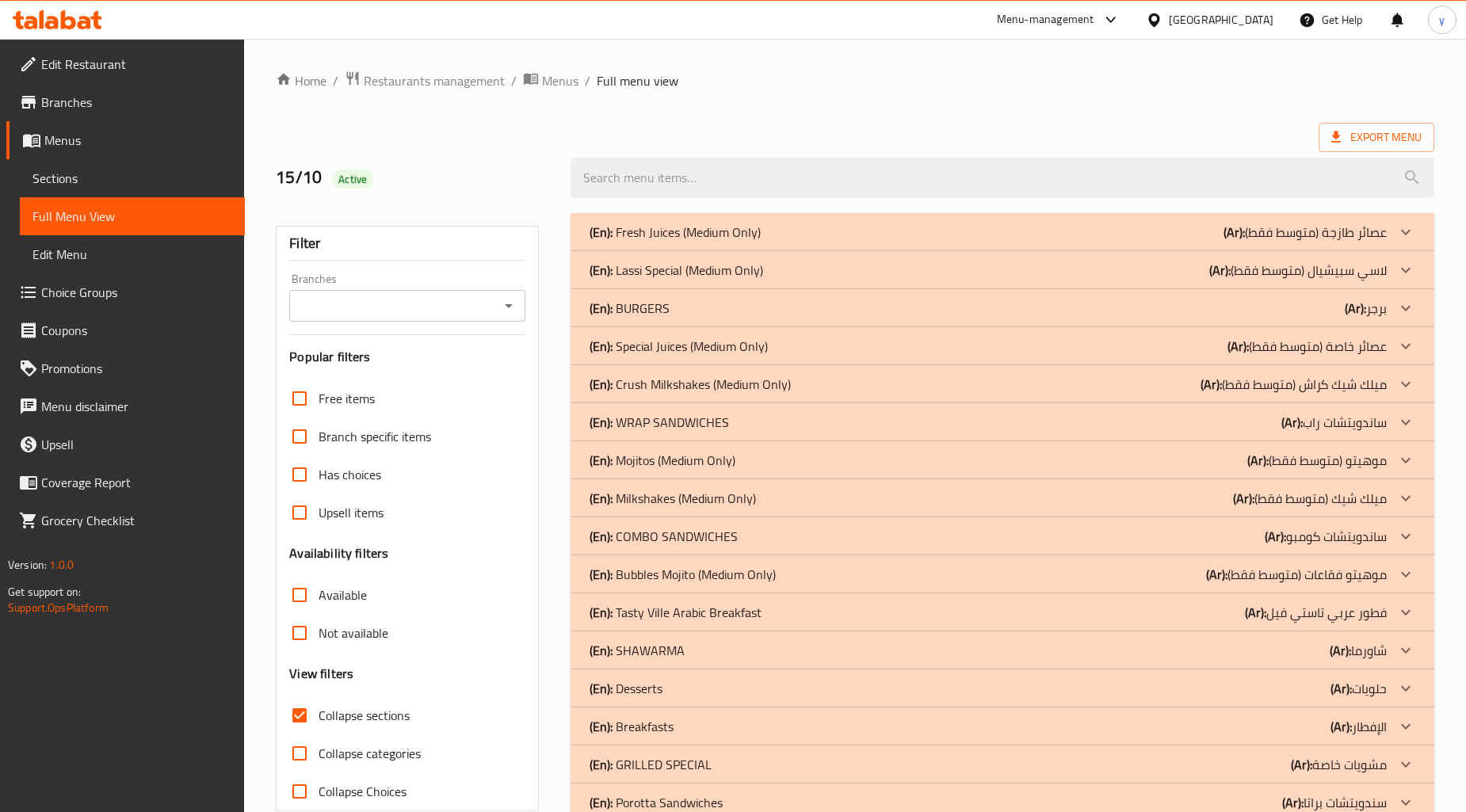
click at [304, 754] on input "Collapse categories" at bounding box center [300, 753] width 38 height 38
click at [298, 753] on input "Collapse categories" at bounding box center [300, 753] width 38 height 38
checkbox input "false"
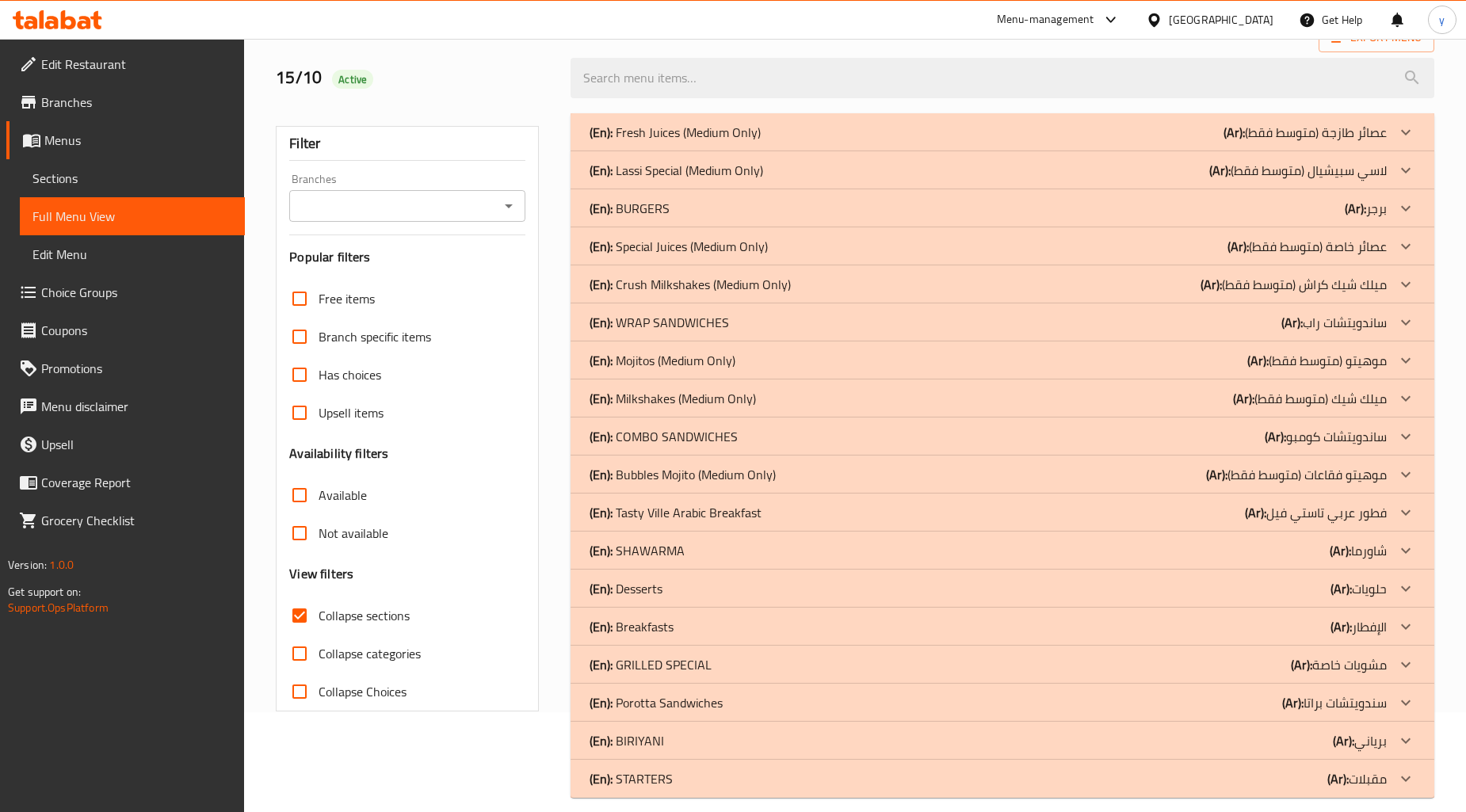
scroll to position [117, 0]
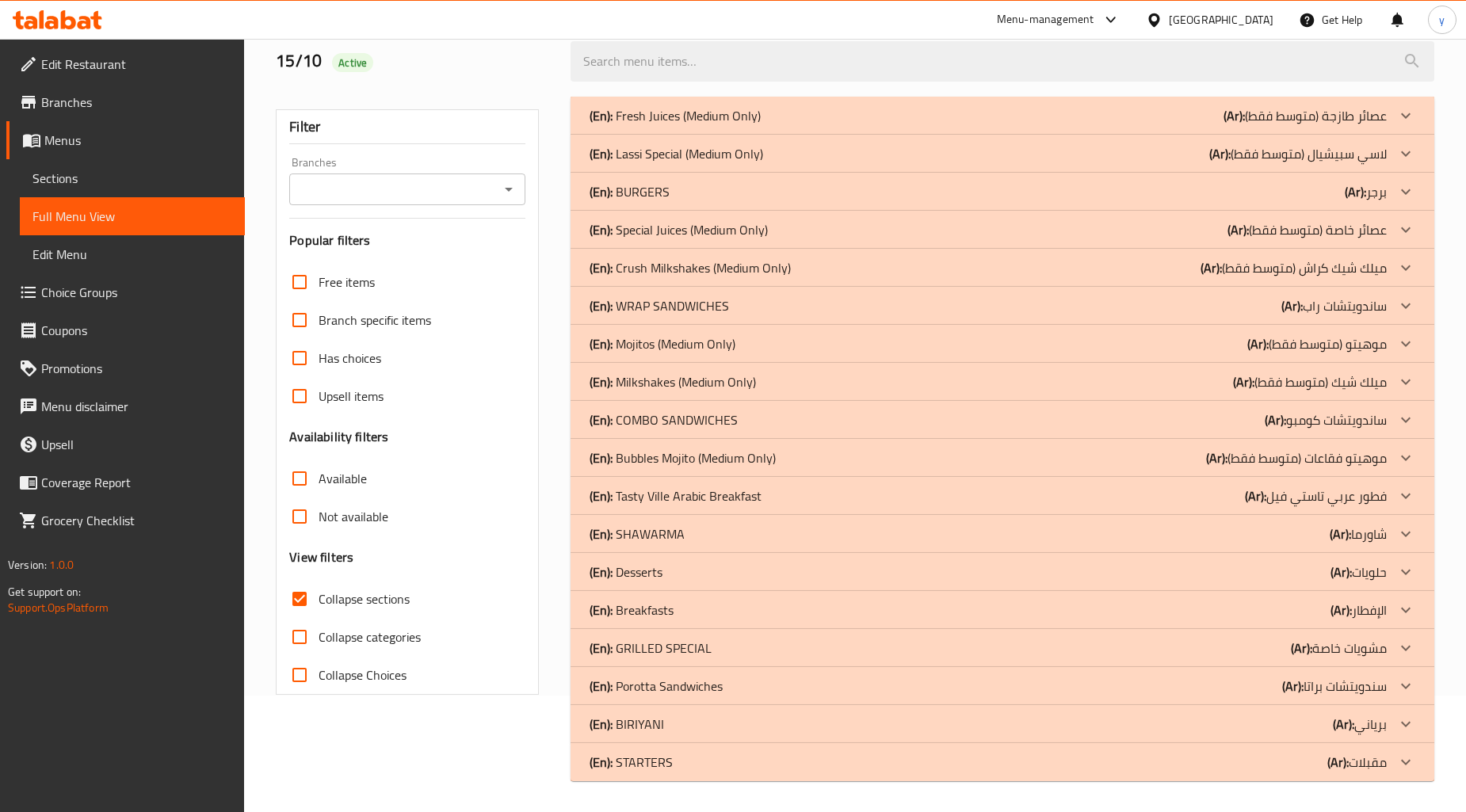
click at [696, 757] on div "(En): STARTERS (Ar): مقبلات" at bounding box center [988, 762] width 797 height 19
click at [669, 711] on div "(En): [PERSON_NAME] (Ar): برياني" at bounding box center [1002, 724] width 864 height 38
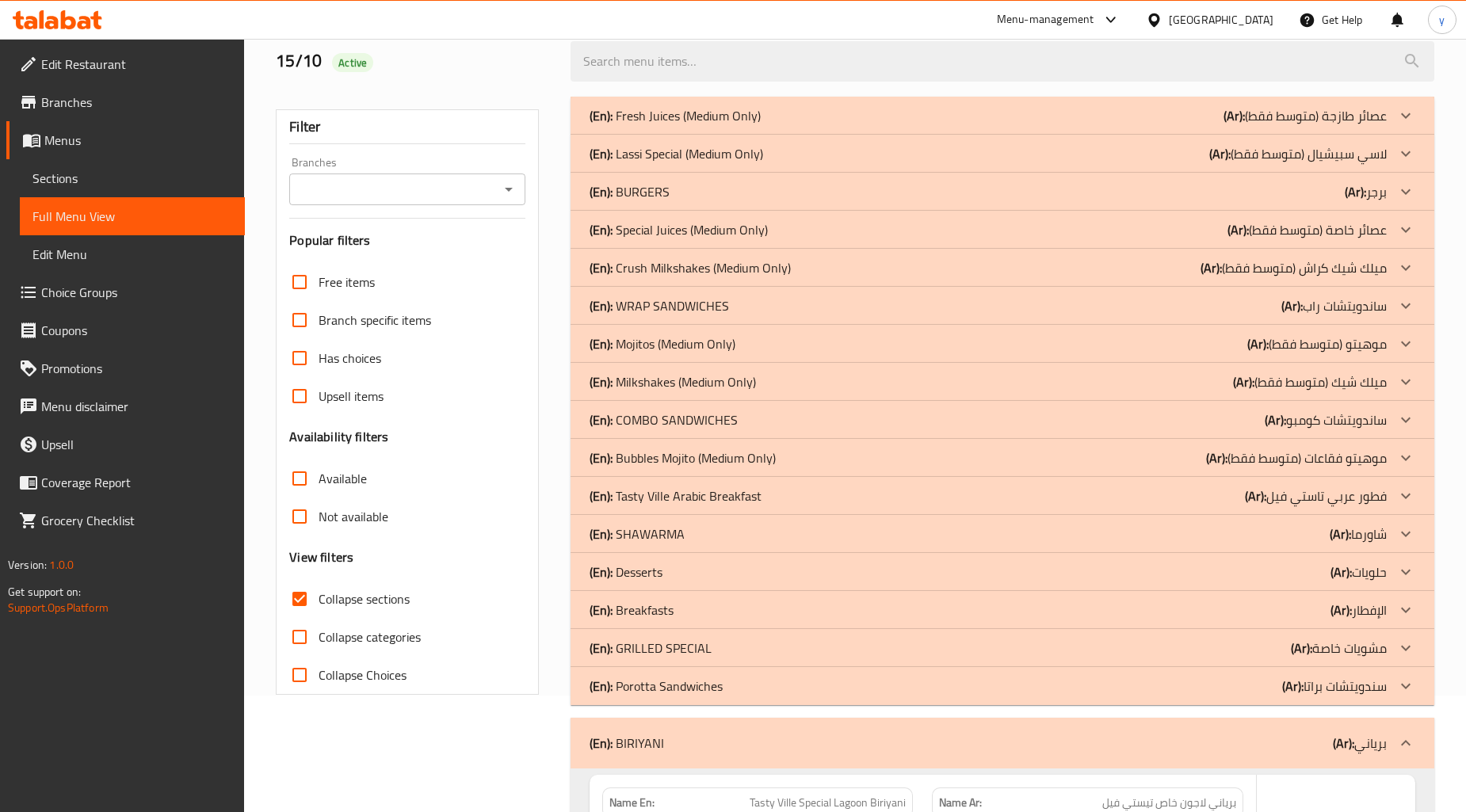
click at [714, 644] on div "(En): GRILLED SPECIAL (Ar): مشويات خاصة" at bounding box center [988, 647] width 797 height 19
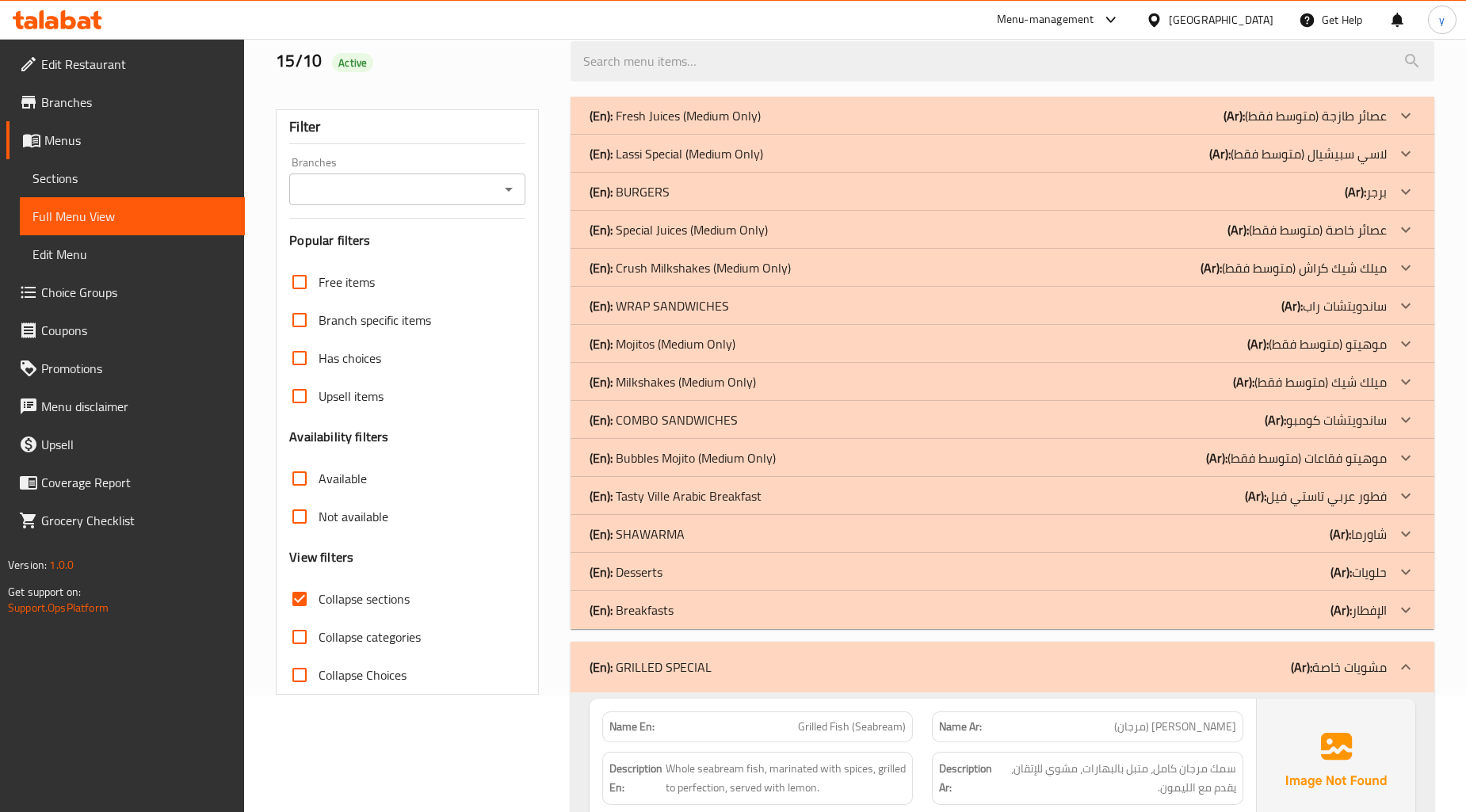
click at [716, 522] on div "(En): SHAWARMA (Ar): شاورما" at bounding box center [1002, 534] width 864 height 38
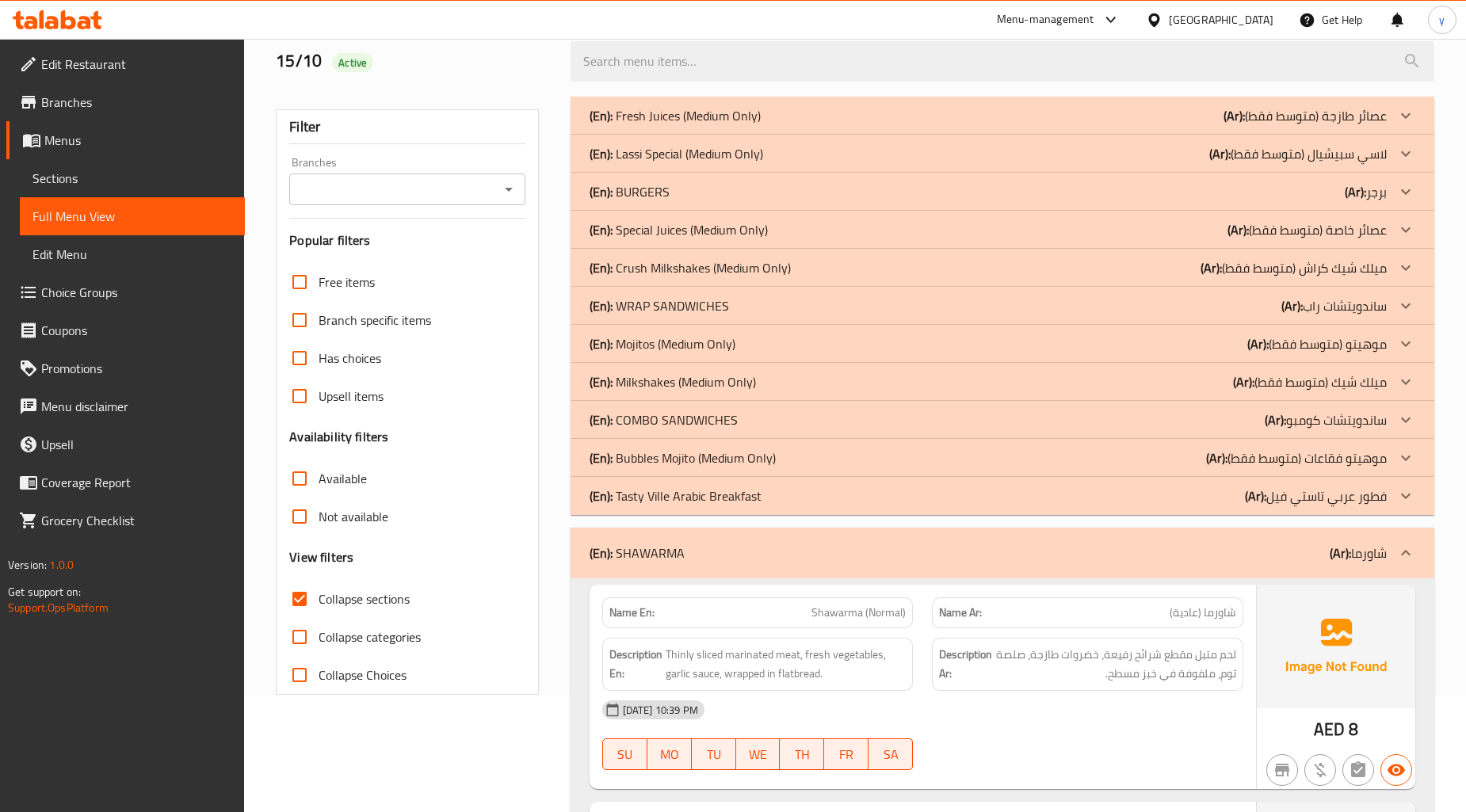
click at [688, 416] on p "(En): COMBO SANDWICHES" at bounding box center [664, 419] width 148 height 19
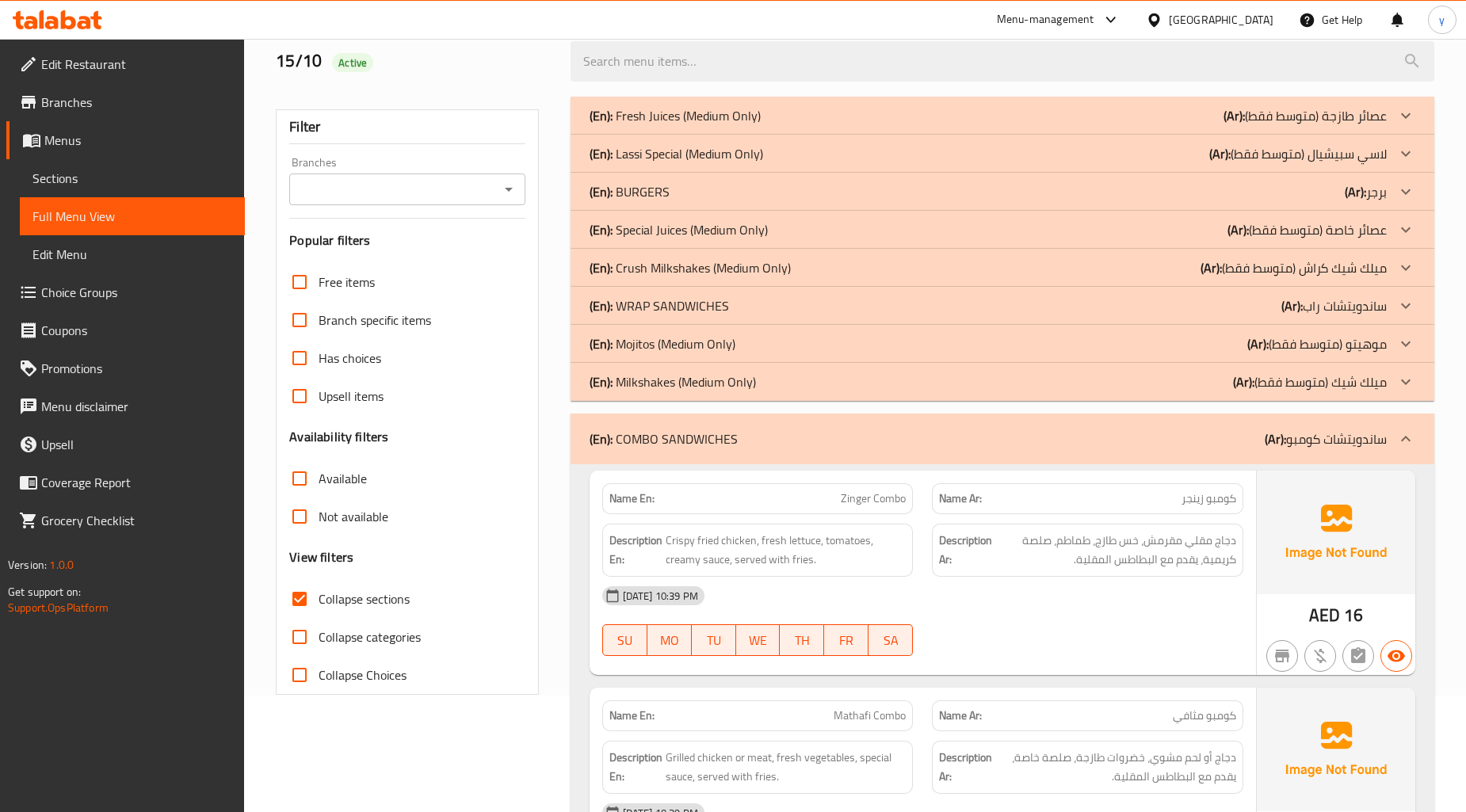
click at [677, 310] on p "(En): WRAP SANDWICHES" at bounding box center [660, 306] width 140 height 19
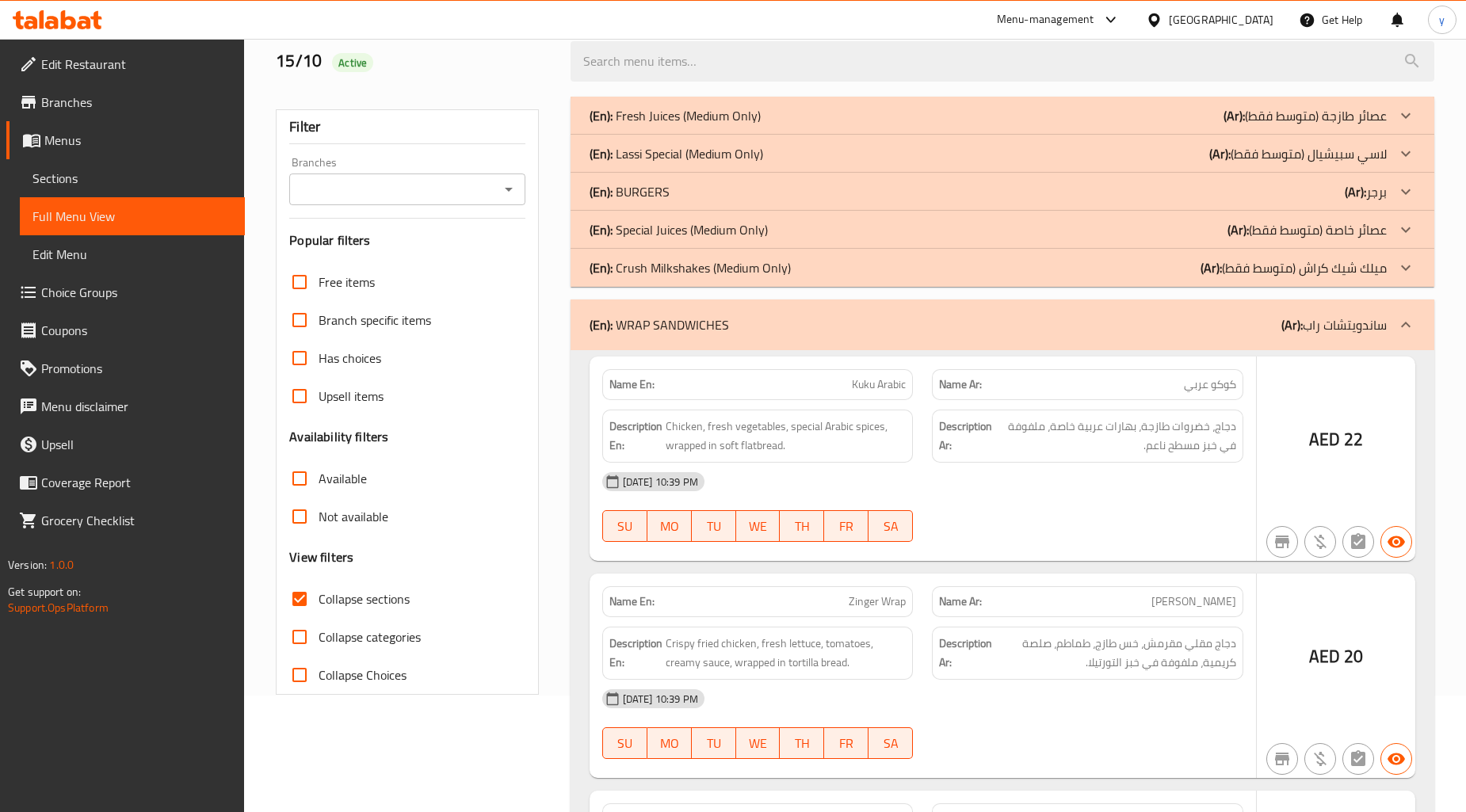
drag, startPoint x: 669, startPoint y: 196, endPoint x: 905, endPoint y: 297, distance: 256.7
click at [669, 195] on p "(En): BURGERS" at bounding box center [630, 191] width 80 height 19
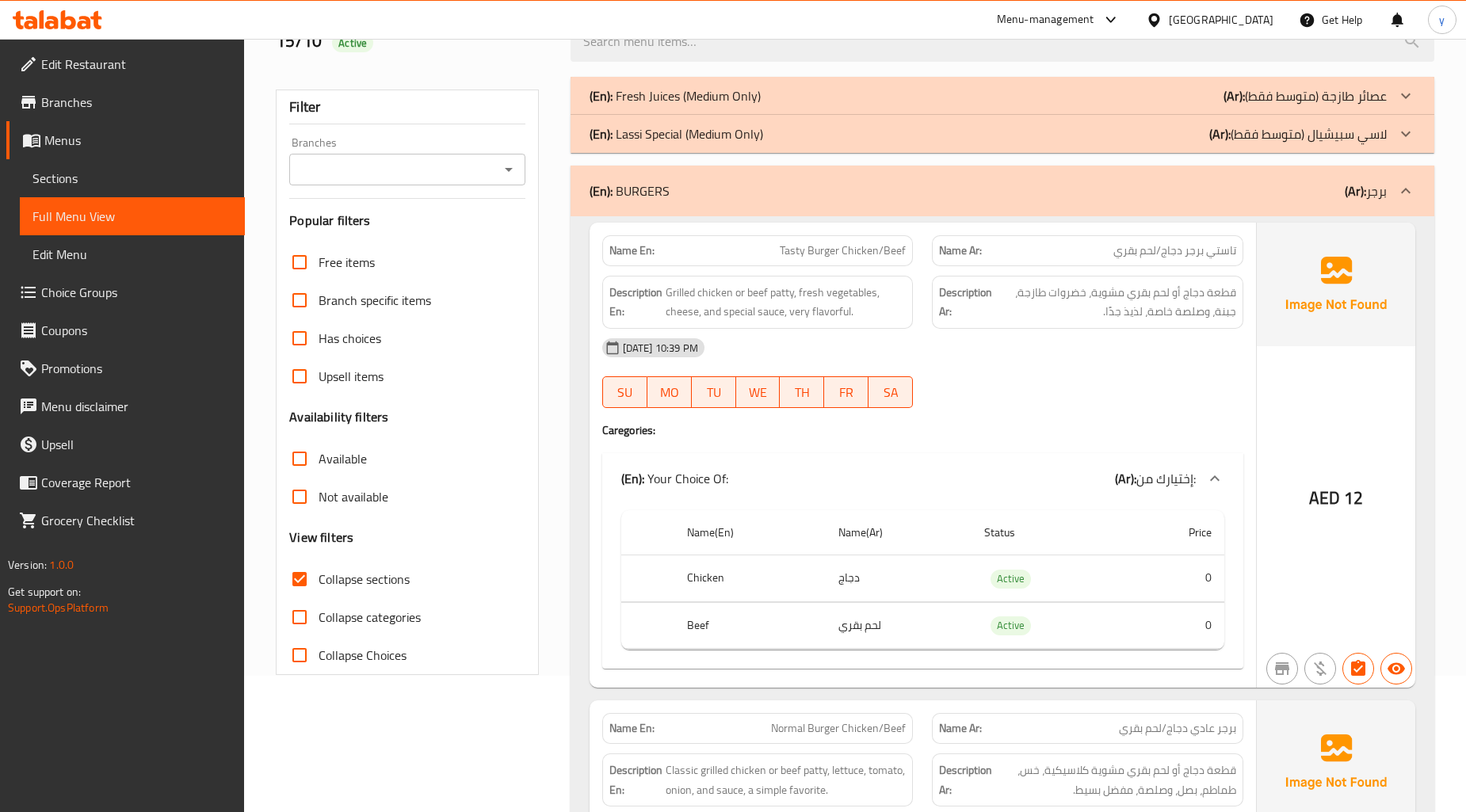
scroll to position [0, 0]
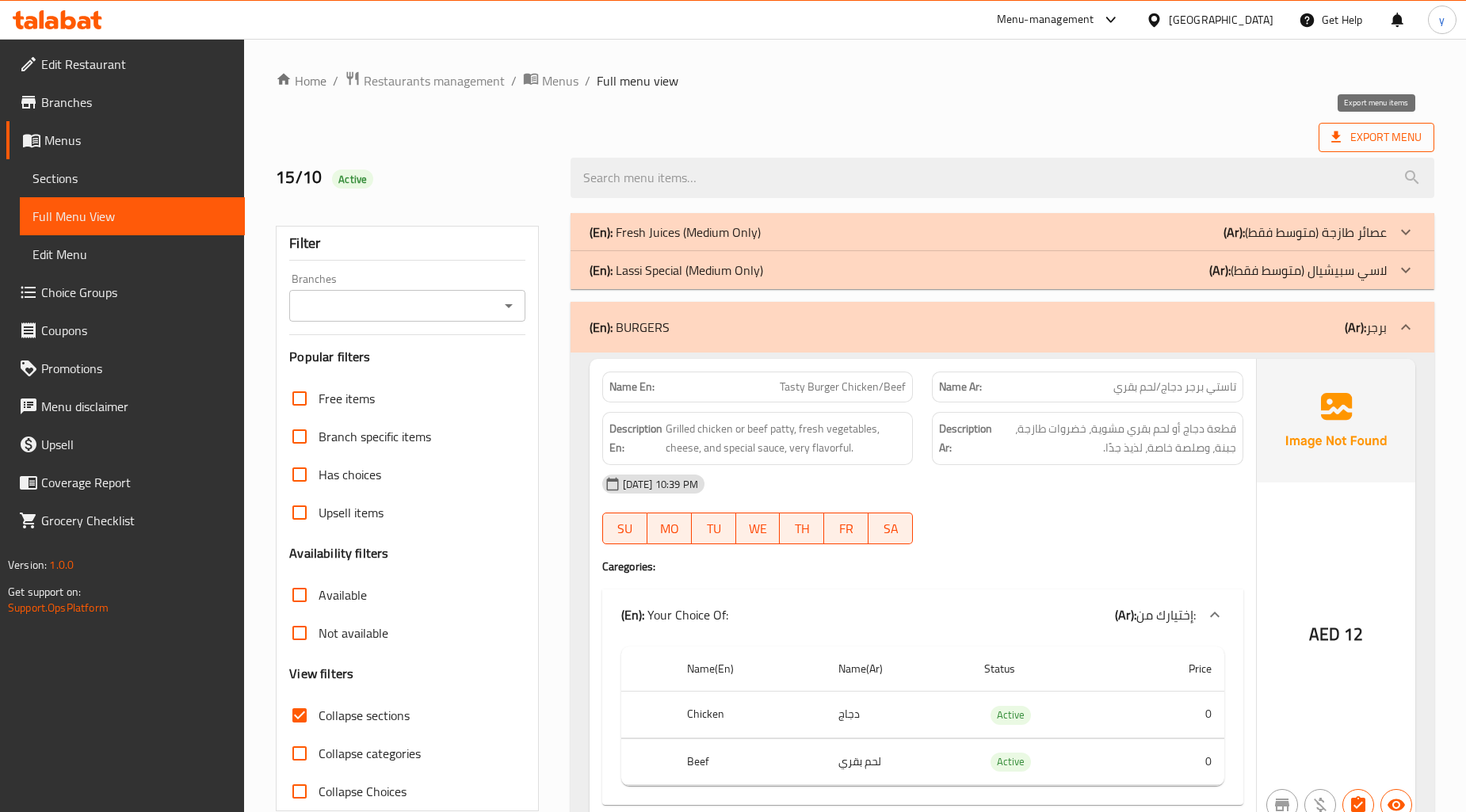
click at [1374, 140] on span "Export Menu" at bounding box center [1377, 138] width 90 height 20
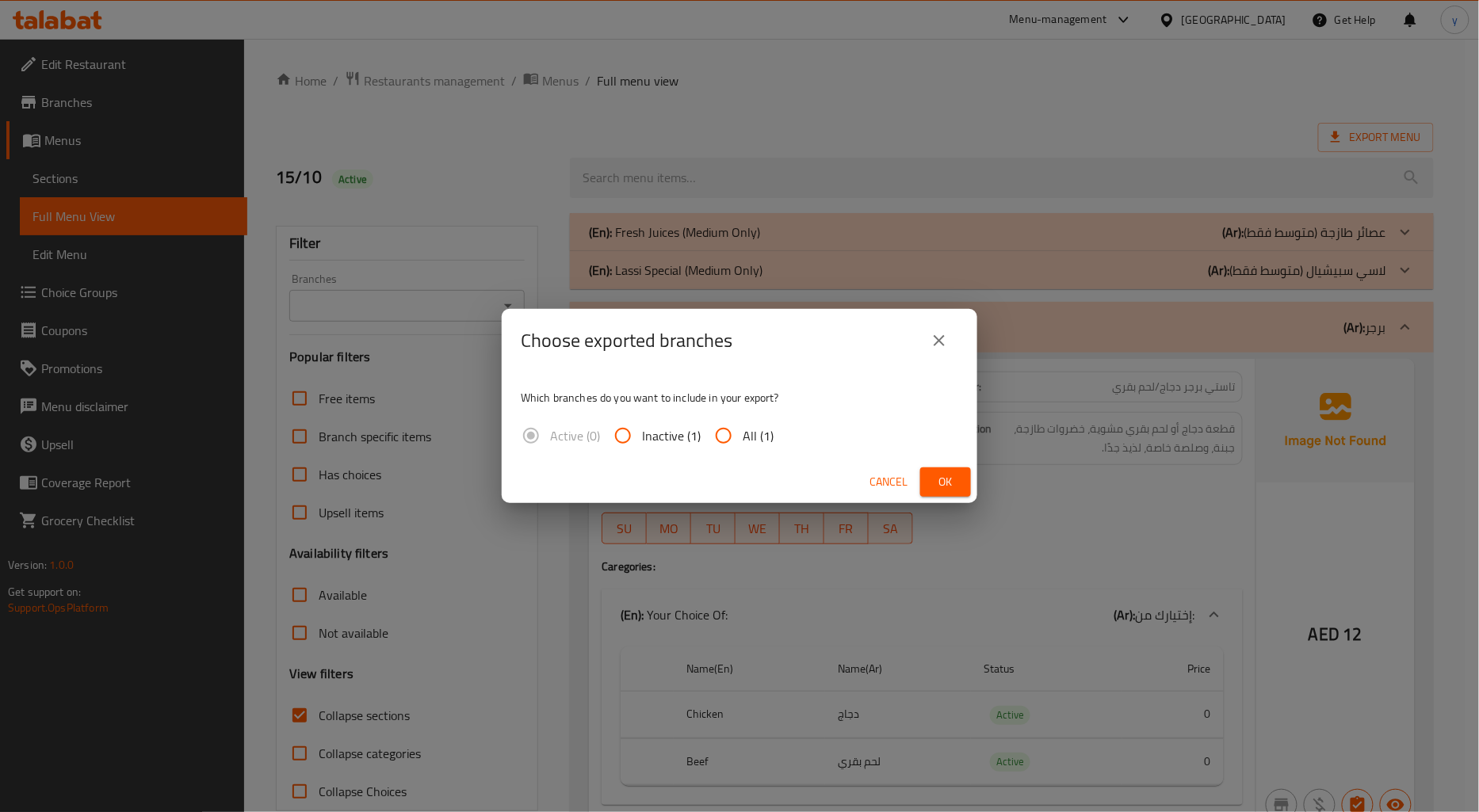
drag, startPoint x: 746, startPoint y: 428, endPoint x: 818, endPoint y: 446, distance: 74.2
click at [745, 428] on span "All (1)" at bounding box center [757, 435] width 31 height 19
click at [742, 428] on input "All (1)" at bounding box center [724, 435] width 38 height 38
radio input "true"
click at [954, 472] on span "Ok" at bounding box center [945, 482] width 25 height 20
